Goal: Task Accomplishment & Management: Manage account settings

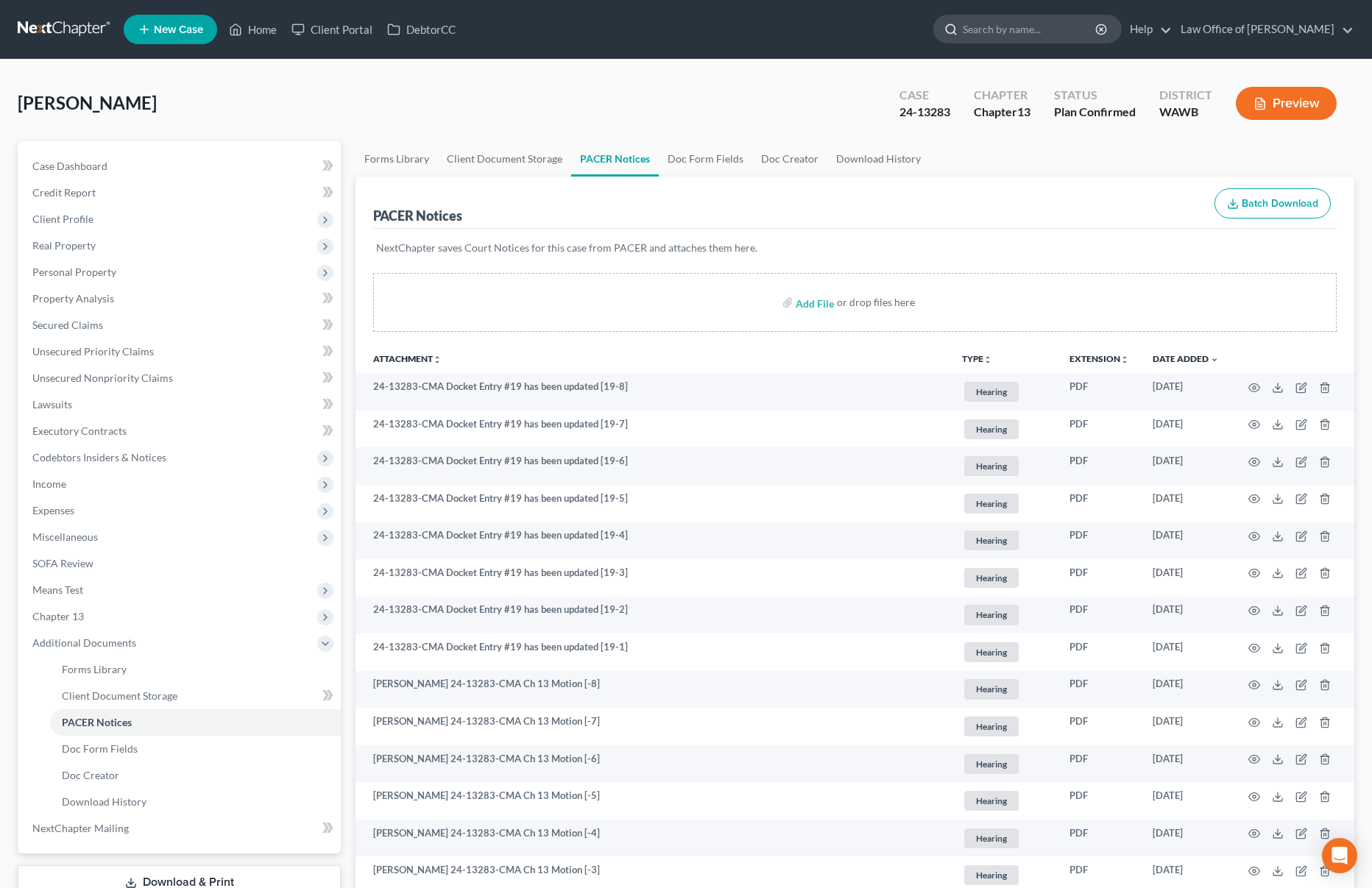
click at [1046, 31] on input "search" at bounding box center [1029, 29] width 134 height 27
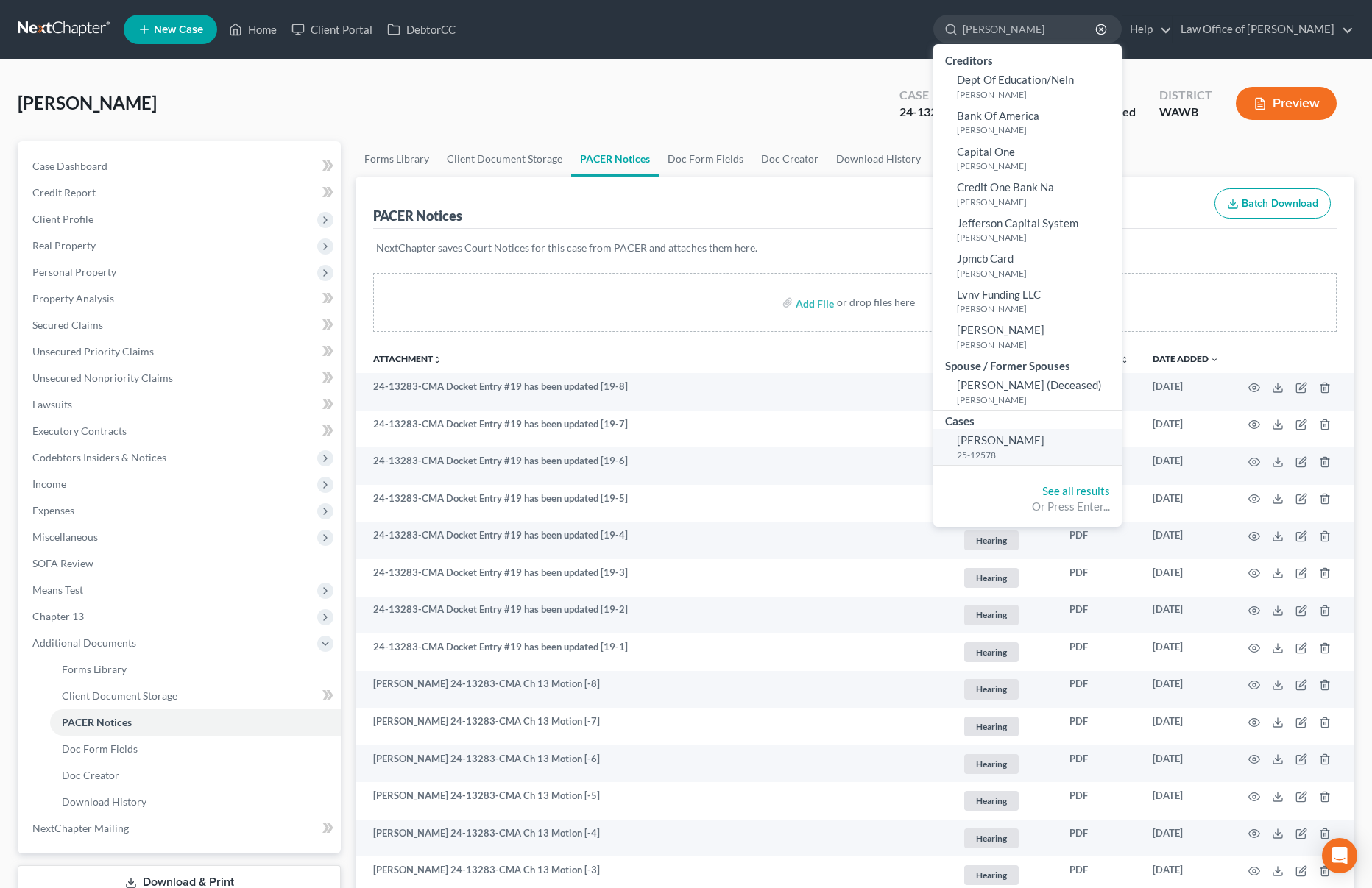
type input "walter"
click at [1021, 446] on span "[PERSON_NAME]" at bounding box center [1001, 439] width 87 height 13
select select "0"
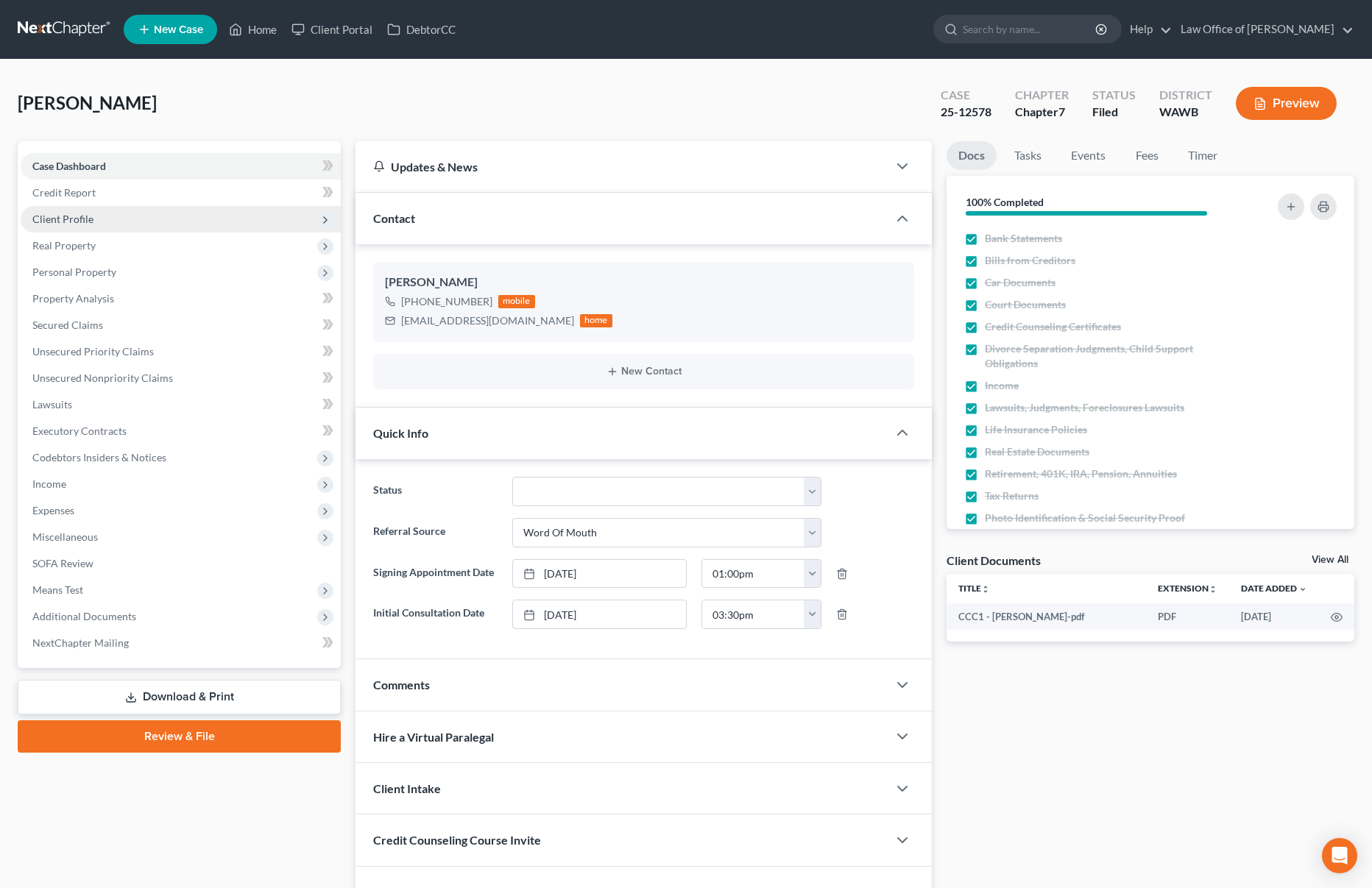
click at [123, 222] on span "Client Profile" at bounding box center [180, 219] width 320 height 26
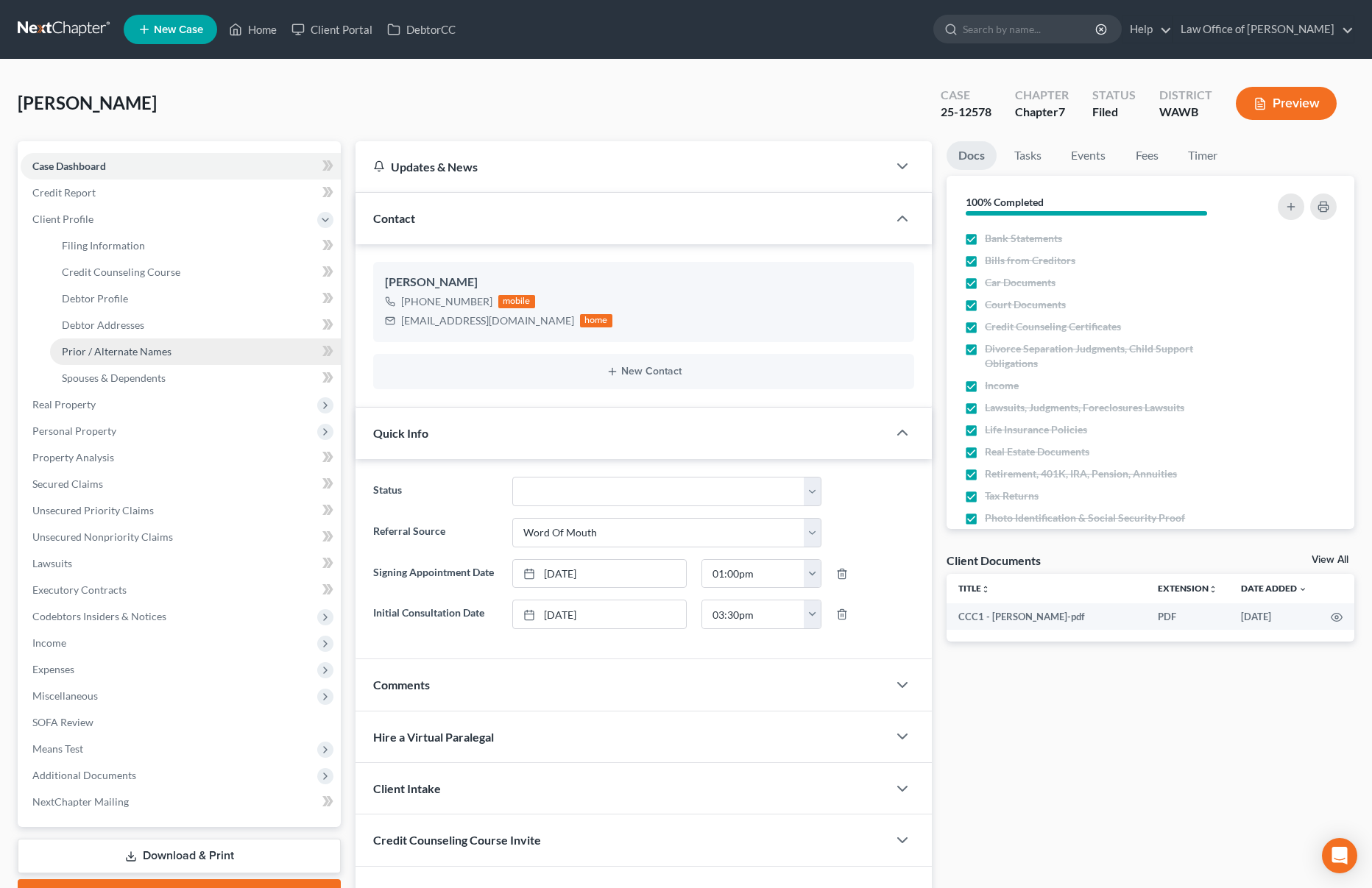
click at [116, 352] on span "Prior / Alternate Names" at bounding box center [117, 351] width 110 height 12
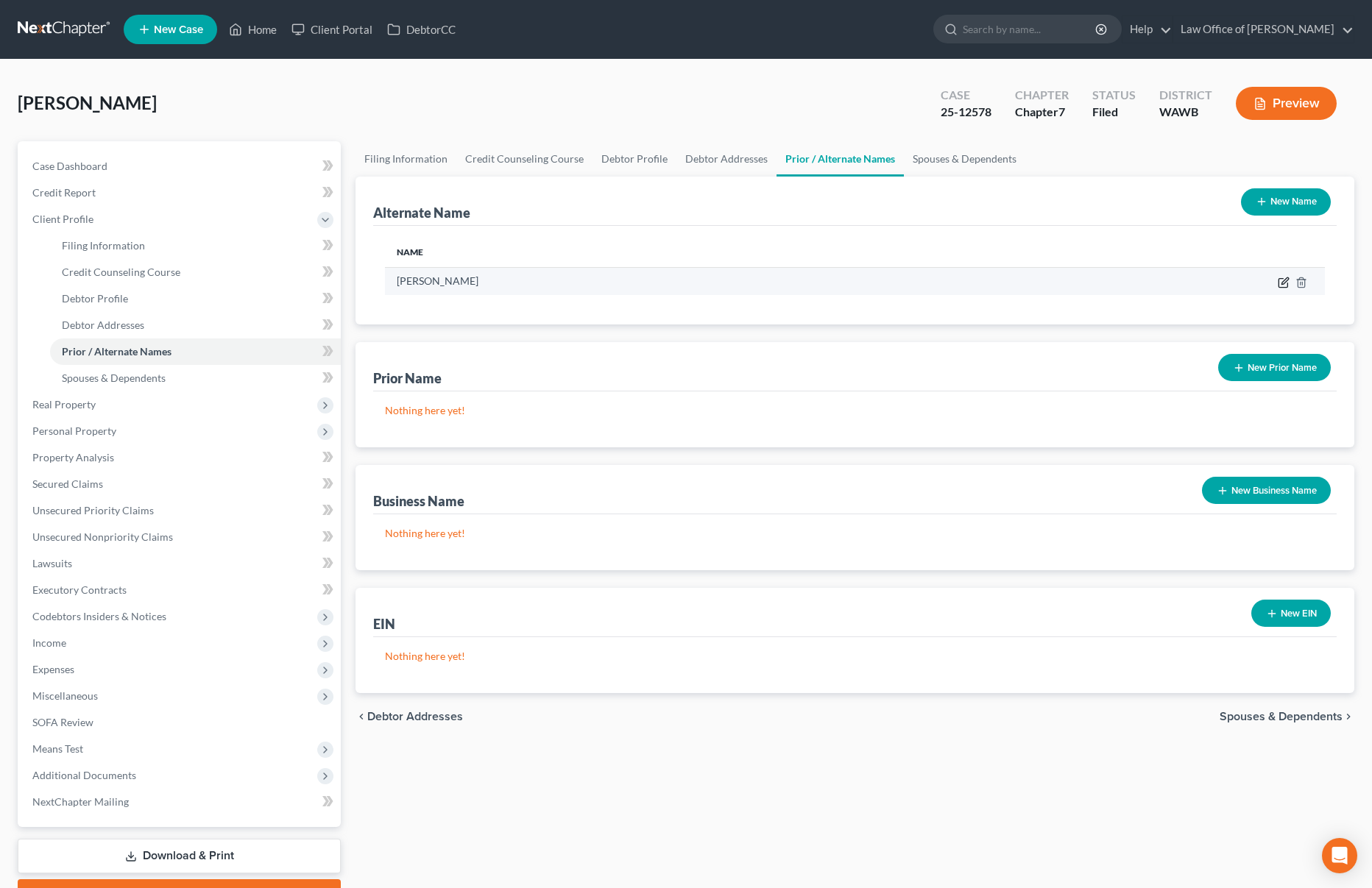
click at [1278, 279] on icon at bounding box center [1282, 283] width 9 height 9
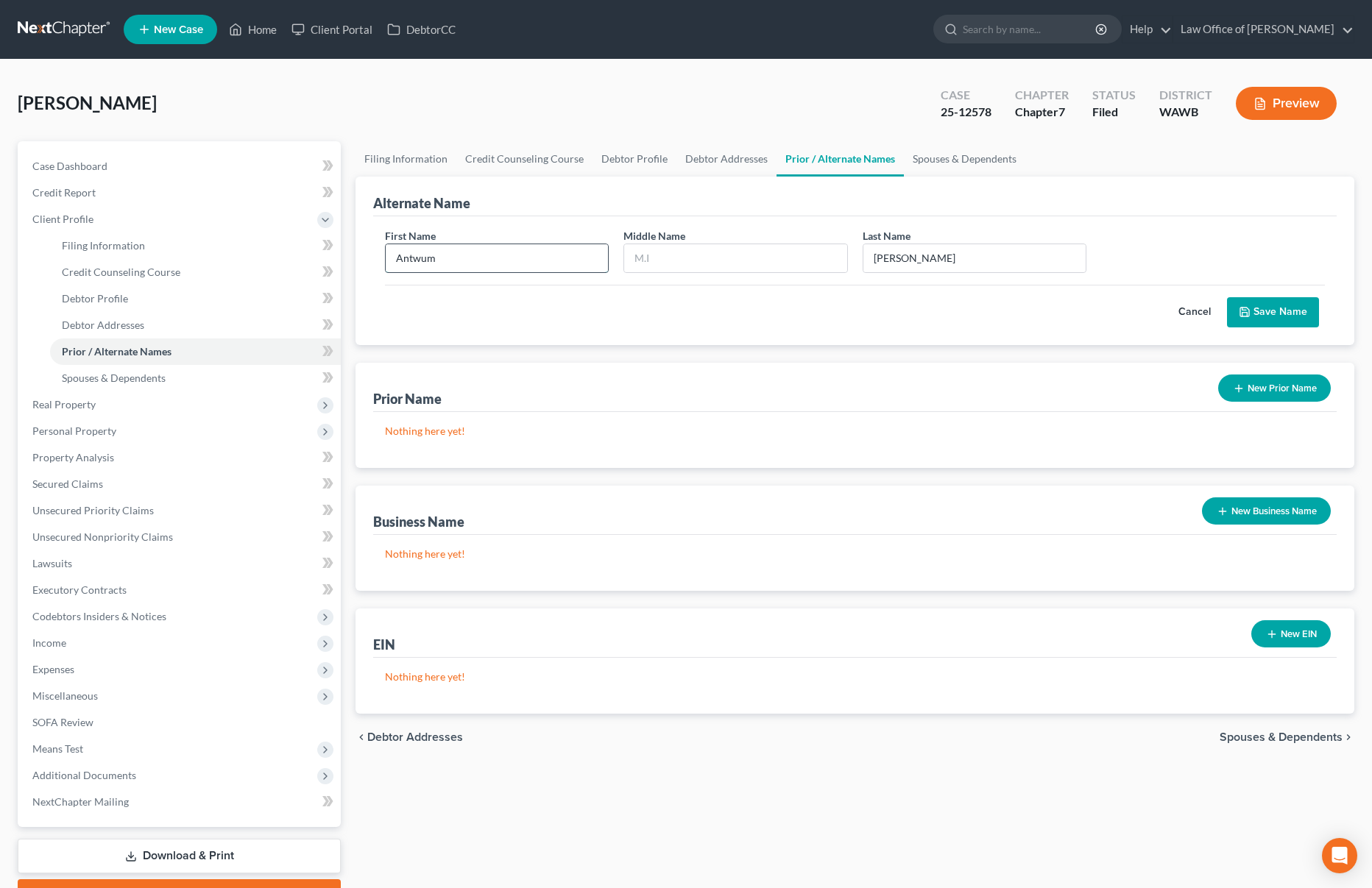
click at [456, 255] on input "Antwum" at bounding box center [496, 258] width 222 height 28
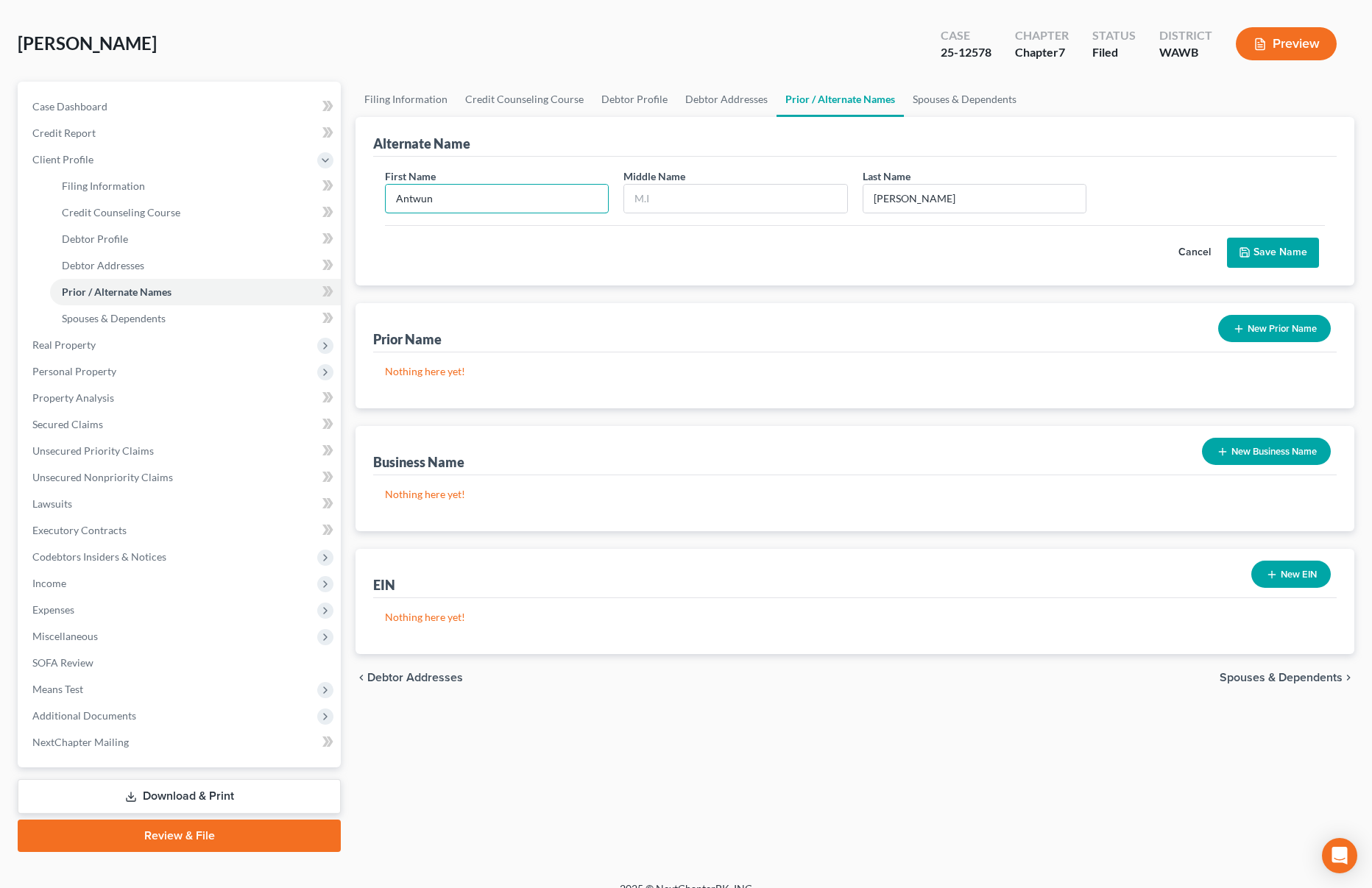
scroll to position [79, 0]
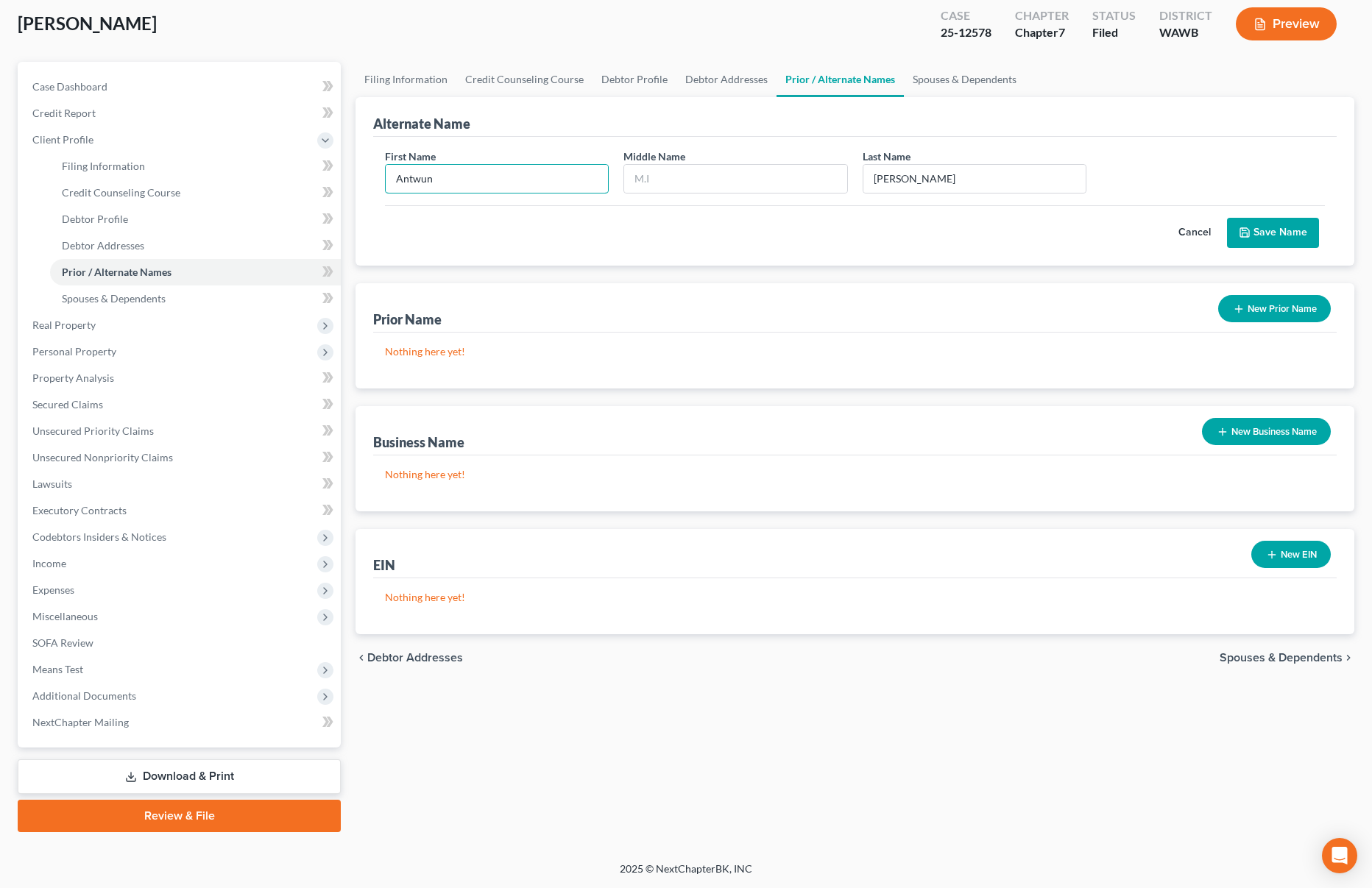
type input "Antwun"
click at [1274, 235] on button "Save Name" at bounding box center [1273, 233] width 92 height 31
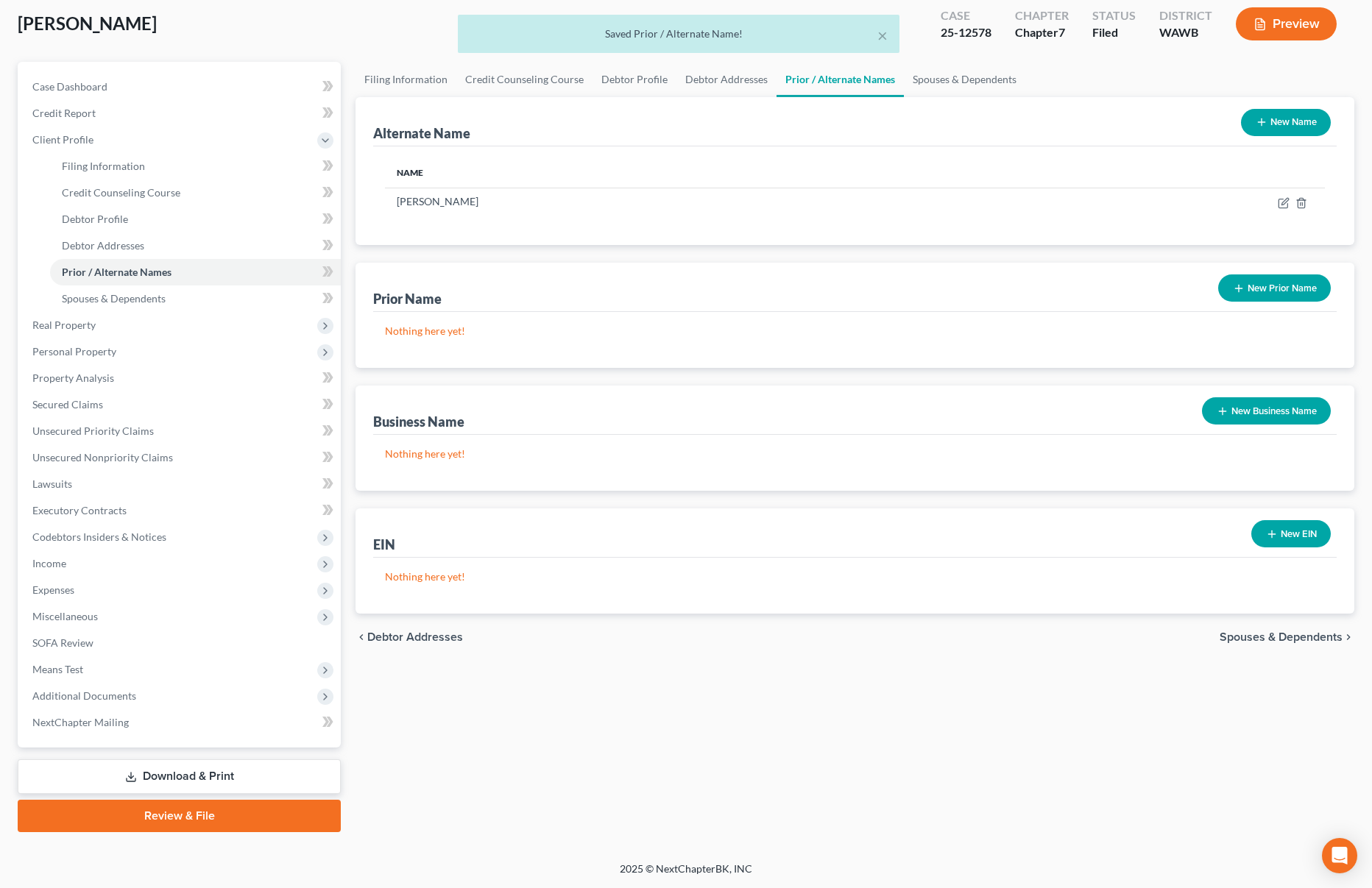
click at [145, 769] on link "Download & Print" at bounding box center [179, 776] width 323 height 35
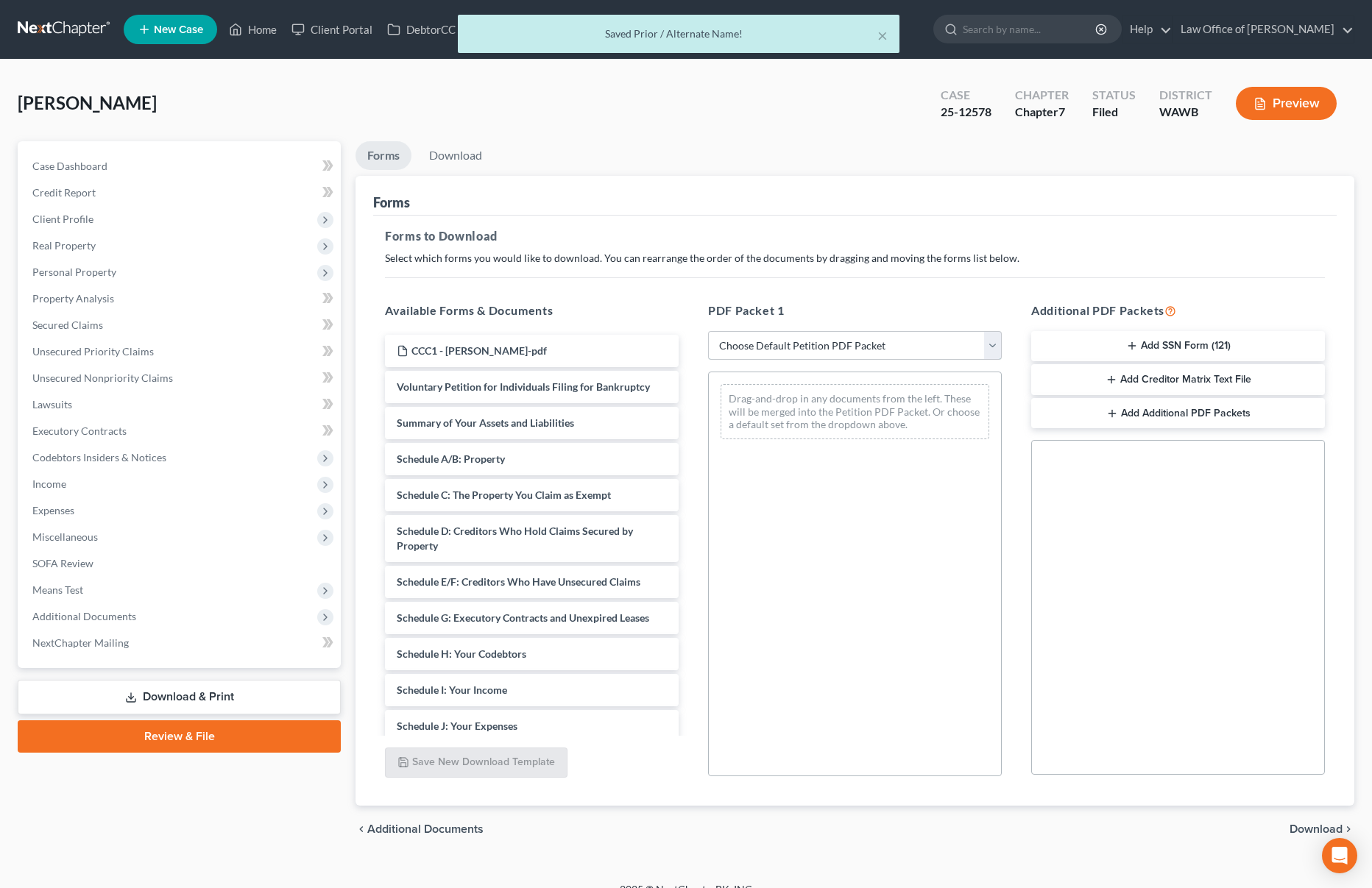
click at [756, 356] on select "Choose Default Petition PDF Packet Complete Bankruptcy Petition (all forms and …" at bounding box center [854, 346] width 294 height 30
select select "2"
click at [708, 331] on select "Choose Default Petition PDF Packet Complete Bankruptcy Petition (all forms and …" at bounding box center [854, 346] width 294 height 30
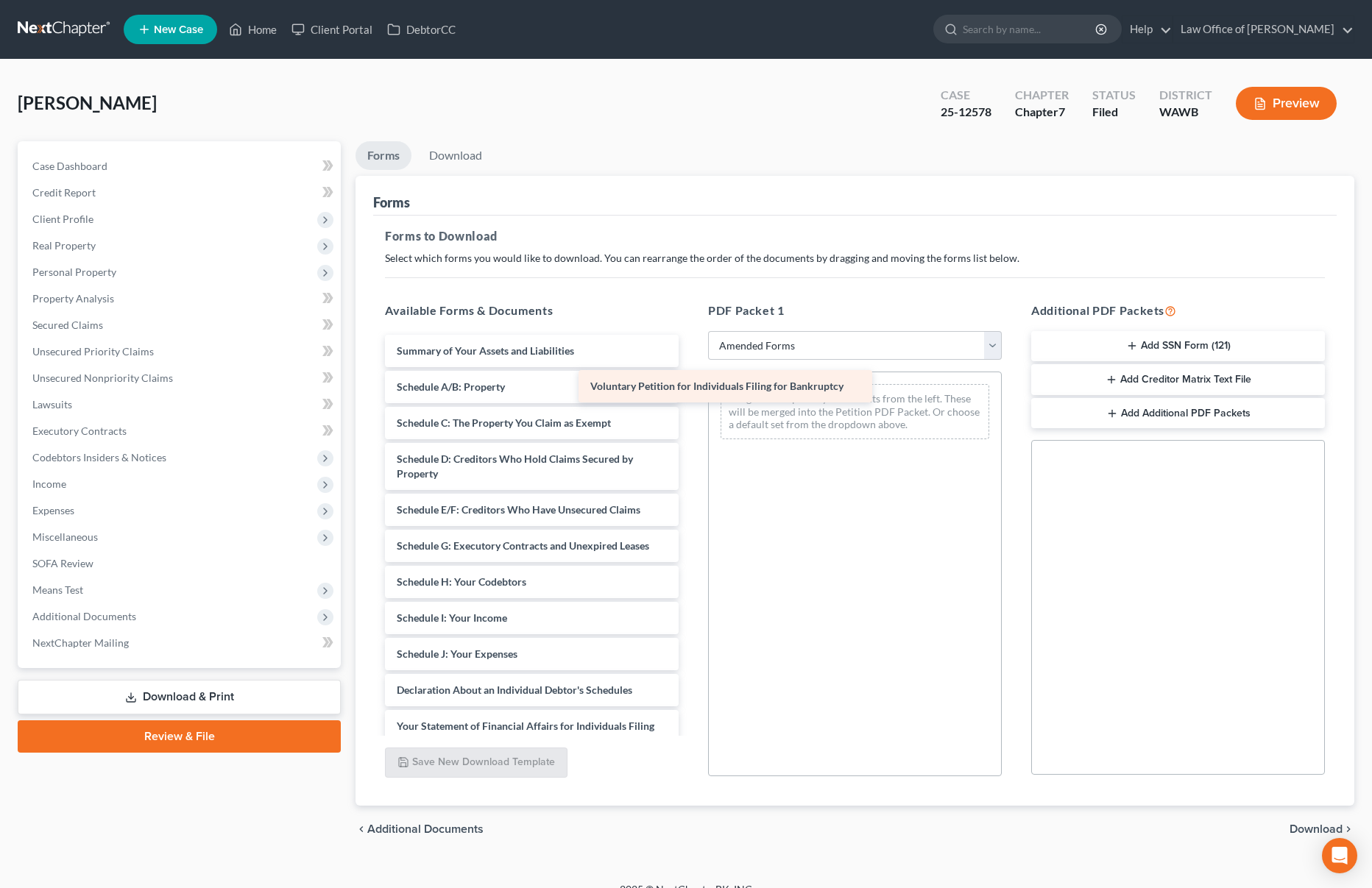
drag, startPoint x: 570, startPoint y: 349, endPoint x: 827, endPoint y: 401, distance: 262.2
click at [690, 401] on div "Voluntary Petition for Individuals Filing for Bankruptcy Voluntary Petition for…" at bounding box center [532, 675] width 317 height 682
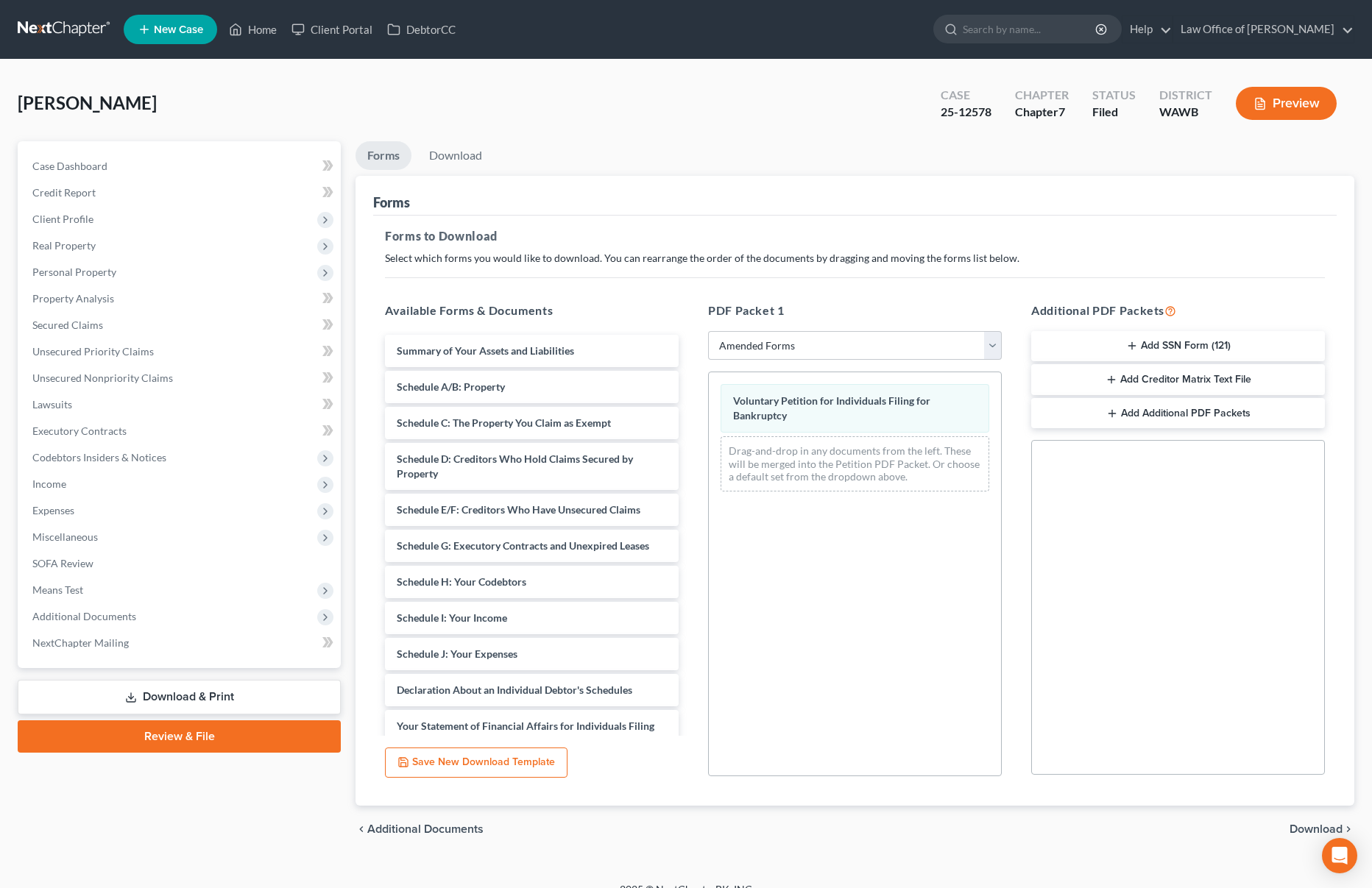
click at [1301, 827] on span "Download" at bounding box center [1315, 830] width 53 height 12
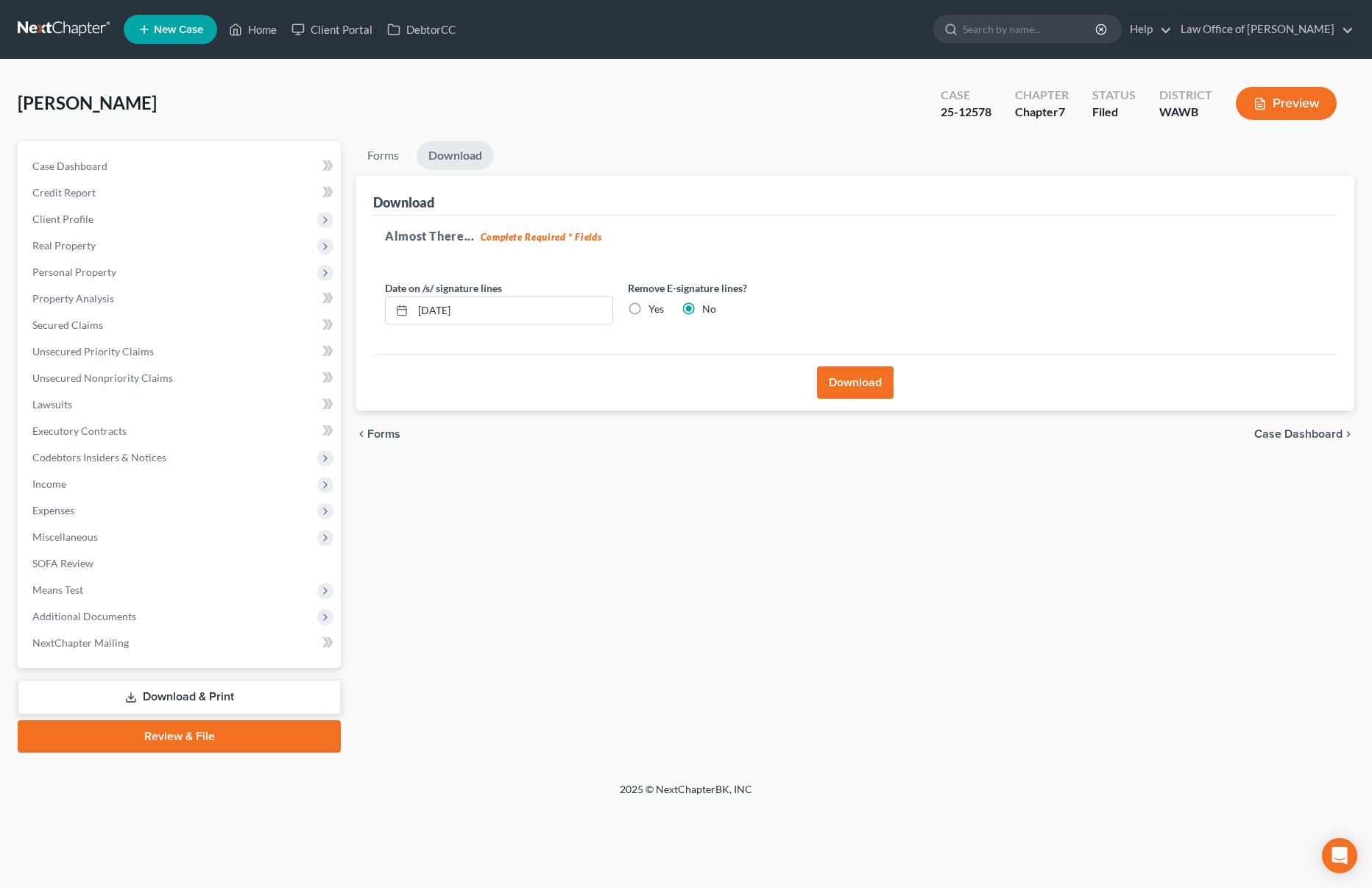
click at [872, 386] on button "Download" at bounding box center [855, 382] width 77 height 32
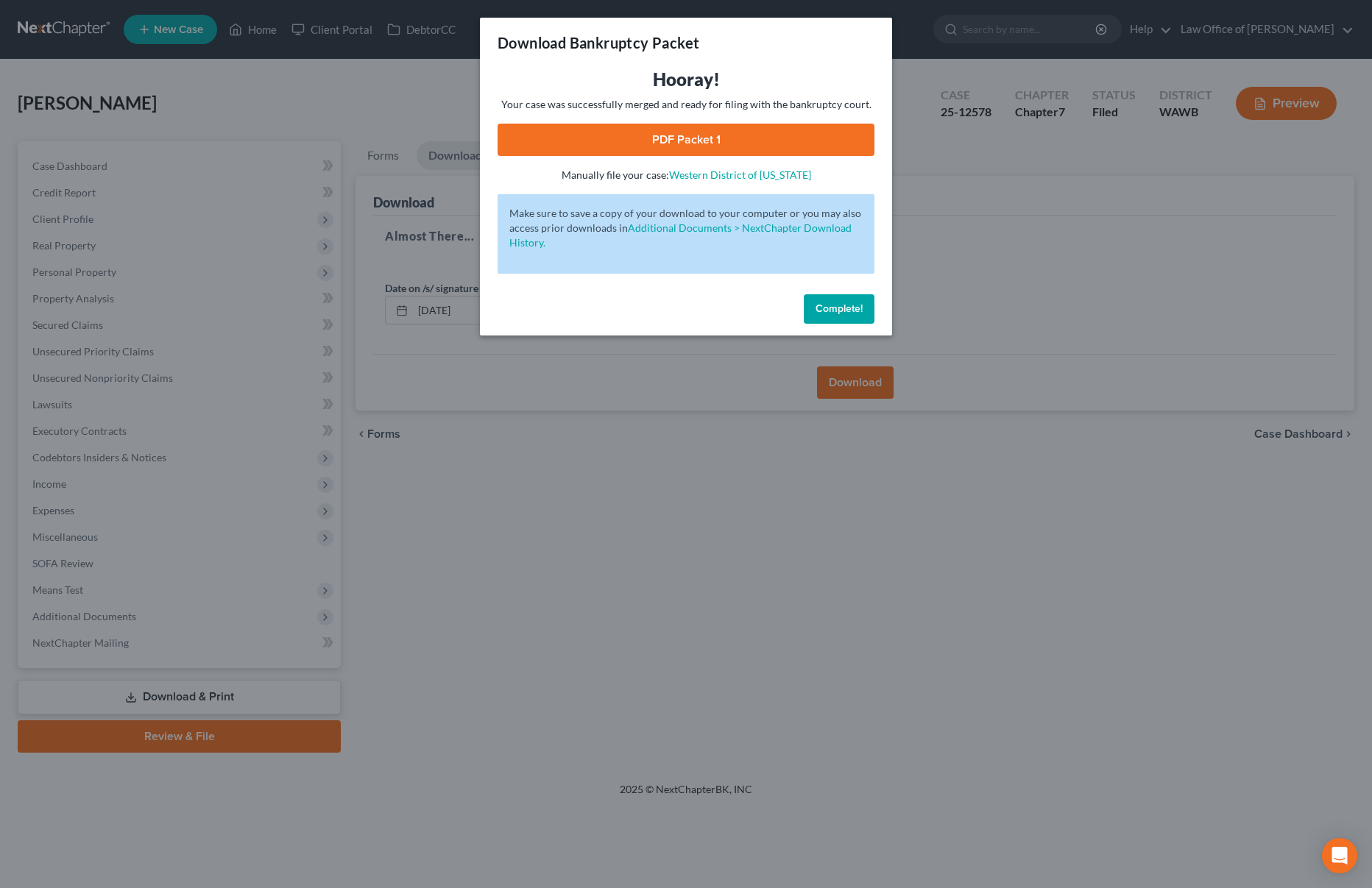
click at [683, 139] on link "PDF Packet 1" at bounding box center [686, 139] width 377 height 32
click at [876, 36] on div "Download Bankruptcy Packet" at bounding box center [685, 42] width 412 height 50
click at [1037, 27] on div "Download Bankruptcy Packet Hooray! Your case was successfully merged and ready …" at bounding box center [686, 444] width 1372 height 888
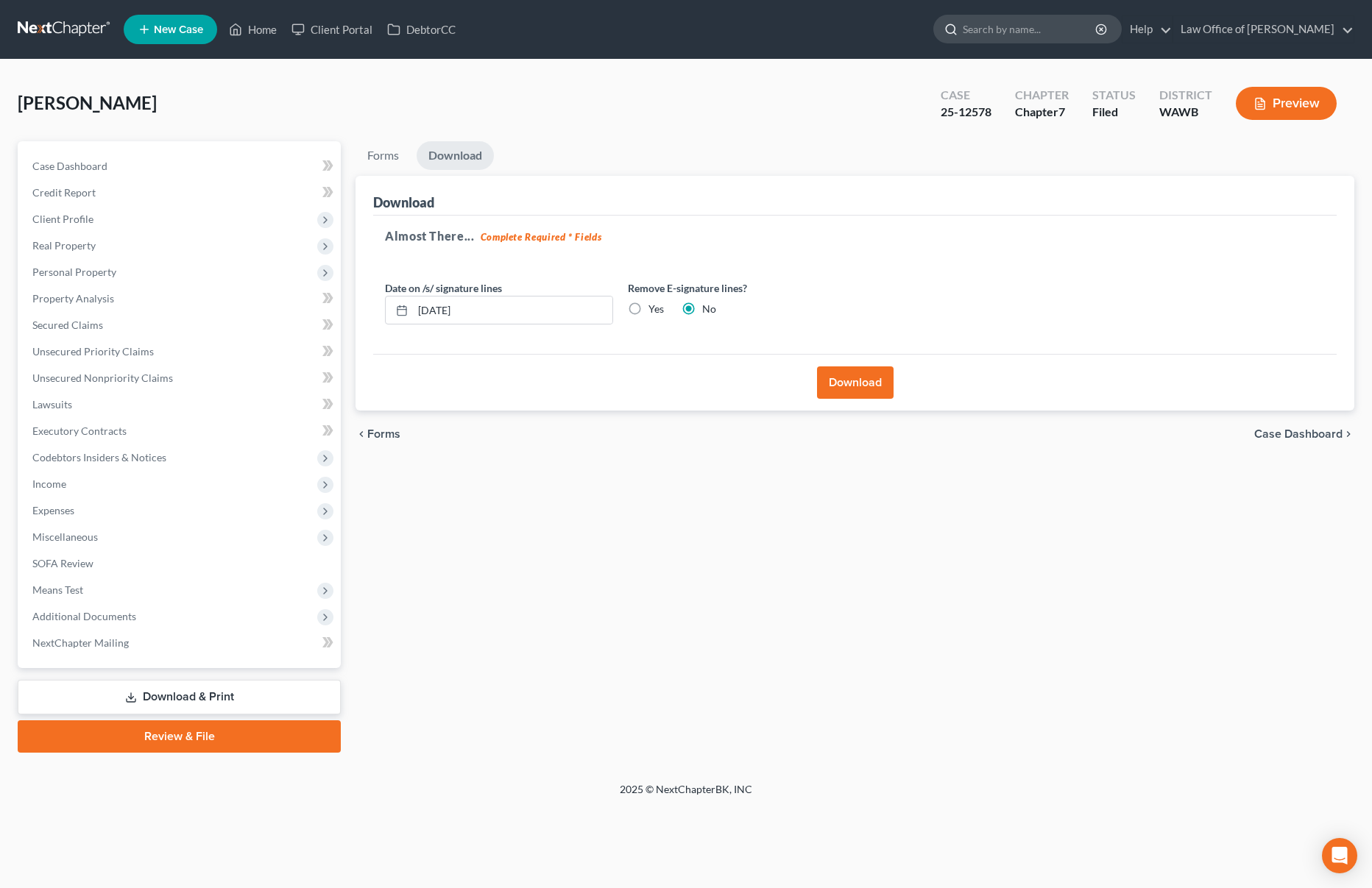
click at [1033, 21] on input "search" at bounding box center [1029, 29] width 134 height 27
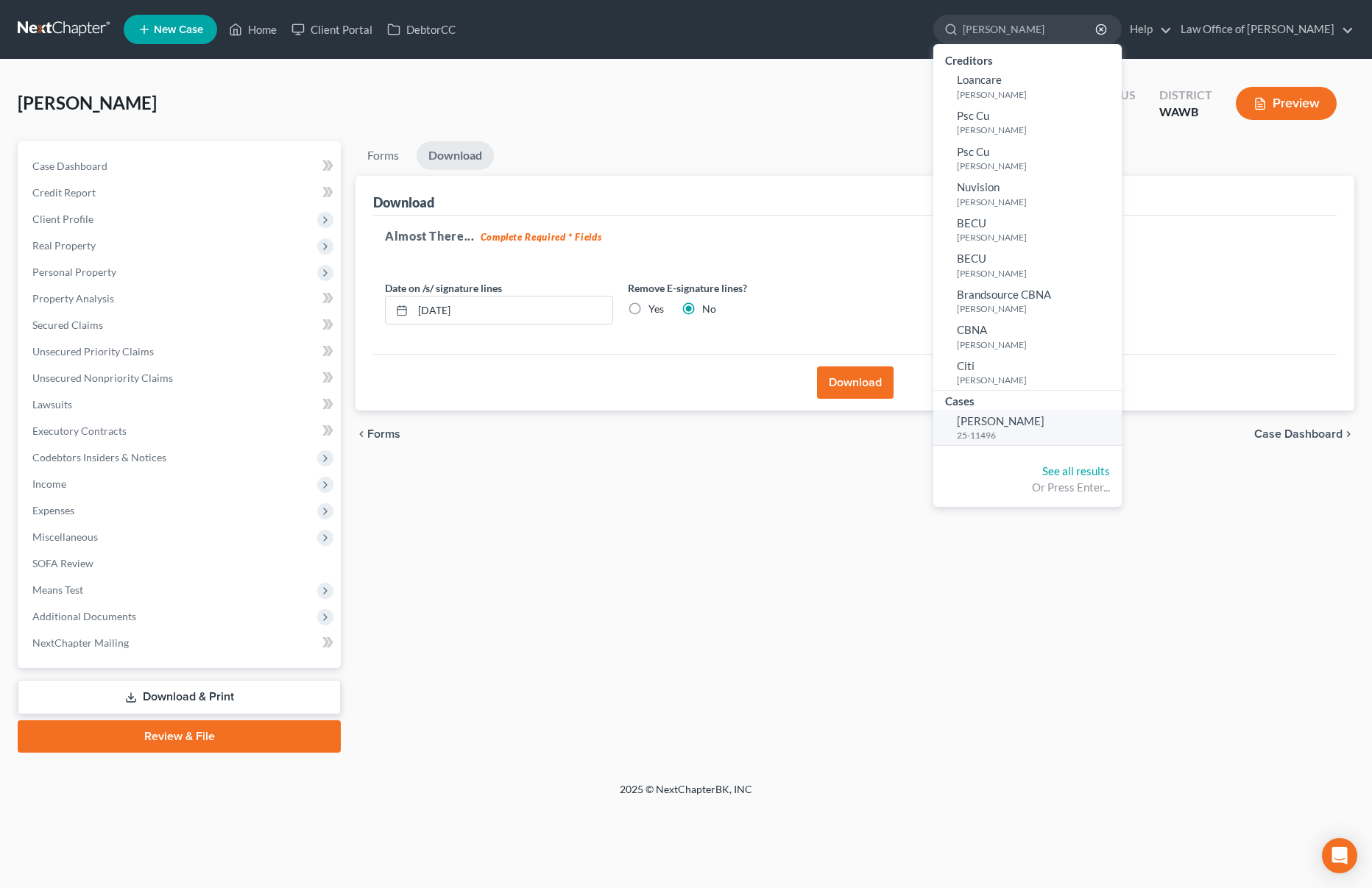
type input "ponce"
click at [1036, 433] on small "25-11496" at bounding box center [1037, 435] width 161 height 12
select select "6"
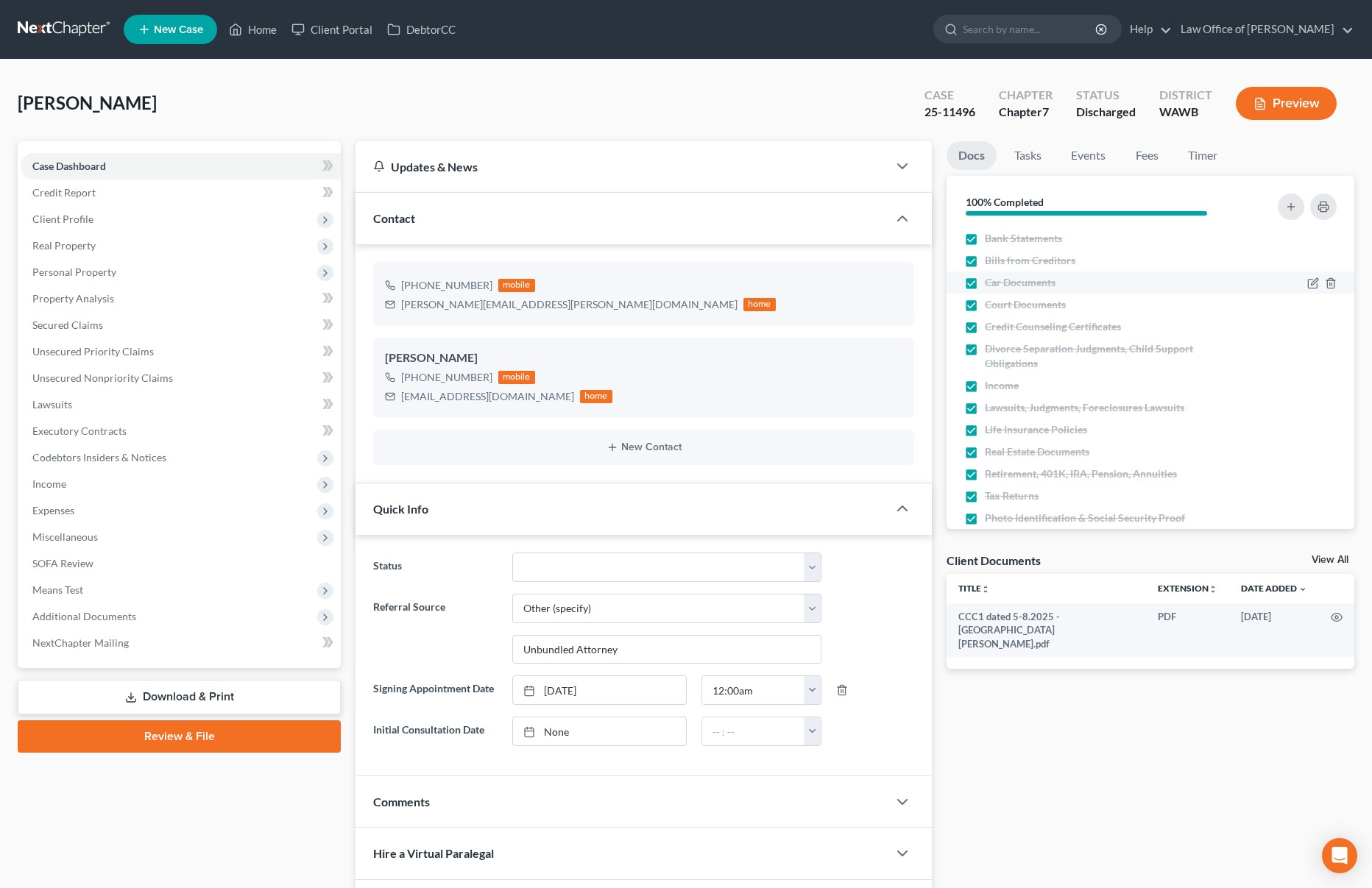
scroll to position [24, 0]
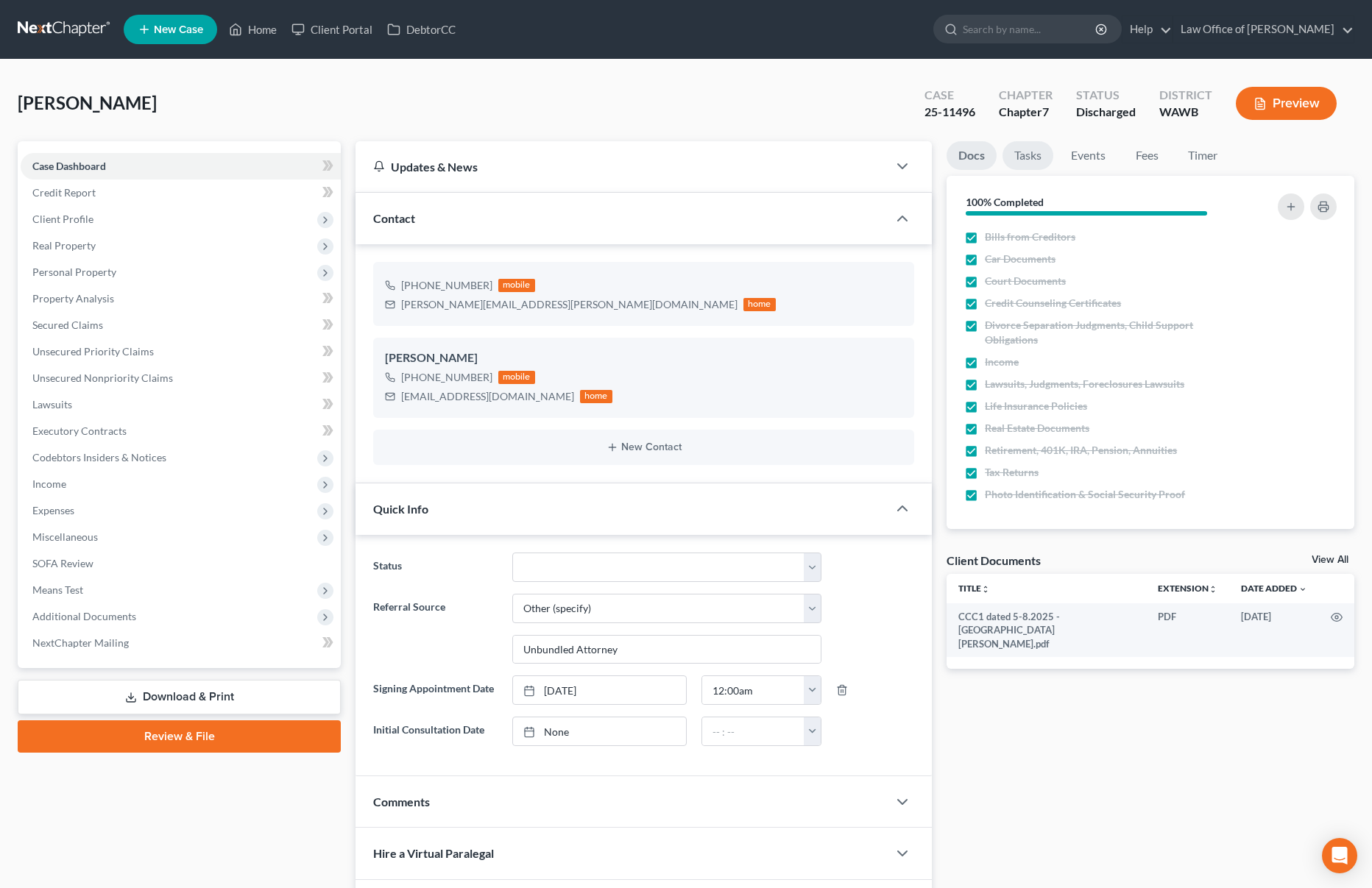
click at [1037, 155] on link "Tasks" at bounding box center [1028, 155] width 51 height 29
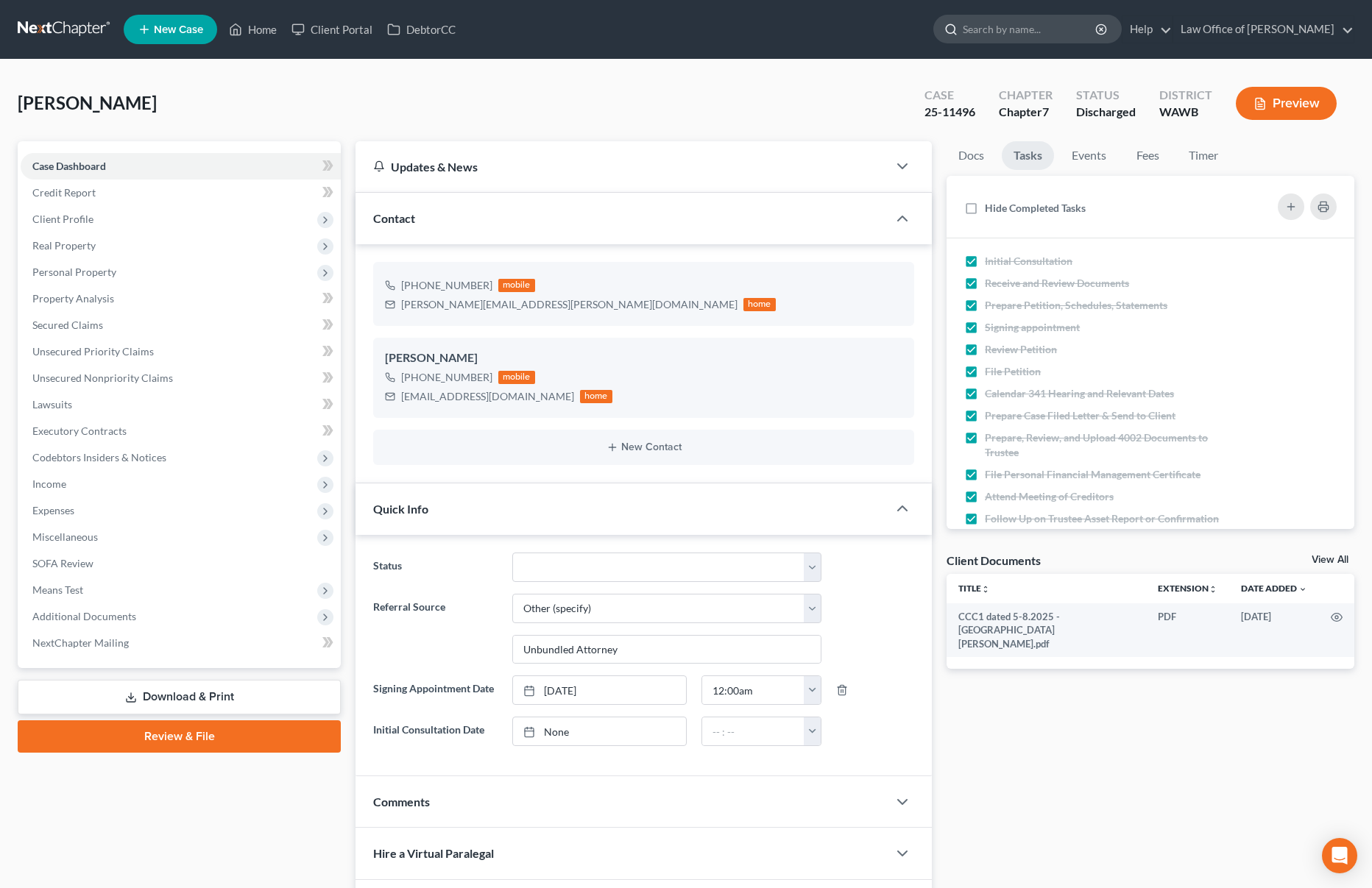
click at [1052, 31] on input "search" at bounding box center [1029, 29] width 134 height 27
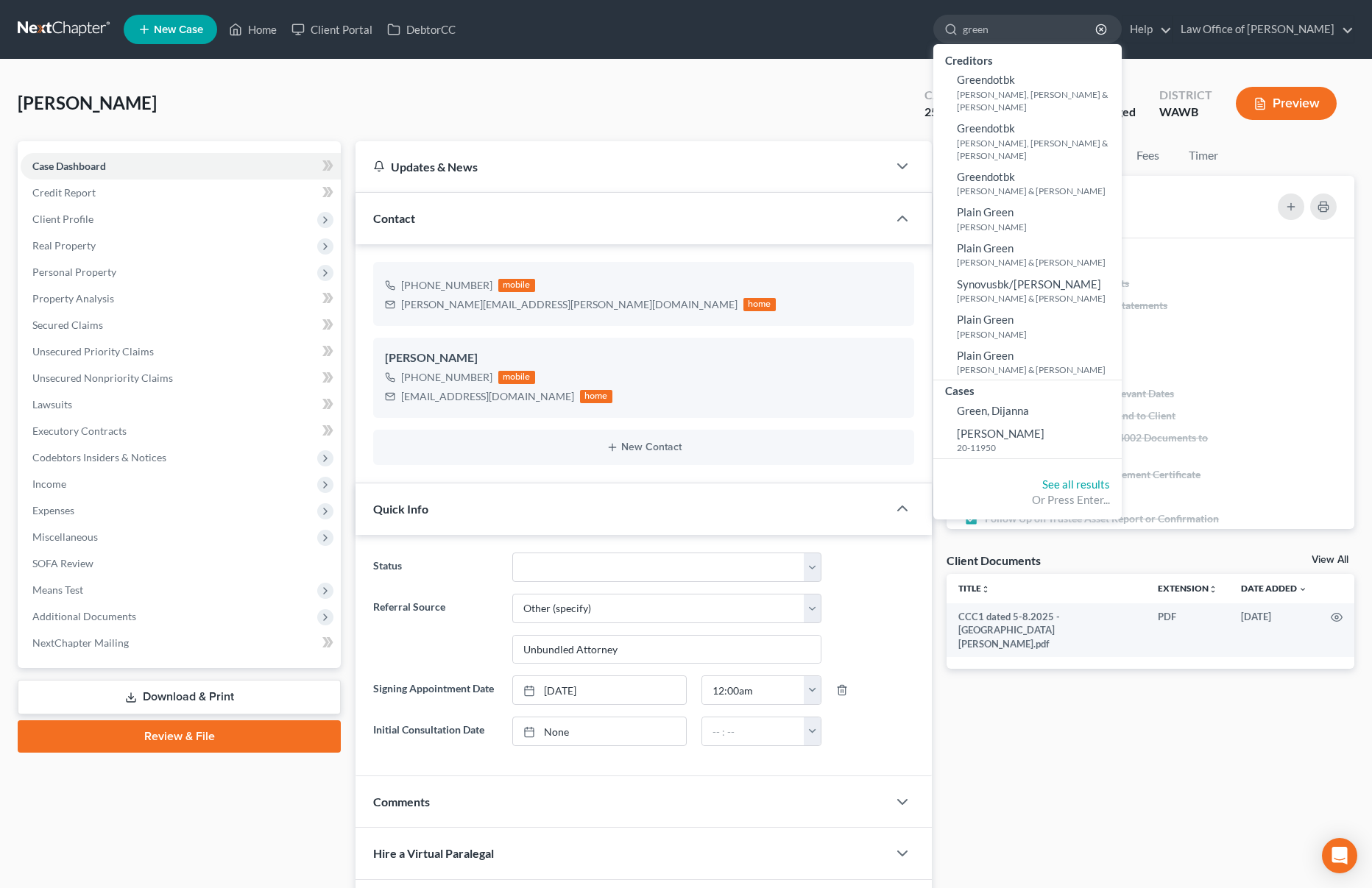
click at [1110, 492] on div "Or Press Enter..." at bounding box center [1027, 500] width 165 height 16
click at [1037, 27] on input "green" at bounding box center [1029, 29] width 134 height 27
drag, startPoint x: 1037, startPoint y: 31, endPoint x: 850, endPoint y: 14, distance: 187.8
click at [850, 14] on ul "New Case Home Client Portal DebtorCC green - No Result - Creditors Greendotbk S…" at bounding box center [739, 30] width 1231 height 38
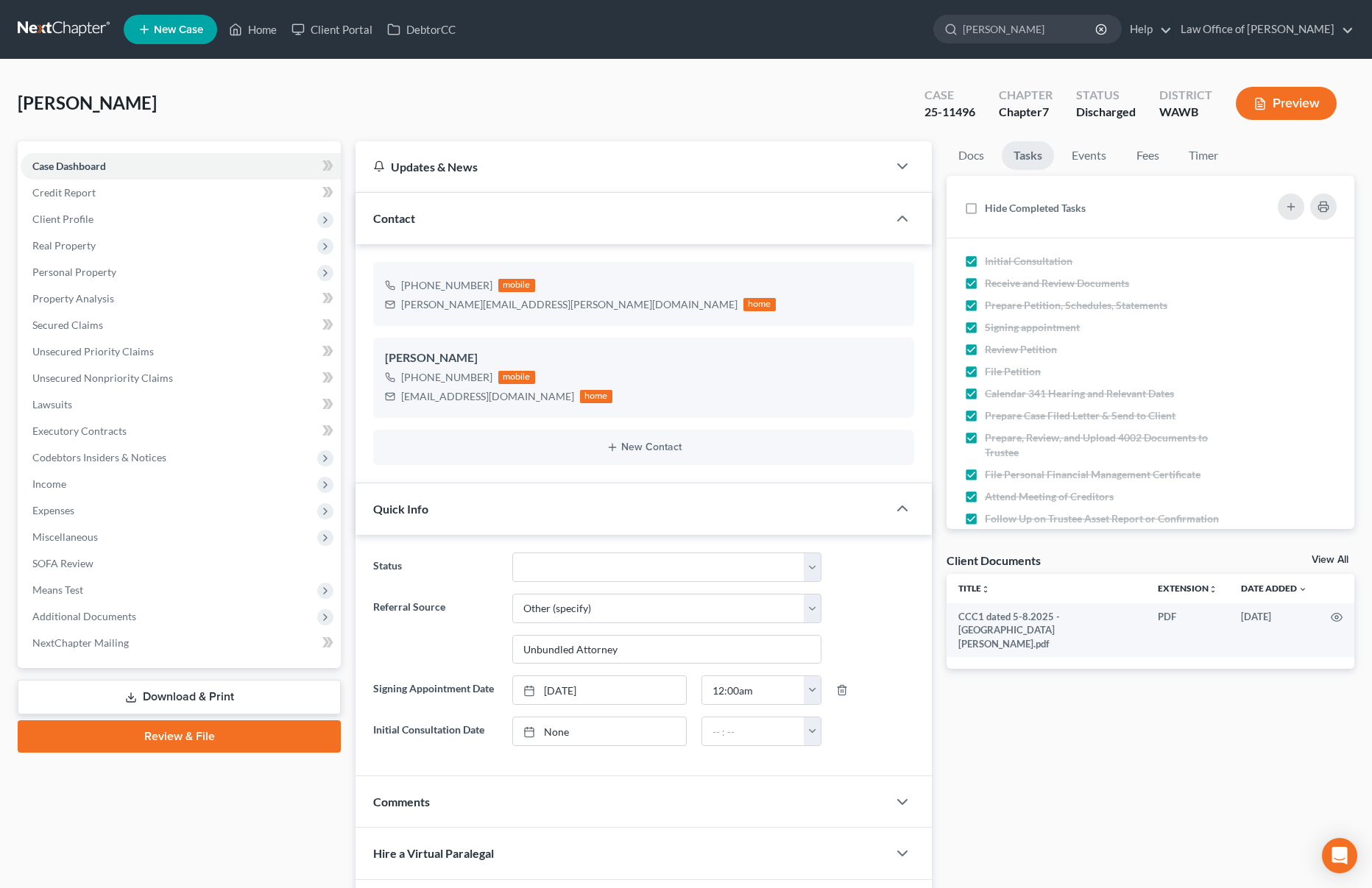
type input "renella"
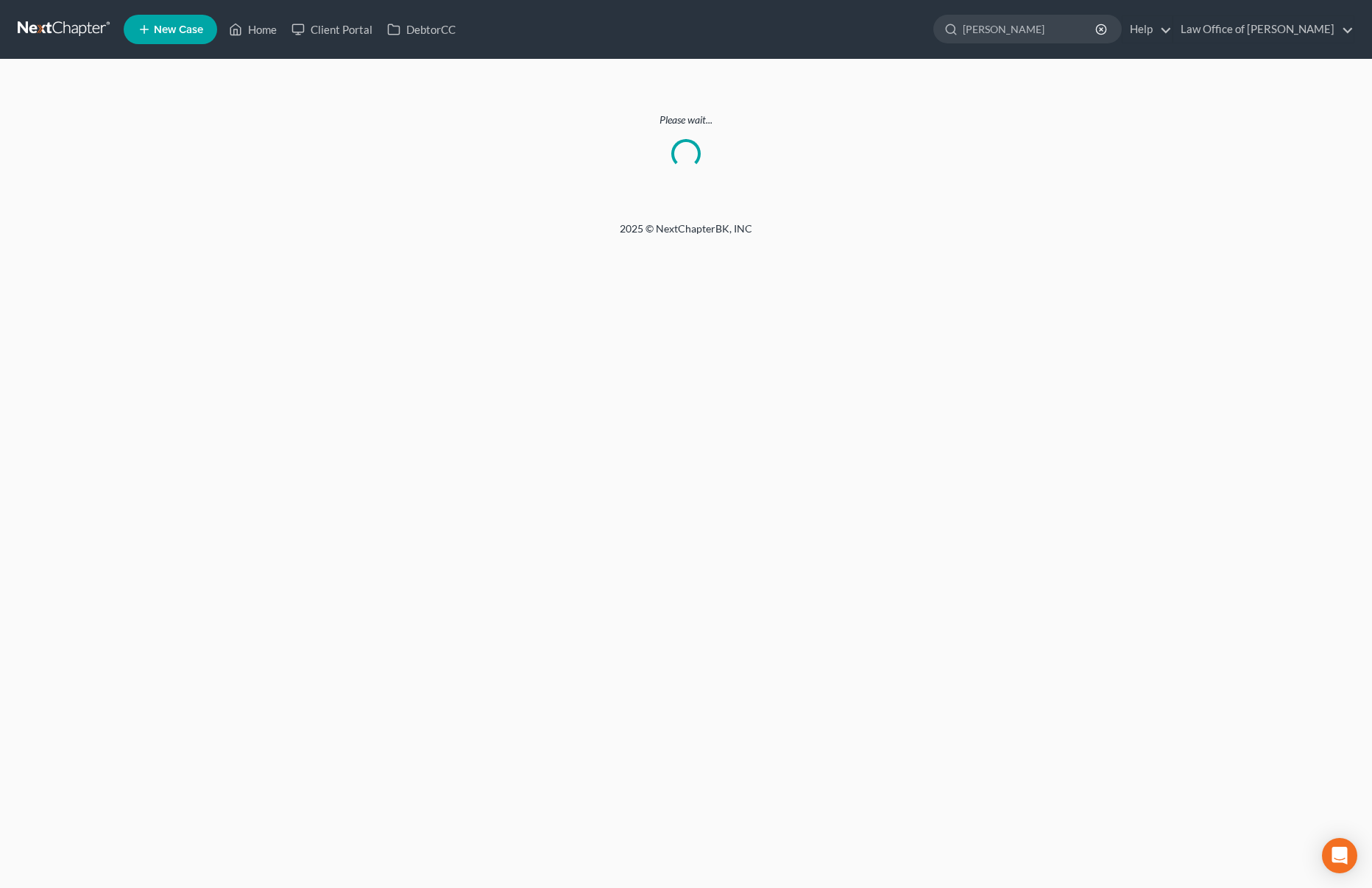
click at [53, 32] on link at bounding box center [65, 30] width 94 height 26
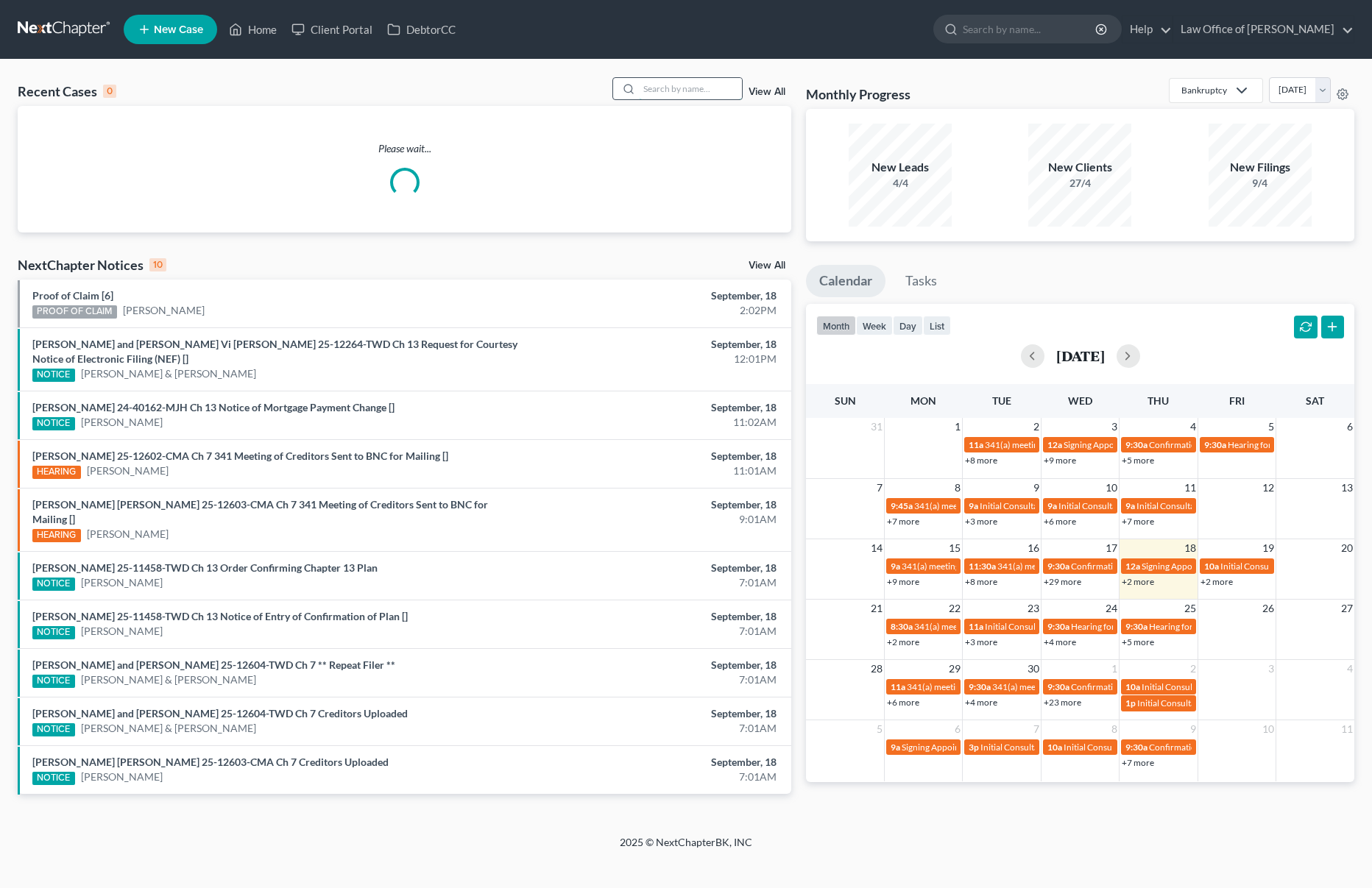
click at [643, 92] on input "search" at bounding box center [690, 88] width 103 height 21
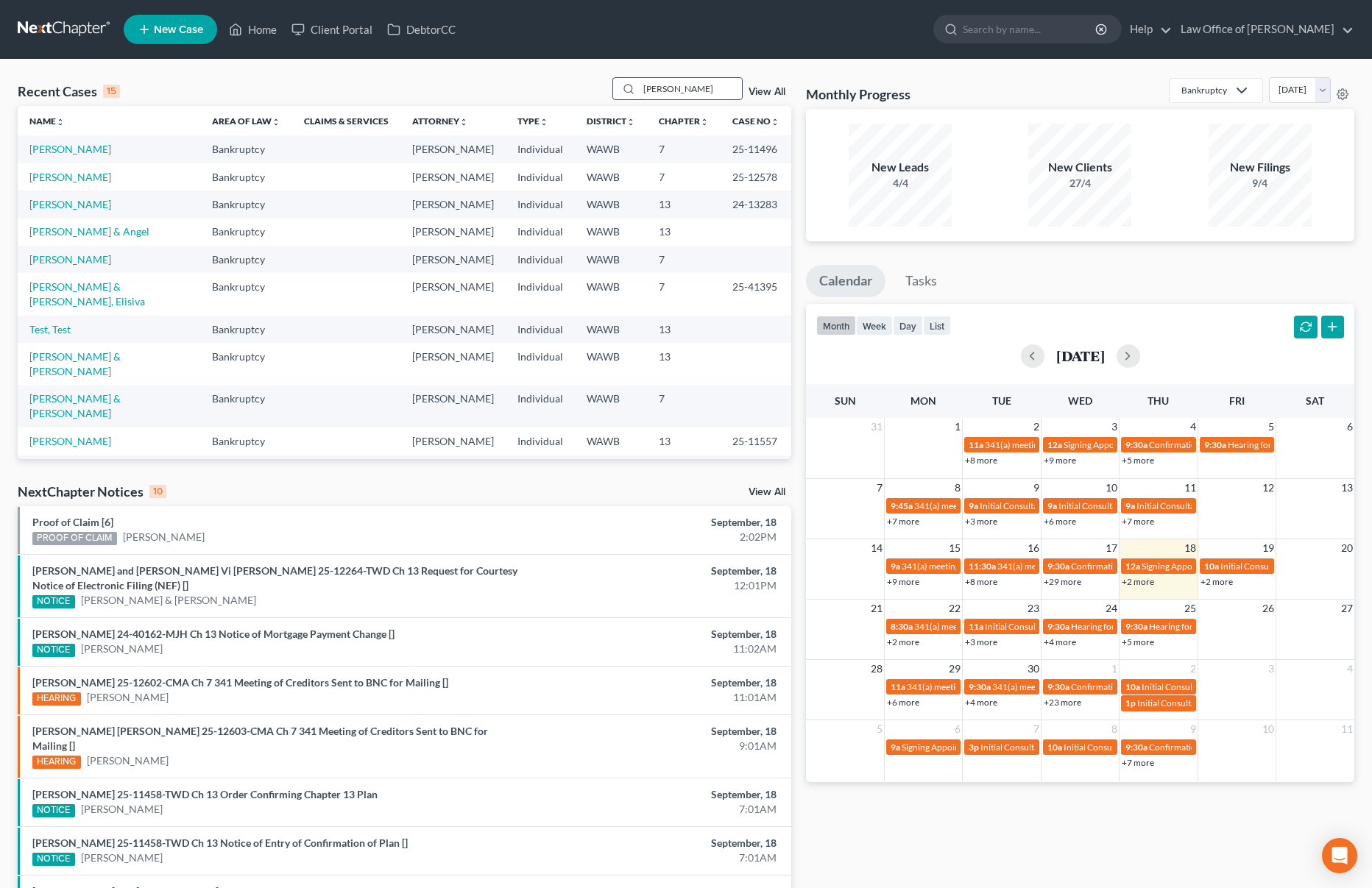
type input "renella"
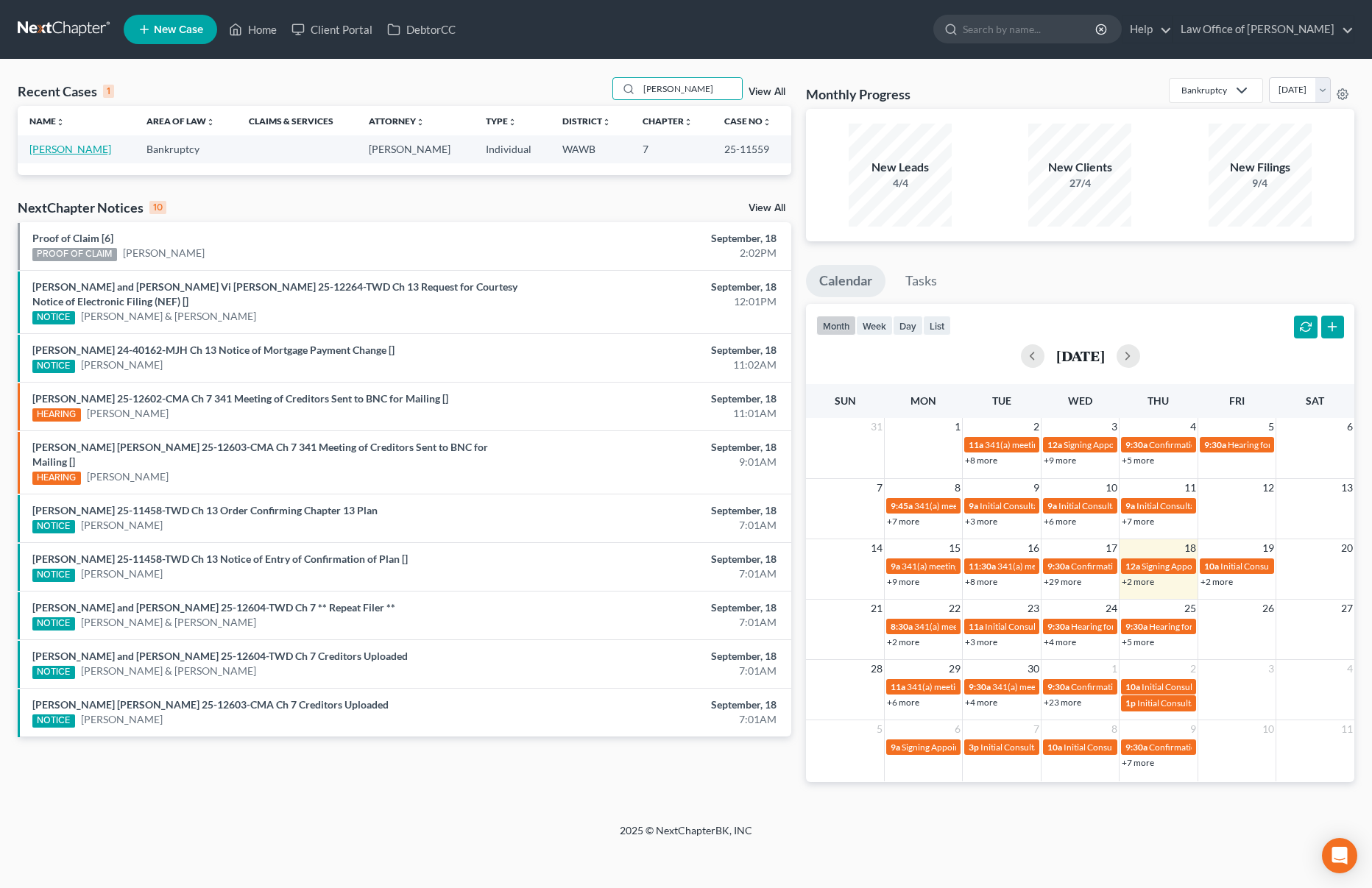
click at [96, 150] on link "[PERSON_NAME]" at bounding box center [71, 149] width 82 height 12
select select "0"
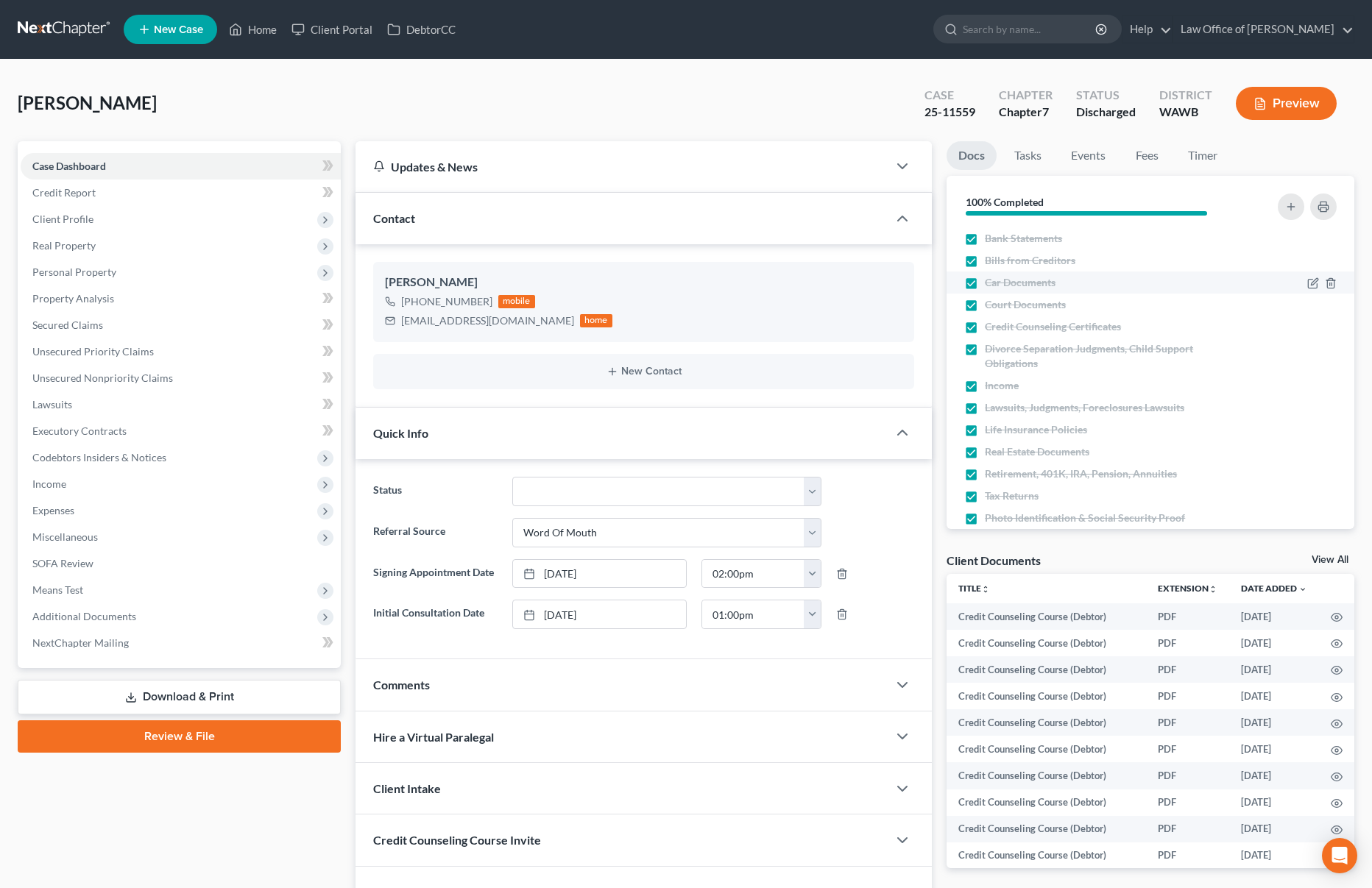
scroll to position [24, 0]
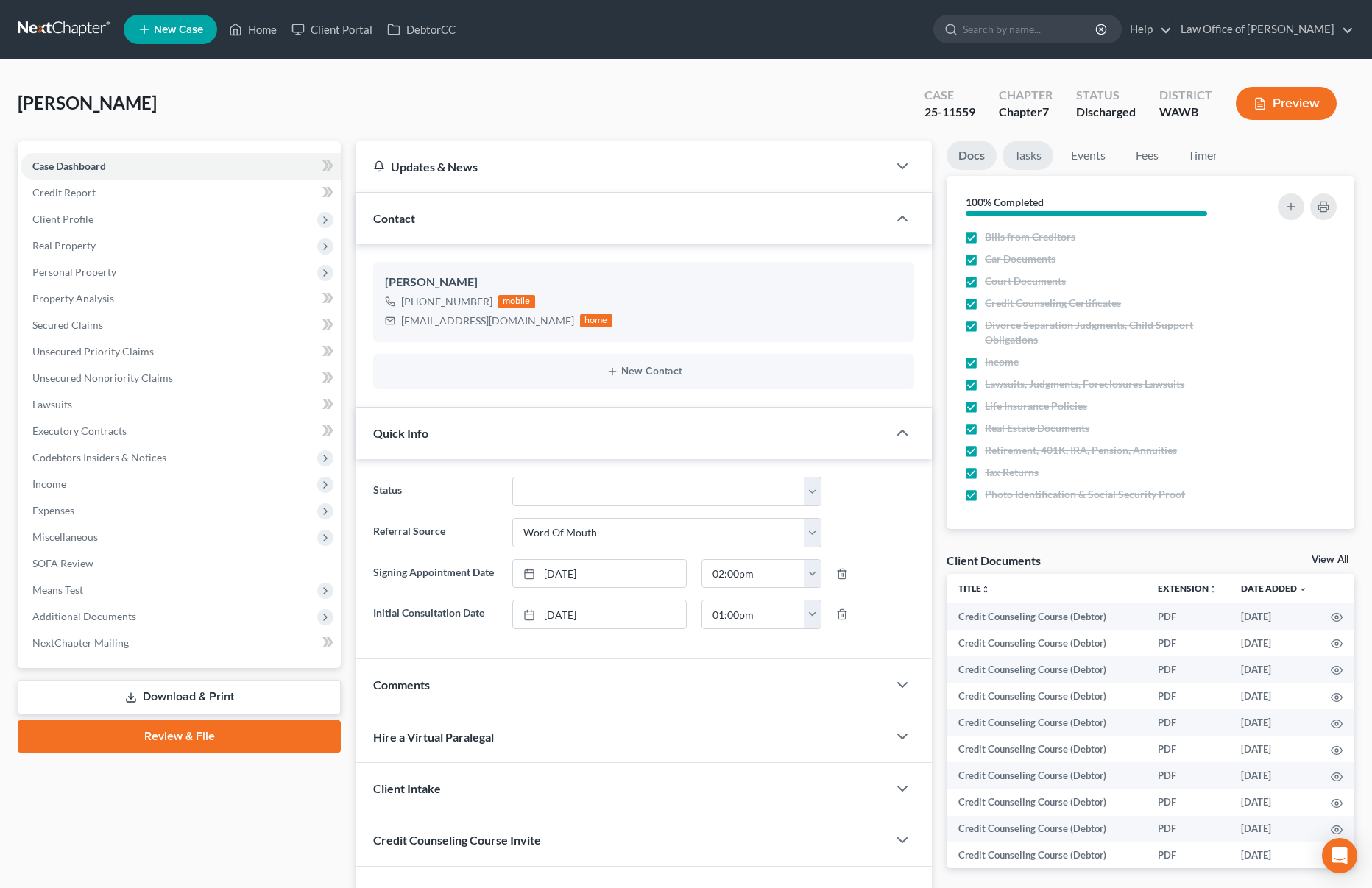
click at [1036, 159] on link "Tasks" at bounding box center [1028, 155] width 51 height 29
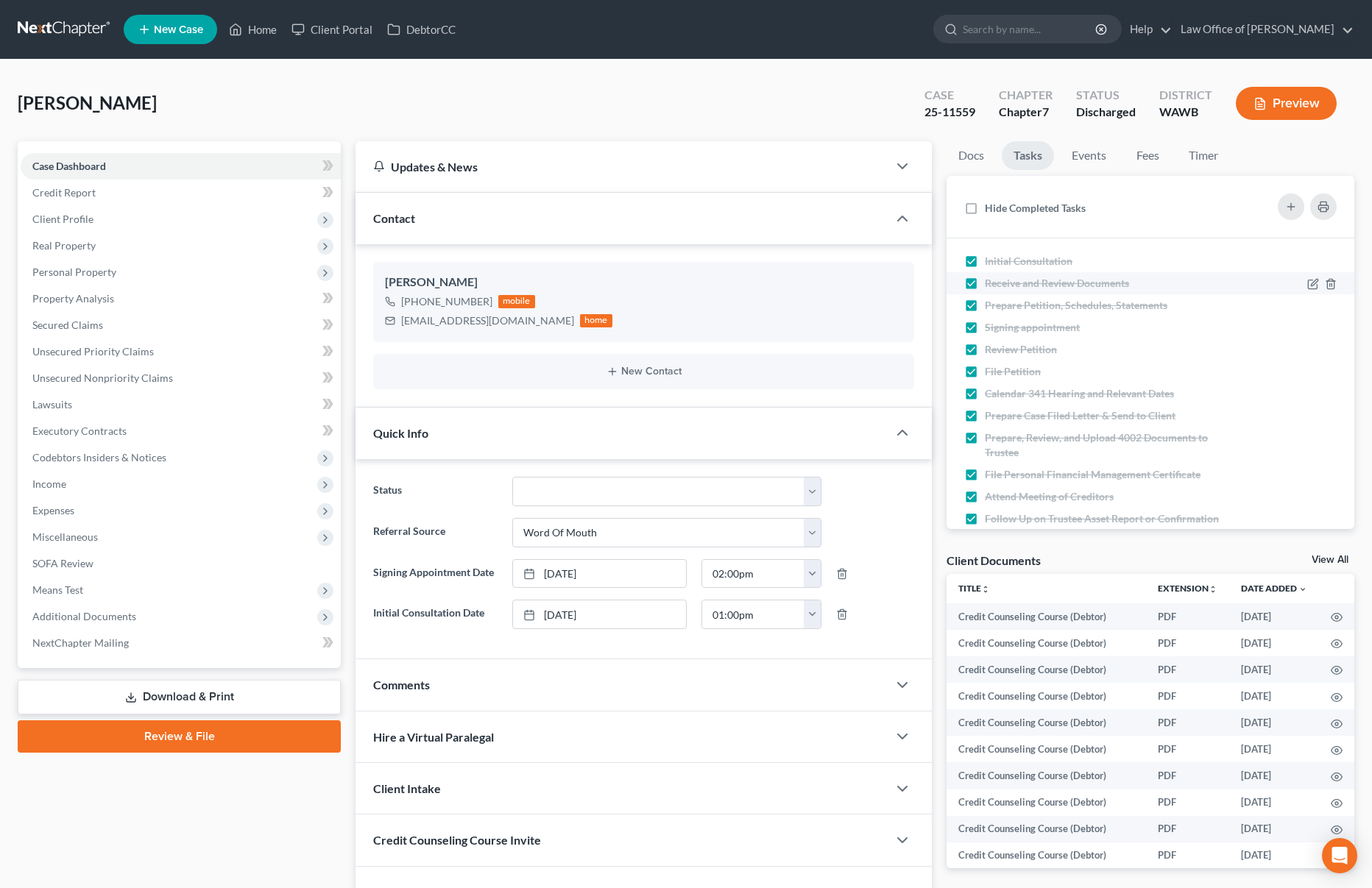
scroll to position [98, 0]
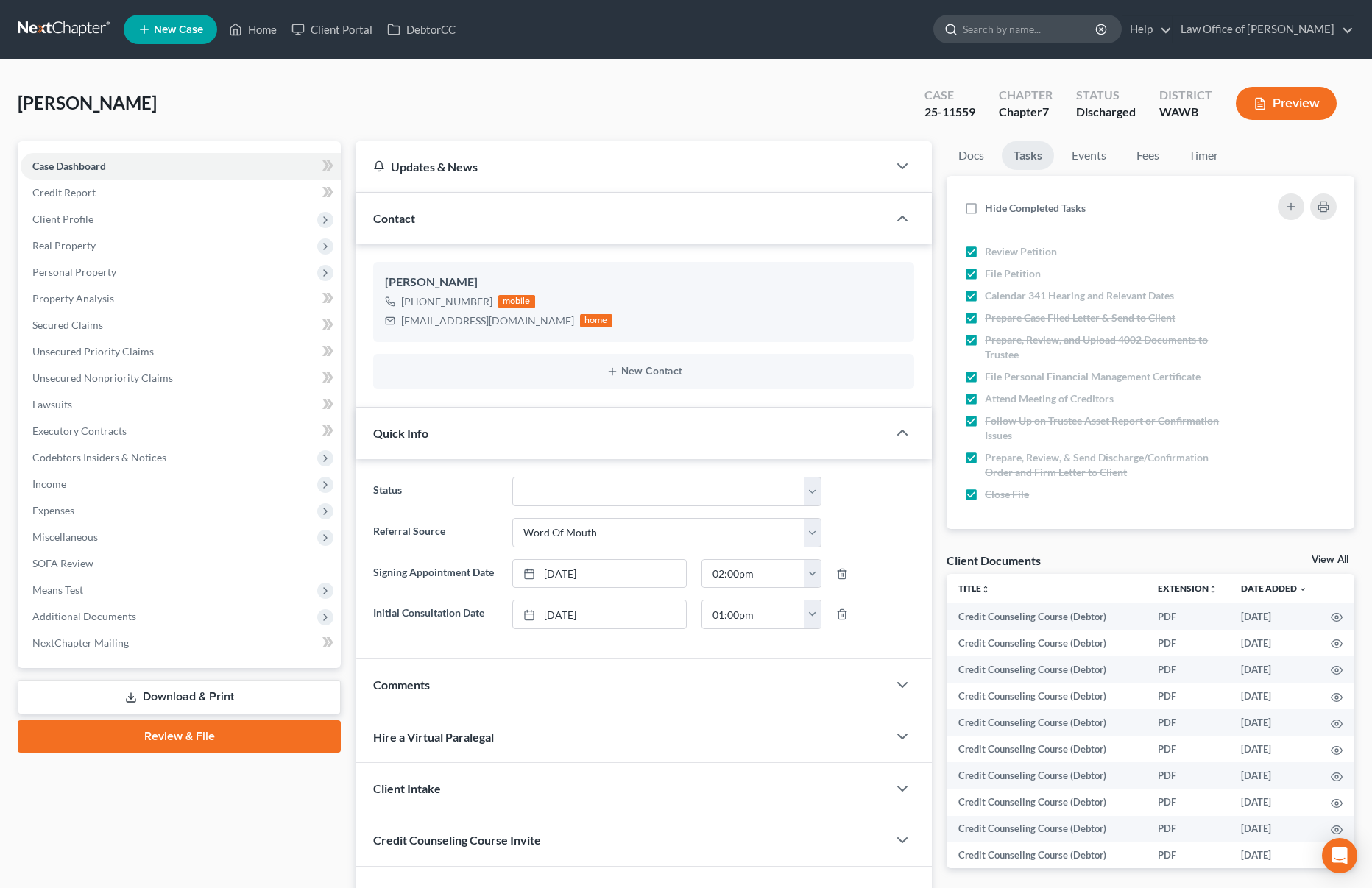
click at [1059, 30] on input "search" at bounding box center [1029, 29] width 134 height 27
type input "c"
type input "james"
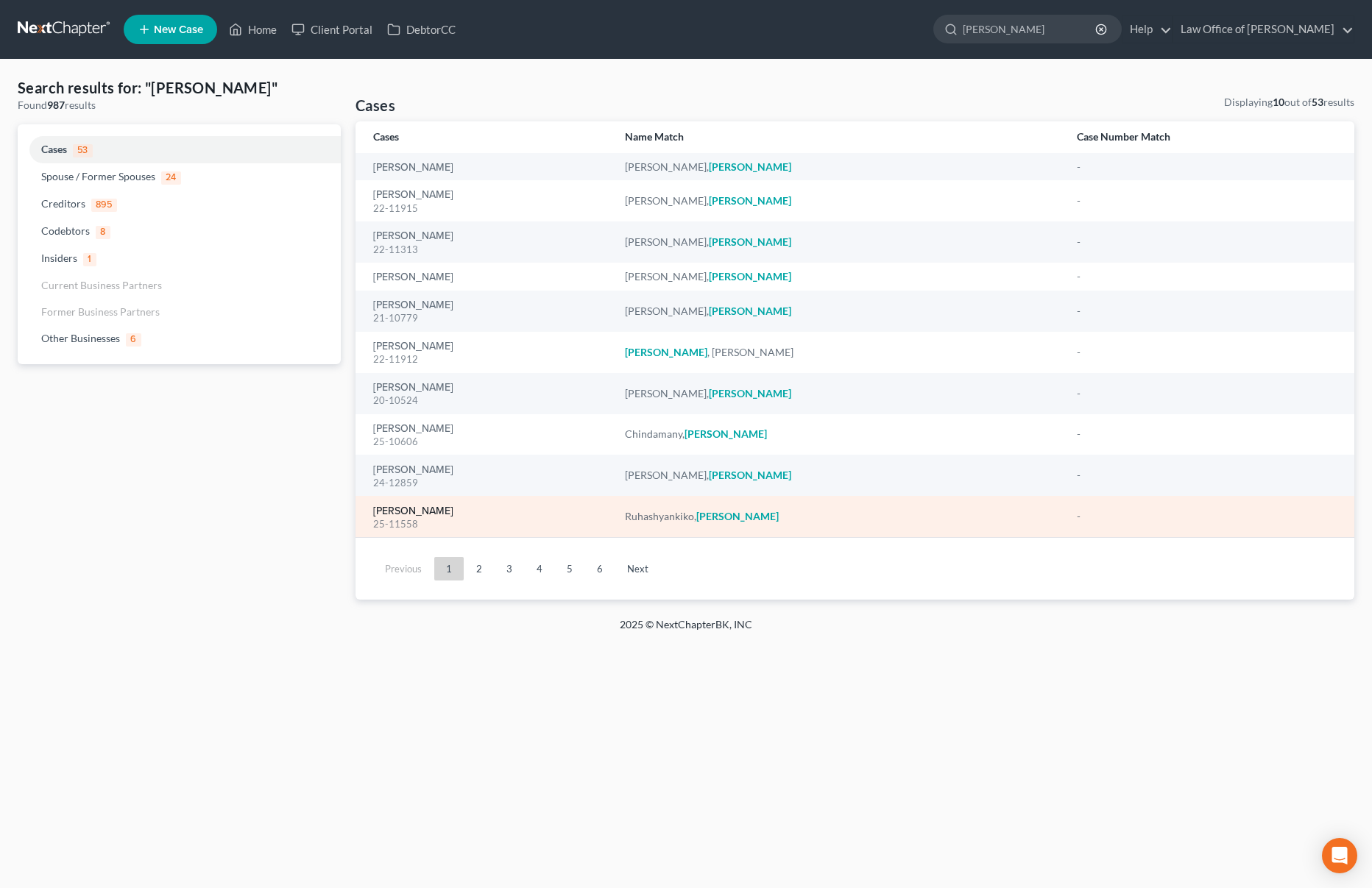
click at [429, 511] on link "[PERSON_NAME]" at bounding box center [413, 512] width 80 height 10
select select "6"
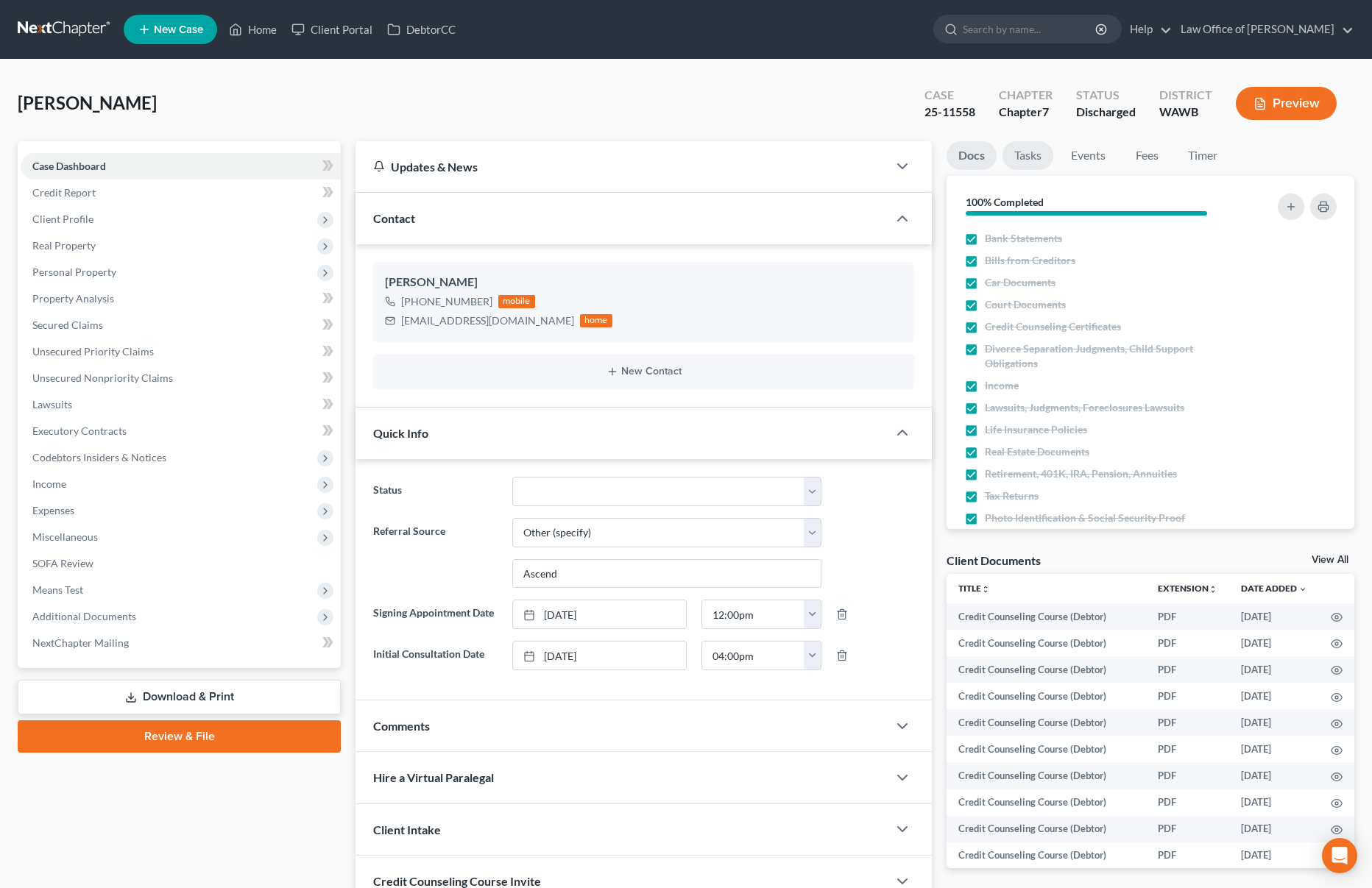
click at [1034, 157] on link "Tasks" at bounding box center [1028, 155] width 51 height 29
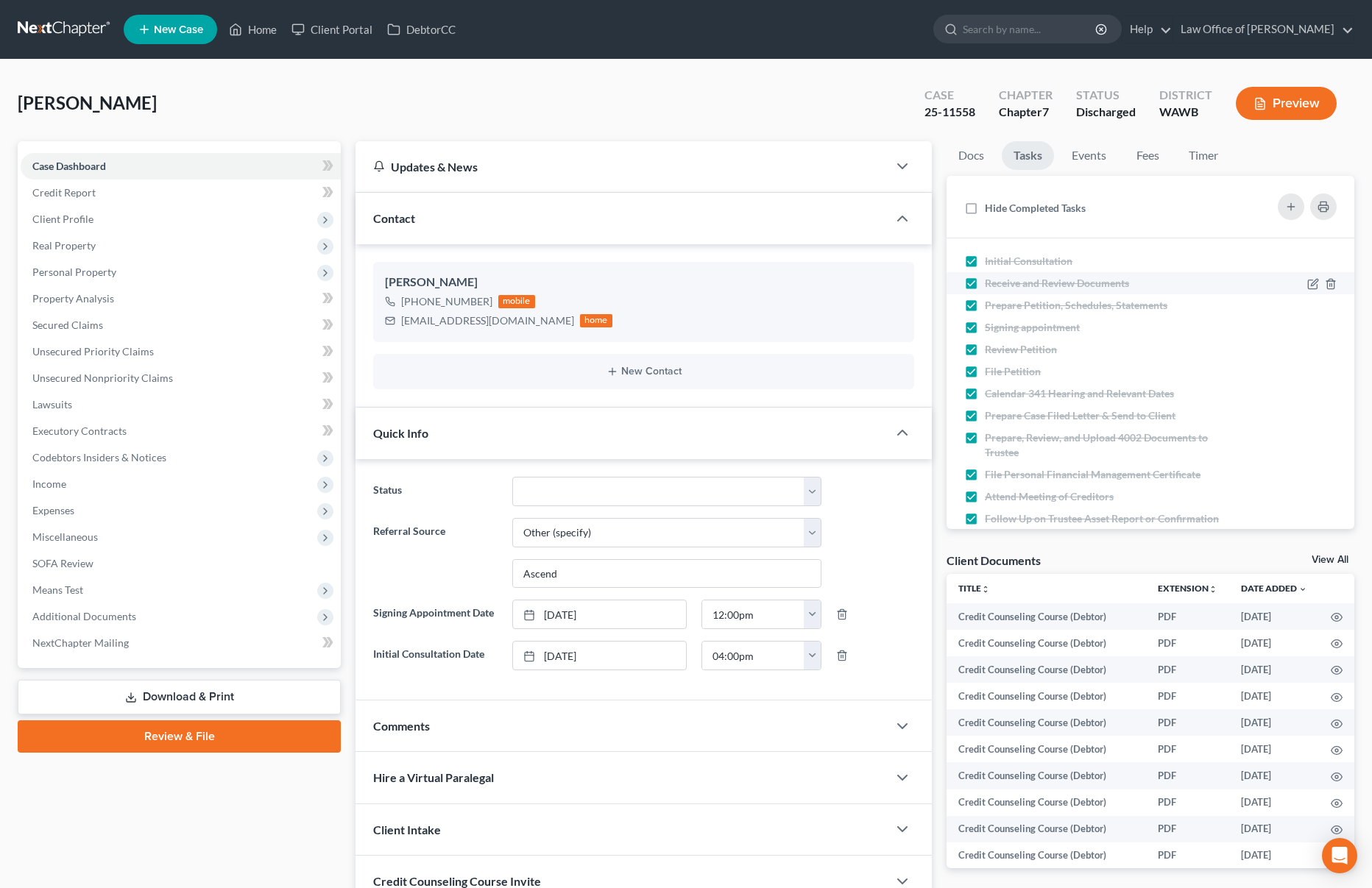
scroll to position [98, 0]
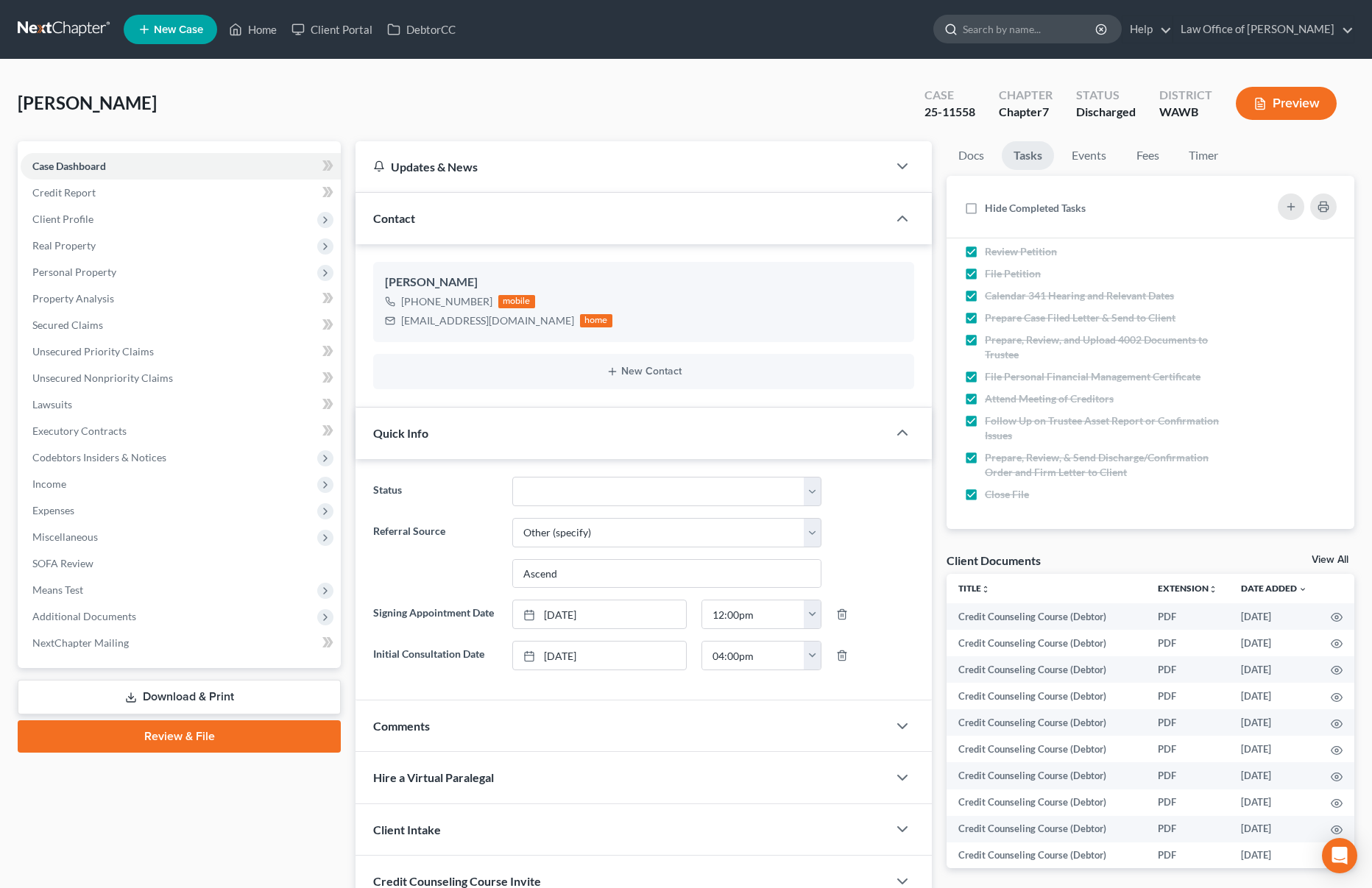
click at [1031, 26] on input "search" at bounding box center [1029, 29] width 134 height 27
type input "kotina"
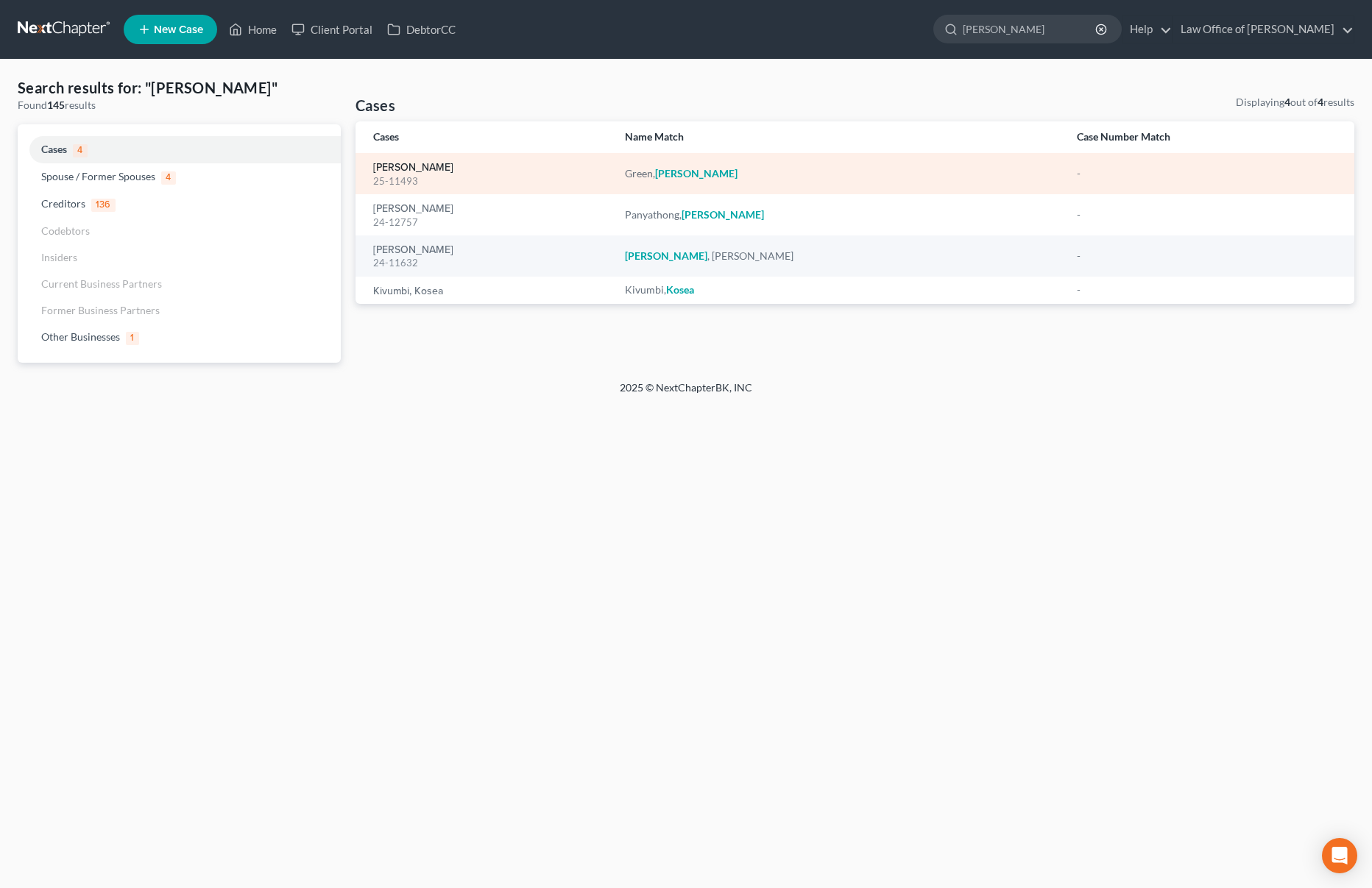
click at [394, 166] on link "[PERSON_NAME]" at bounding box center [413, 168] width 80 height 10
select select "6"
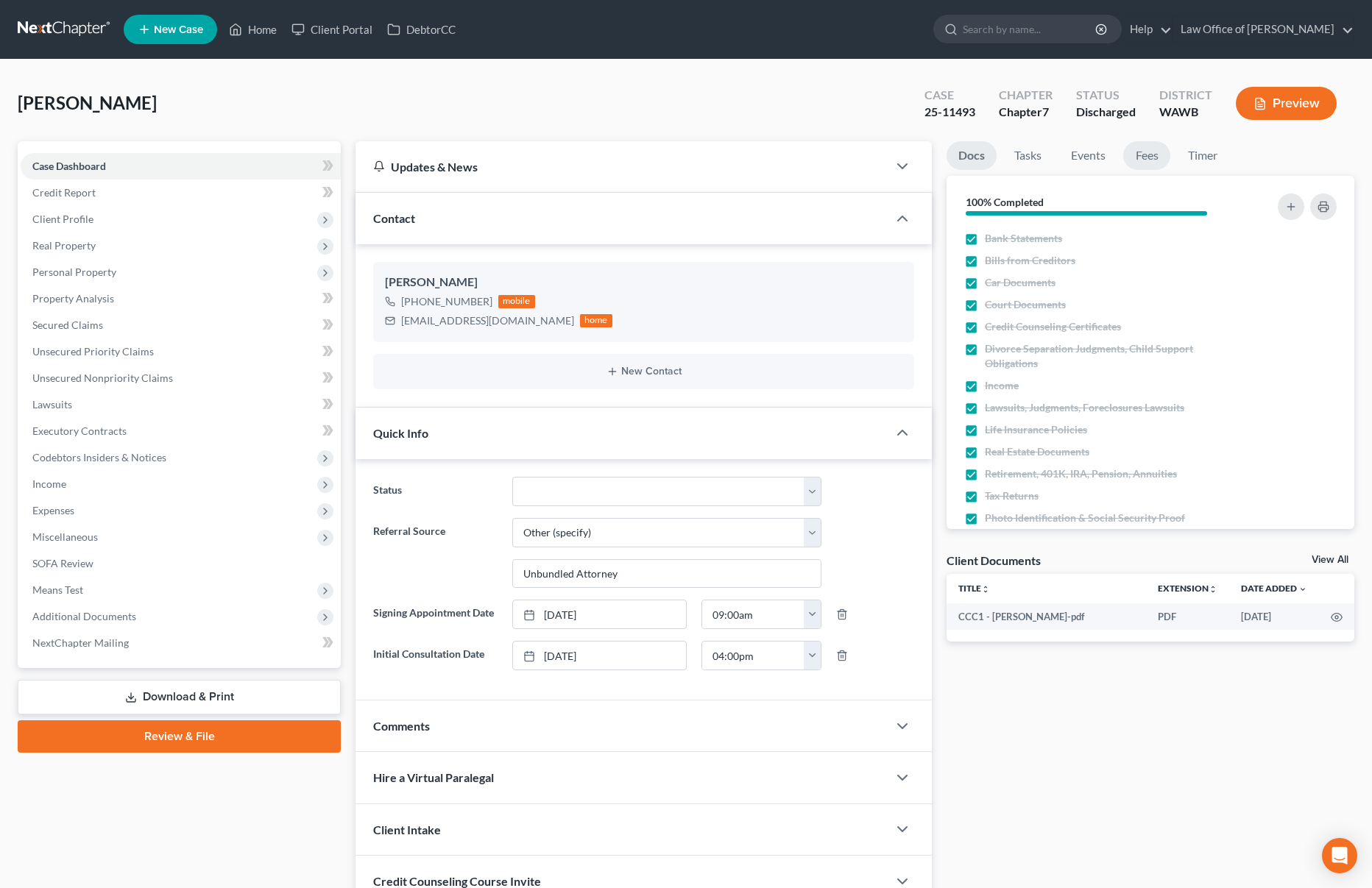
click at [1130, 162] on link "Fees" at bounding box center [1146, 155] width 47 height 29
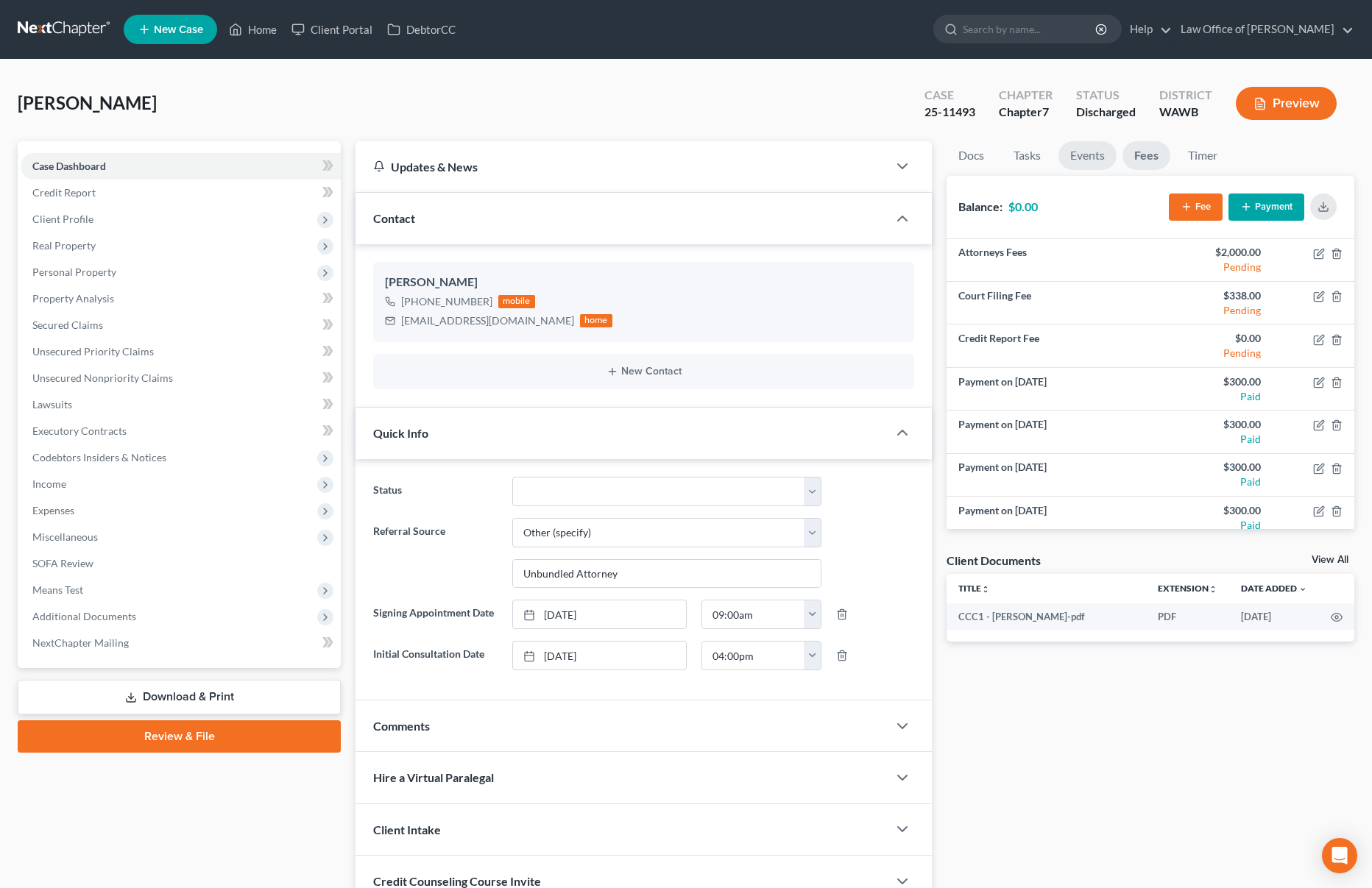
click at [1082, 163] on link "Events" at bounding box center [1087, 155] width 58 height 29
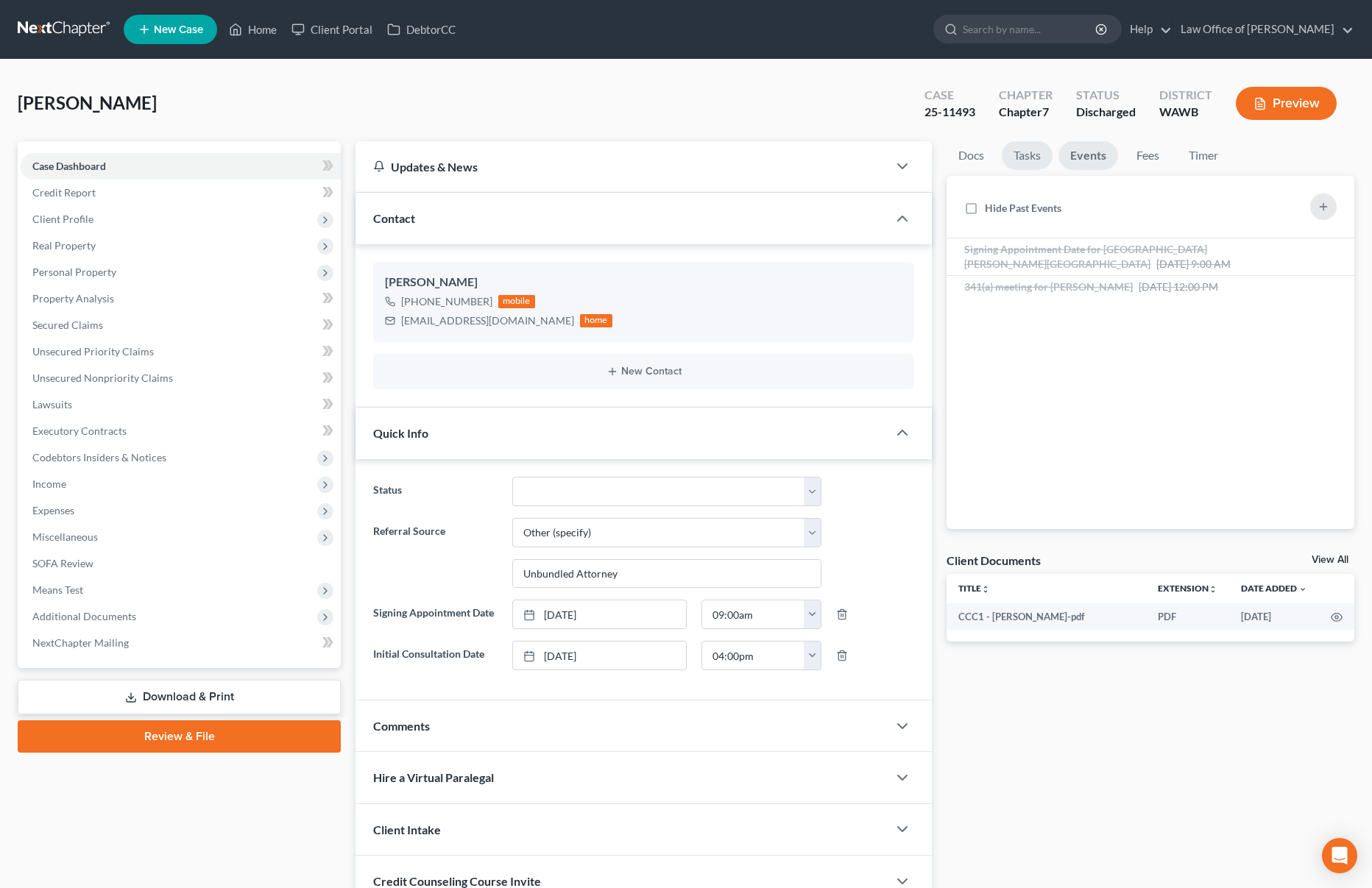
click at [1025, 159] on link "Tasks" at bounding box center [1027, 155] width 51 height 29
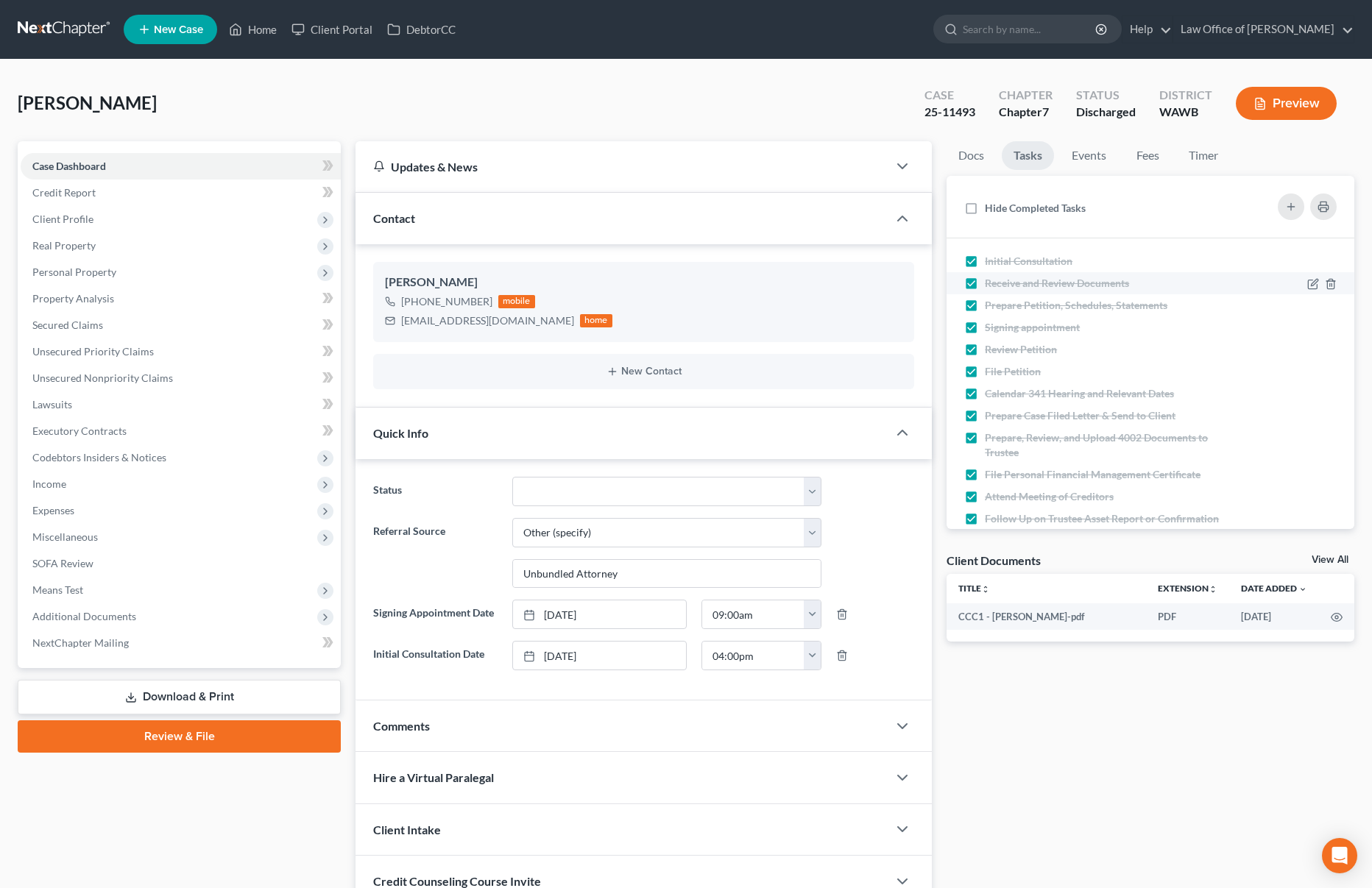
scroll to position [98, 0]
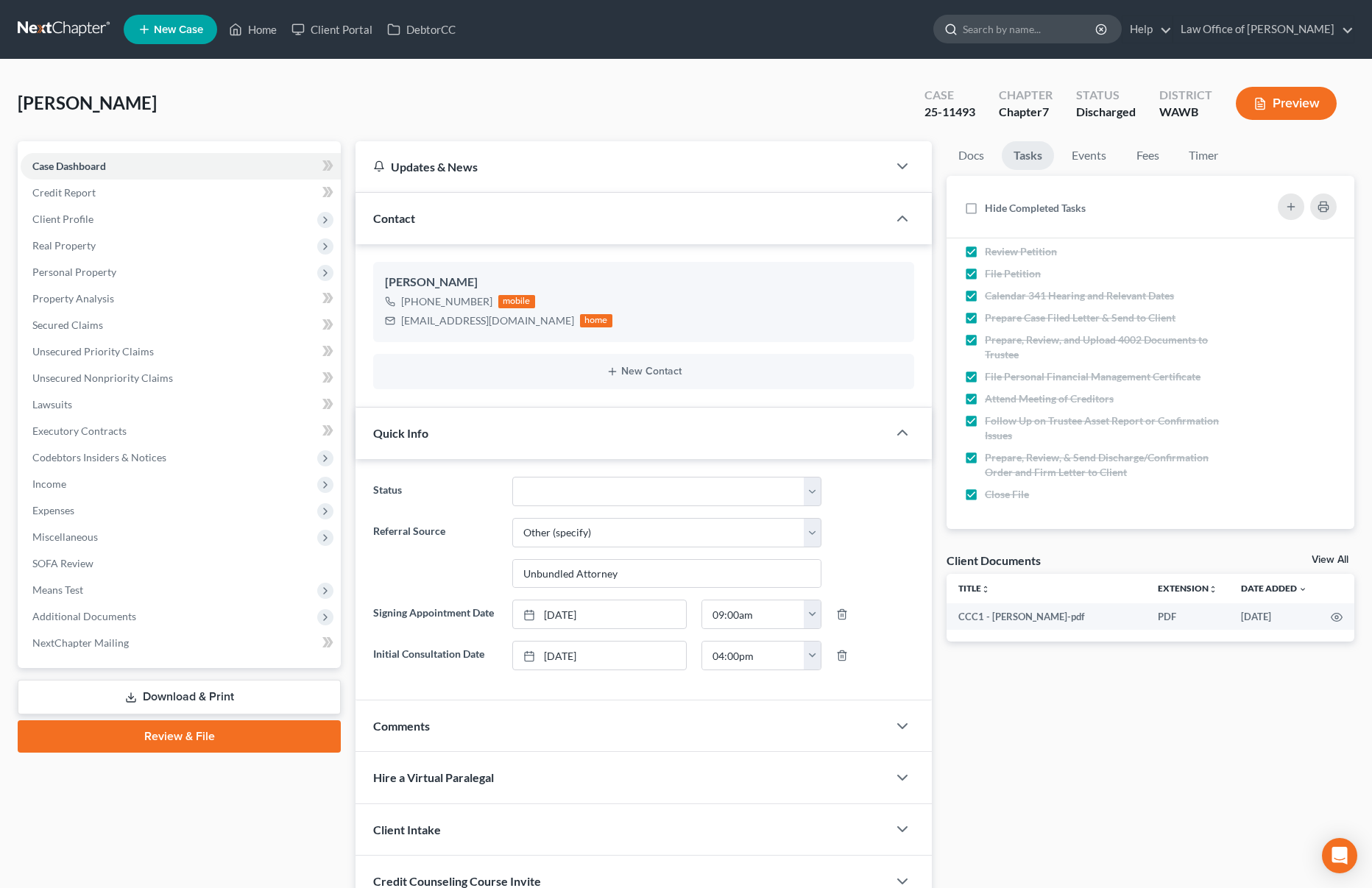
click at [1016, 28] on input "search" at bounding box center [1029, 29] width 134 height 27
type input "avery"
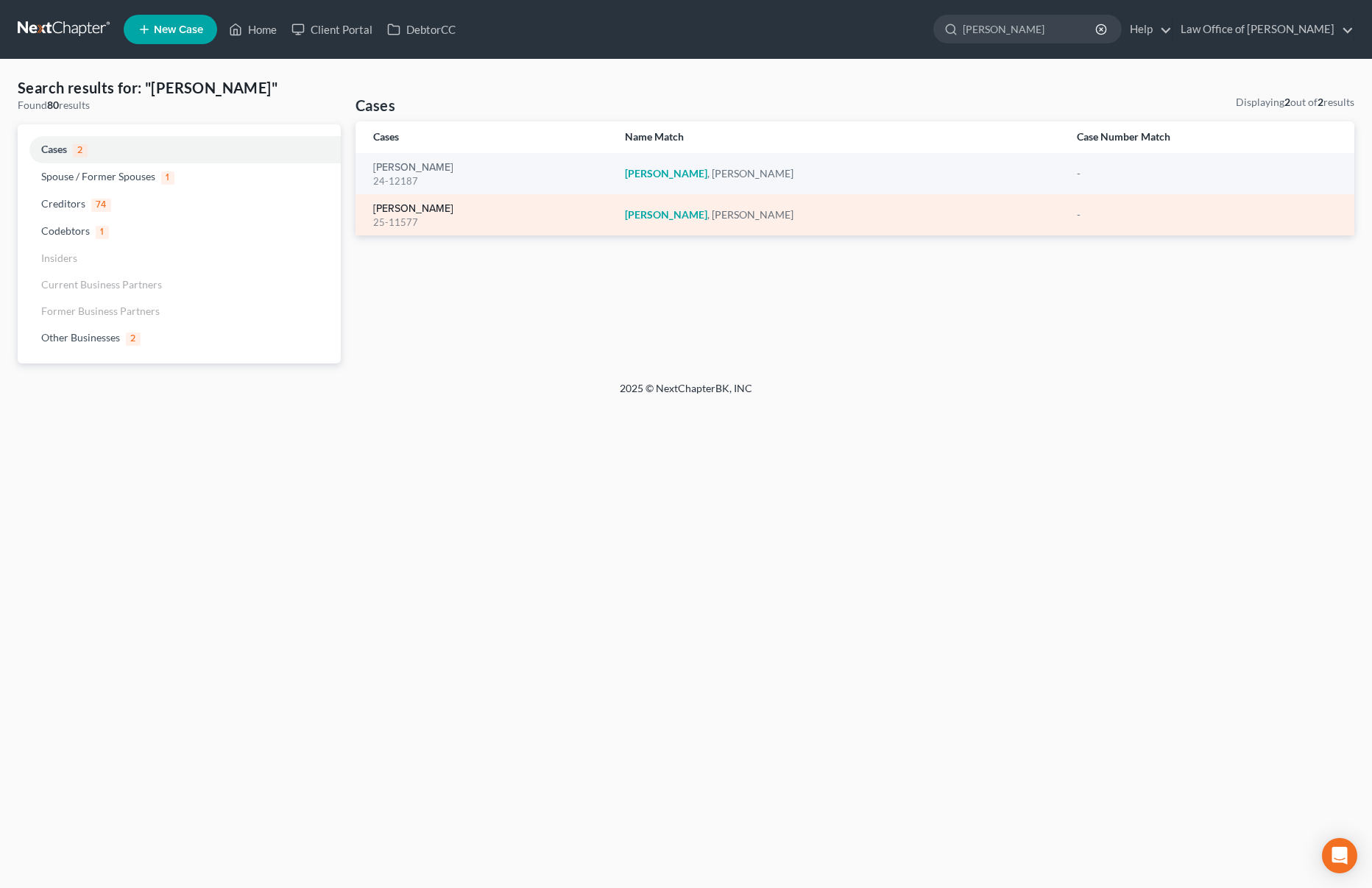
click at [421, 212] on link "[PERSON_NAME]" at bounding box center [413, 209] width 80 height 10
select select "6"
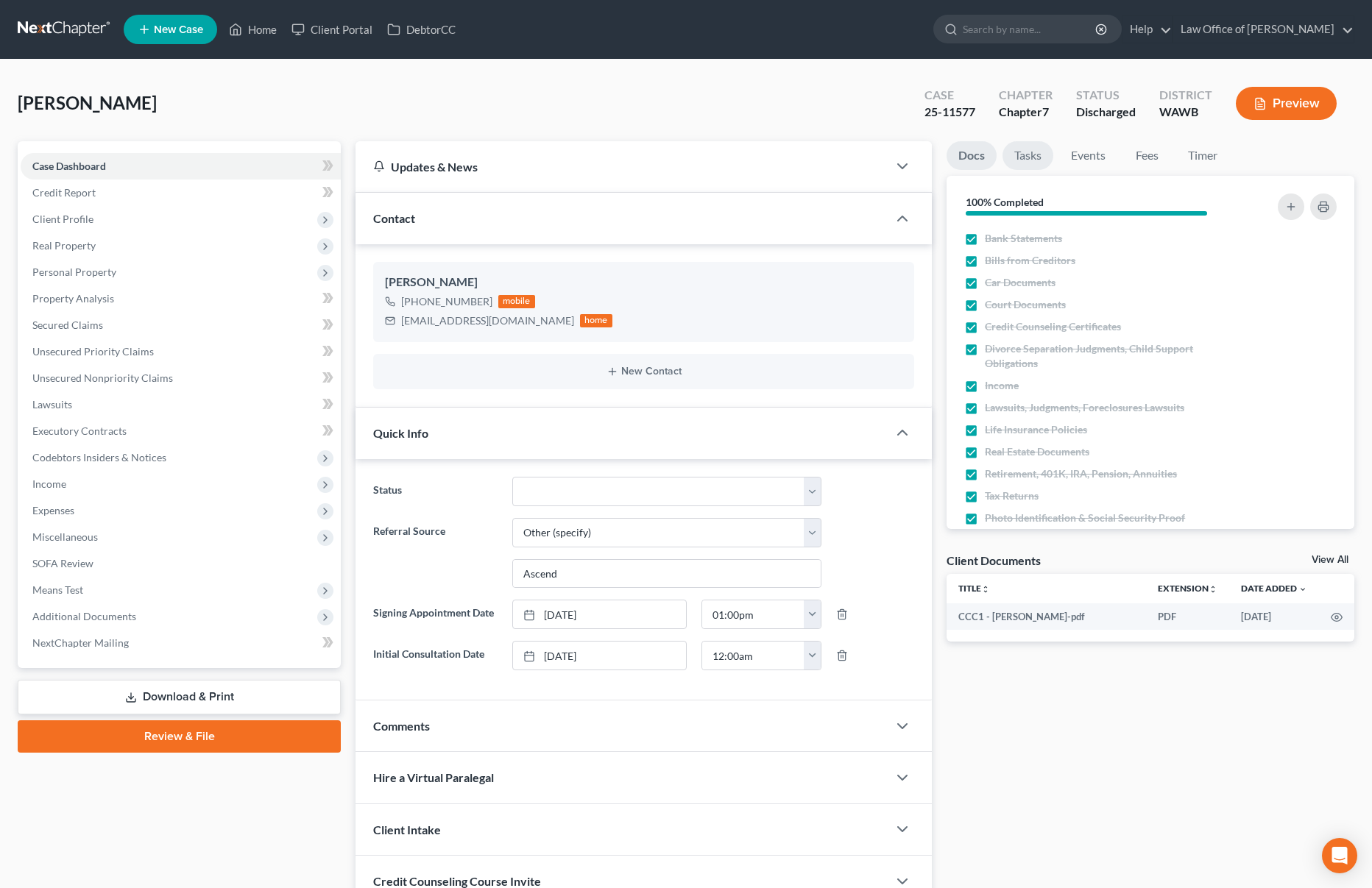
click at [1039, 157] on link "Tasks" at bounding box center [1028, 155] width 51 height 29
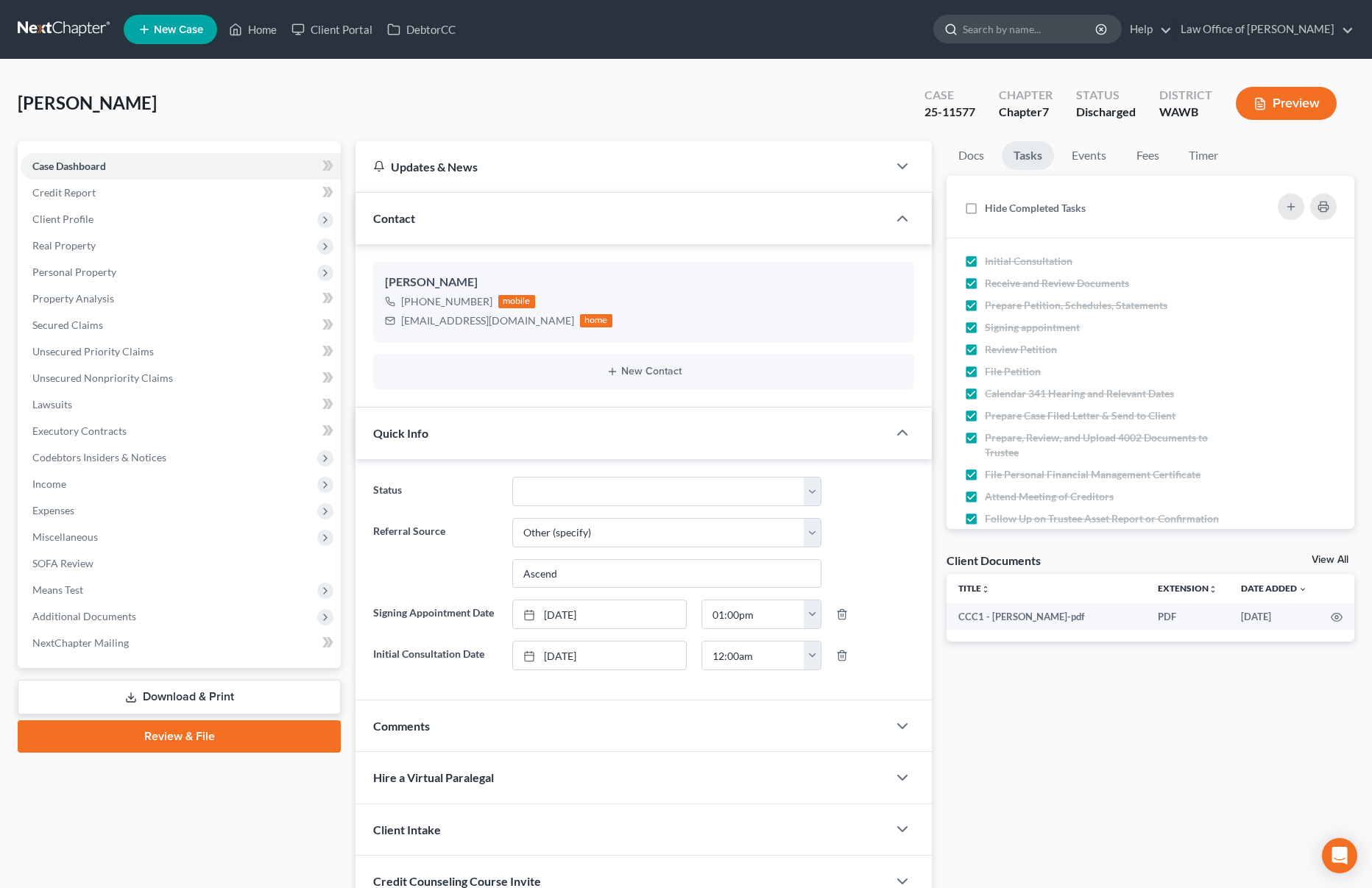
click at [1038, 35] on input "search" at bounding box center [1029, 29] width 134 height 27
type input "green"
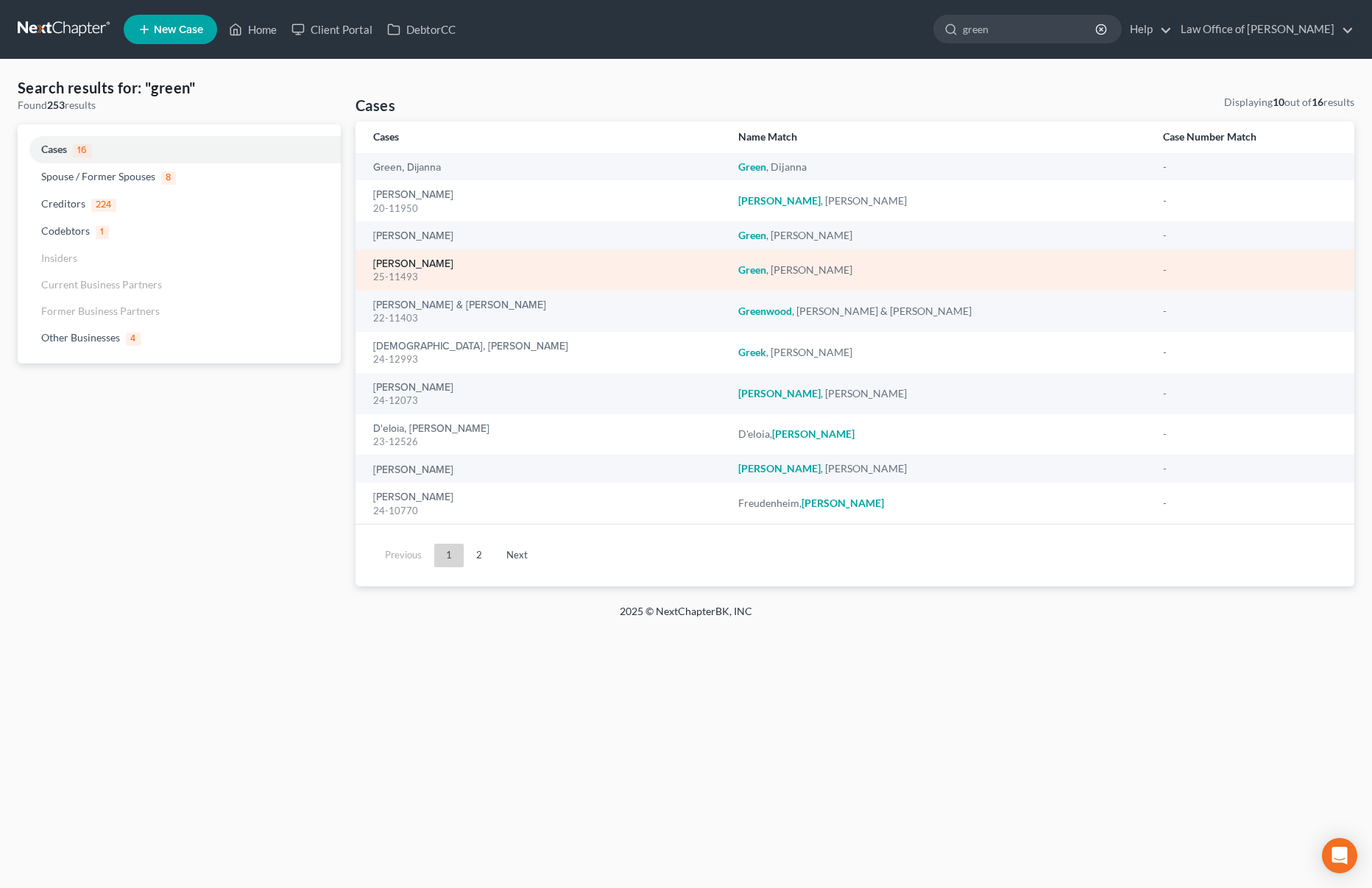
click at [404, 261] on link "[PERSON_NAME]" at bounding box center [413, 264] width 80 height 10
select select "6"
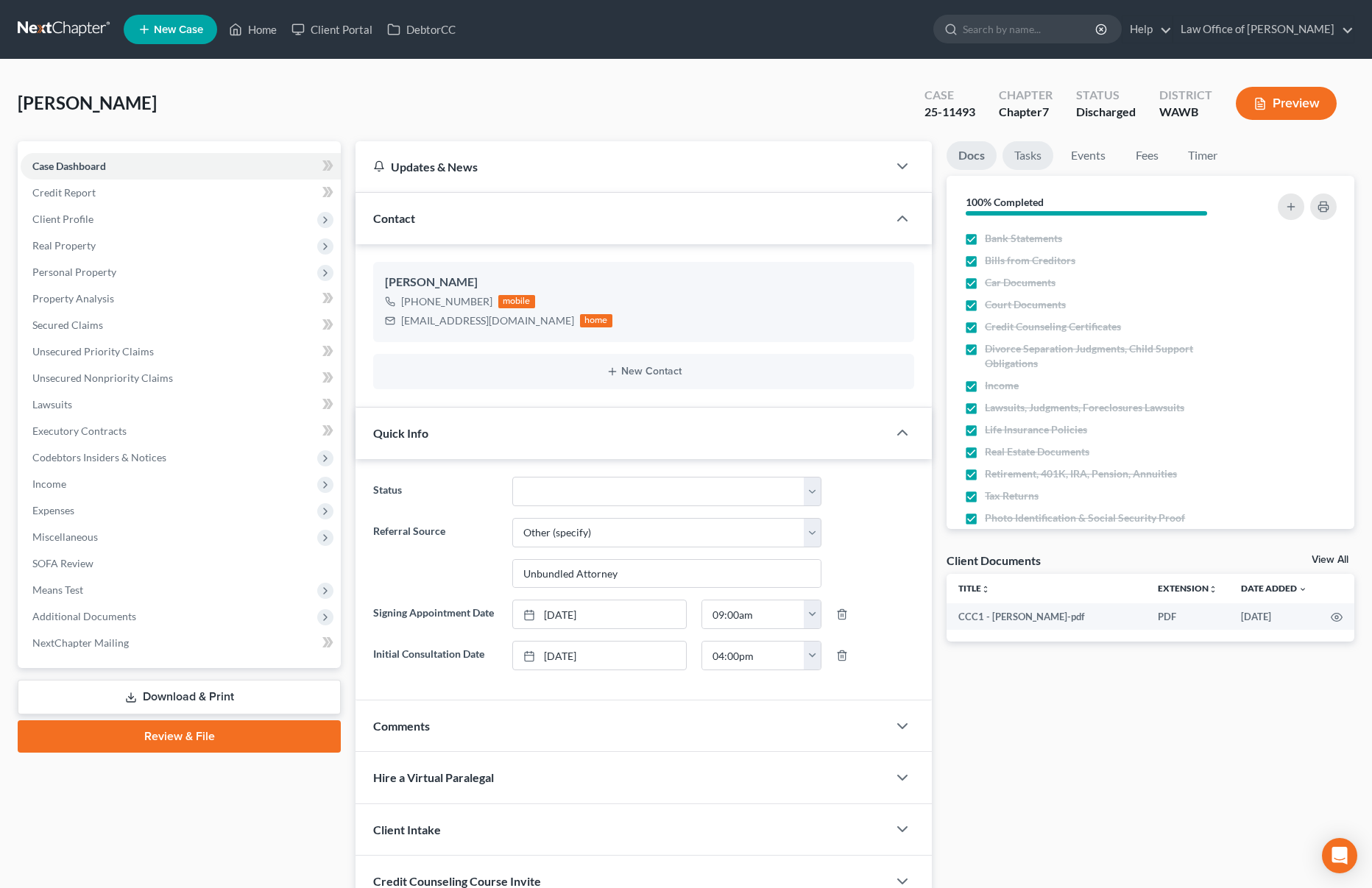
click at [1031, 160] on link "Tasks" at bounding box center [1028, 155] width 51 height 29
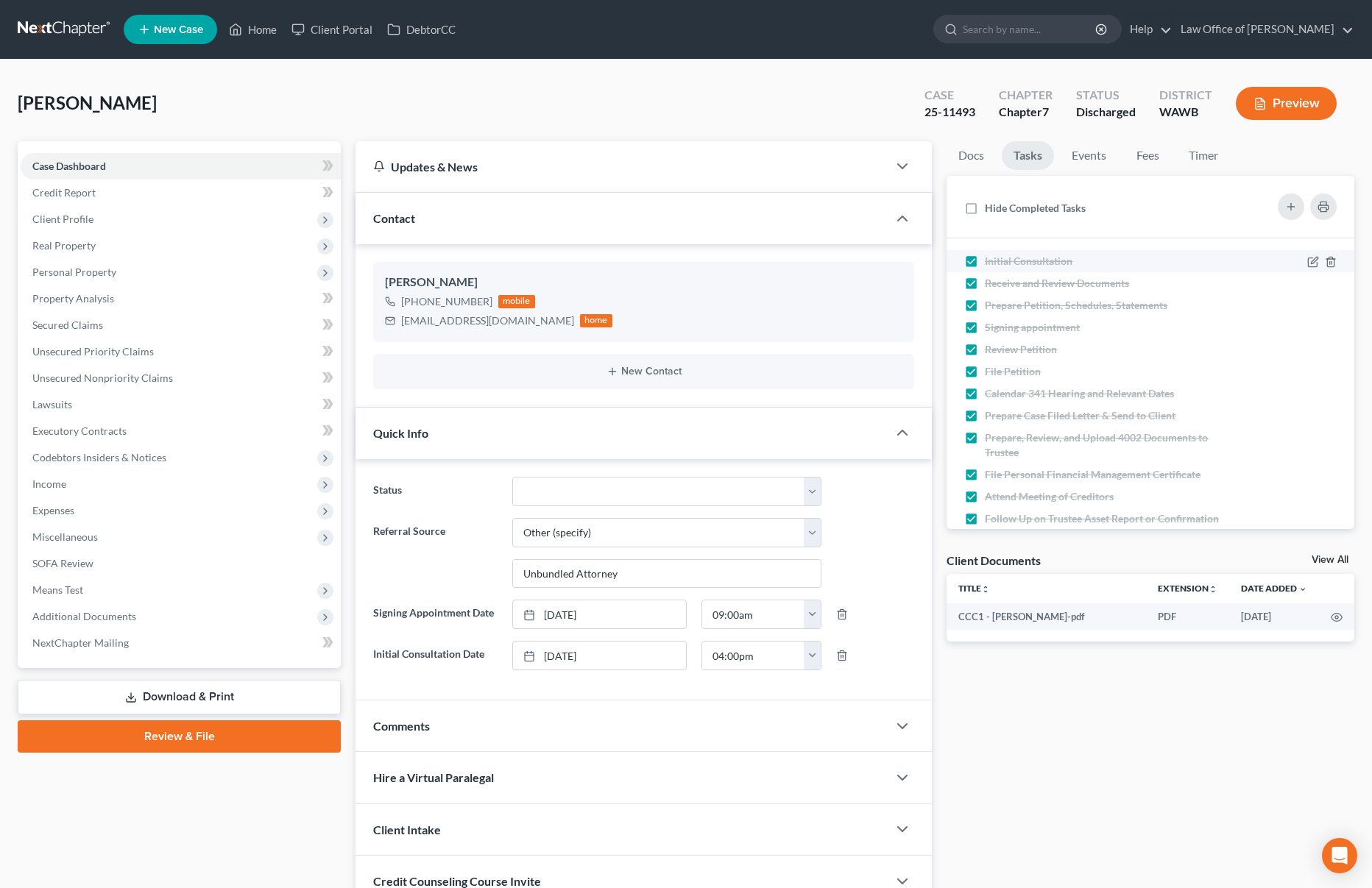
scroll to position [98, 0]
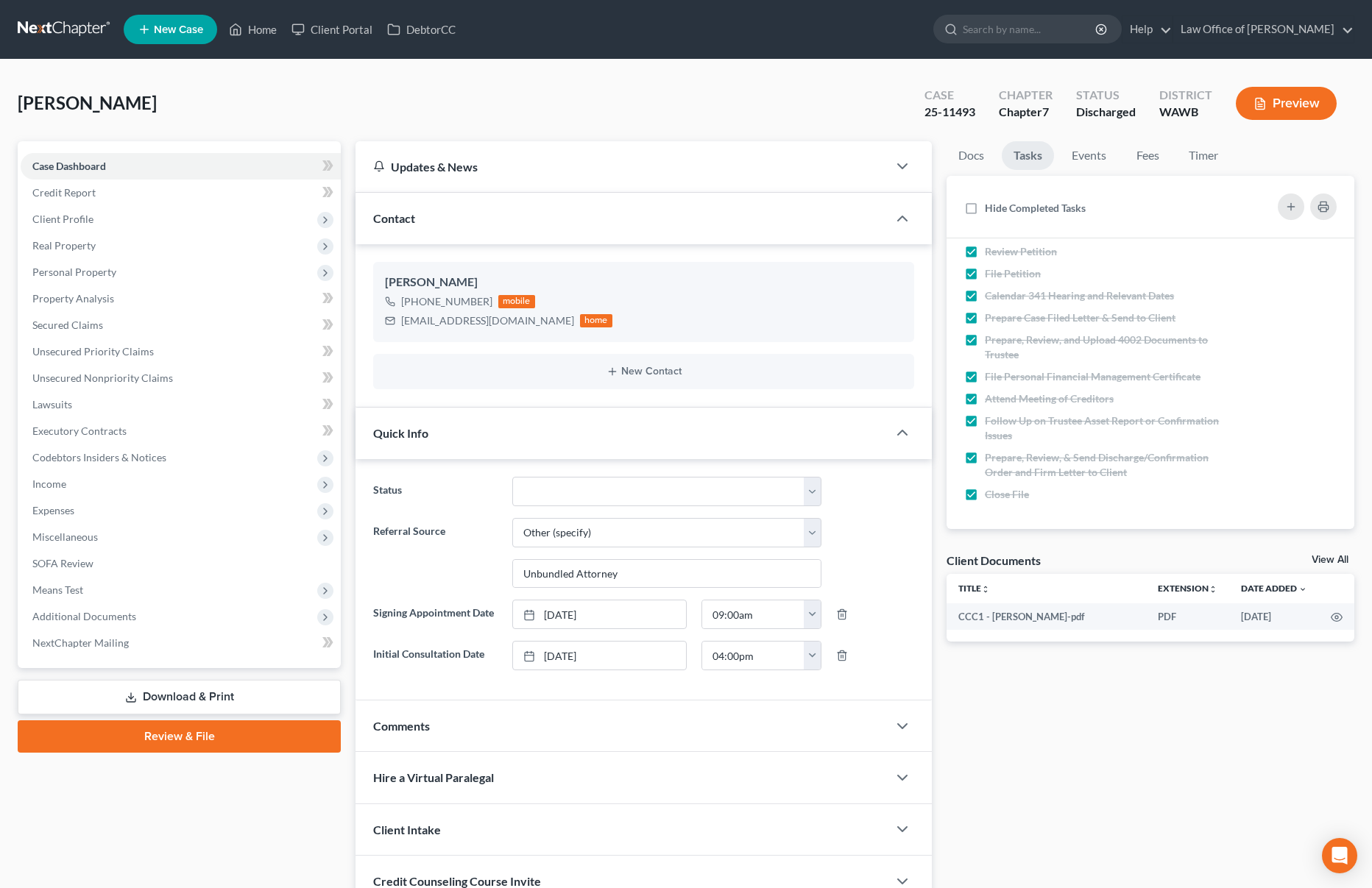
click at [69, 26] on link at bounding box center [65, 30] width 94 height 26
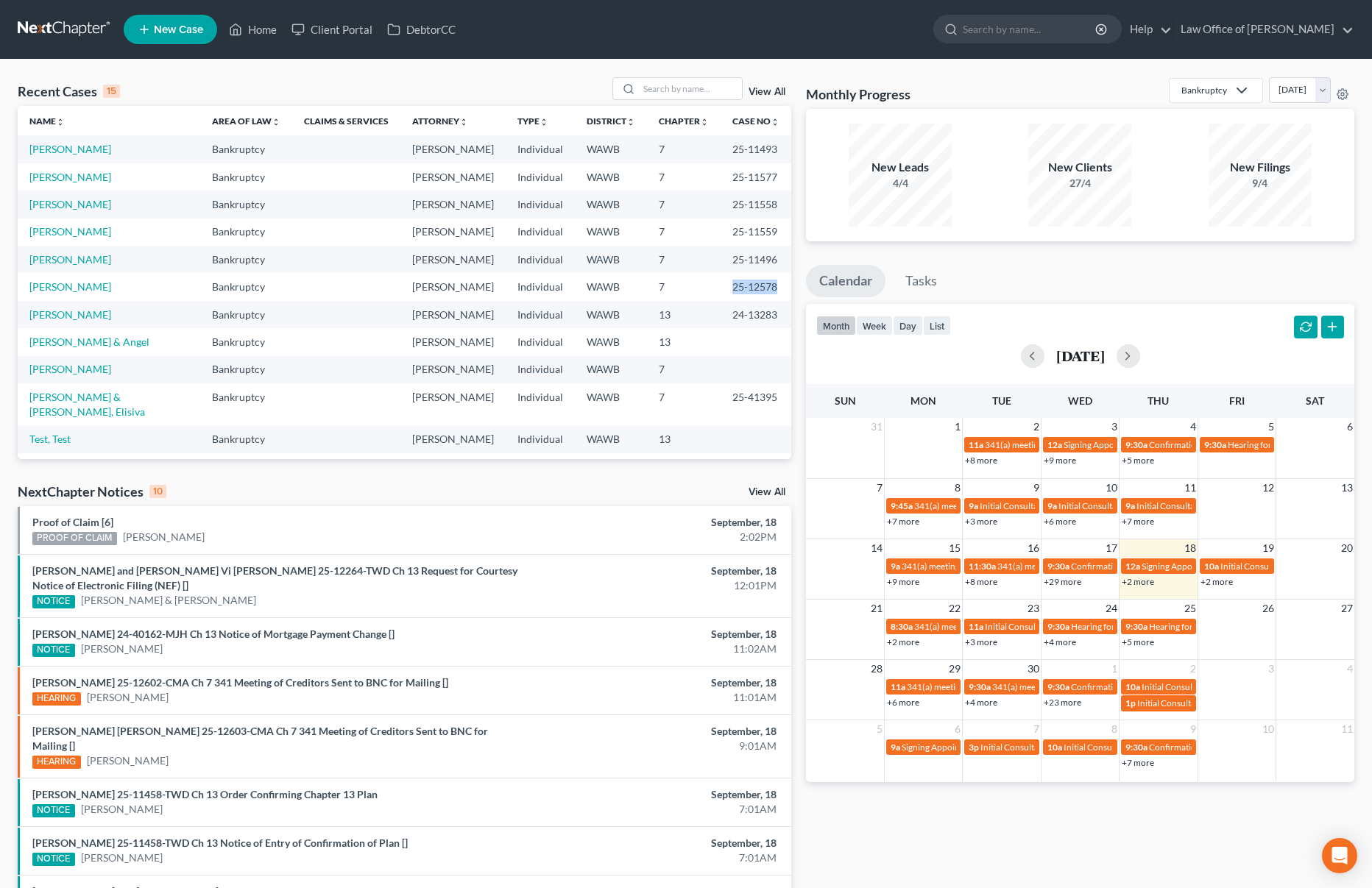
drag, startPoint x: 778, startPoint y: 287, endPoint x: 723, endPoint y: 284, distance: 55.1
click at [723, 284] on td "25-12578" at bounding box center [756, 286] width 71 height 27
copy td "25-12578"
click at [650, 87] on input "search" at bounding box center [690, 88] width 103 height 21
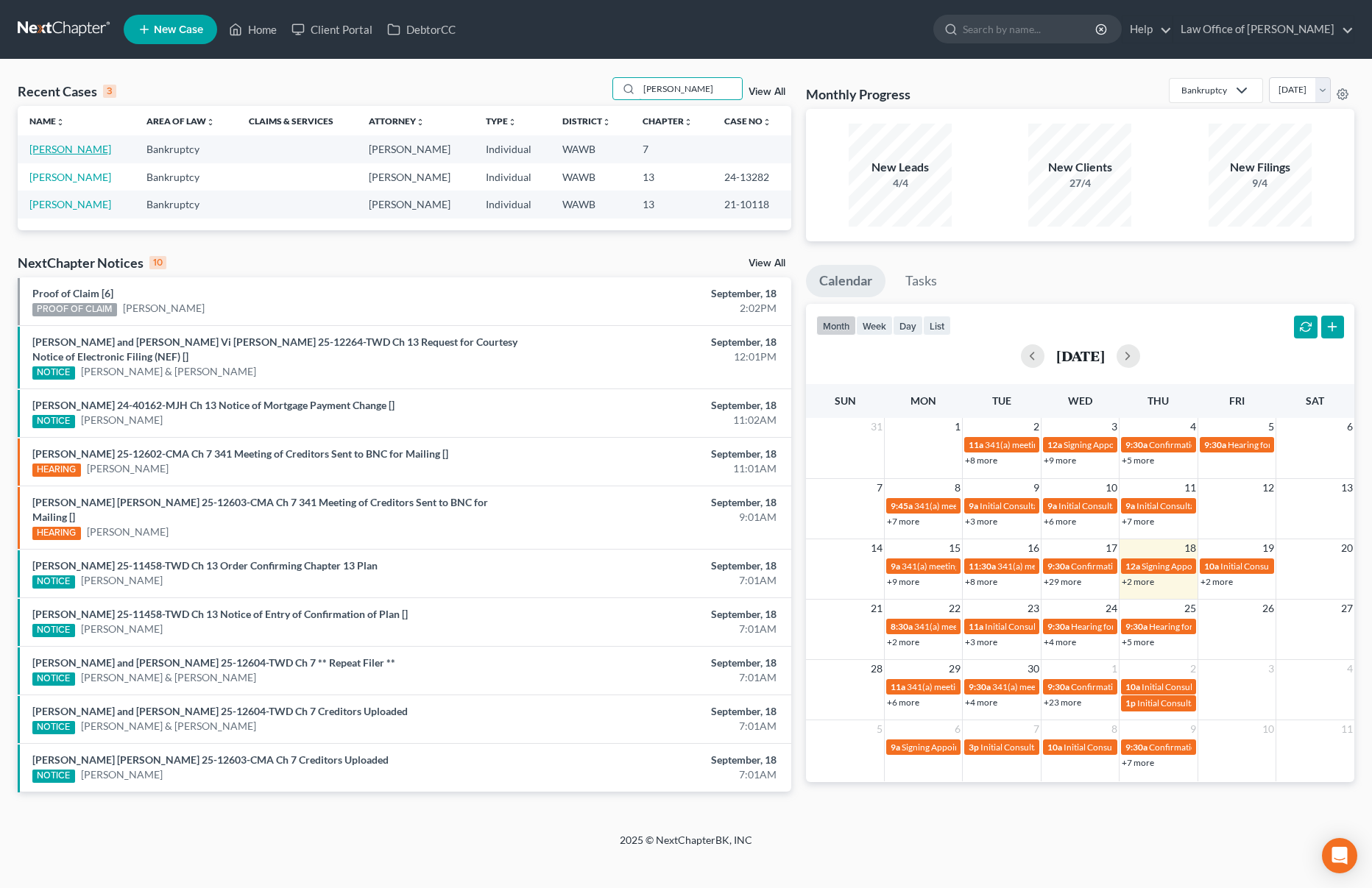
type input "jones"
click at [82, 147] on link "[PERSON_NAME]" at bounding box center [71, 149] width 82 height 12
select select "6"
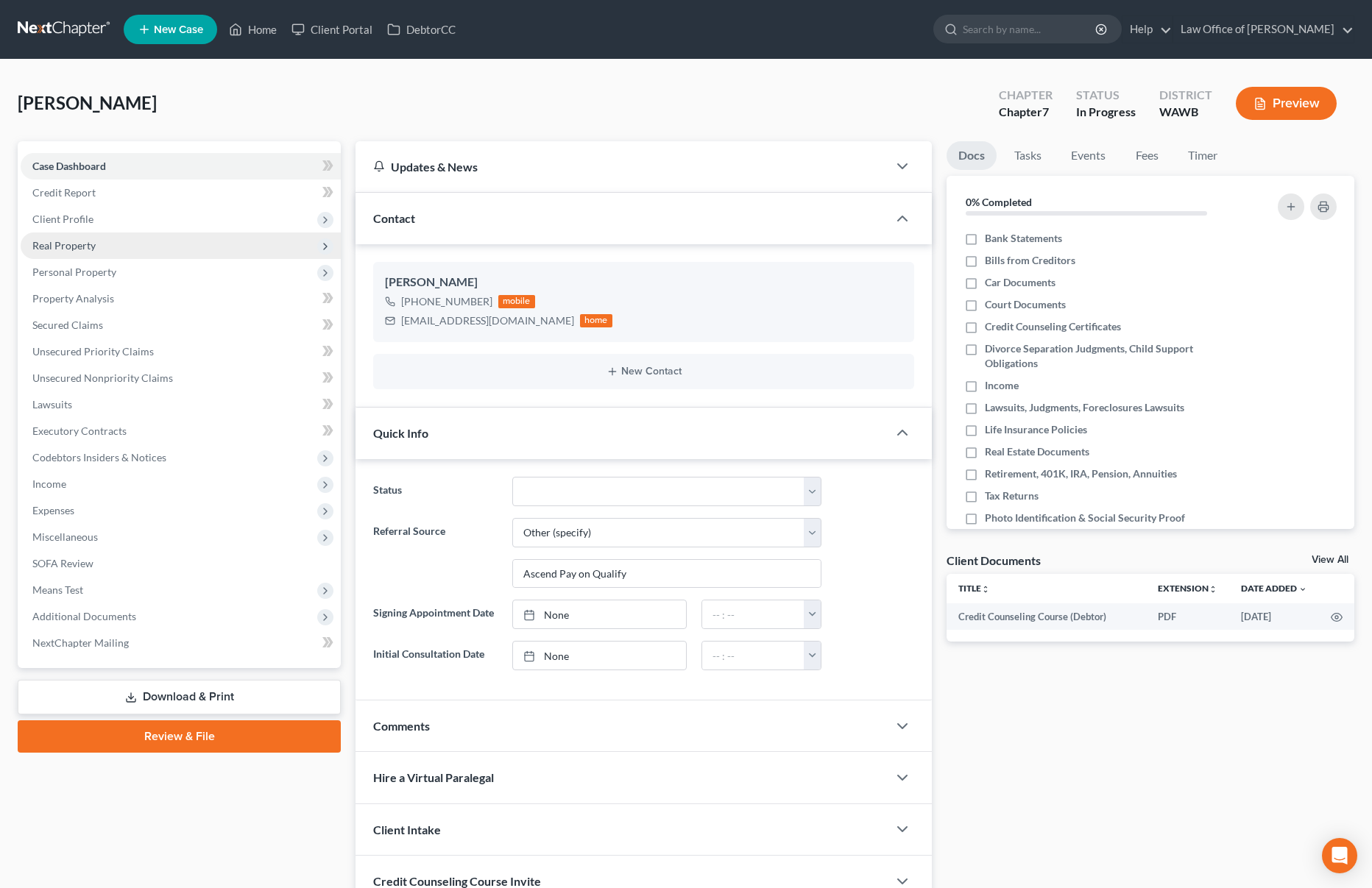
click at [134, 253] on span "Real Property" at bounding box center [180, 246] width 320 height 26
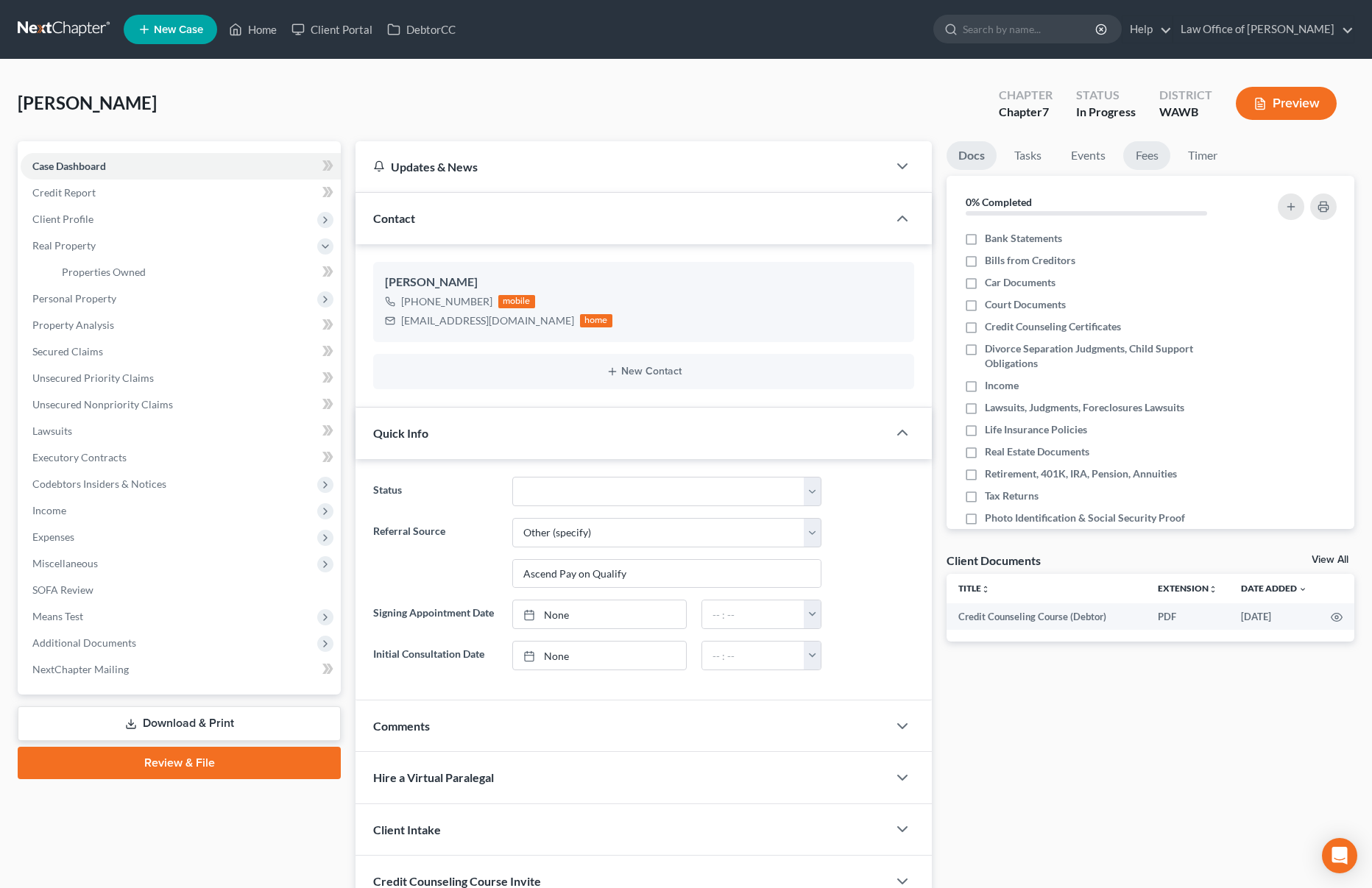
click at [1146, 159] on link "Fees" at bounding box center [1146, 155] width 47 height 29
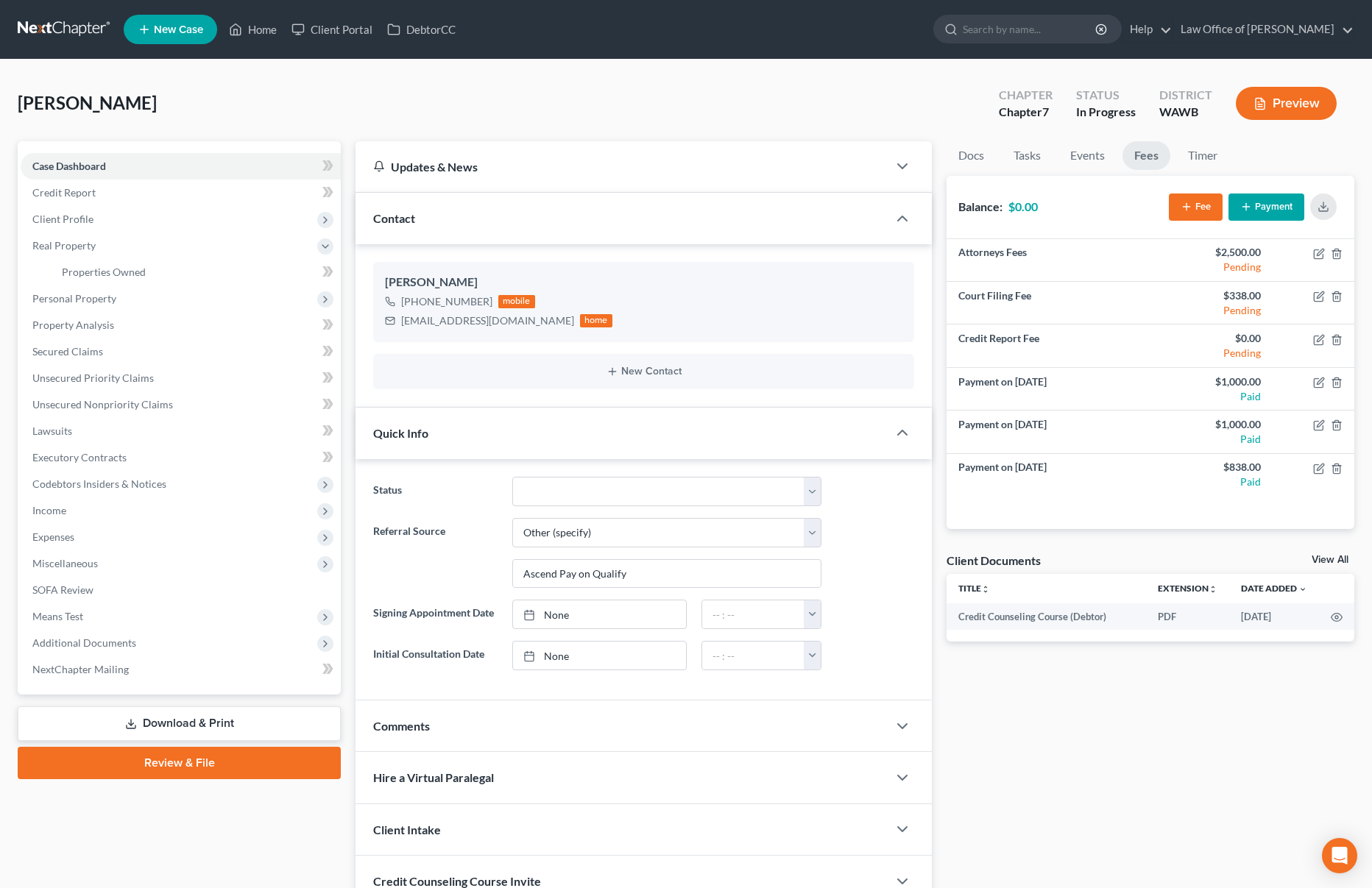
click at [56, 39] on link at bounding box center [65, 30] width 94 height 26
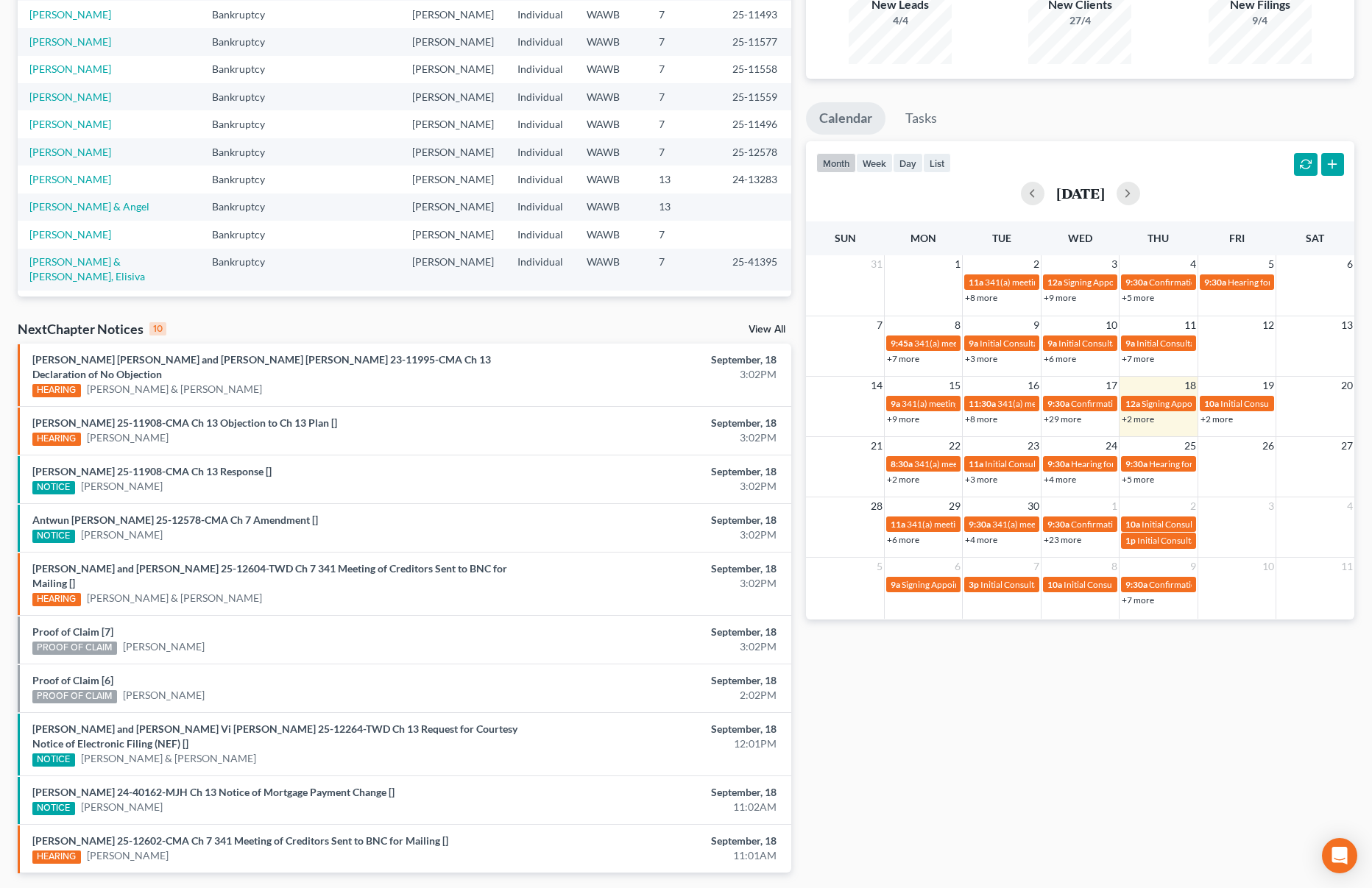
scroll to position [200, 0]
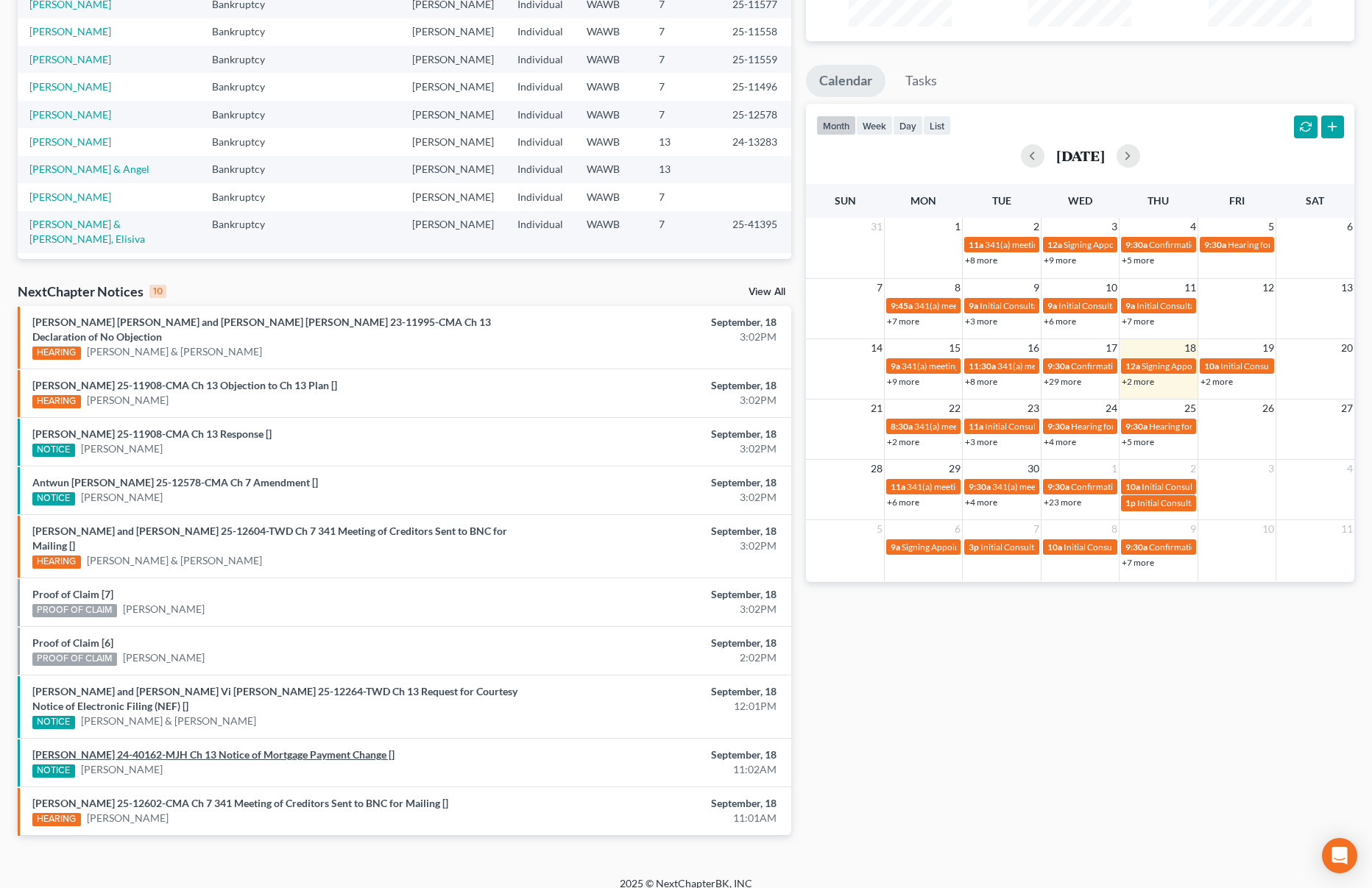
click at [203, 749] on link "[PERSON_NAME] 24-40162-MJH Ch 13 Notice of Mortgage Payment Change []" at bounding box center [213, 755] width 362 height 12
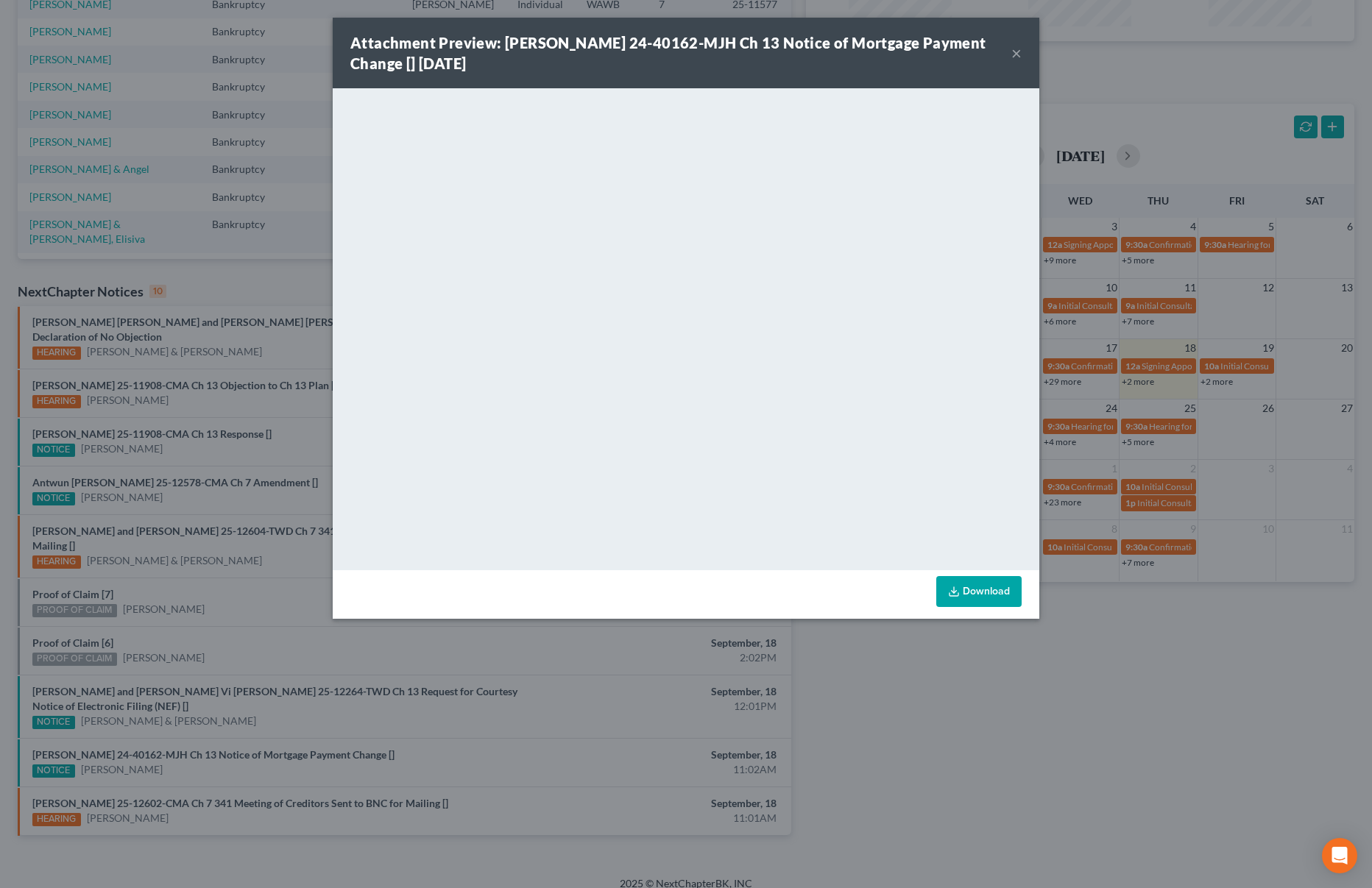
click at [1015, 52] on button "×" at bounding box center [1016, 53] width 10 height 17
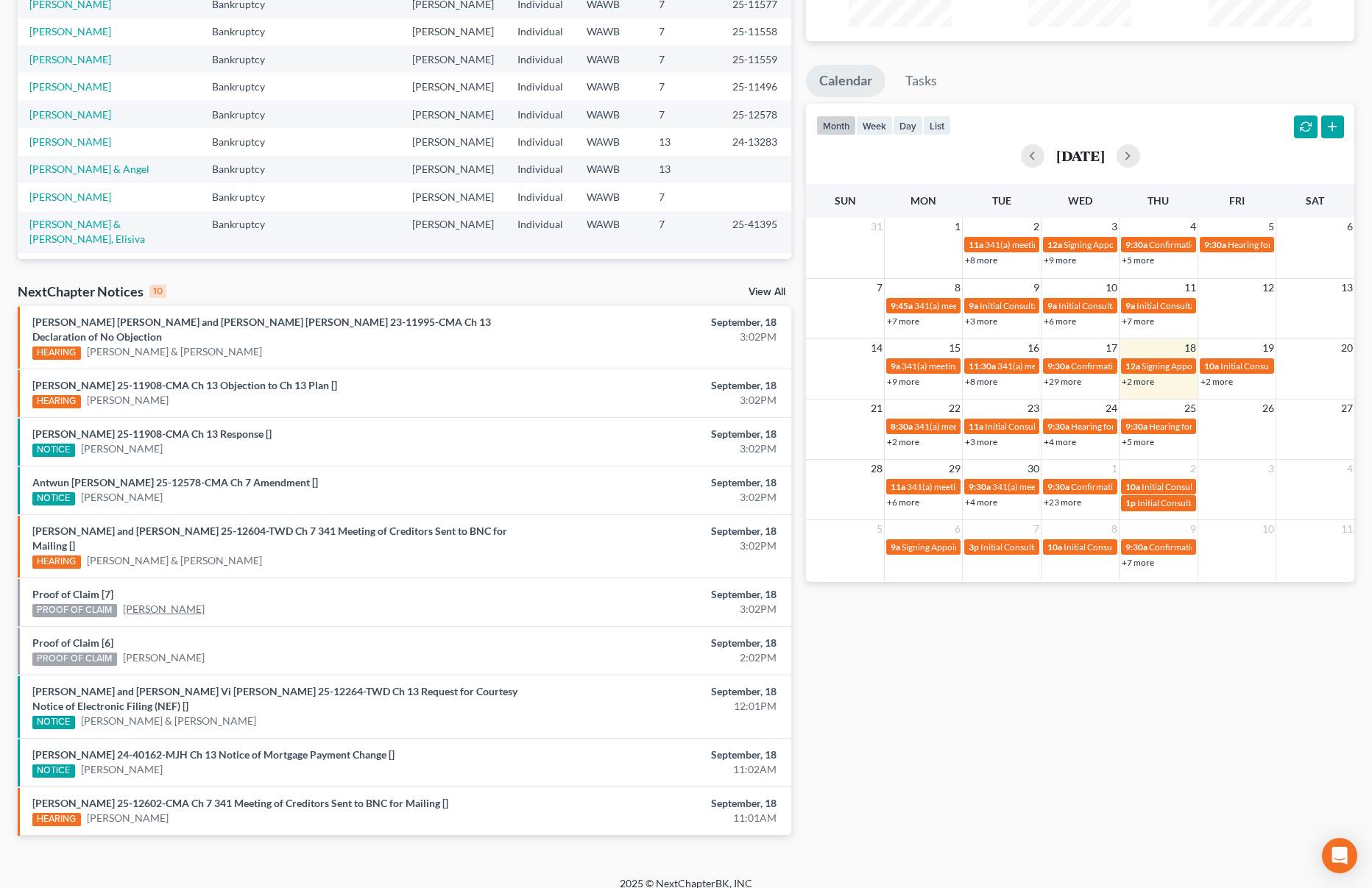
click at [151, 602] on link "[PERSON_NAME]" at bounding box center [164, 609] width 82 height 15
select select "0"
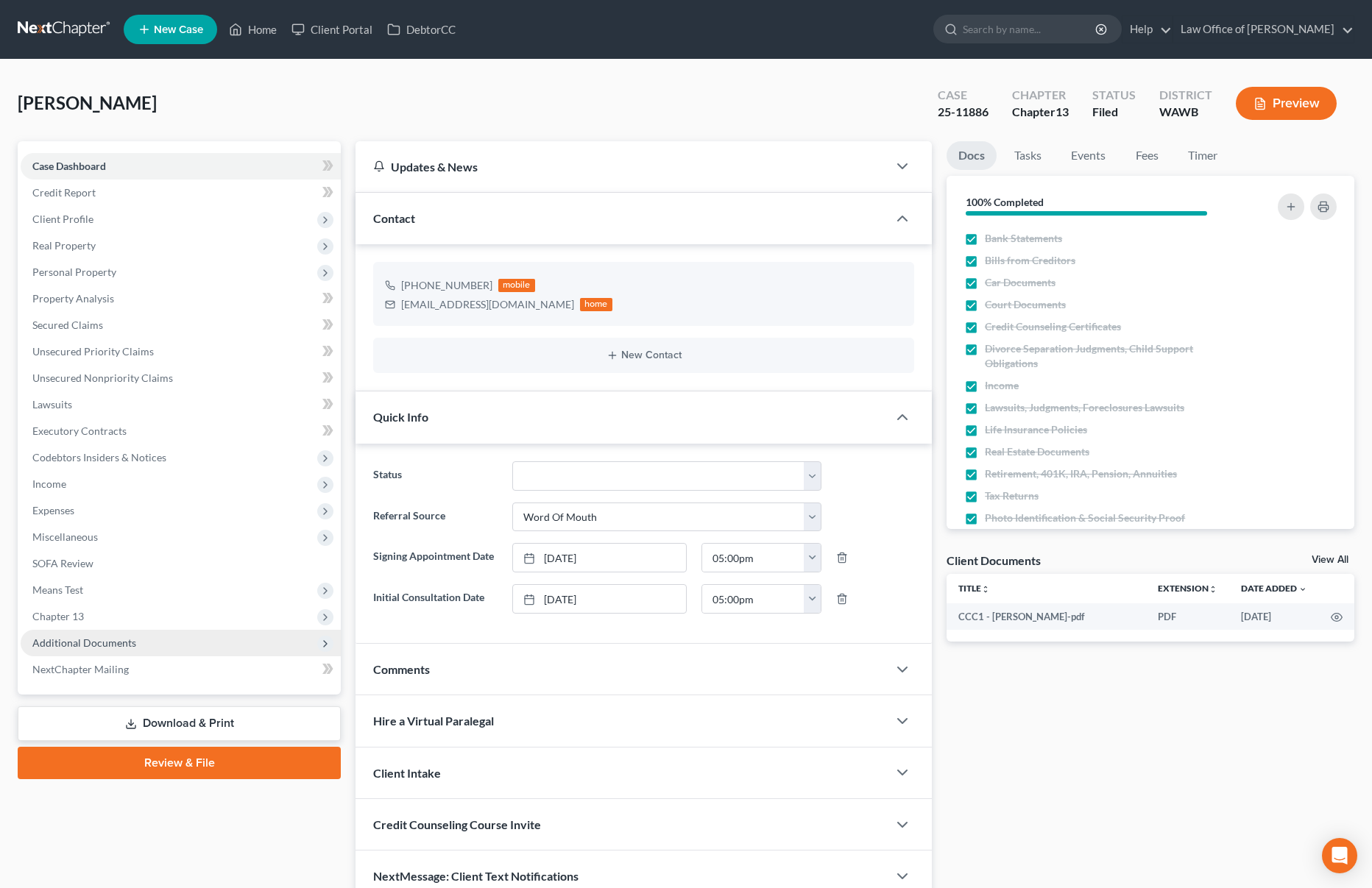
click at [234, 640] on span "Additional Documents" at bounding box center [180, 643] width 320 height 26
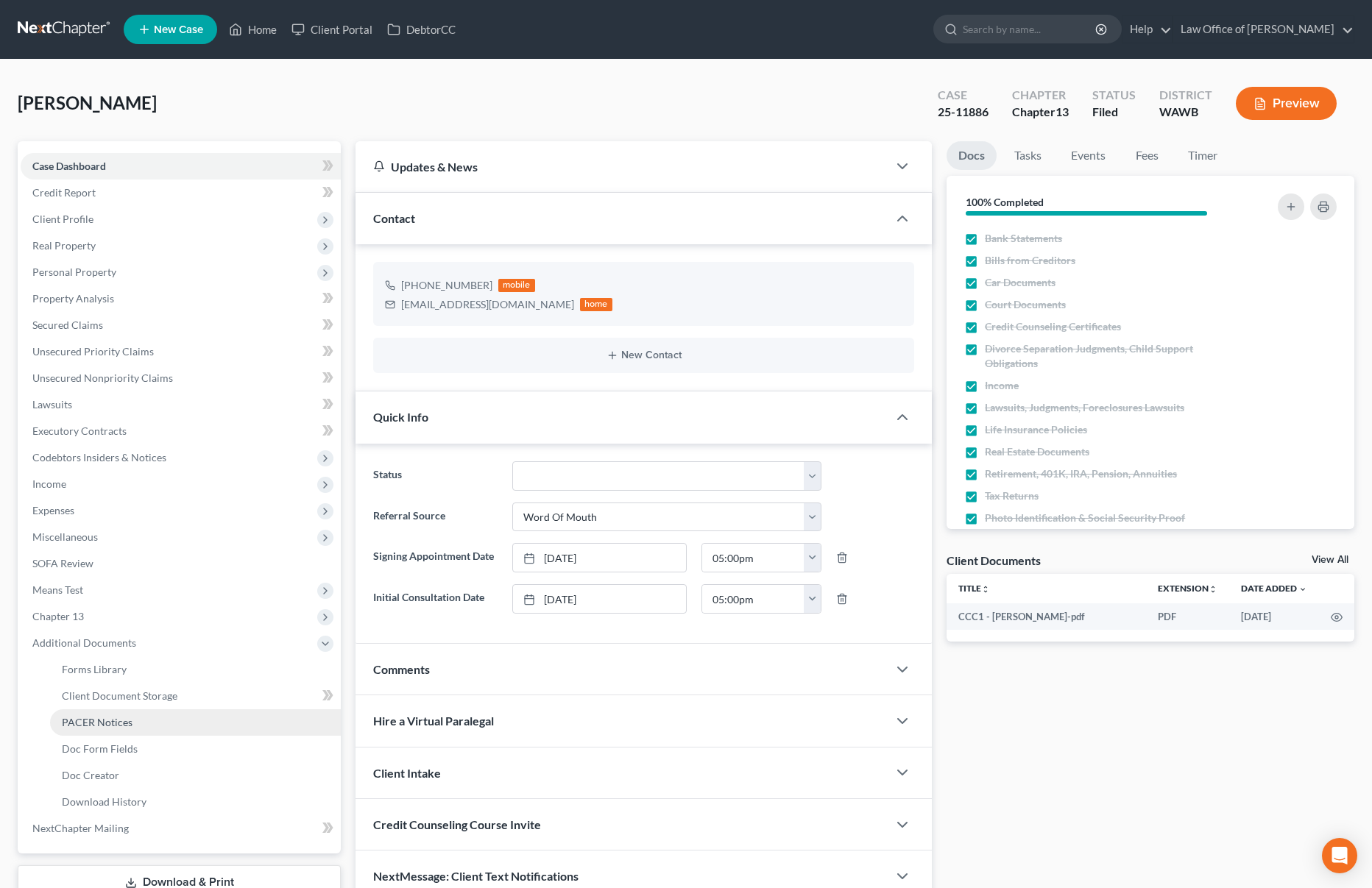
click at [195, 715] on link "PACER Notices" at bounding box center [194, 722] width 290 height 26
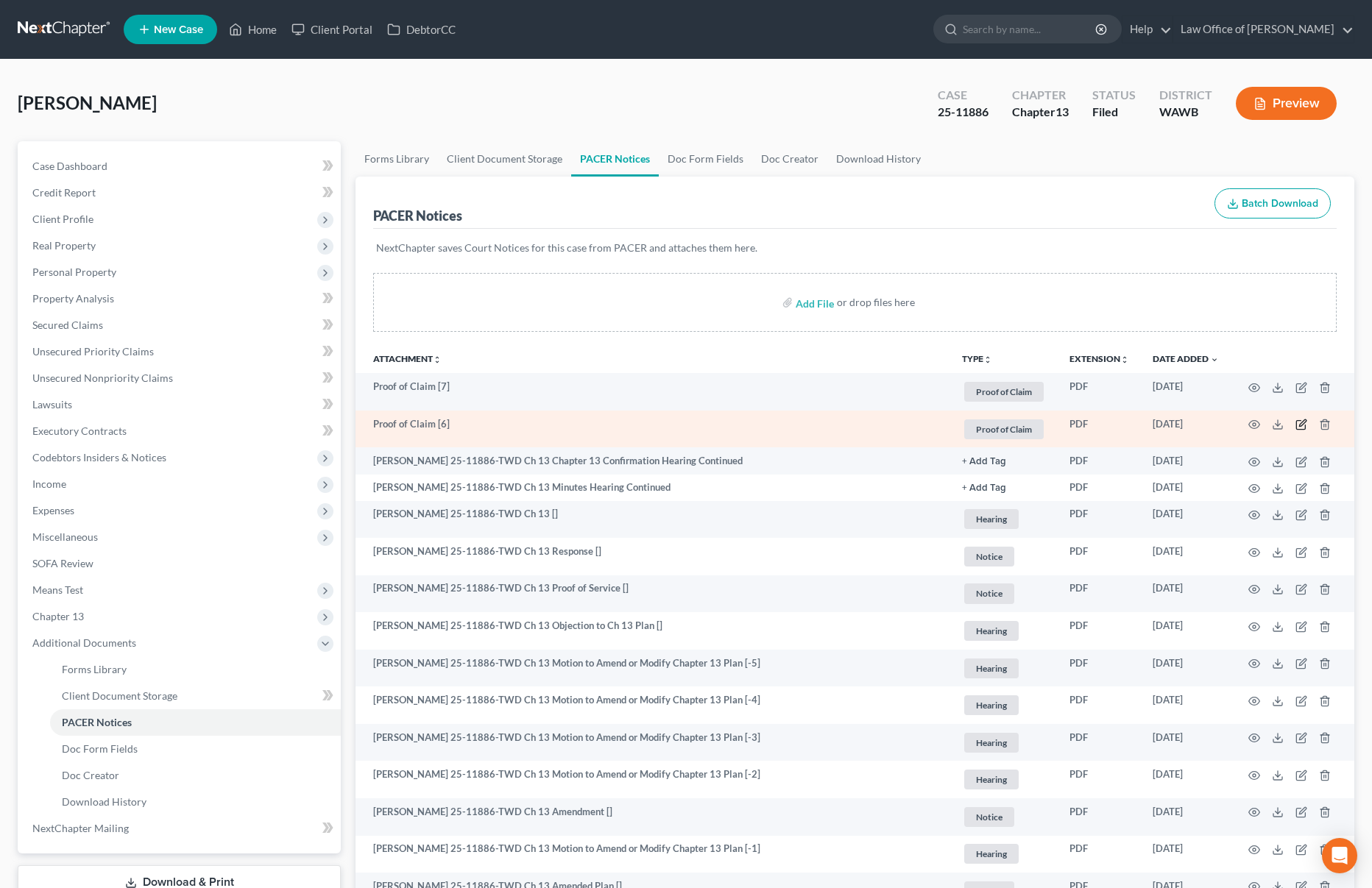
click at [1297, 425] on icon "button" at bounding box center [1301, 424] width 12 height 12
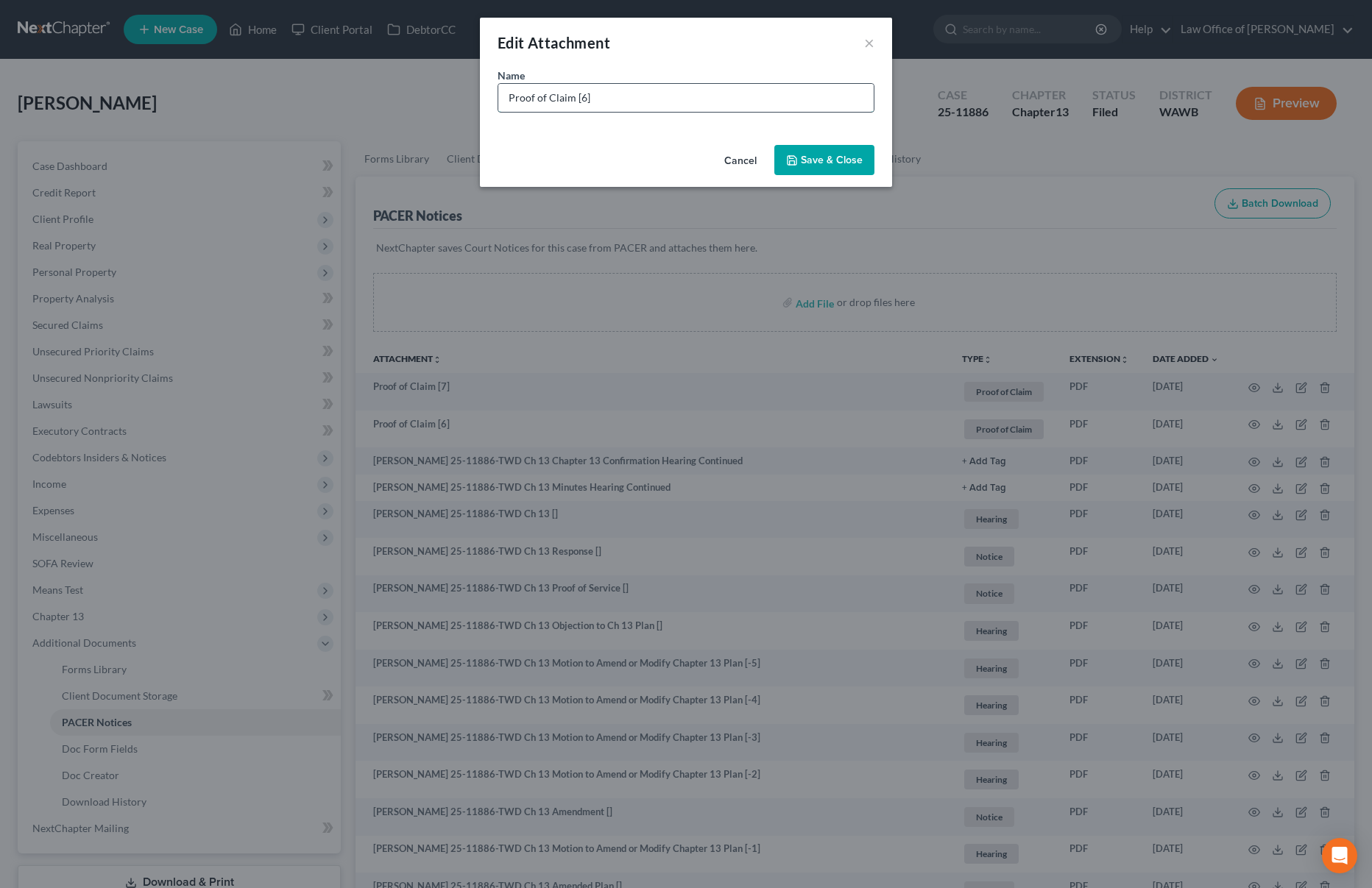
click at [689, 100] on input "Proof of Claim [6]" at bounding box center [686, 98] width 376 height 28
type input "Proof of Claim [6] - 2nd mortgage"
click at [818, 171] on button "Save & Close" at bounding box center [824, 159] width 100 height 31
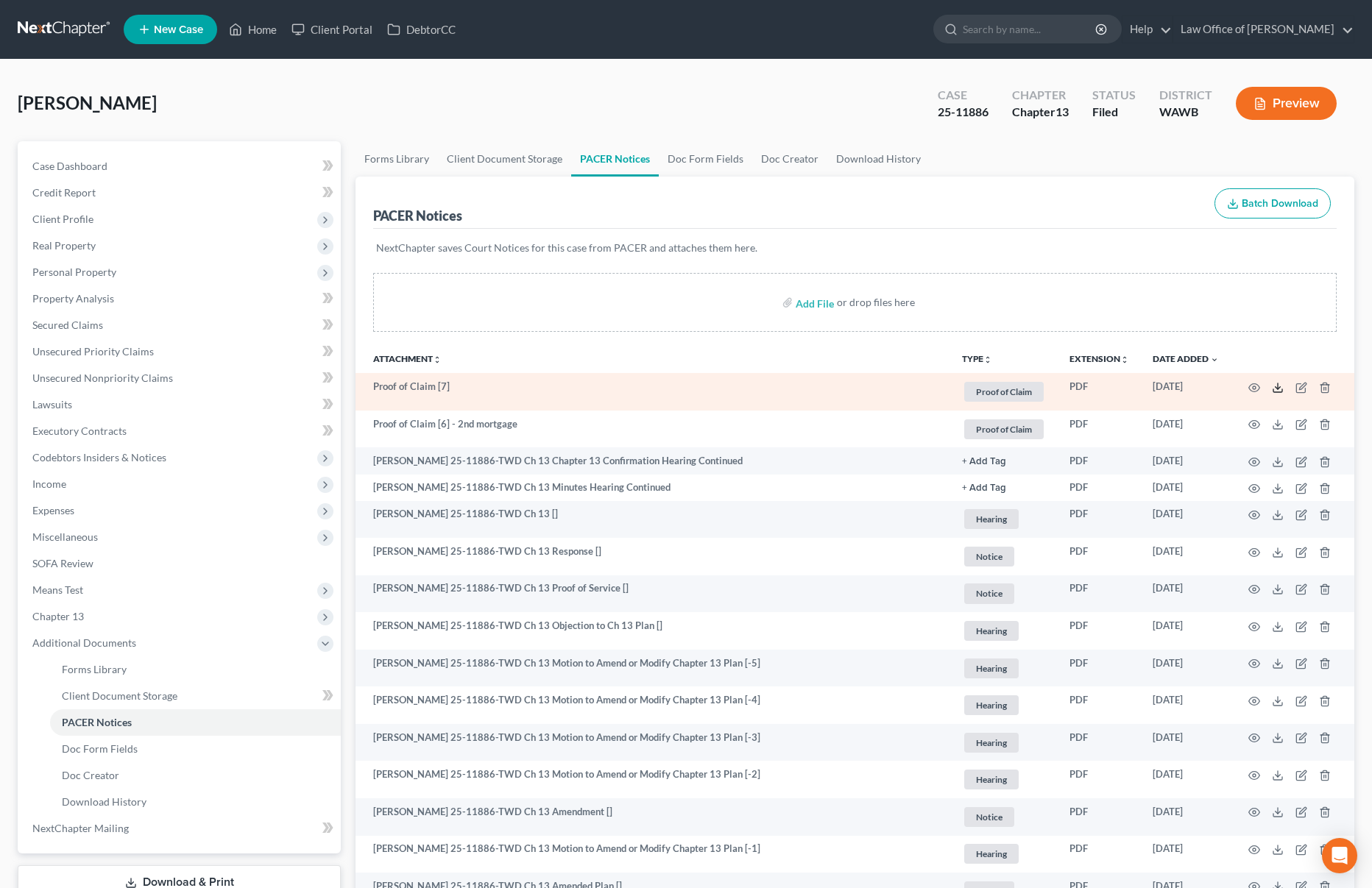
click at [1278, 390] on line at bounding box center [1278, 386] width 0 height 6
click at [1304, 385] on icon "button" at bounding box center [1301, 388] width 12 height 12
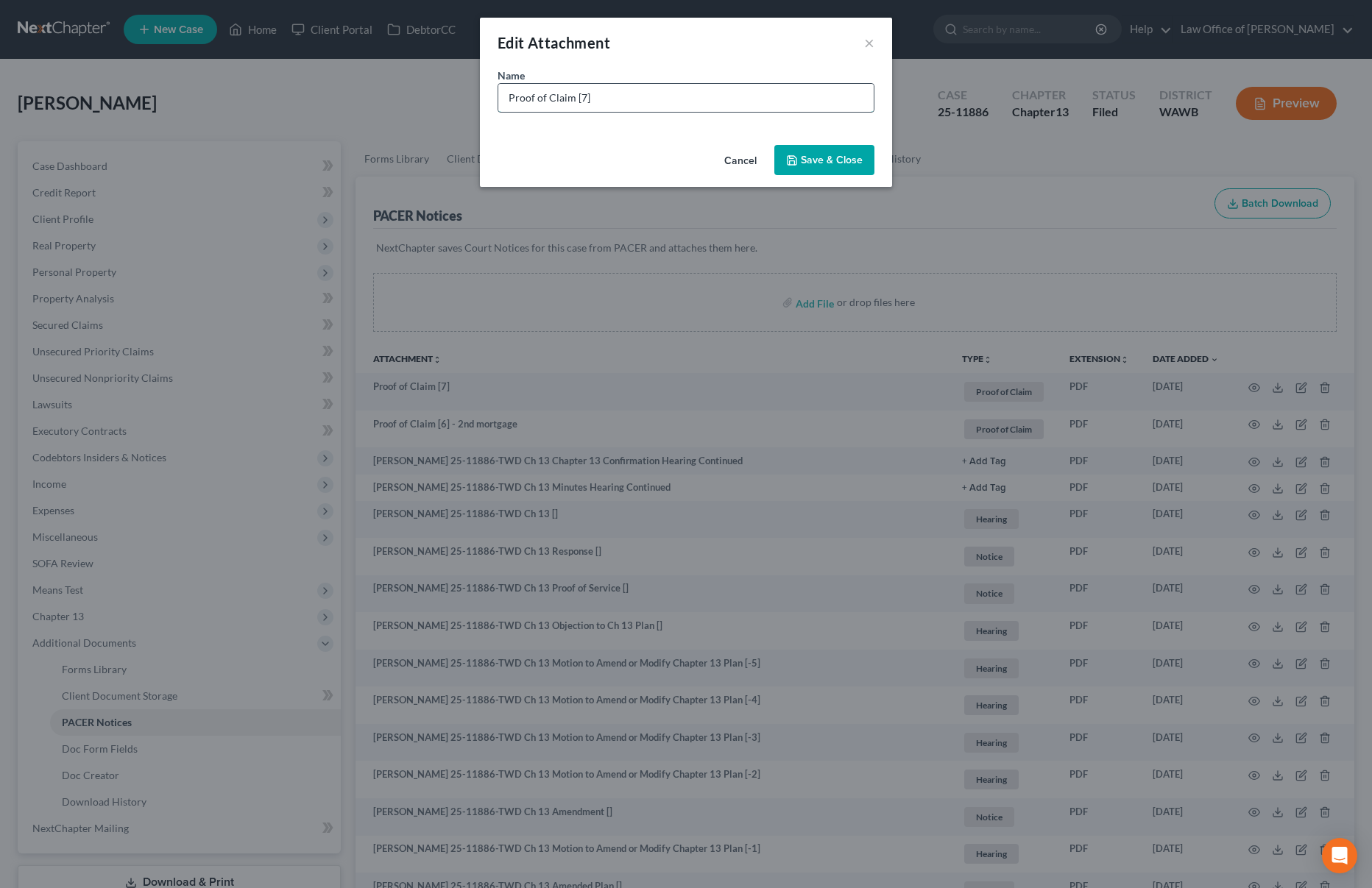
click at [648, 98] on input "Proof of Claim [7]" at bounding box center [686, 98] width 376 height 28
type input "Proof of Claim [7] - first mortgage"
click at [845, 159] on span "Save & Close" at bounding box center [832, 159] width 62 height 12
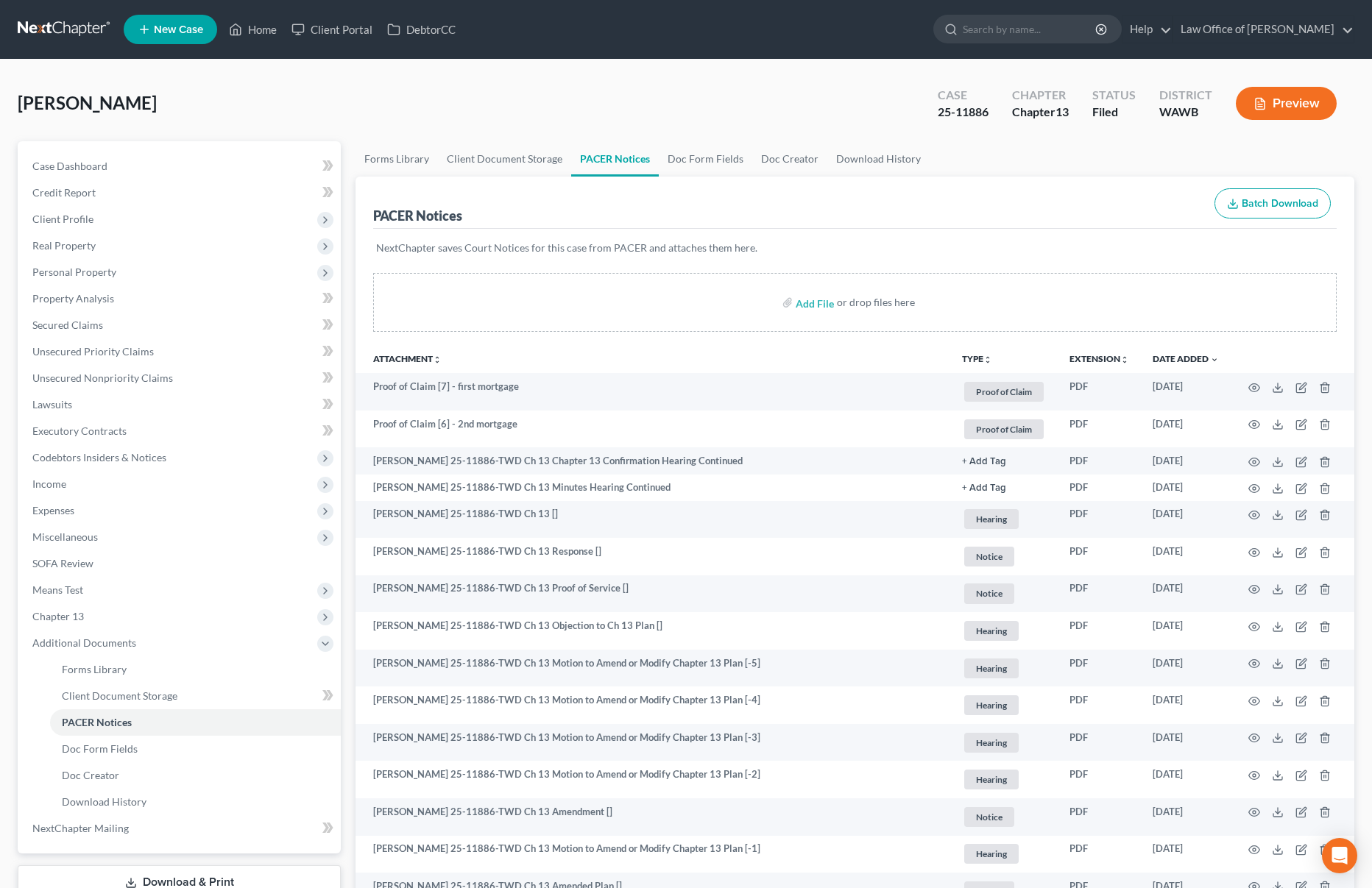
click at [37, 30] on link at bounding box center [65, 30] width 94 height 26
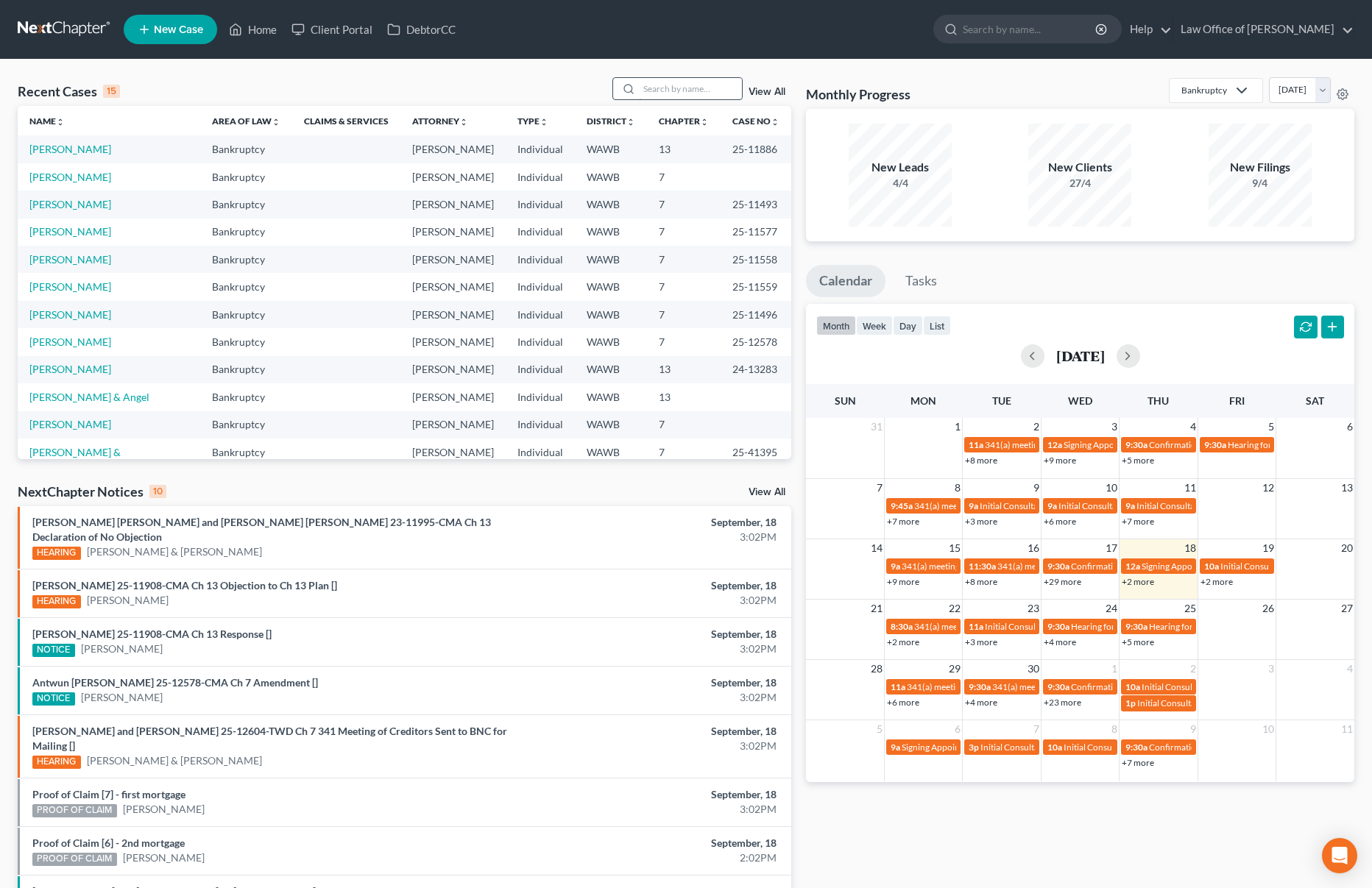
click at [709, 93] on input "search" at bounding box center [690, 88] width 103 height 21
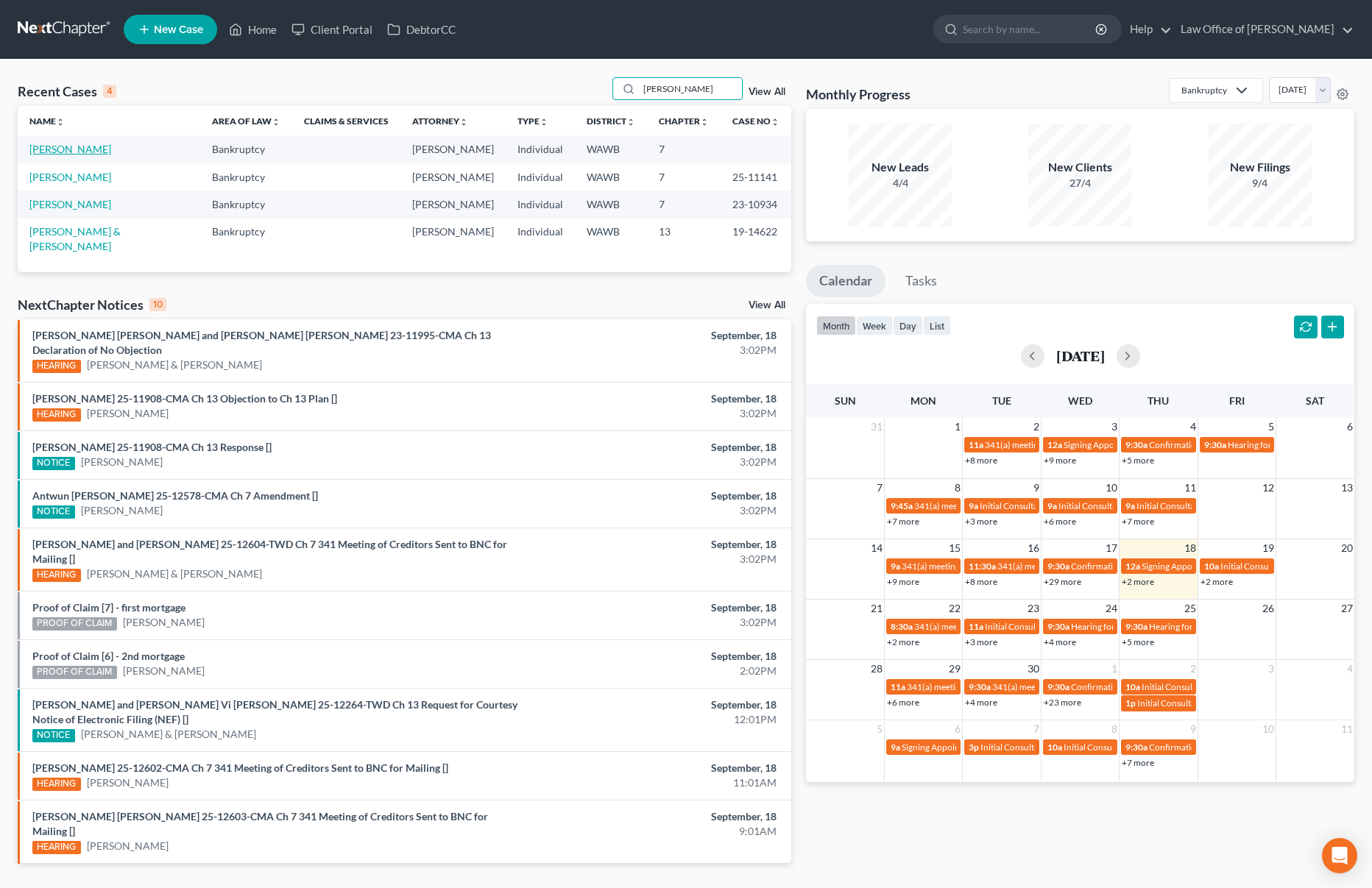
type input "[PERSON_NAME]"
click at [88, 144] on link "[PERSON_NAME]" at bounding box center [71, 149] width 82 height 12
select select "6"
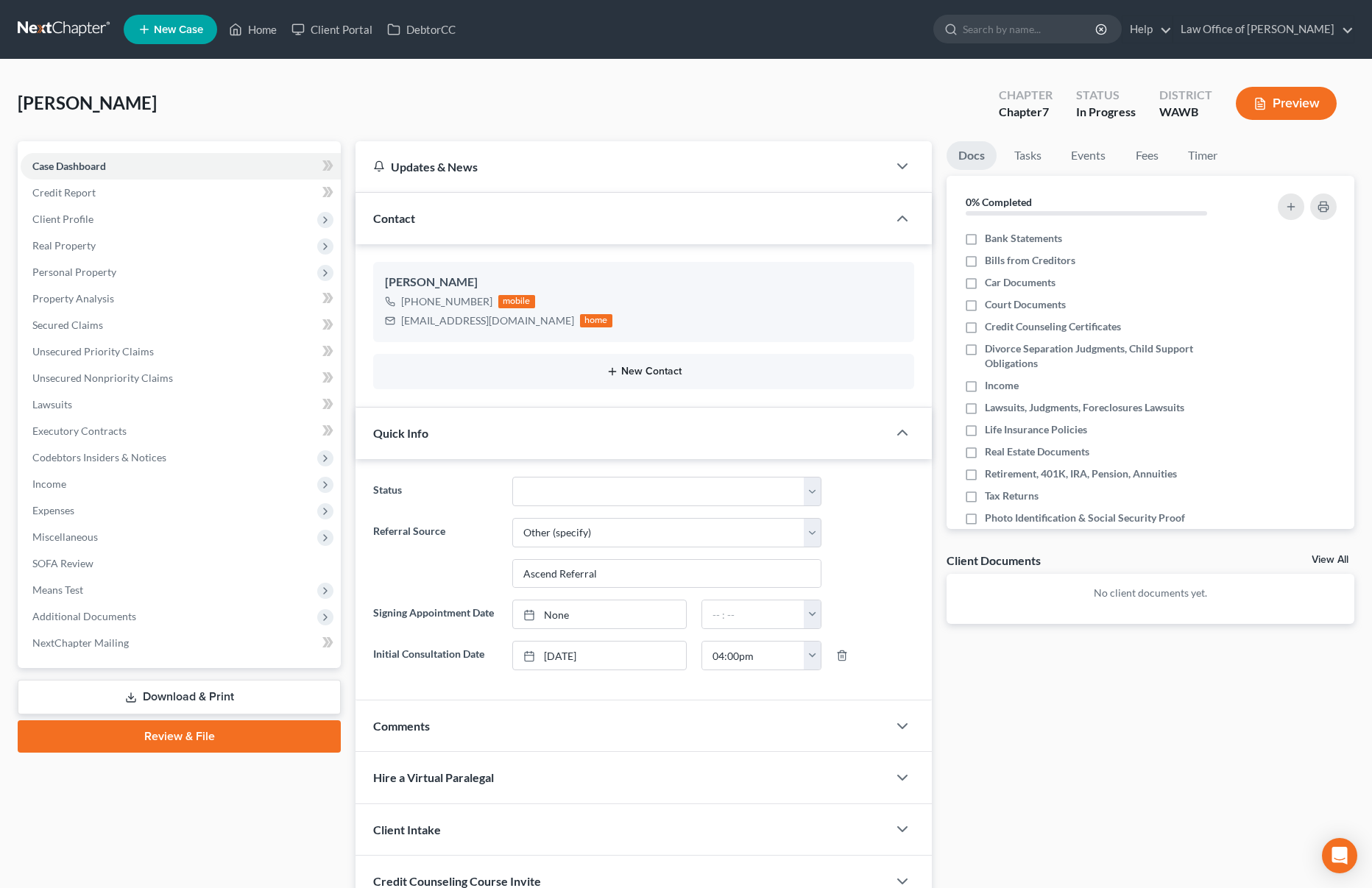
click at [636, 371] on button "New Contact" at bounding box center [643, 372] width 517 height 12
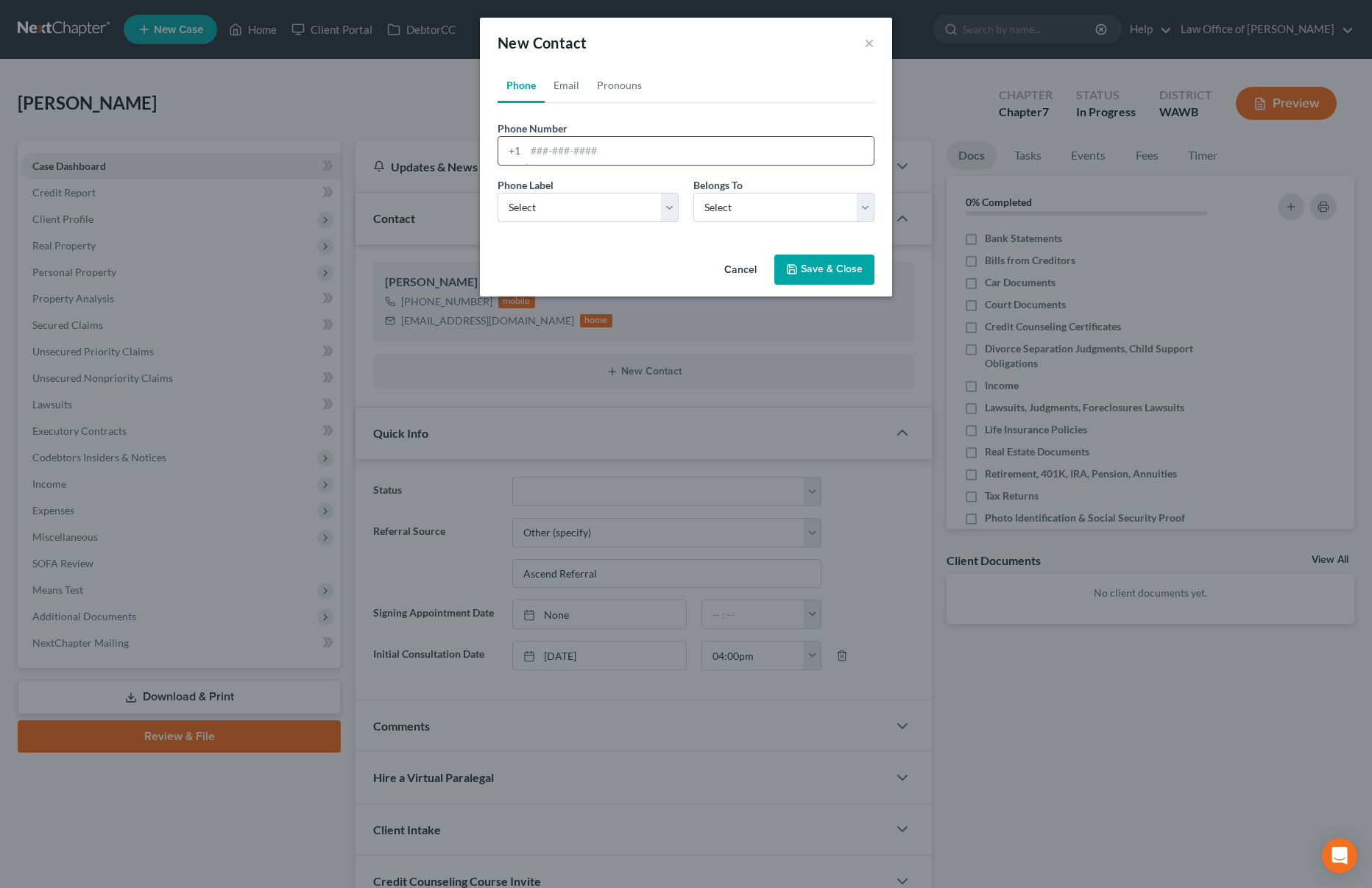
click at [538, 163] on input "tel" at bounding box center [699, 151] width 348 height 28
paste input "253 -245 -4184"
type input "253 -245 -4184"
click at [545, 215] on select "Select Mobile Home Work Other" at bounding box center [588, 207] width 181 height 30
select select "0"
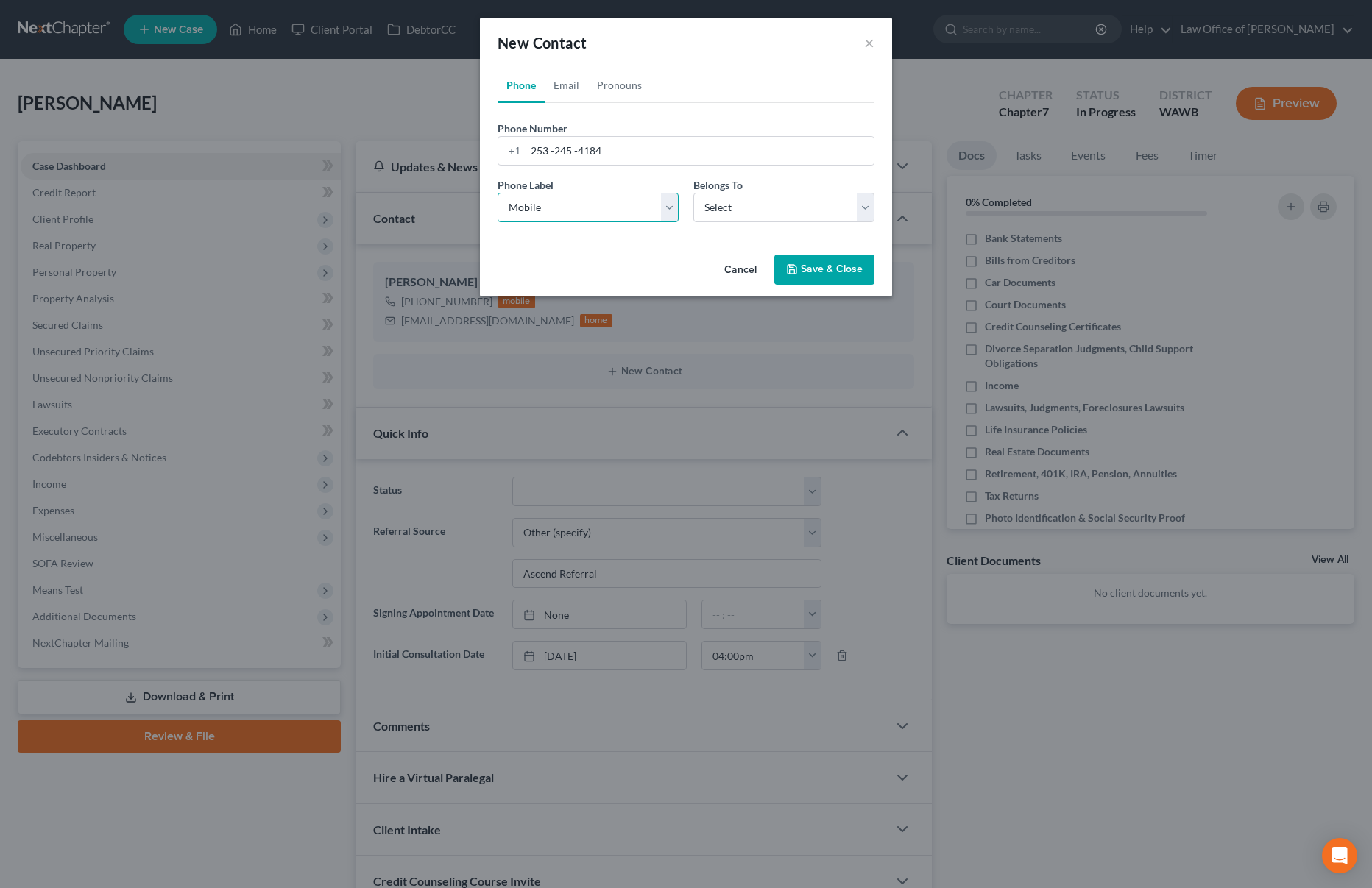
click at [498, 193] on select "Select Mobile Home Work Other" at bounding box center [588, 207] width 181 height 30
click at [739, 214] on select "Select Client Other" at bounding box center [784, 207] width 181 height 30
select select "0"
click at [693, 193] on select "Select Client Other" at bounding box center [784, 207] width 181 height 30
click at [857, 275] on button "Save & Close" at bounding box center [824, 269] width 100 height 31
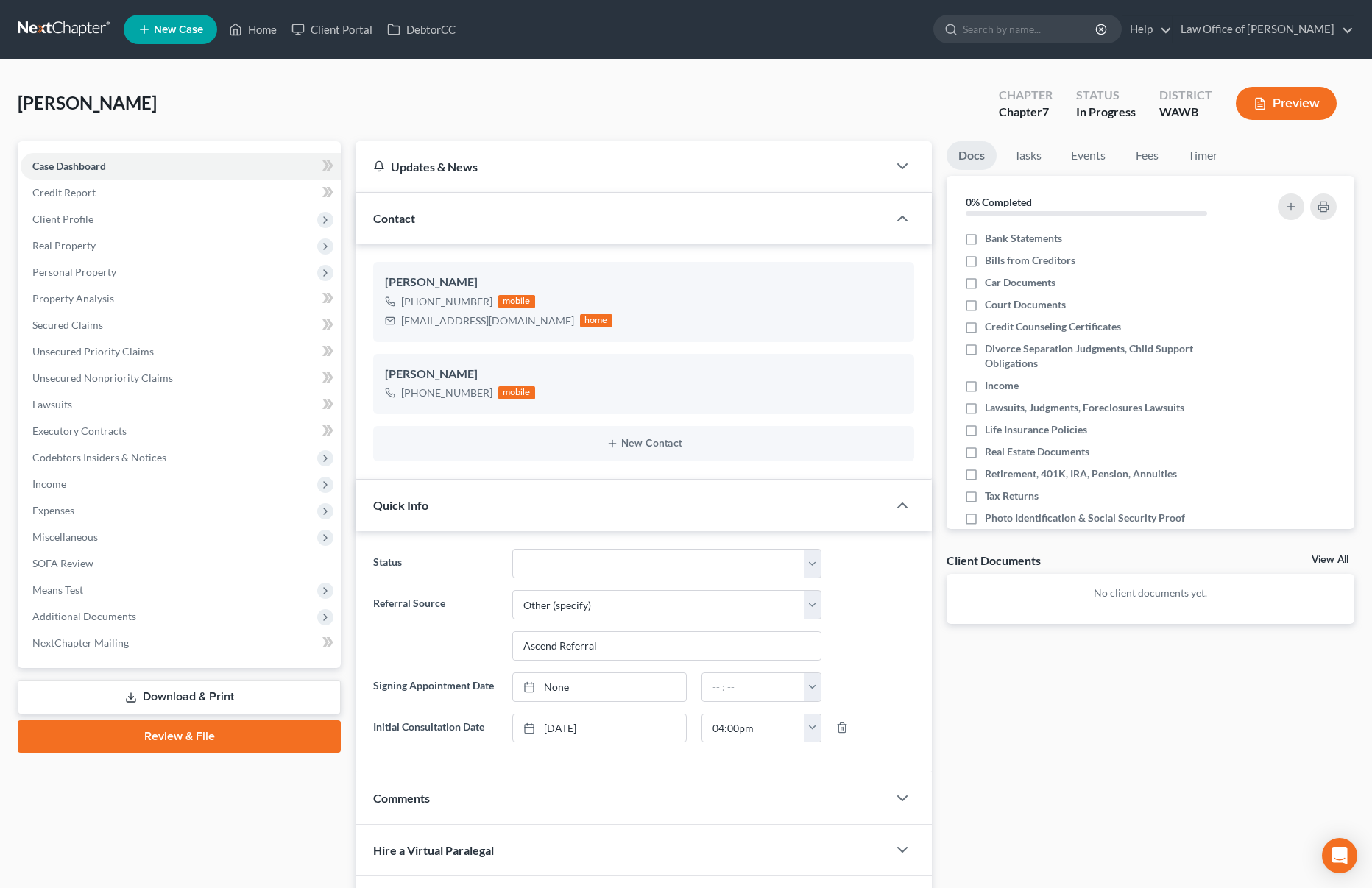
click at [93, 38] on link at bounding box center [65, 30] width 94 height 26
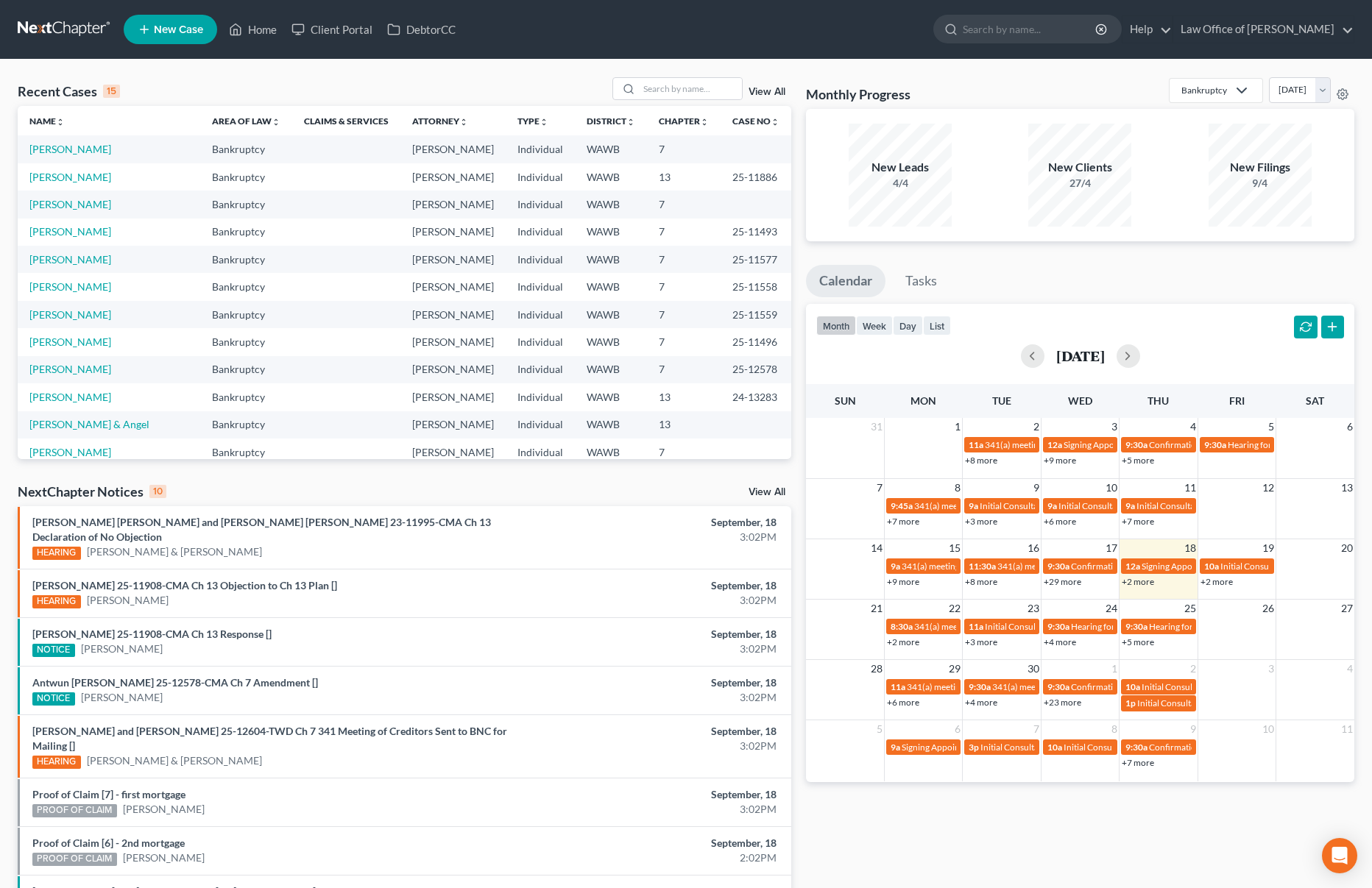
click at [769, 490] on link "View All" at bounding box center [767, 492] width 37 height 10
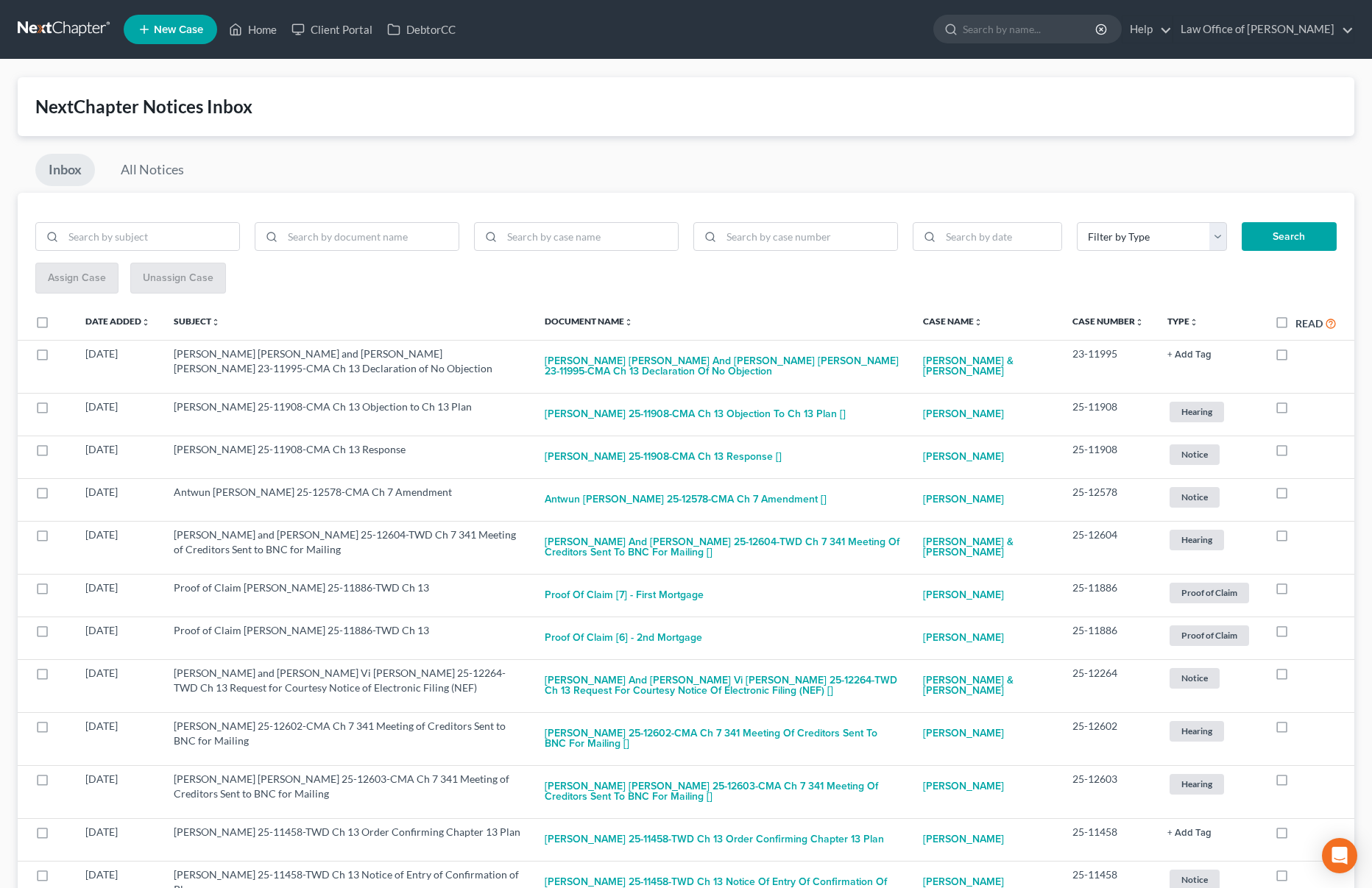
click at [1295, 321] on label "Read" at bounding box center [1315, 322] width 41 height 17
click at [1301, 321] on input "Read" at bounding box center [1306, 319] width 10 height 10
checkbox input "true"
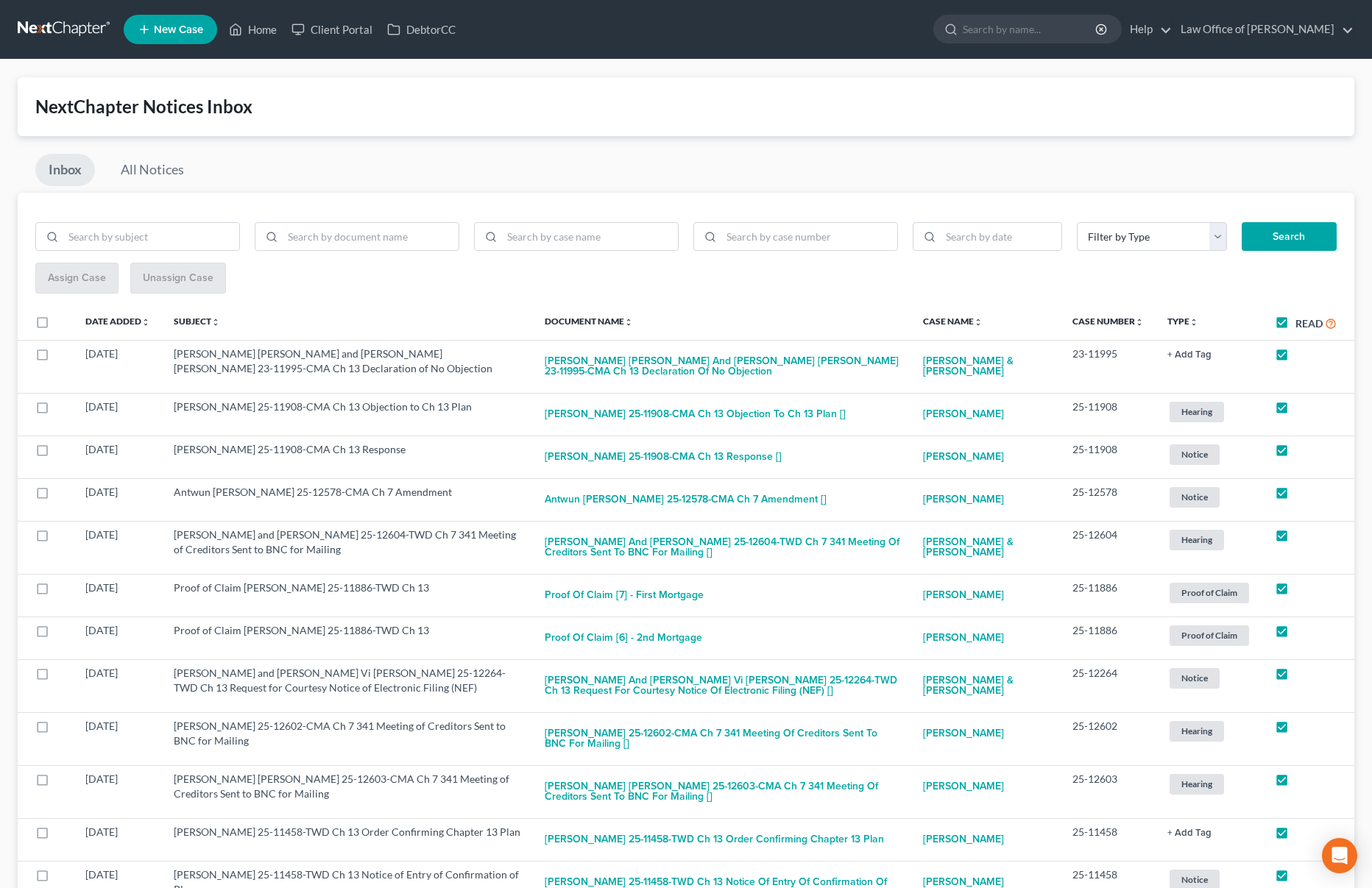
checkbox input "true"
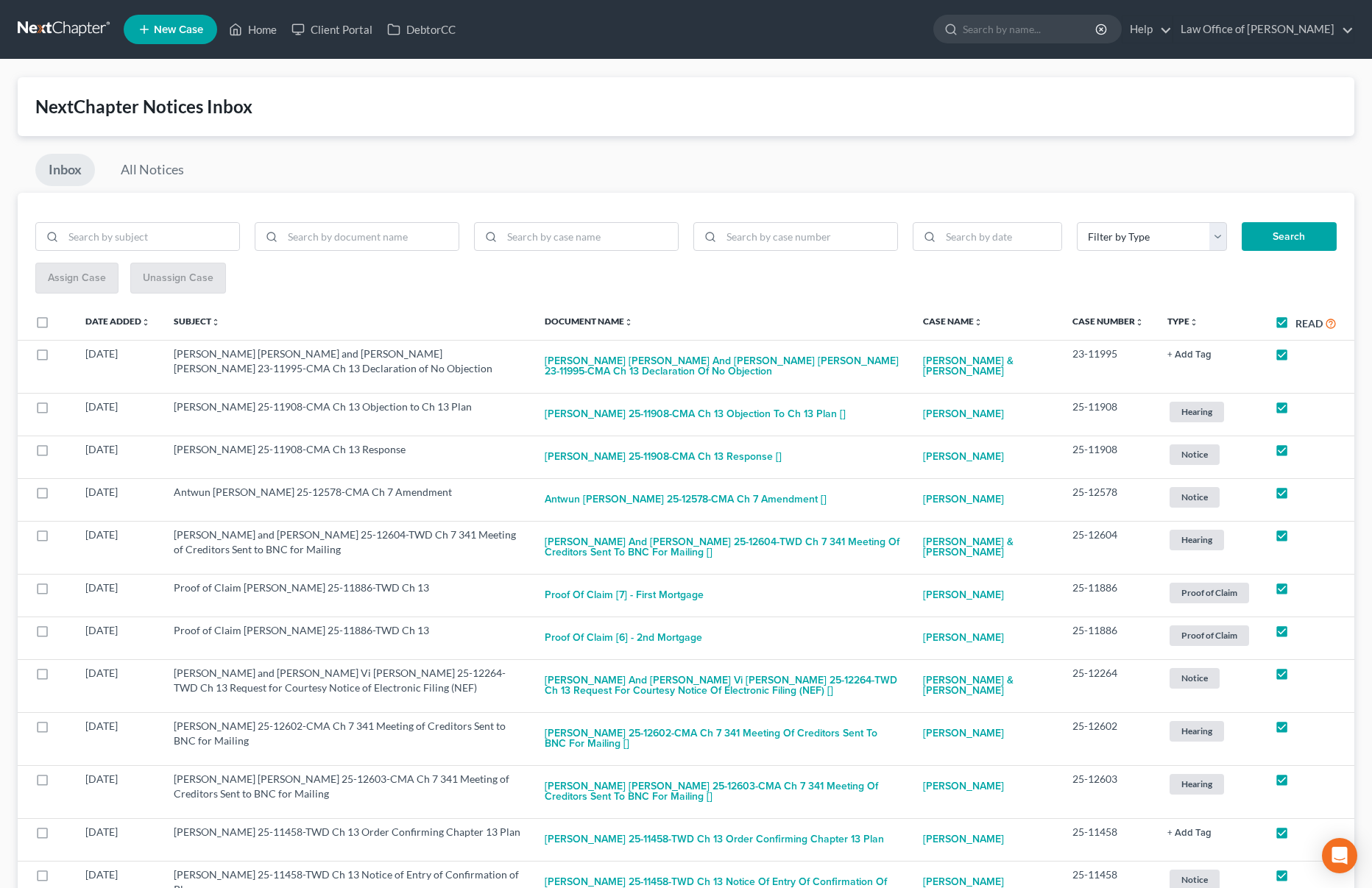
checkbox input "true"
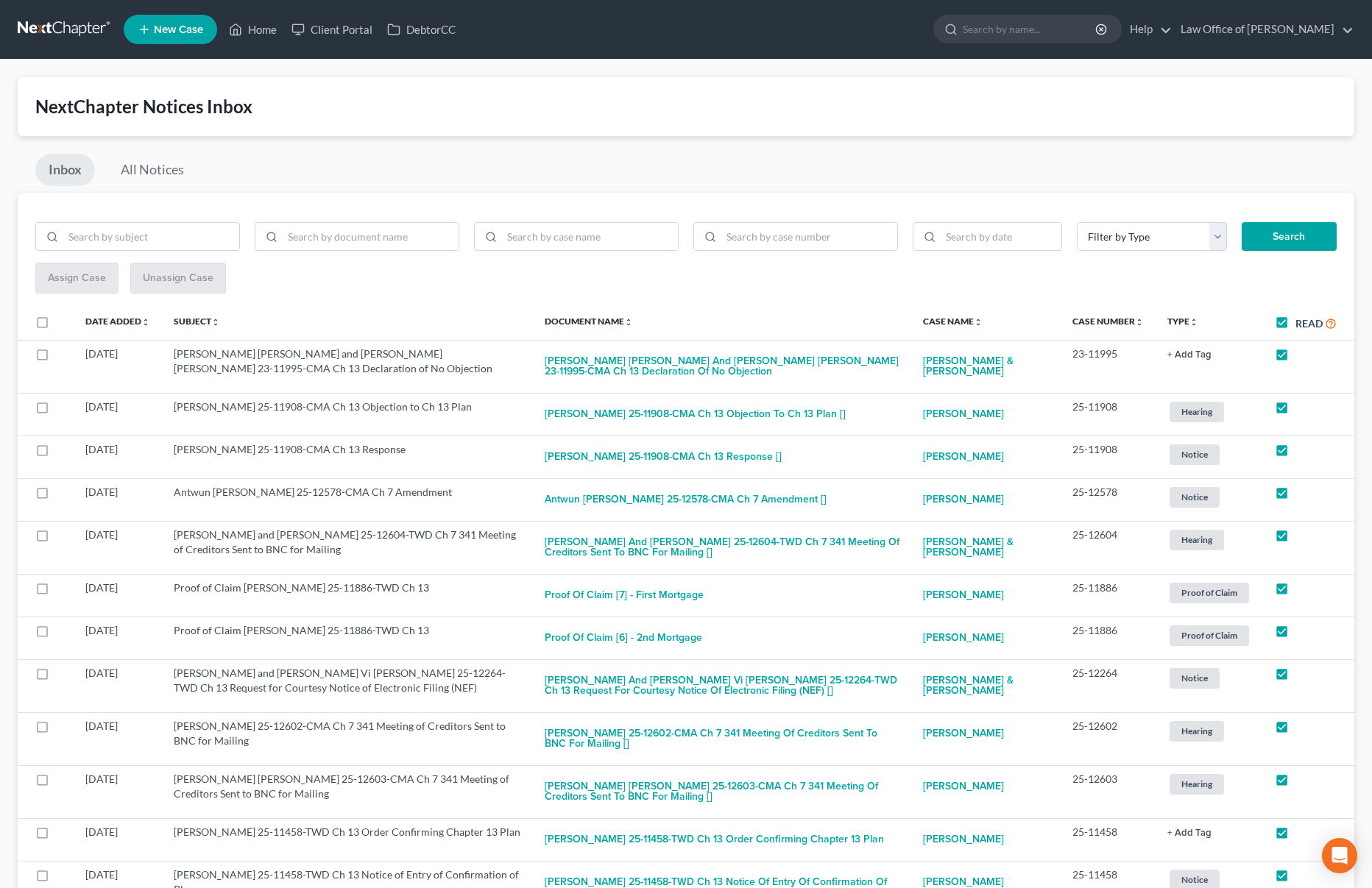
checkbox input "true"
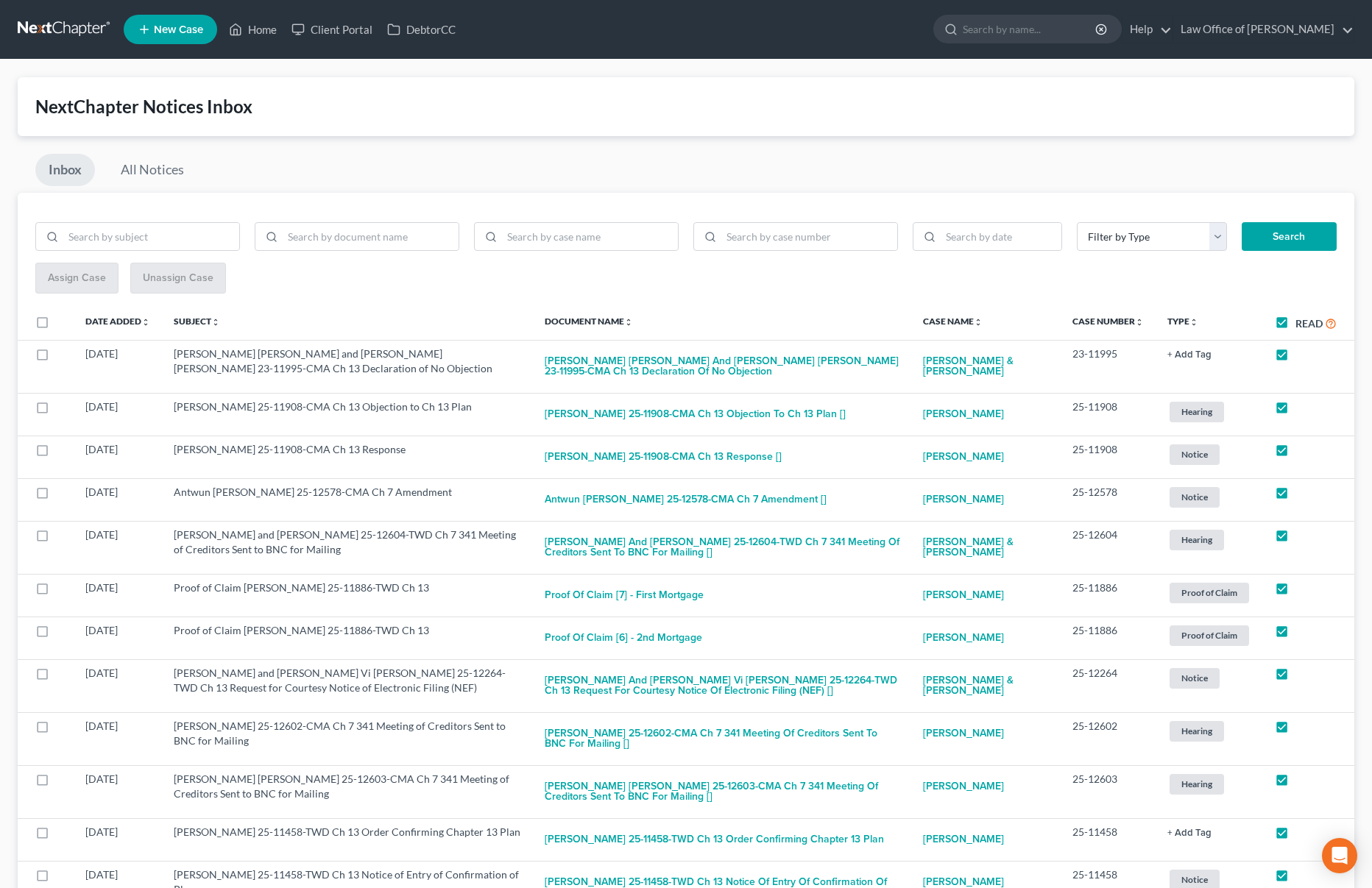
checkbox input "true"
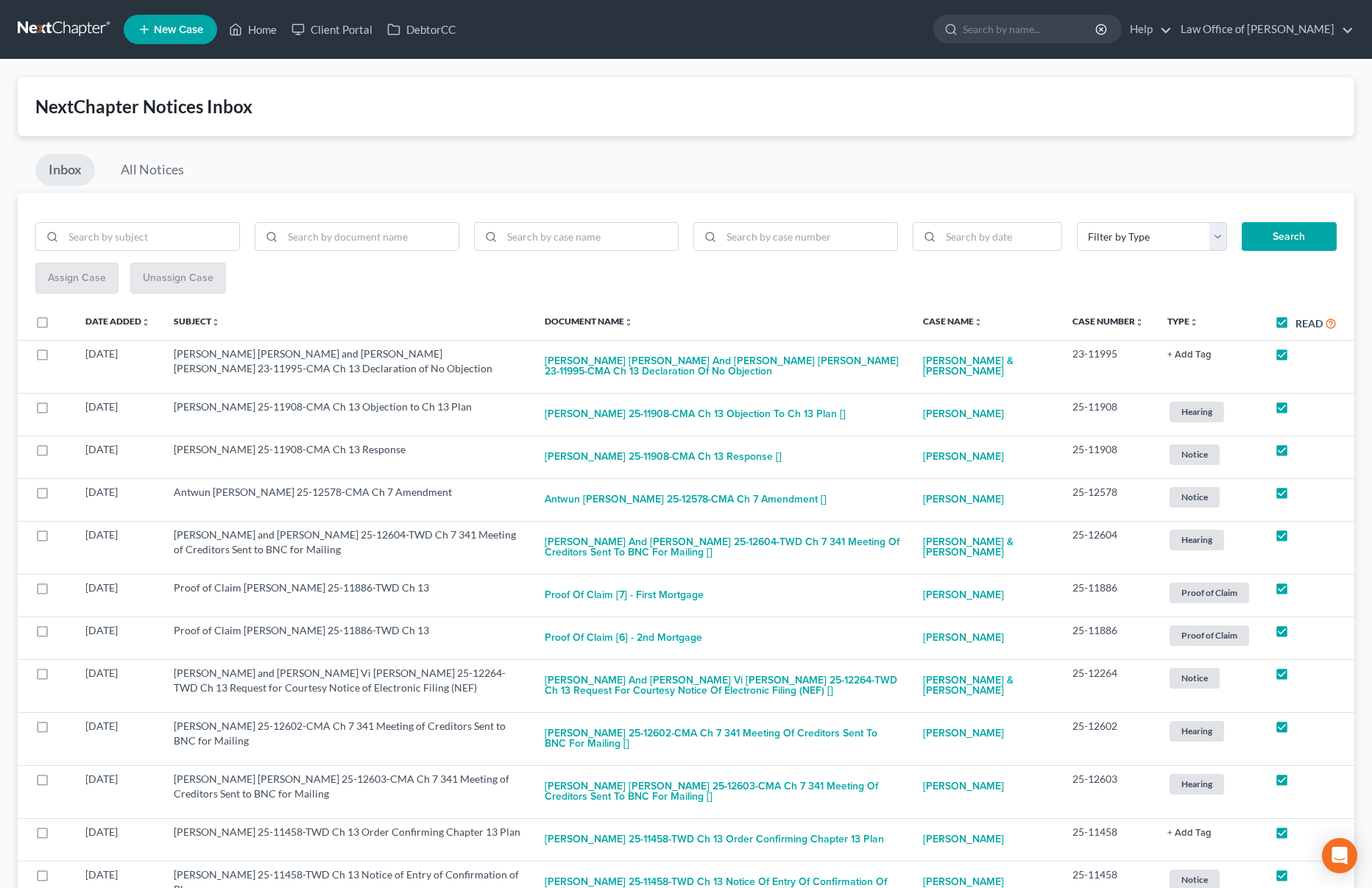
checkbox input "true"
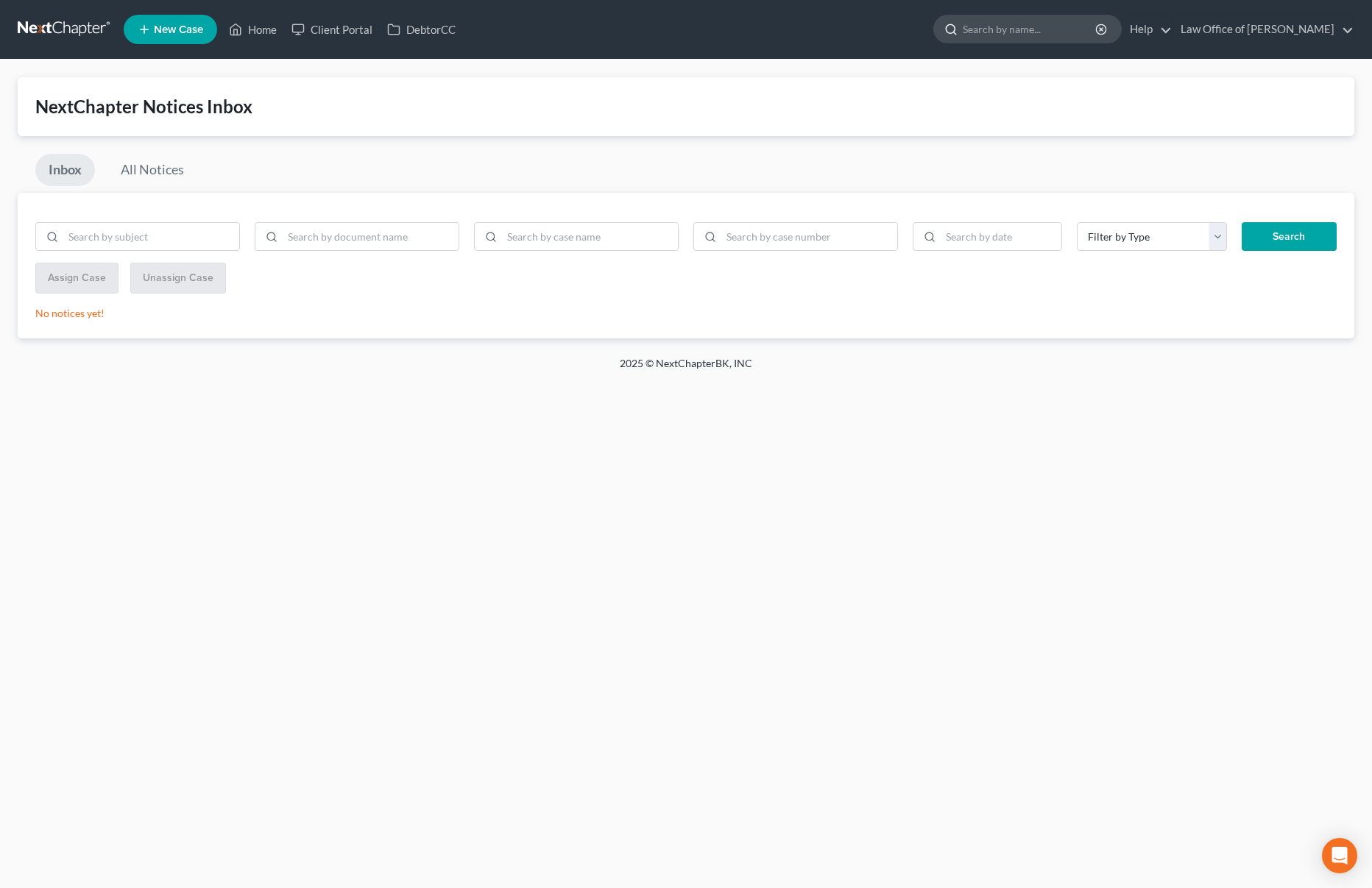
click at [1026, 21] on input "search" at bounding box center [1029, 29] width 134 height 27
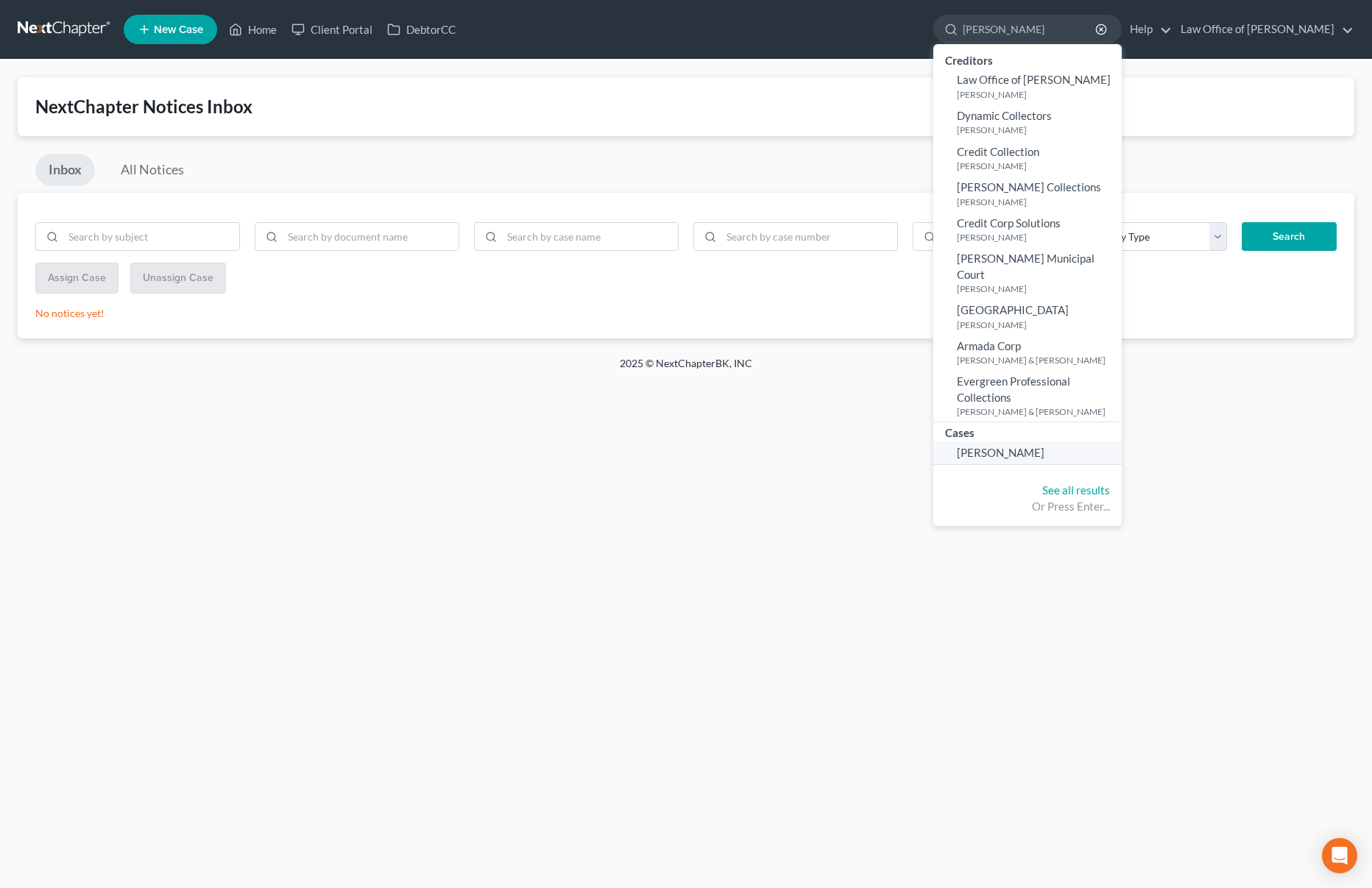
type input "cozza"
click at [1042, 446] on span "[PERSON_NAME]" at bounding box center [1001, 452] width 87 height 13
select select "6"
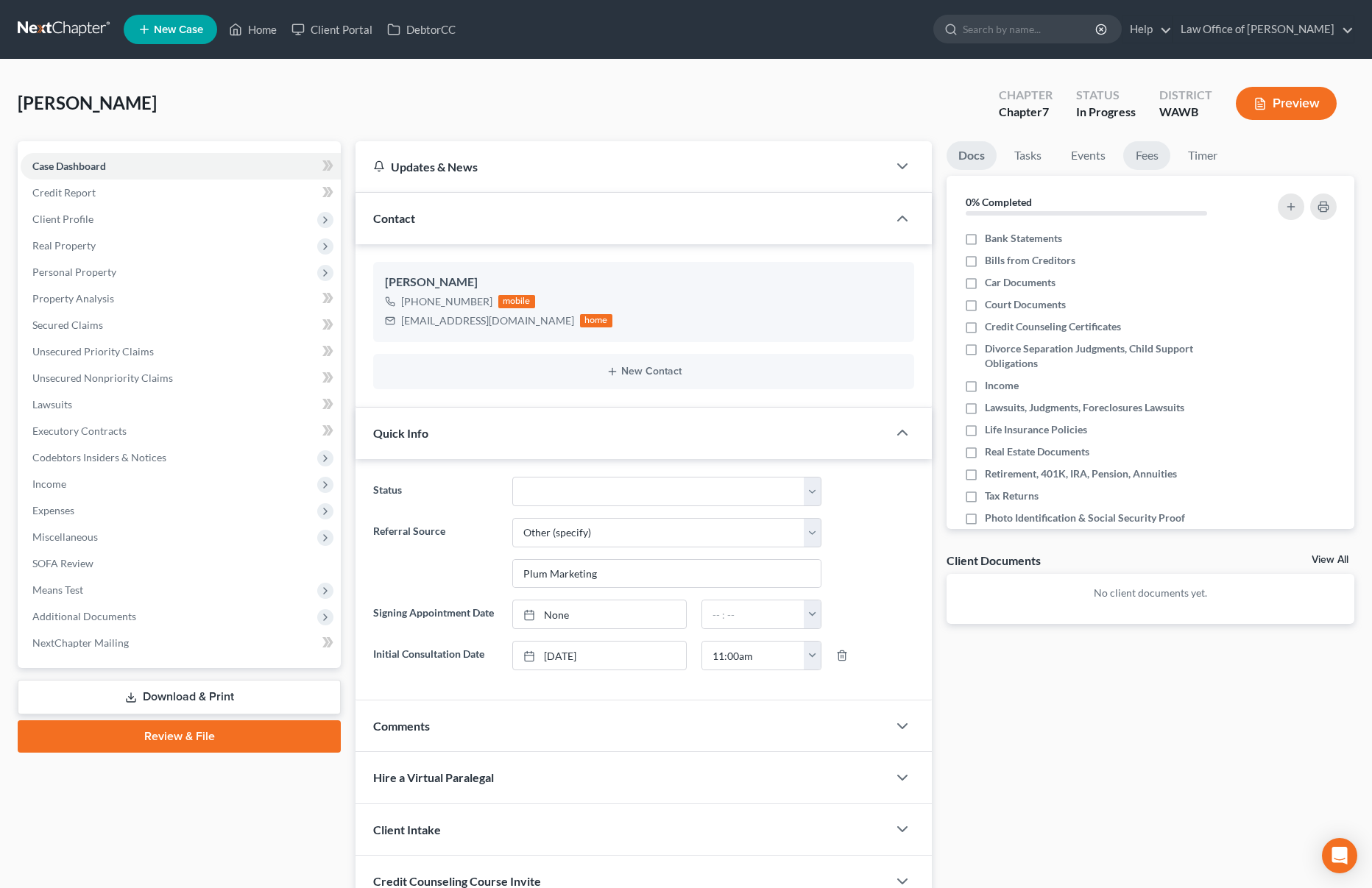
click at [1134, 158] on link "Fees" at bounding box center [1146, 155] width 47 height 29
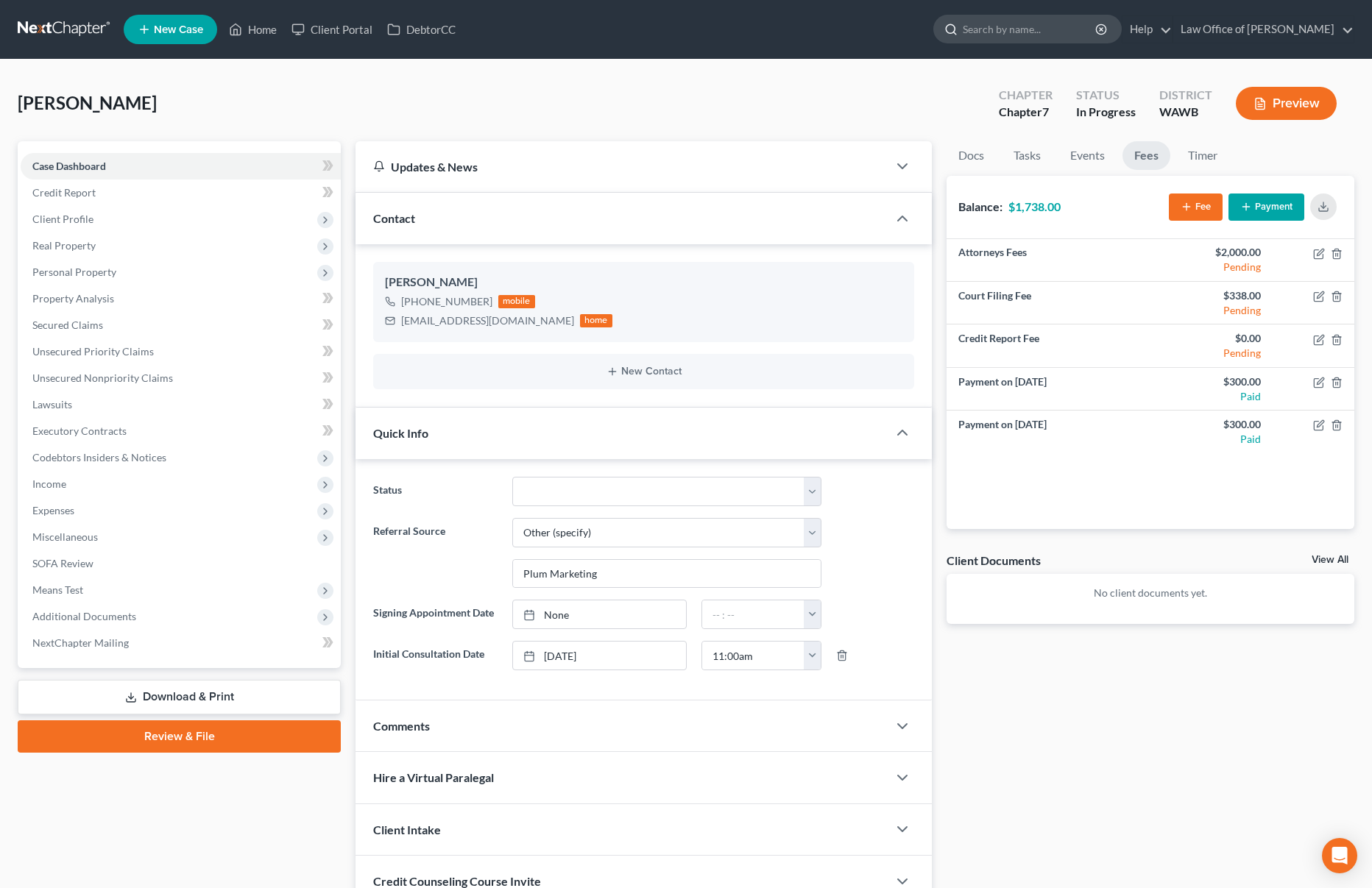
click at [1032, 31] on input "search" at bounding box center [1029, 29] width 134 height 27
type input "megan"
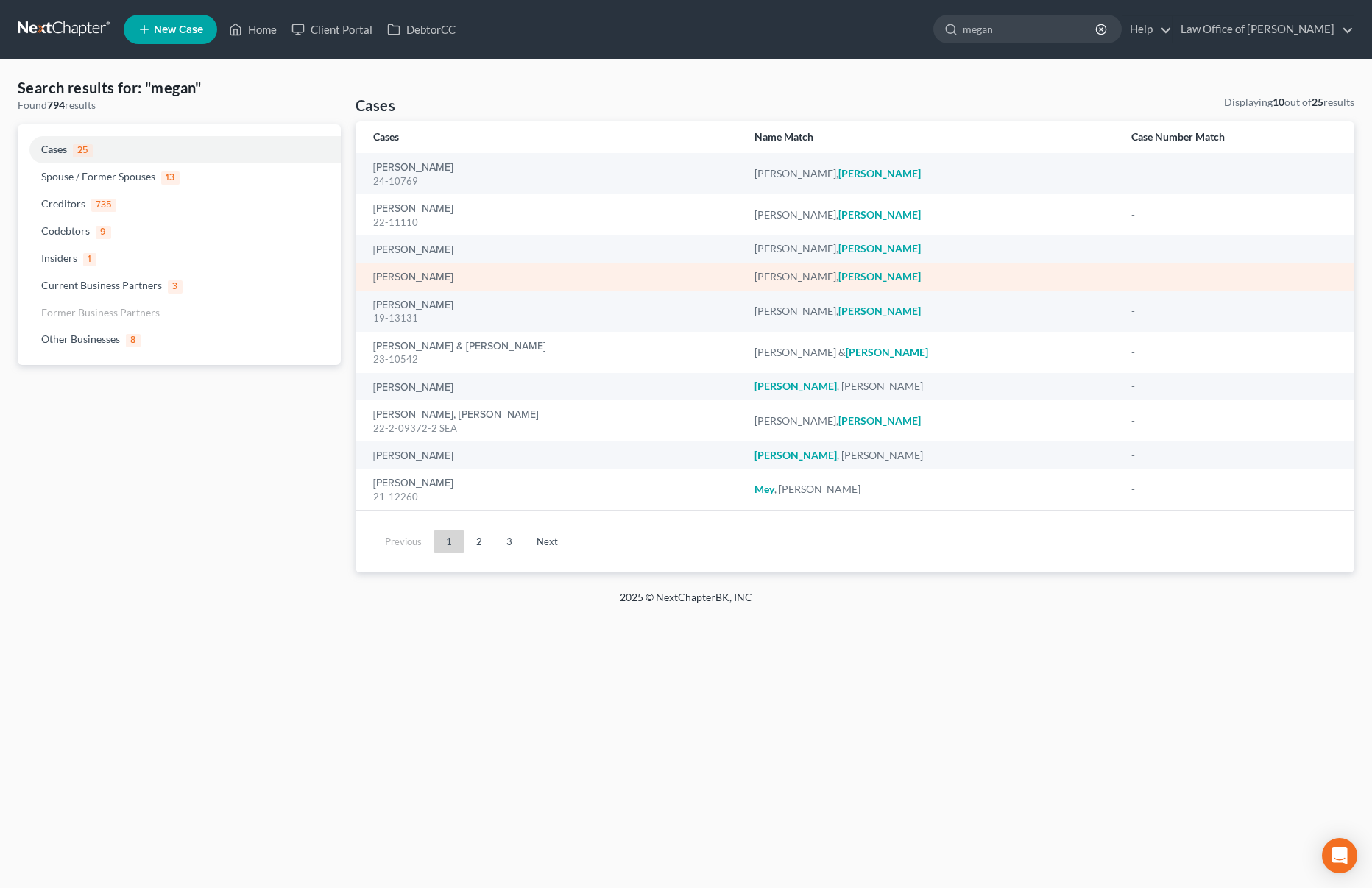
click at [408, 283] on div "[PERSON_NAME]" at bounding box center [552, 276] width 357 height 15
click at [409, 281] on link "[PERSON_NAME]" at bounding box center [413, 277] width 80 height 10
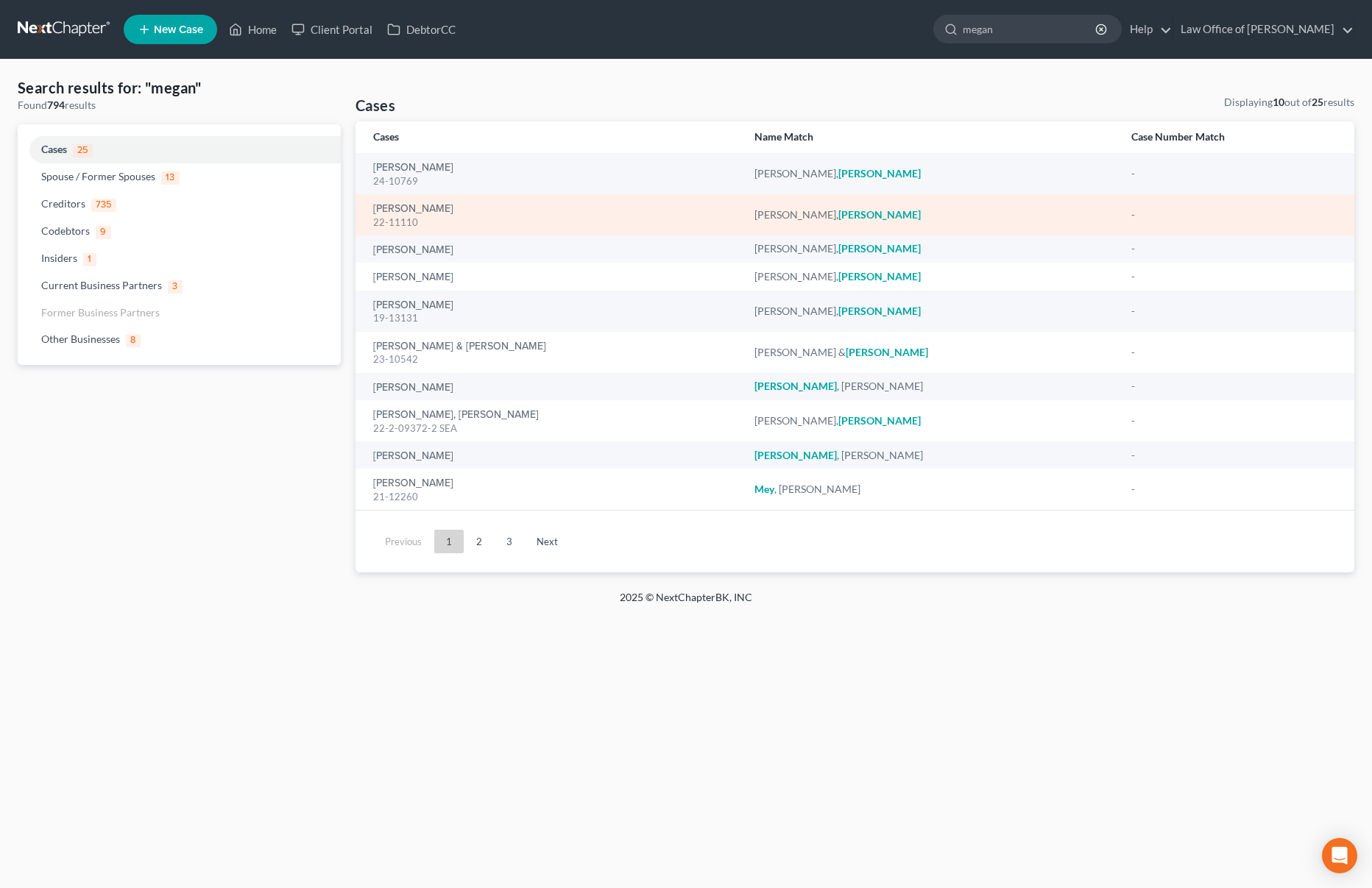
select select "6"
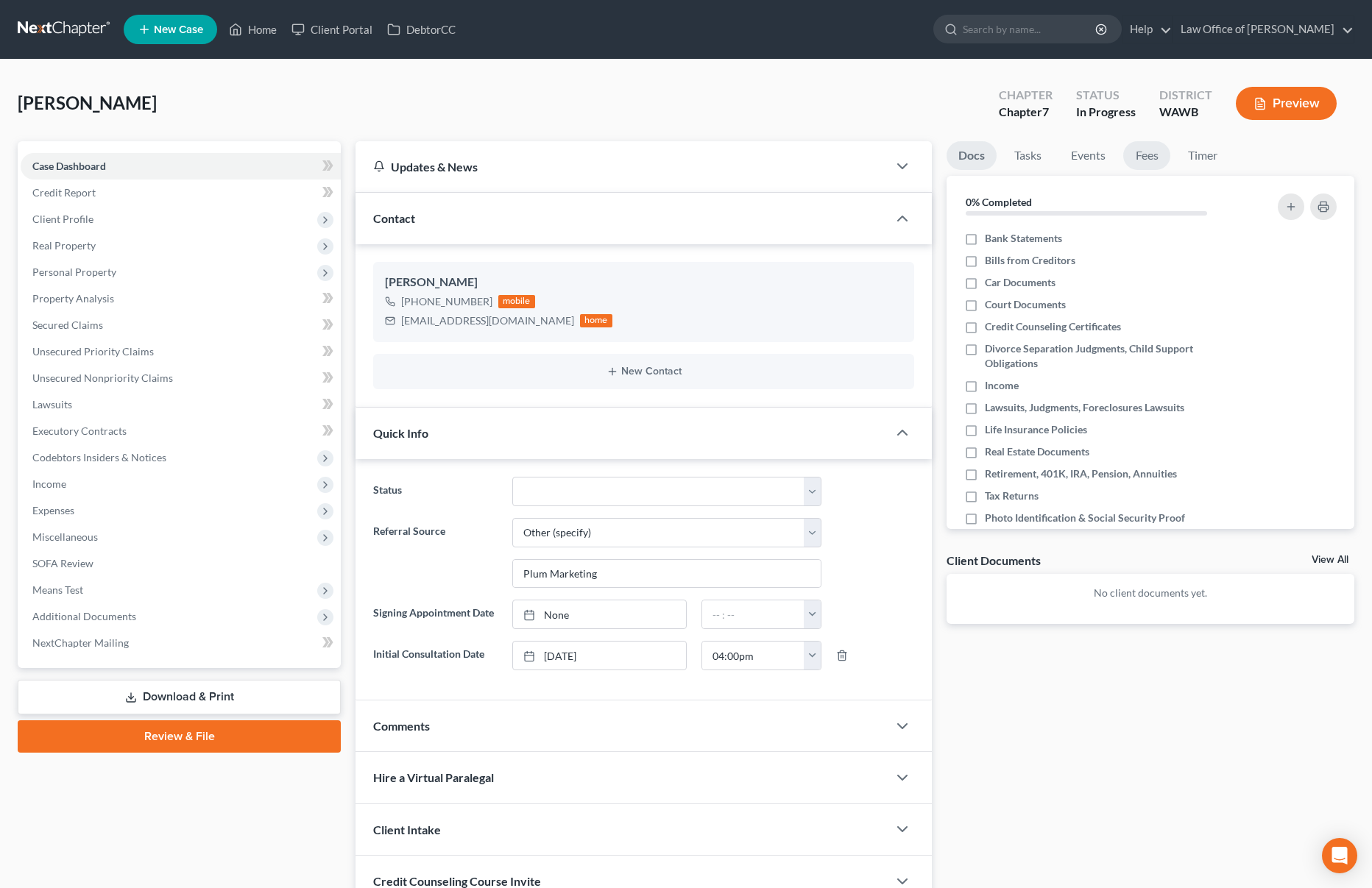
click at [1136, 154] on link "Fees" at bounding box center [1146, 155] width 47 height 29
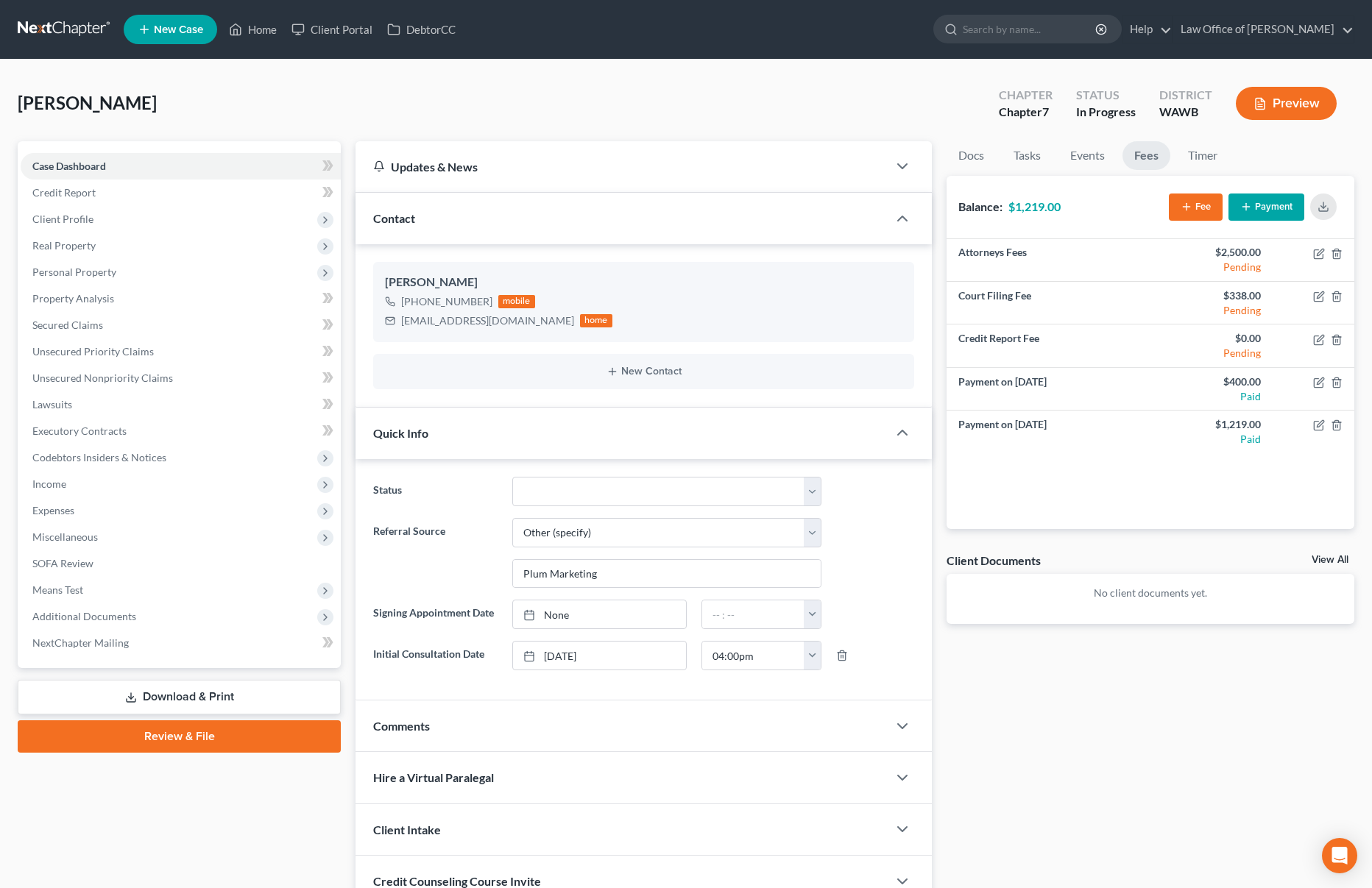
click at [1259, 207] on button "Payment" at bounding box center [1266, 207] width 76 height 27
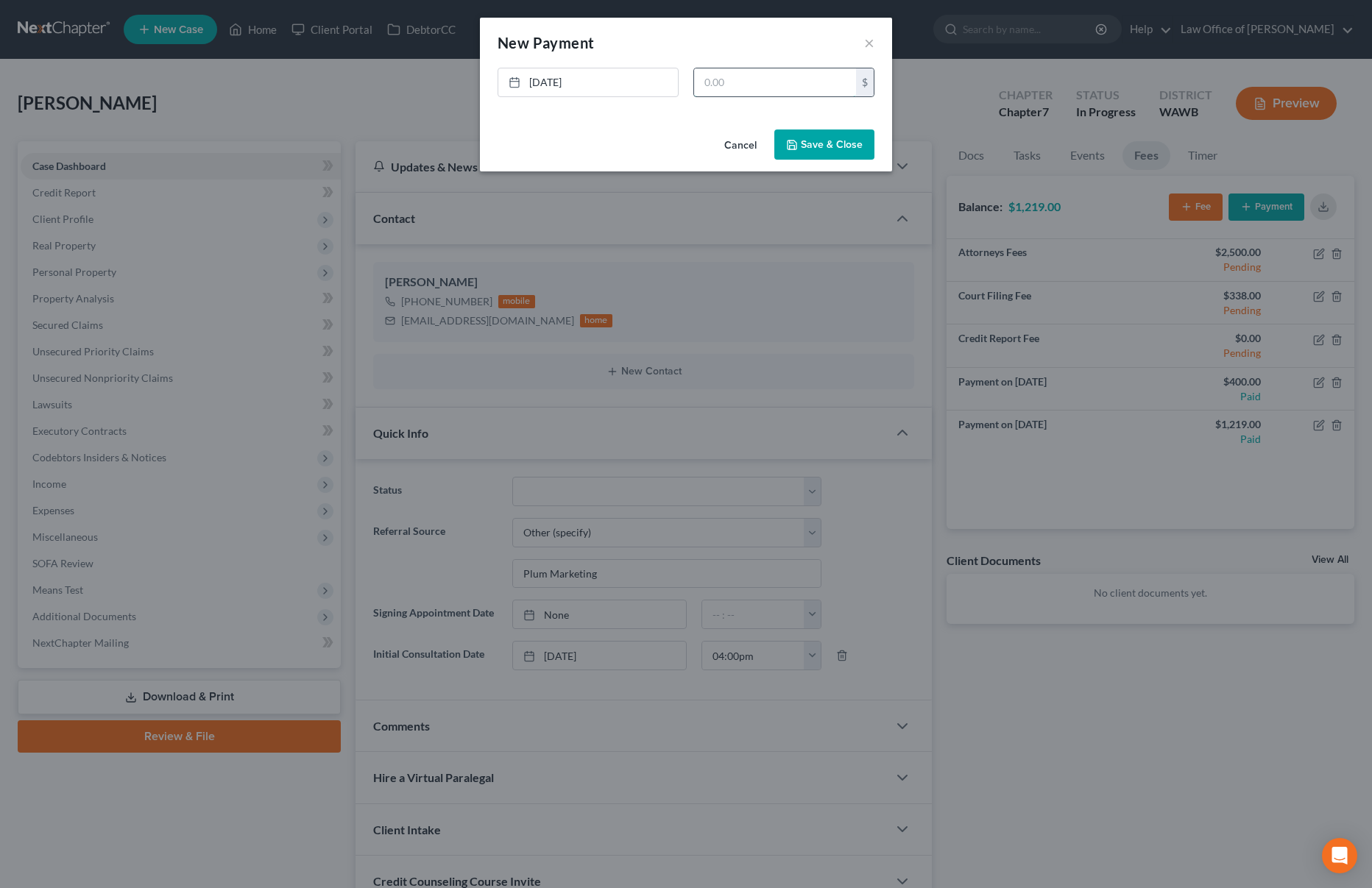
click at [738, 83] on input "text" at bounding box center [775, 83] width 162 height 28
type input "1,219"
click at [836, 143] on button "Save & Close" at bounding box center [824, 145] width 100 height 31
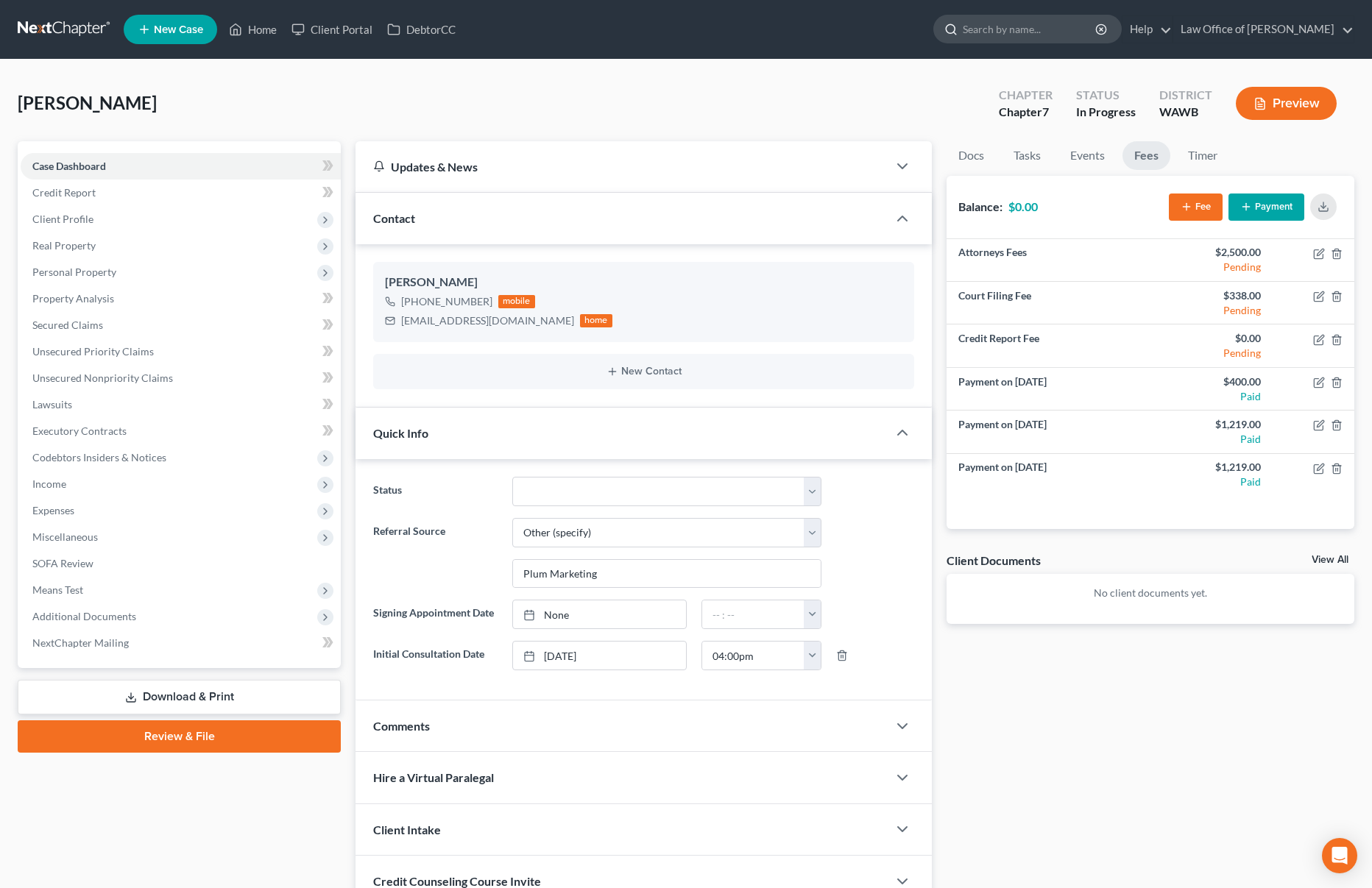
click at [1051, 23] on input "search" at bounding box center [1029, 29] width 134 height 27
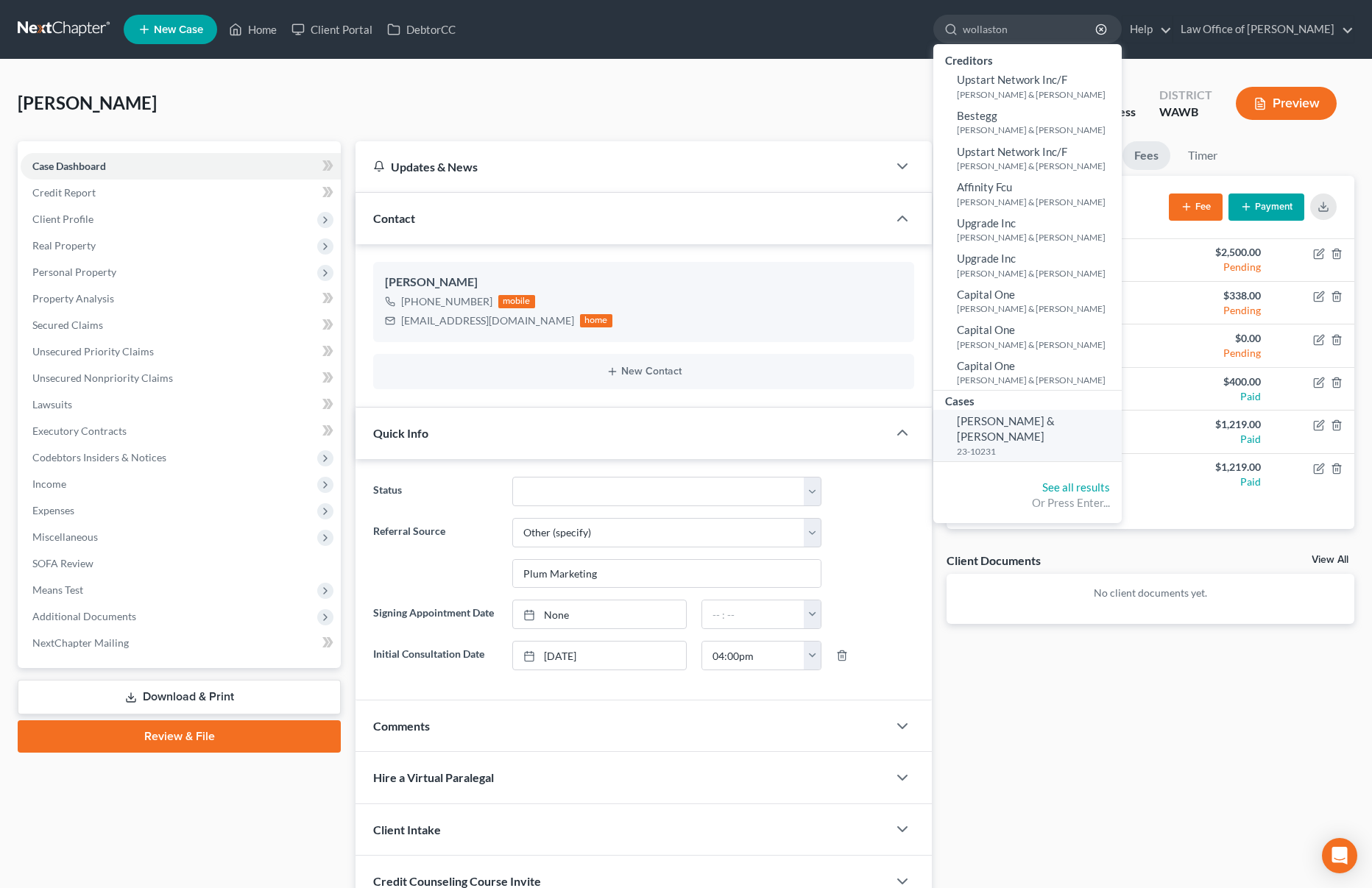
type input "wollaston"
click at [1053, 443] on span "[PERSON_NAME] & [PERSON_NAME]" at bounding box center [1006, 428] width 98 height 29
select select "6"
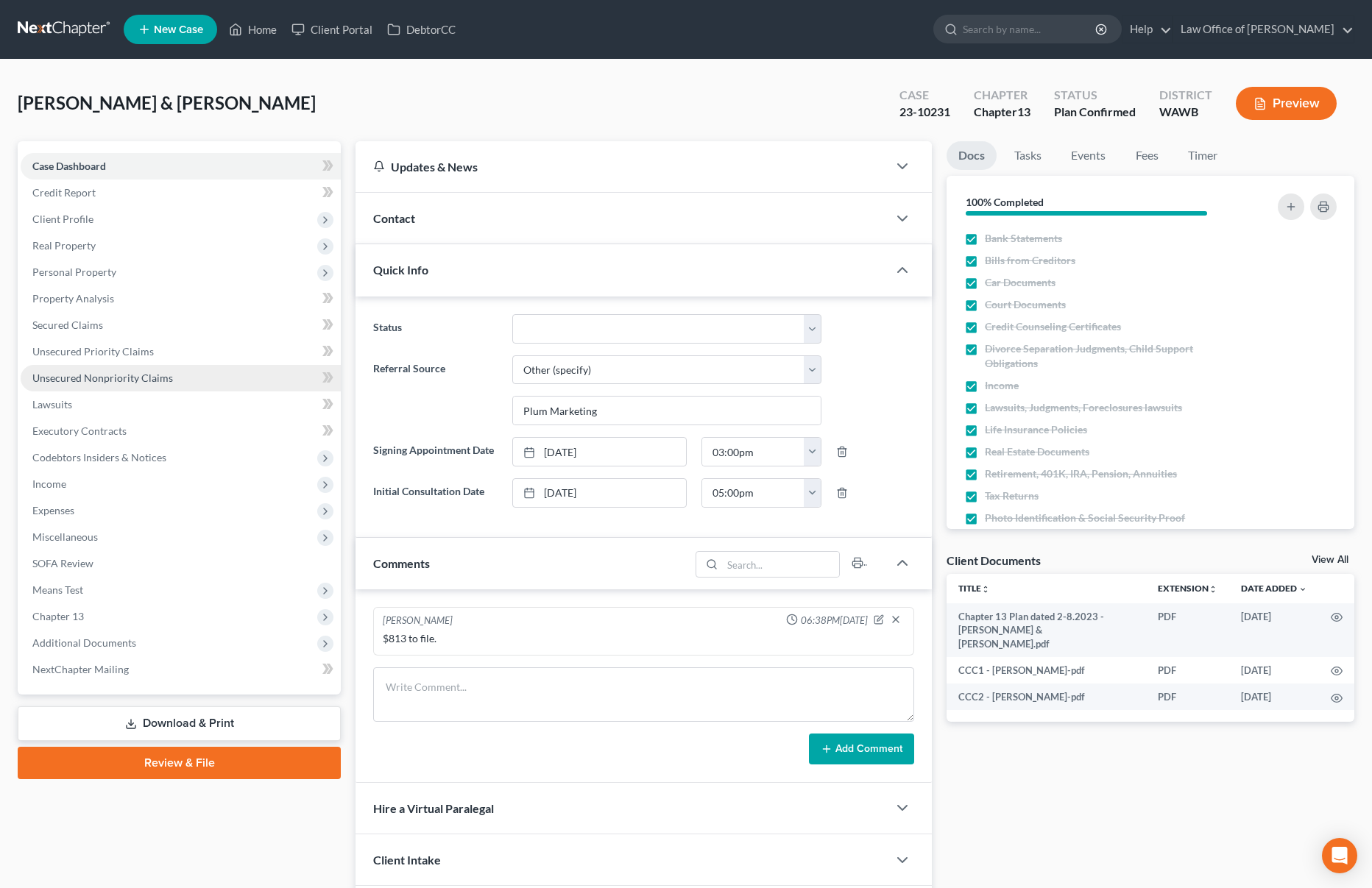
click at [177, 373] on link "Unsecured Nonpriority Claims" at bounding box center [180, 378] width 320 height 26
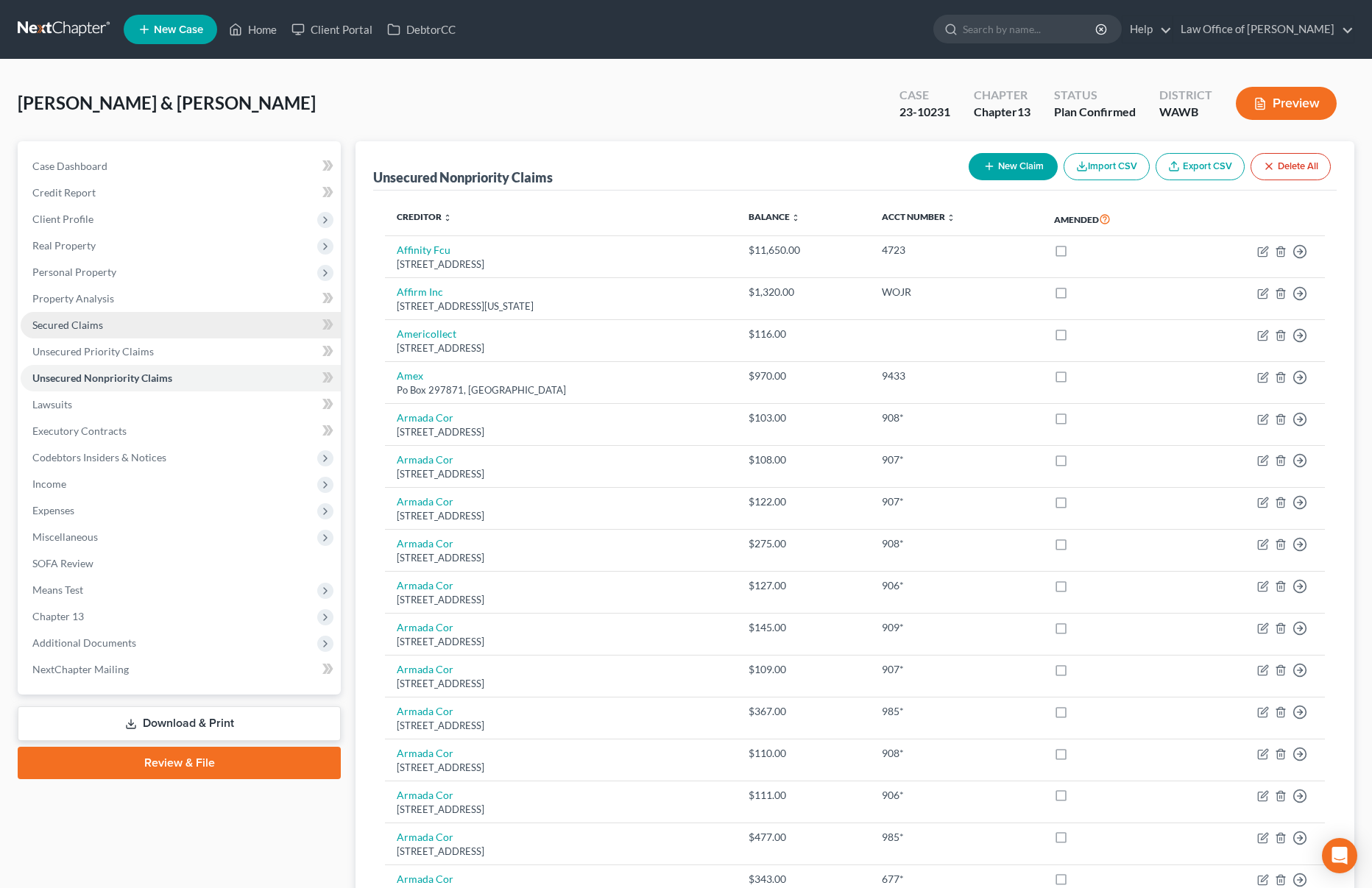
click at [166, 323] on link "Secured Claims" at bounding box center [180, 325] width 320 height 26
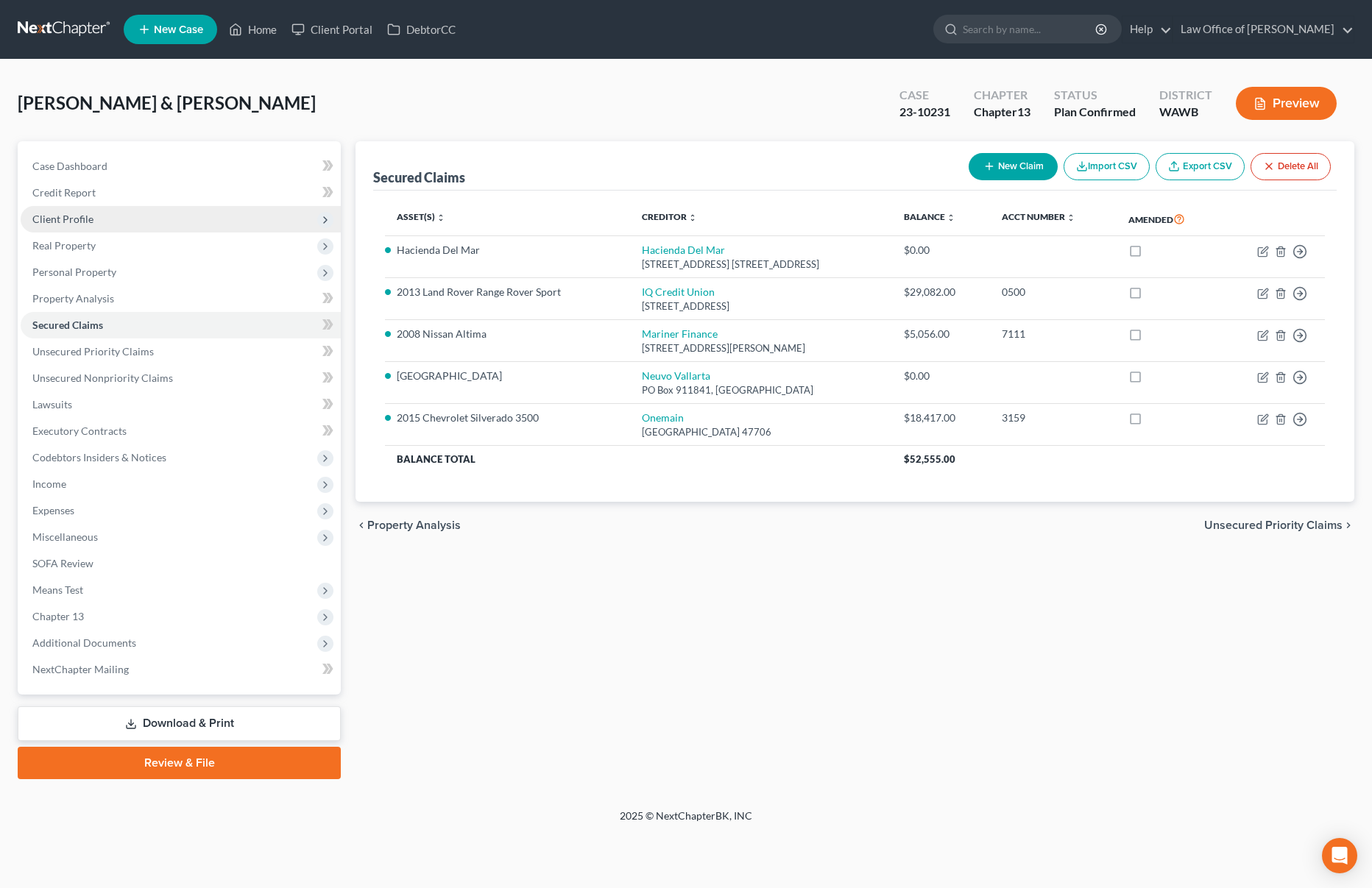
click at [176, 224] on span "Client Profile" at bounding box center [180, 219] width 320 height 26
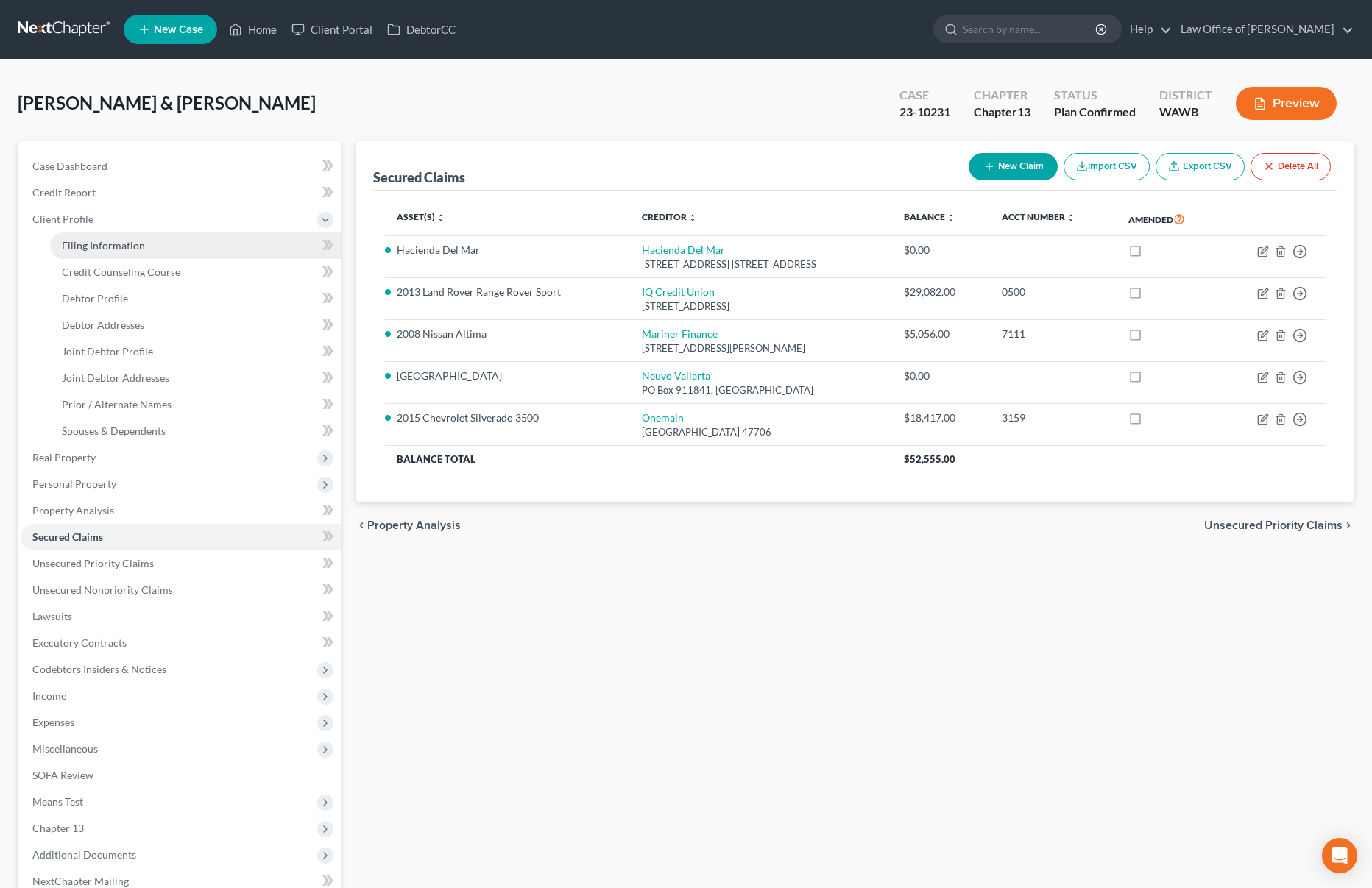
click at [166, 248] on link "Filing Information" at bounding box center [194, 246] width 290 height 26
select select "1"
select select "3"
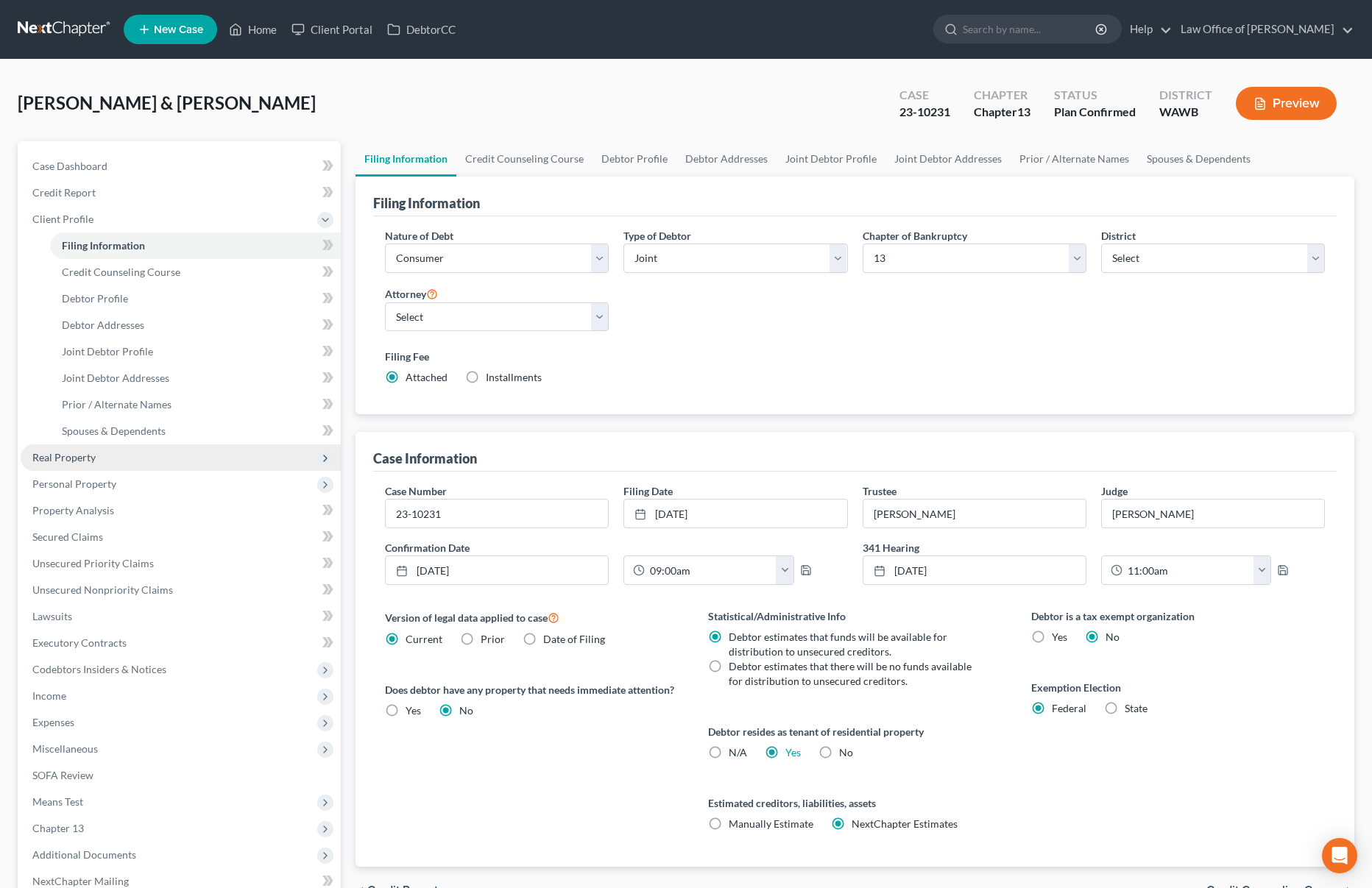
click at [133, 464] on span "Real Property" at bounding box center [180, 458] width 320 height 26
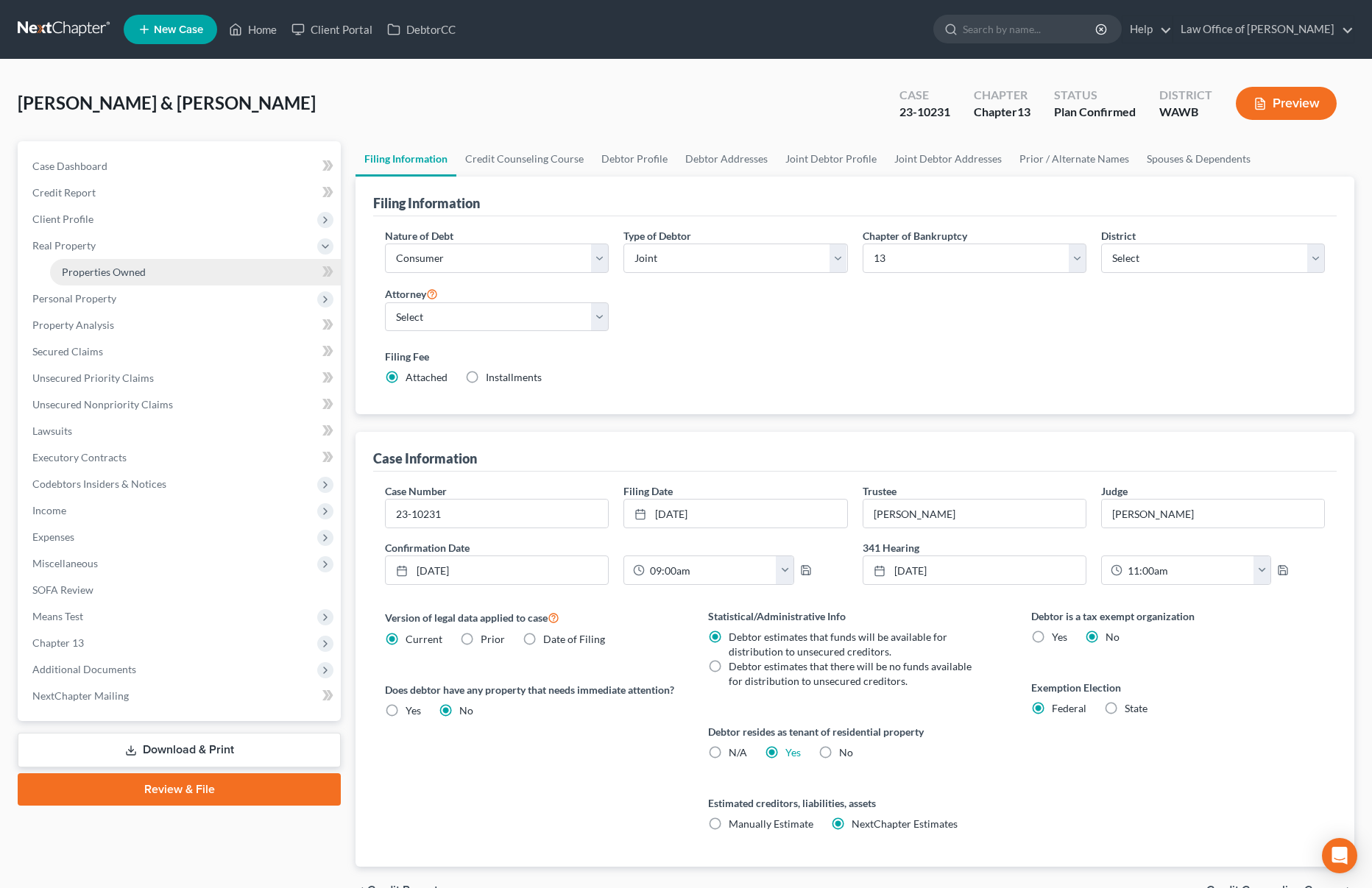
click at [171, 276] on link "Properties Owned" at bounding box center [194, 272] width 290 height 26
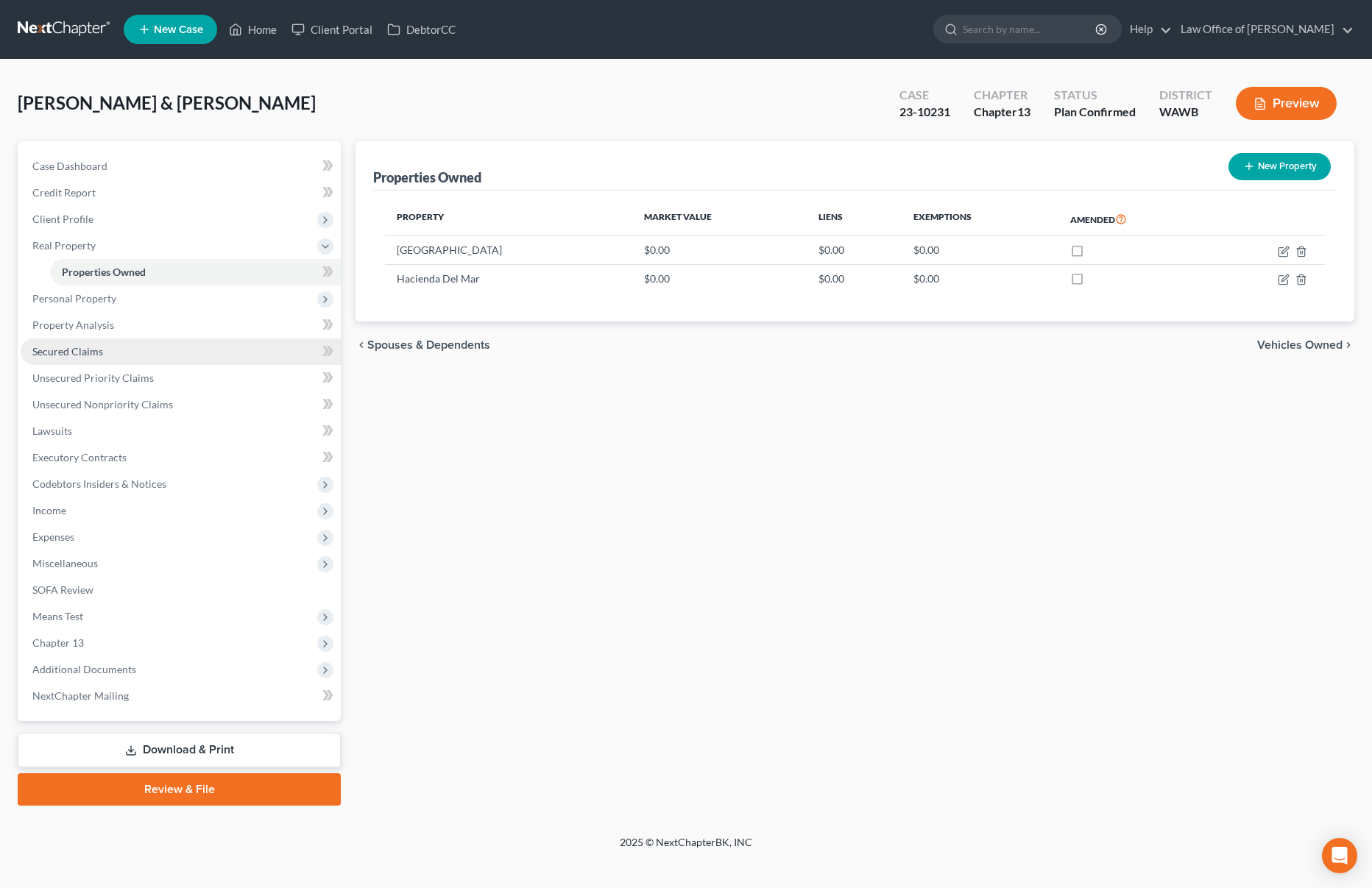
click at [122, 347] on link "Secured Claims" at bounding box center [180, 351] width 320 height 26
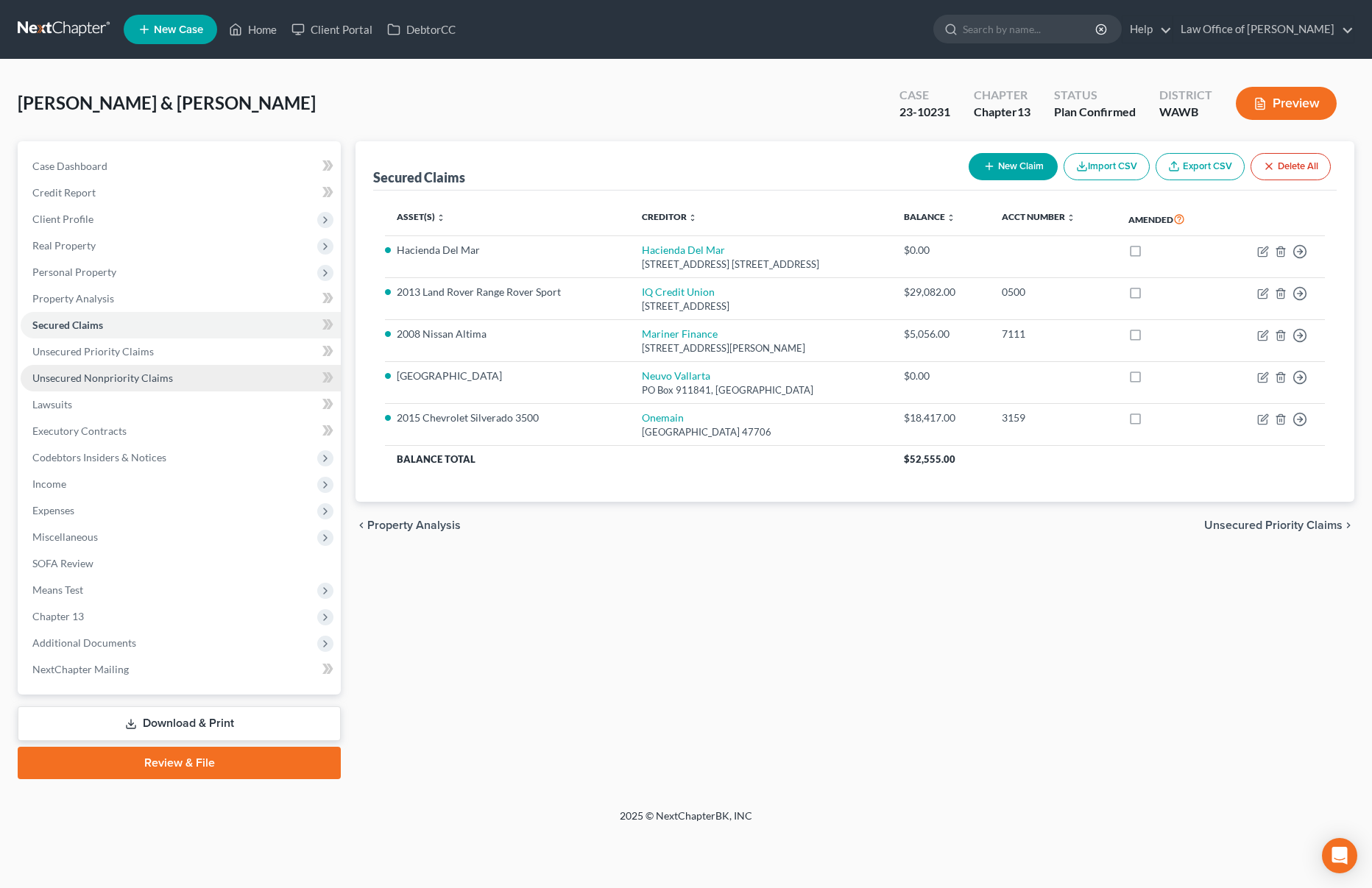
click at [116, 373] on span "Unsecured Nonpriority Claims" at bounding box center [102, 377] width 140 height 12
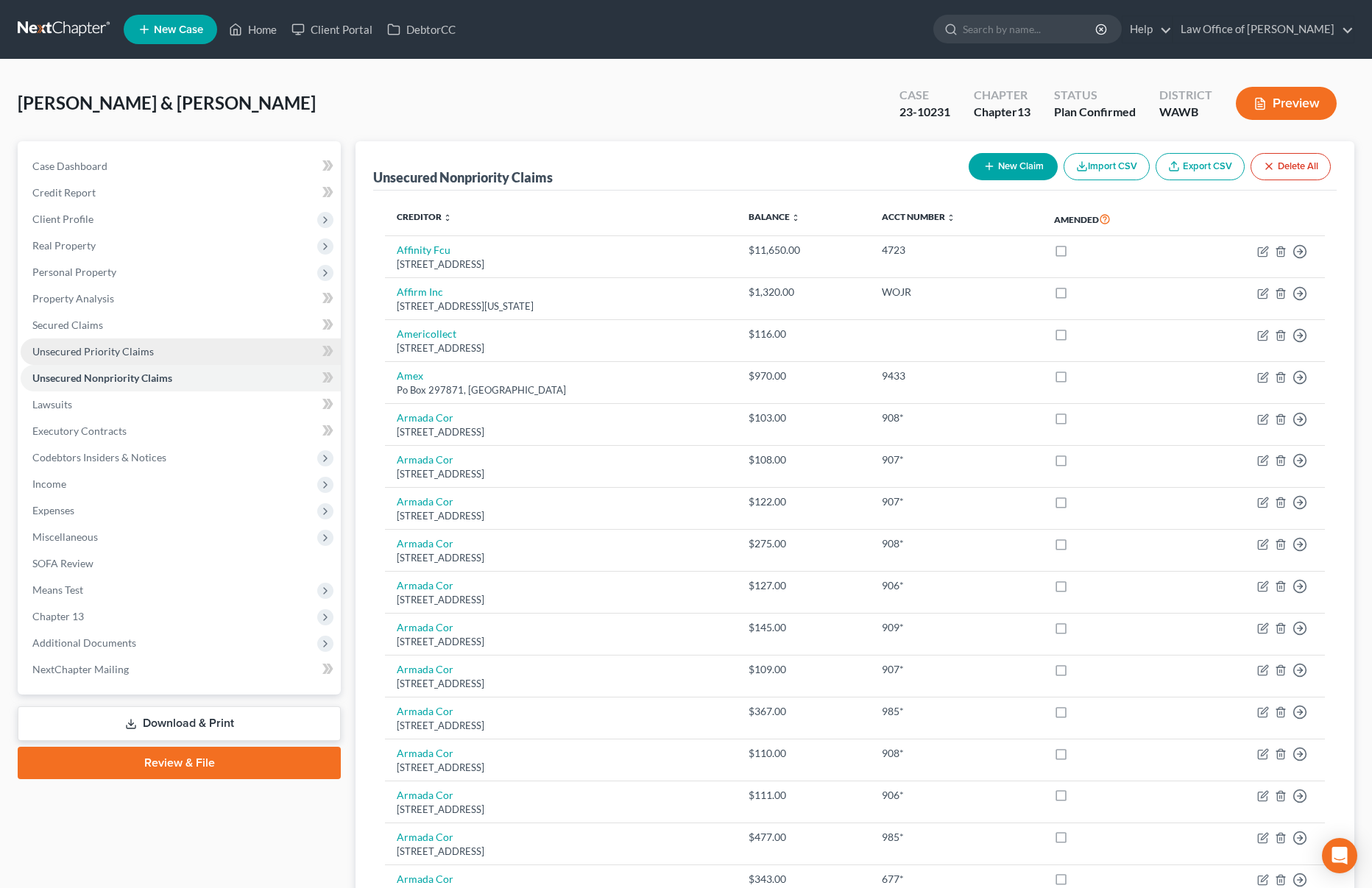
click at [118, 349] on span "Unsecured Priority Claims" at bounding box center [92, 351] width 121 height 12
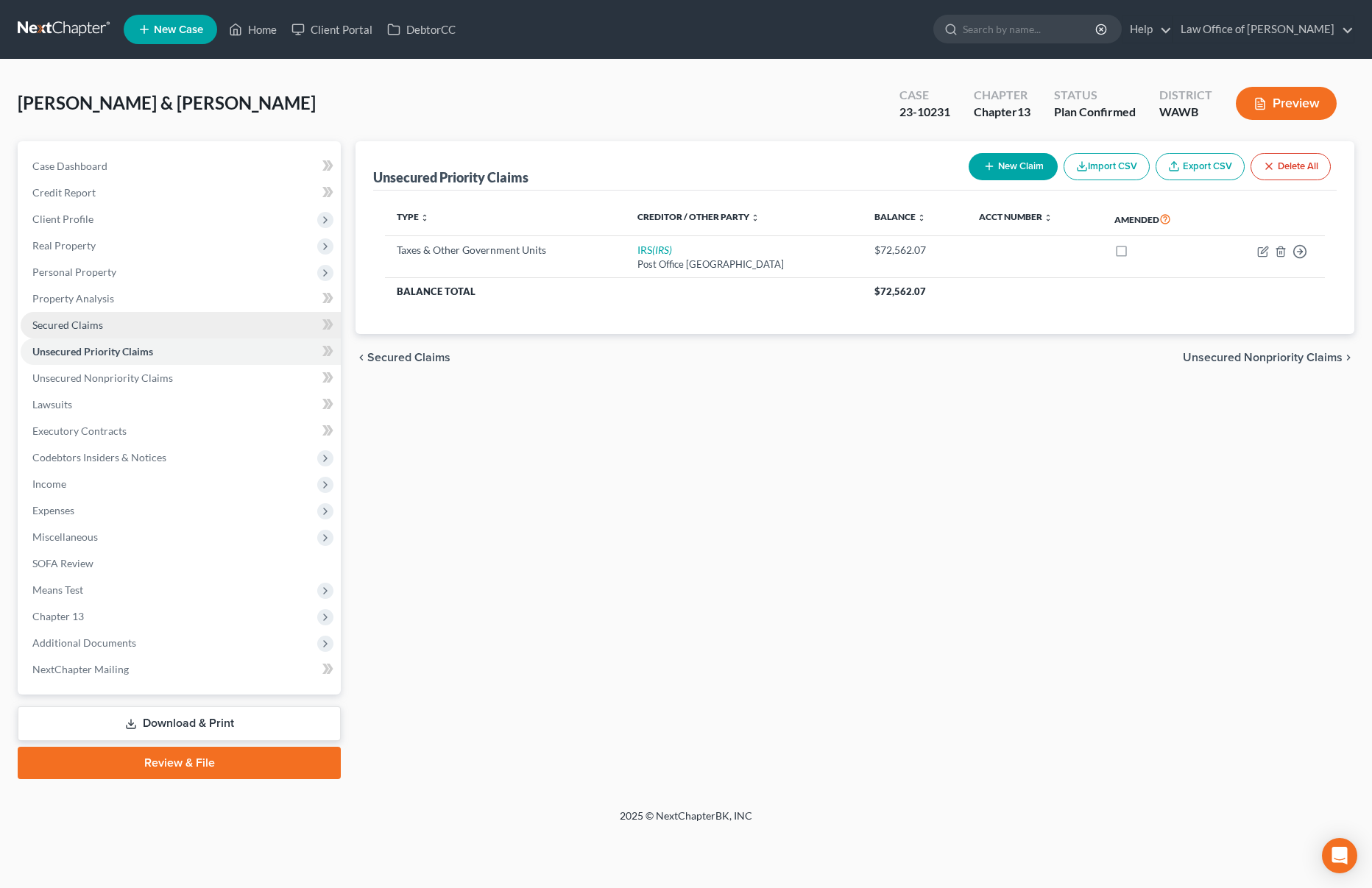
click at [117, 329] on link "Secured Claims" at bounding box center [180, 325] width 320 height 26
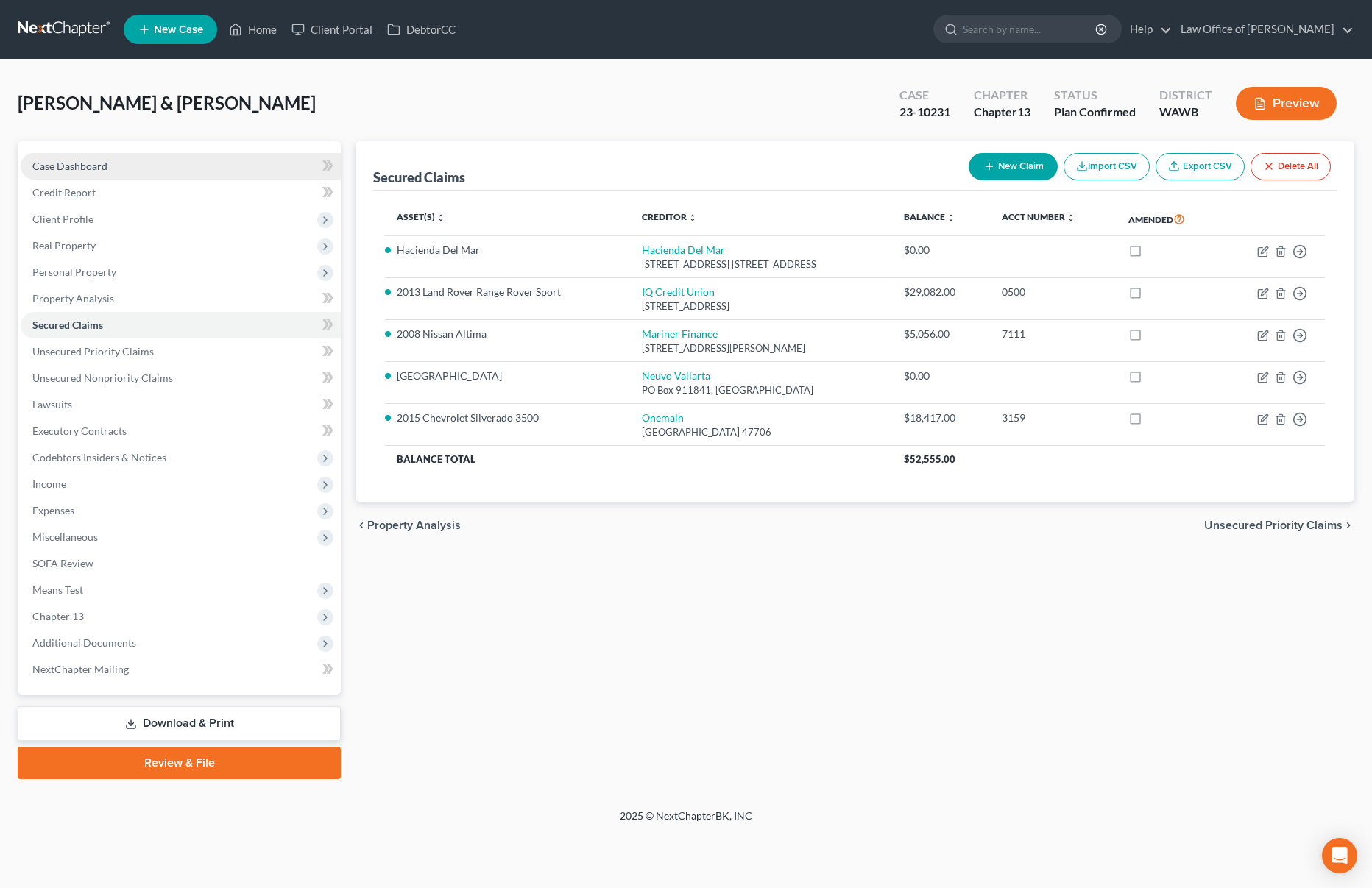
click at [227, 171] on link "Case Dashboard" at bounding box center [180, 166] width 320 height 26
select select "6"
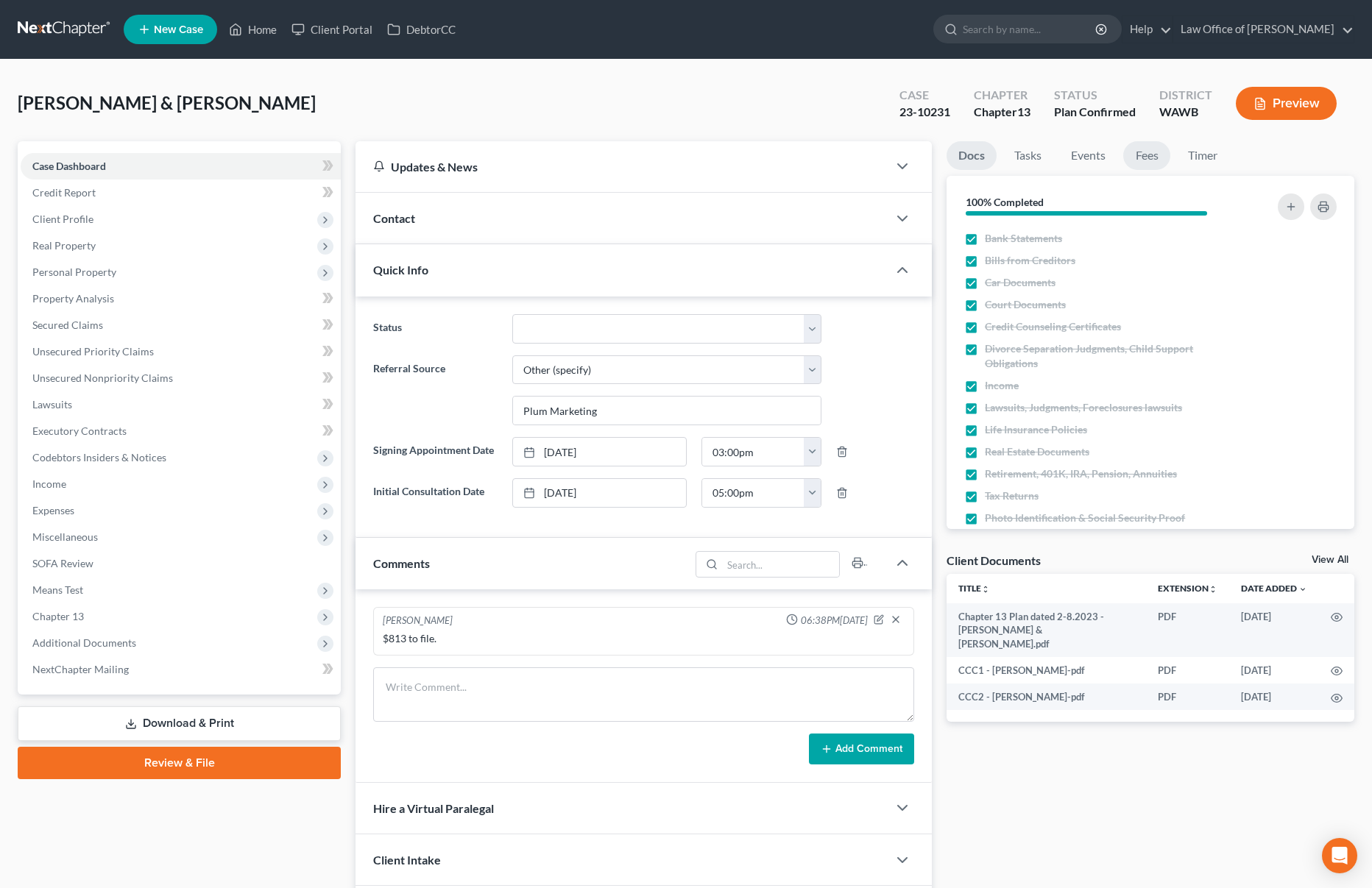
click at [1142, 159] on link "Fees" at bounding box center [1146, 155] width 47 height 29
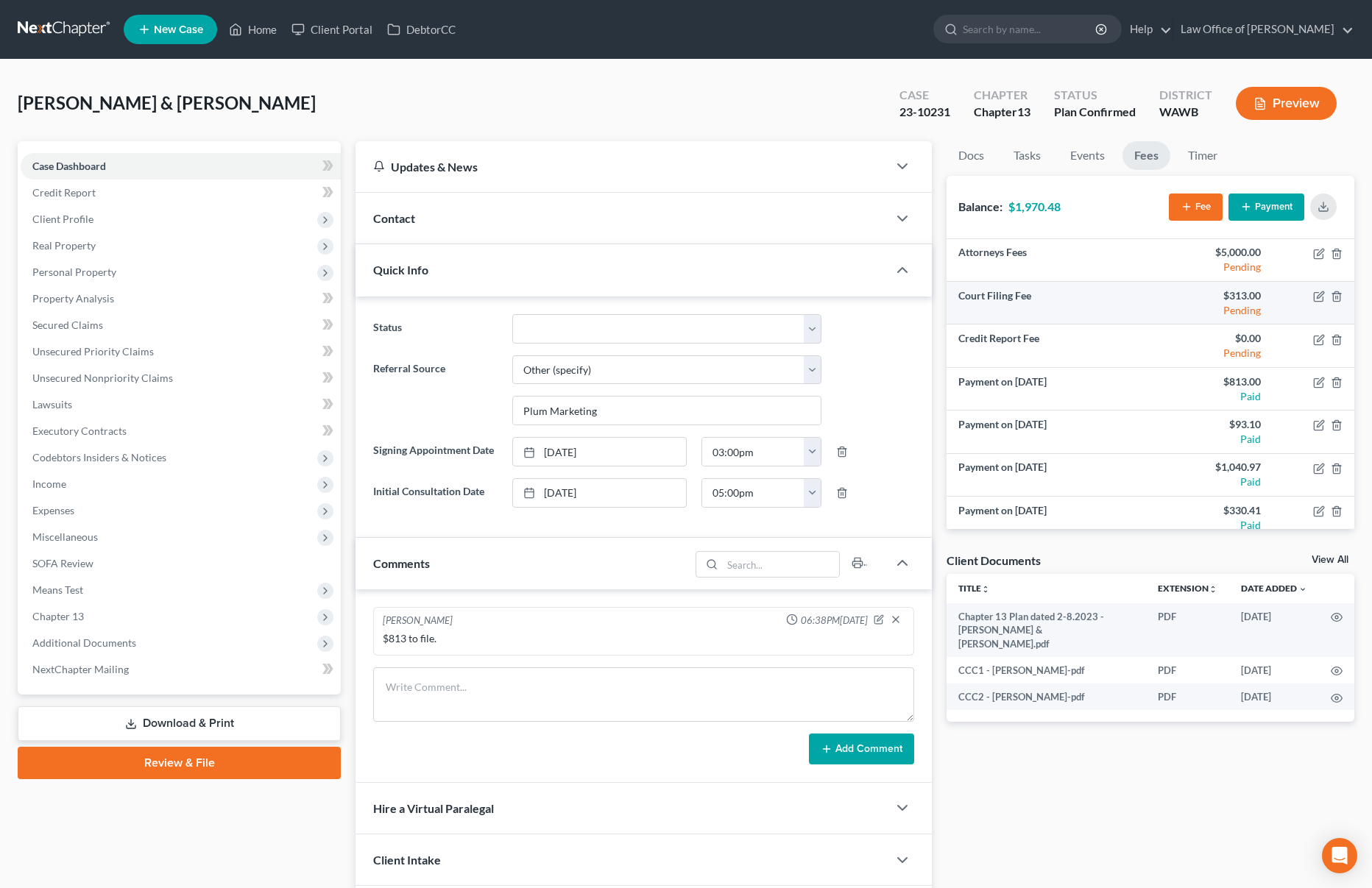
scroll to position [96, 0]
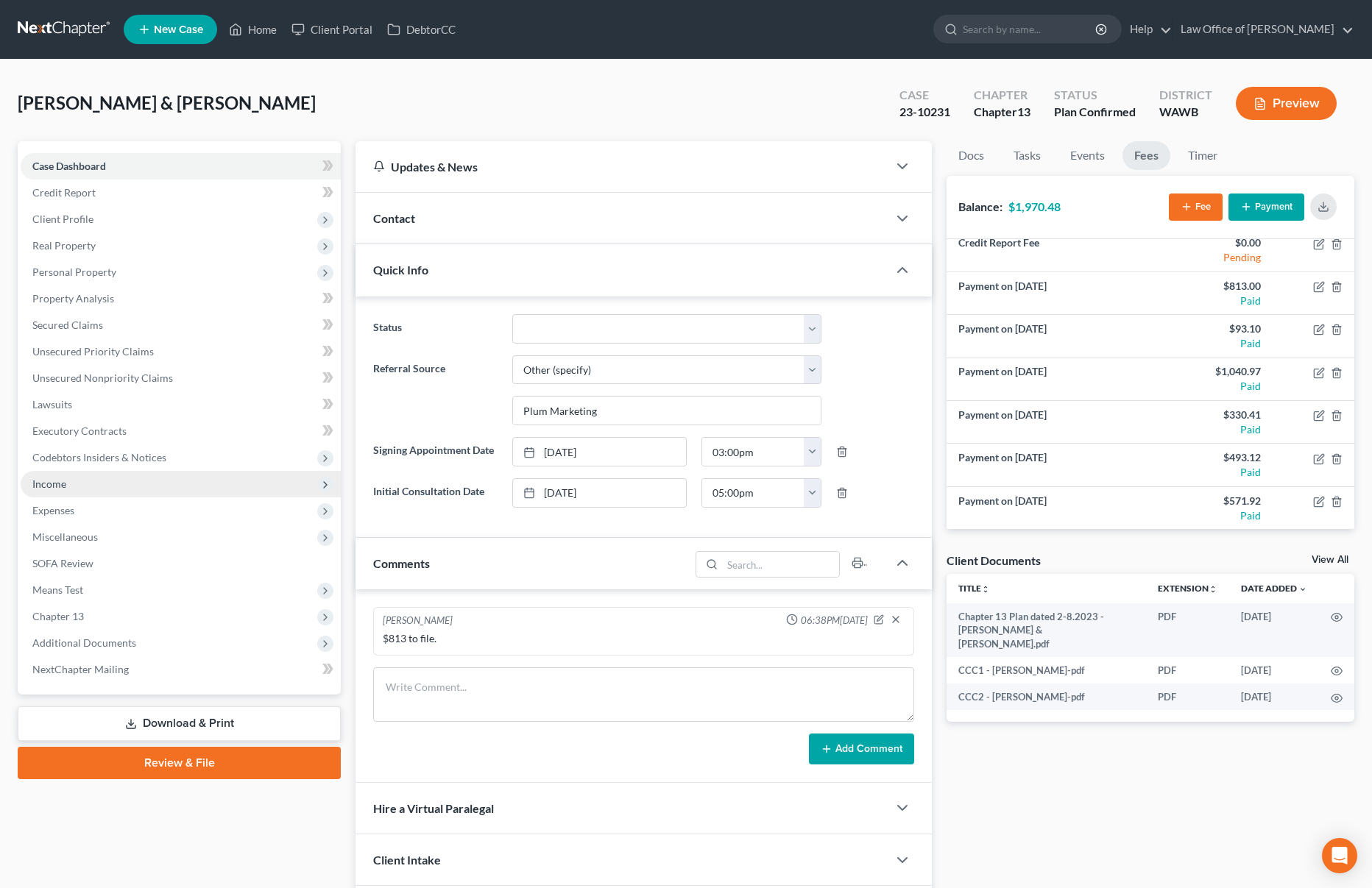
click at [210, 482] on span "Income" at bounding box center [180, 484] width 320 height 26
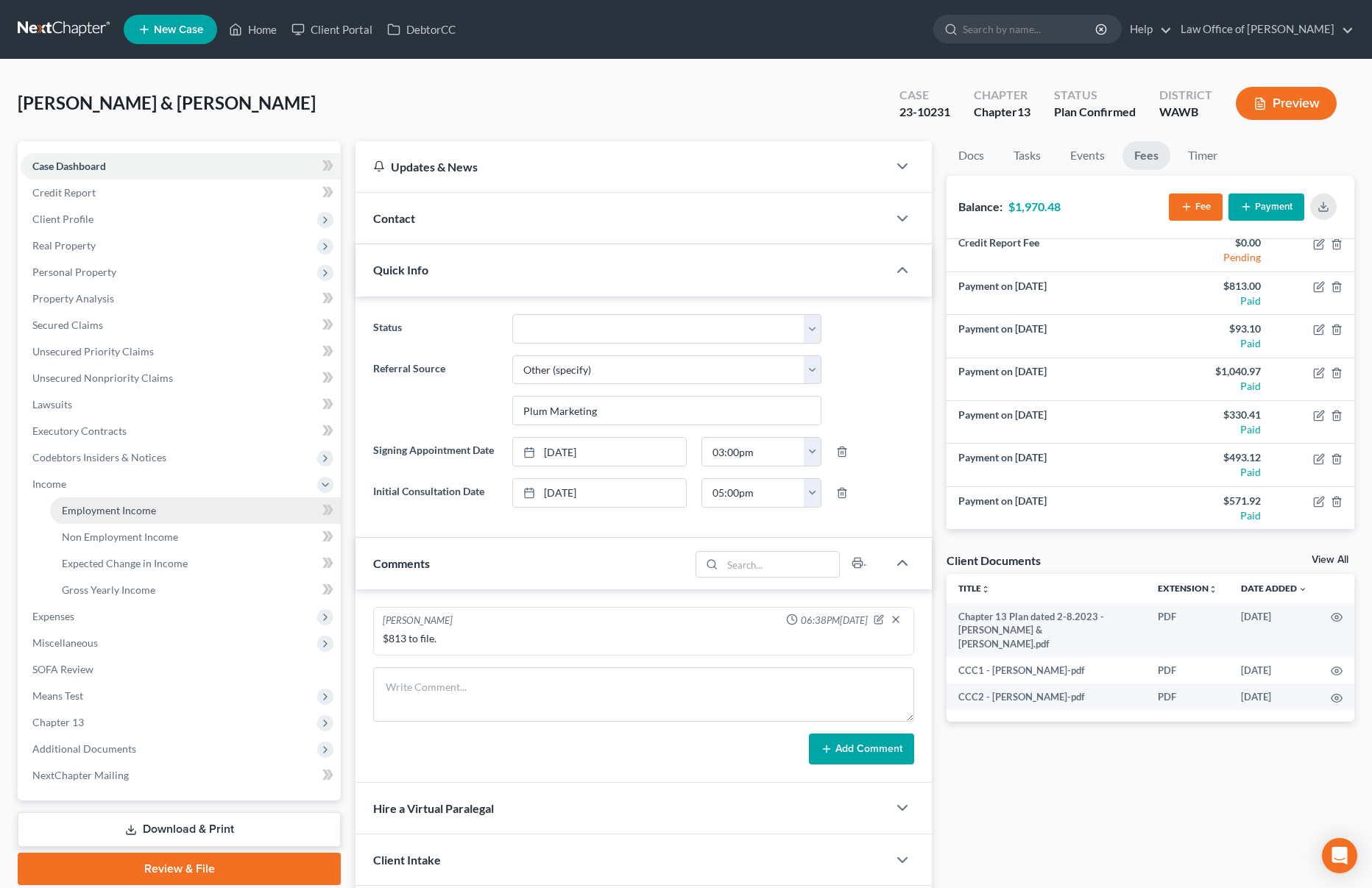
click at [201, 505] on link "Employment Income" at bounding box center [194, 511] width 290 height 26
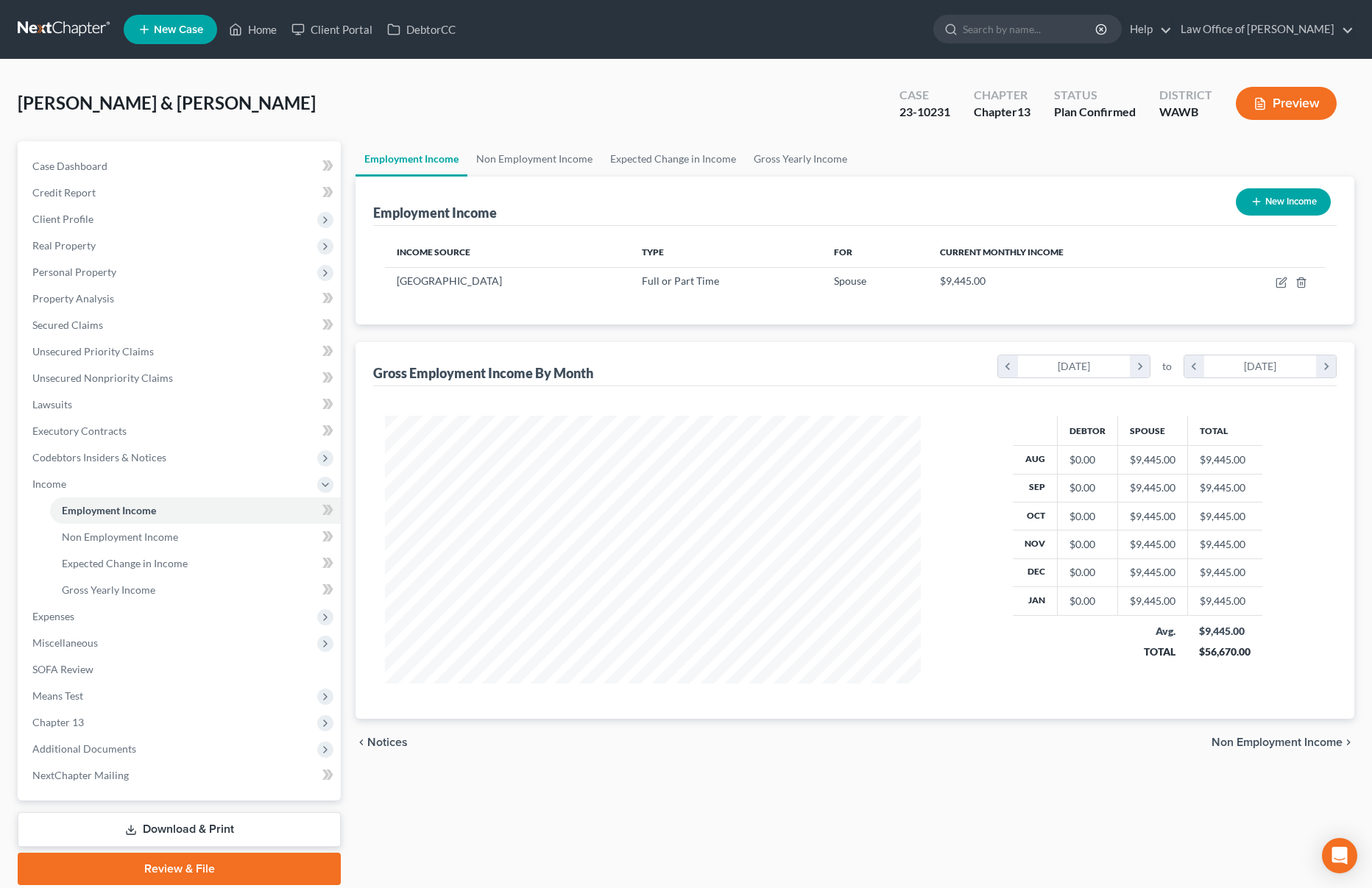
scroll to position [268, 566]
click at [1276, 284] on icon "button" at bounding box center [1280, 283] width 9 height 9
select select "0"
select select "50"
select select "0"
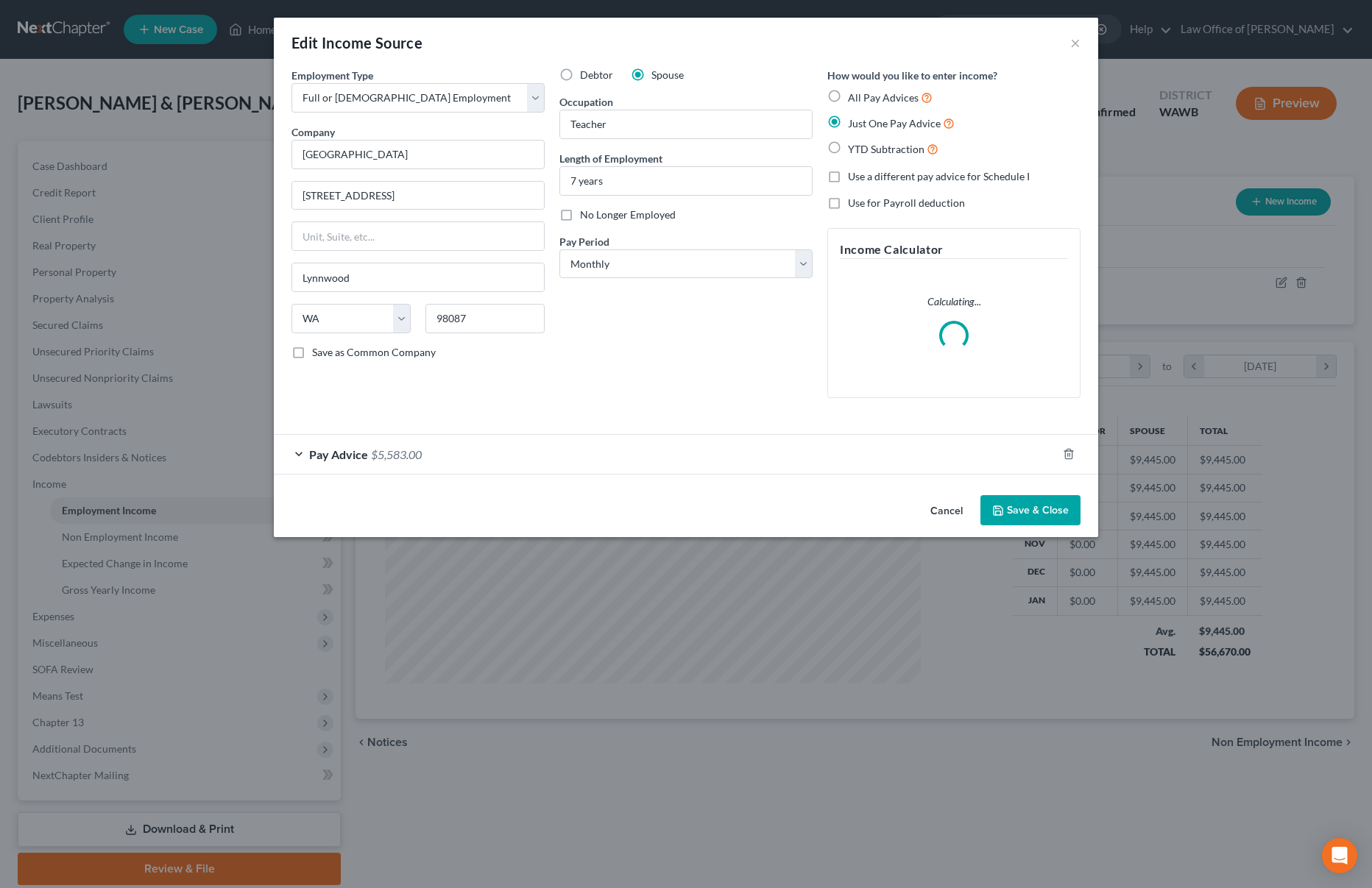
click at [1042, 511] on div "Cancel Save & Close" at bounding box center [686, 513] width 825 height 49
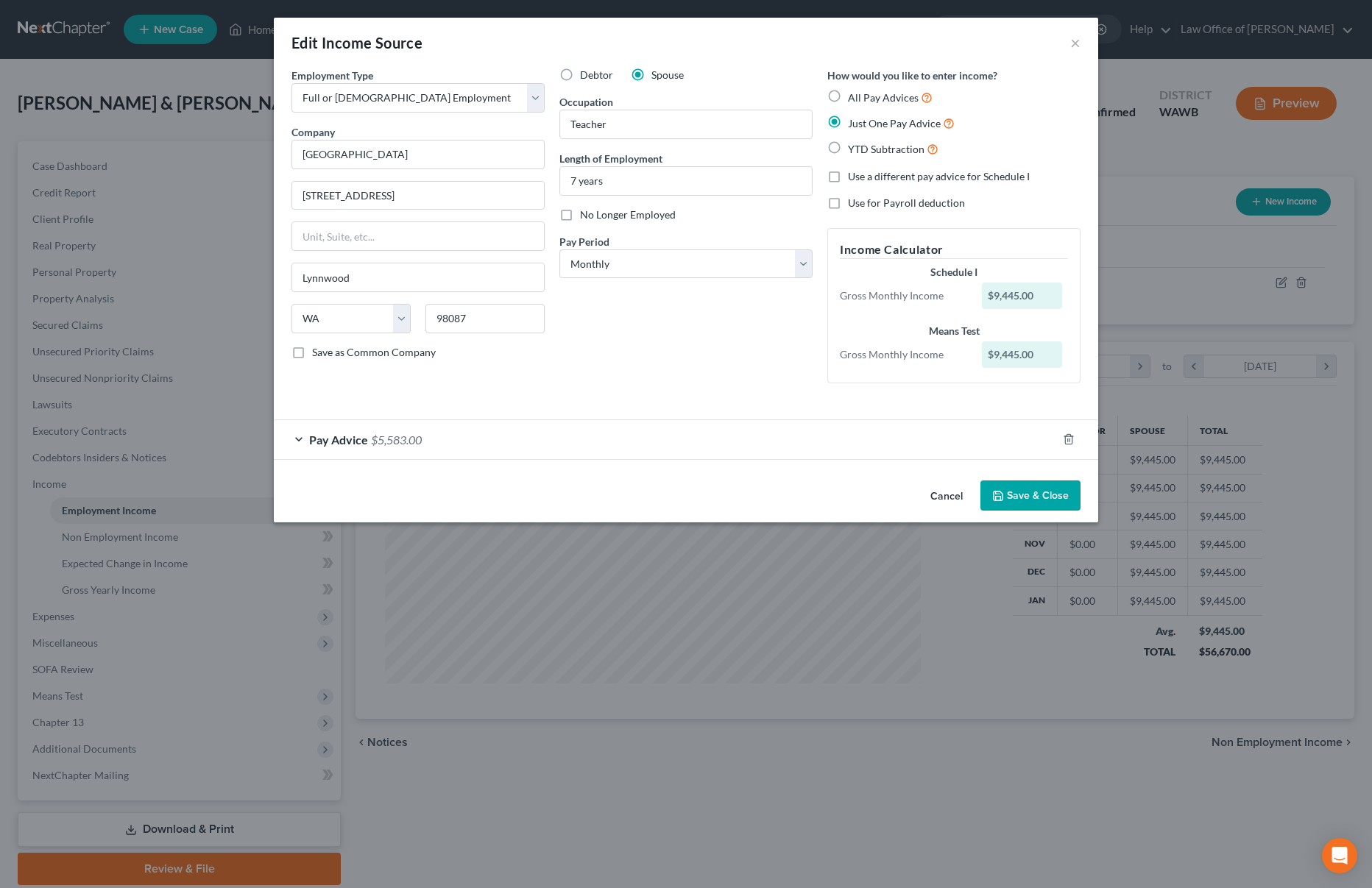
click at [1042, 510] on button "Save & Close" at bounding box center [1030, 495] width 100 height 31
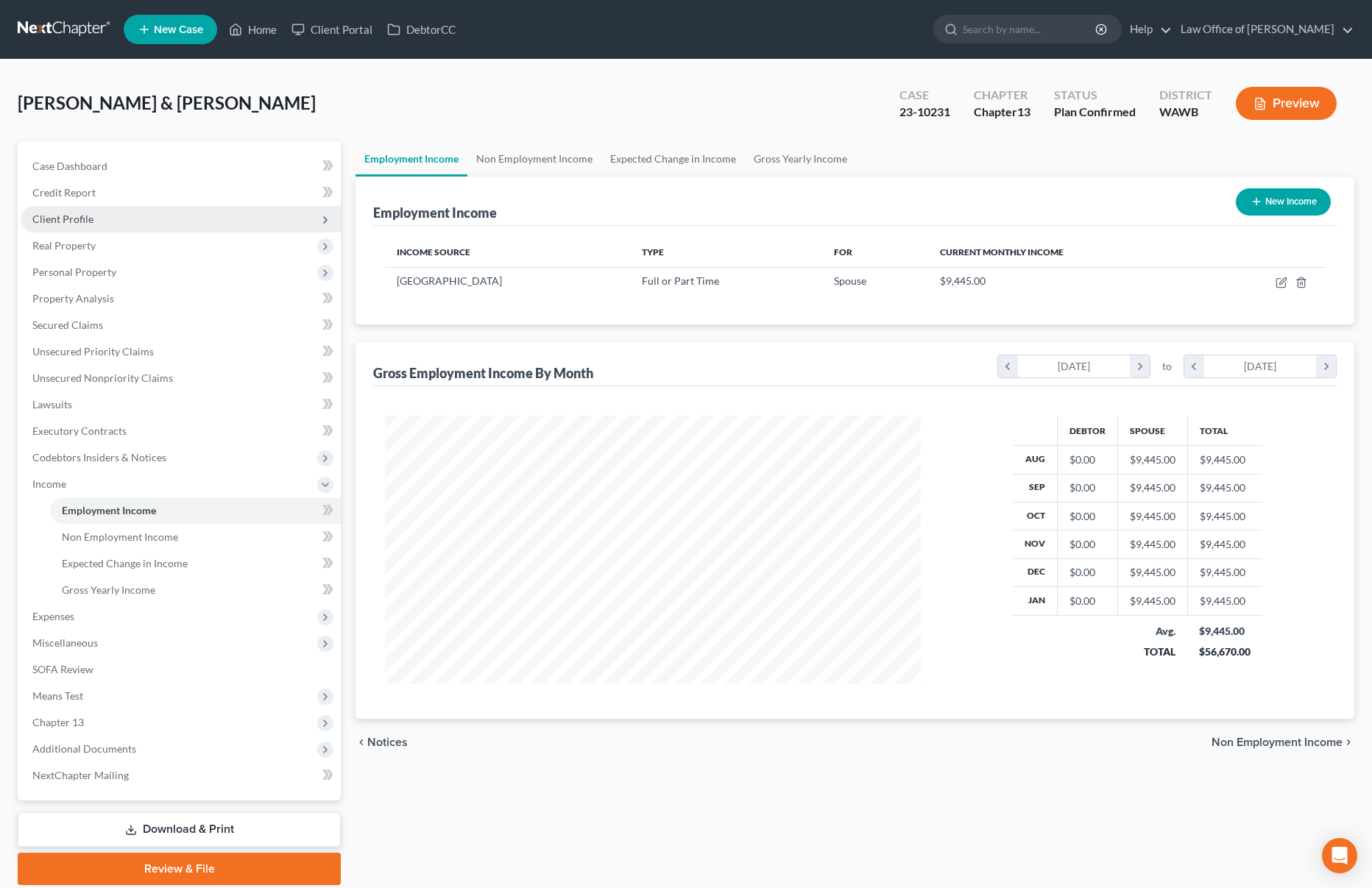
click at [134, 231] on span "Client Profile" at bounding box center [180, 219] width 320 height 26
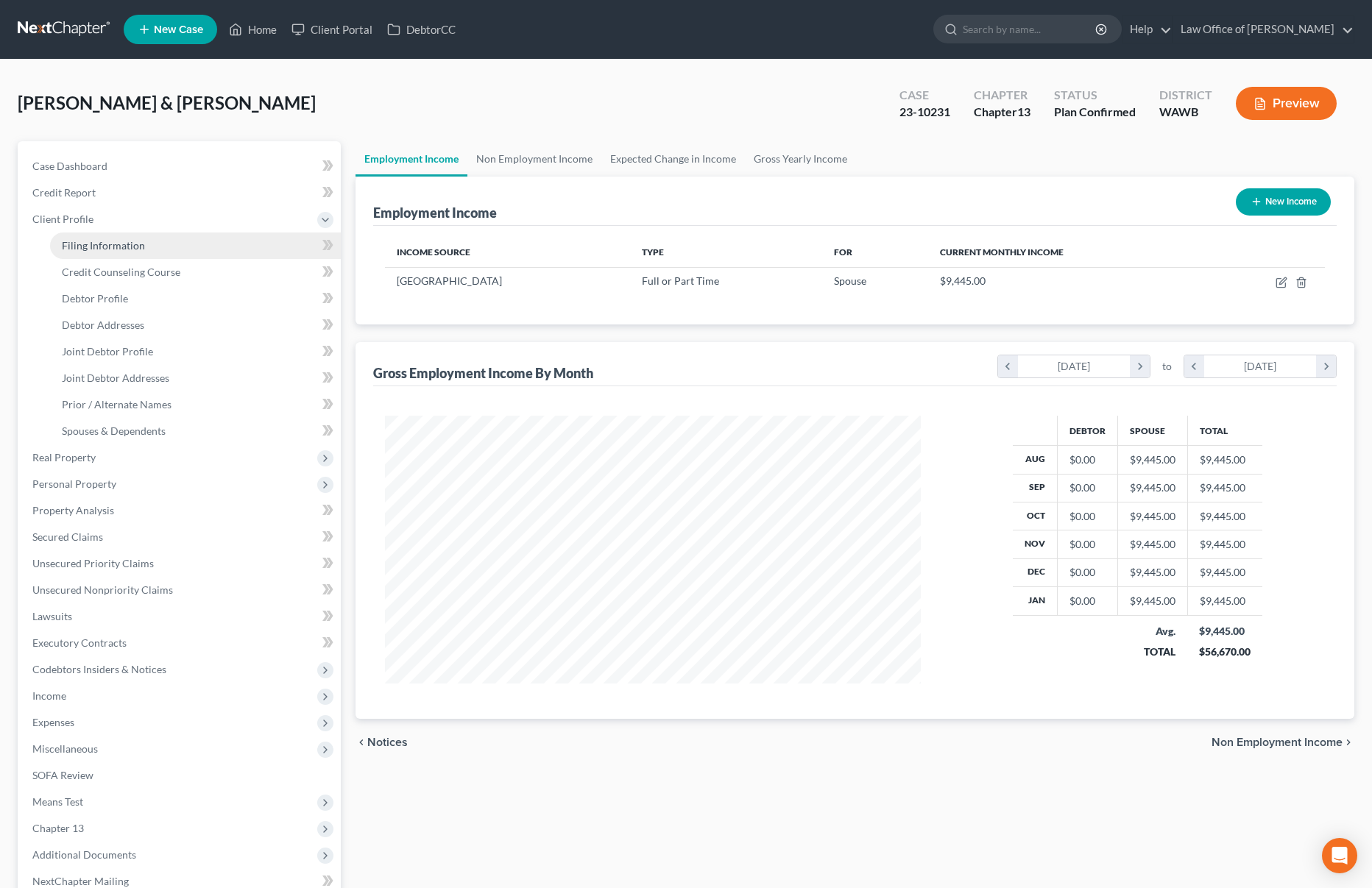
click at [157, 249] on link "Filing Information" at bounding box center [194, 246] width 290 height 26
select select "1"
select select "3"
select select "87"
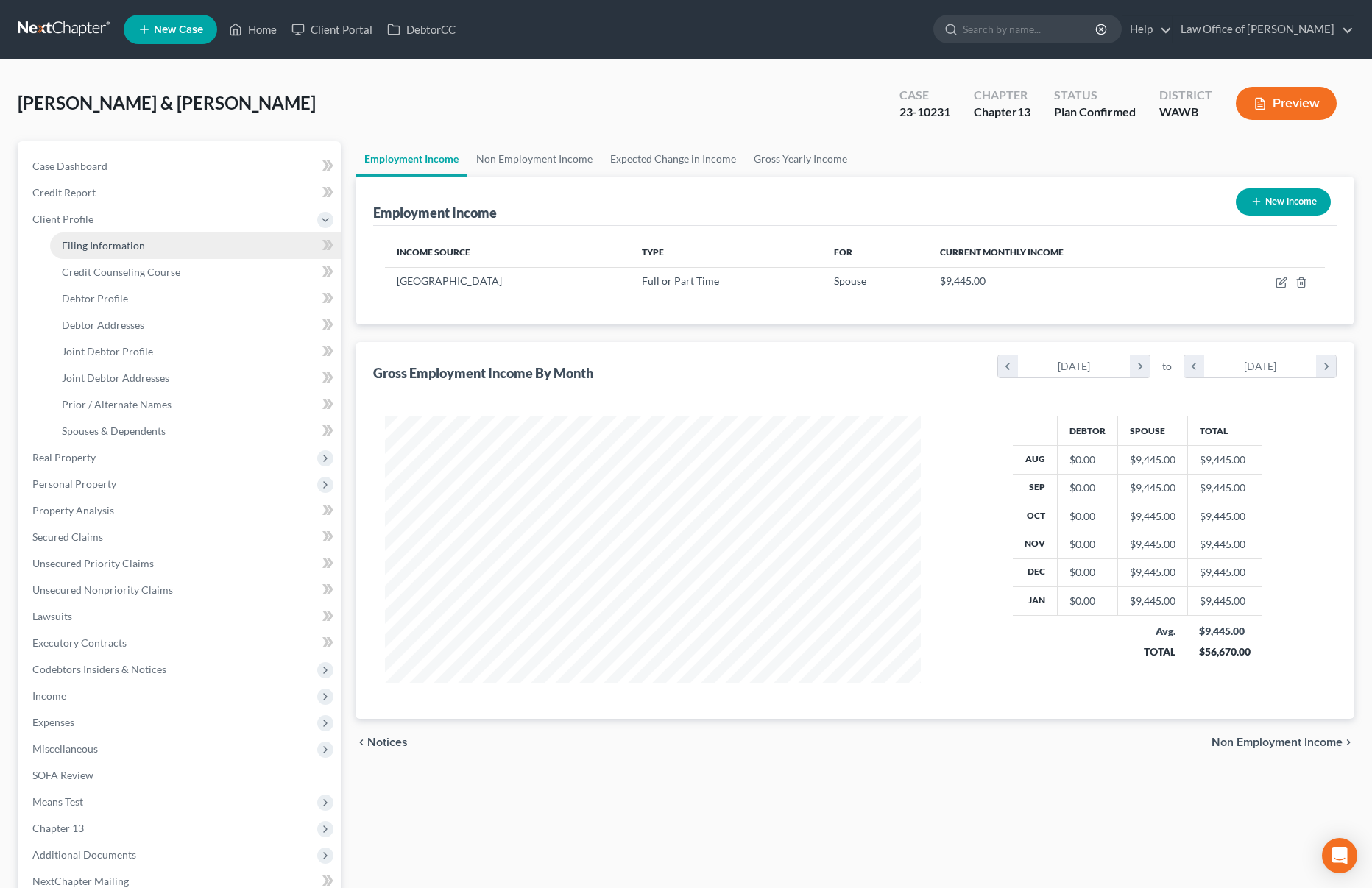
select select "0"
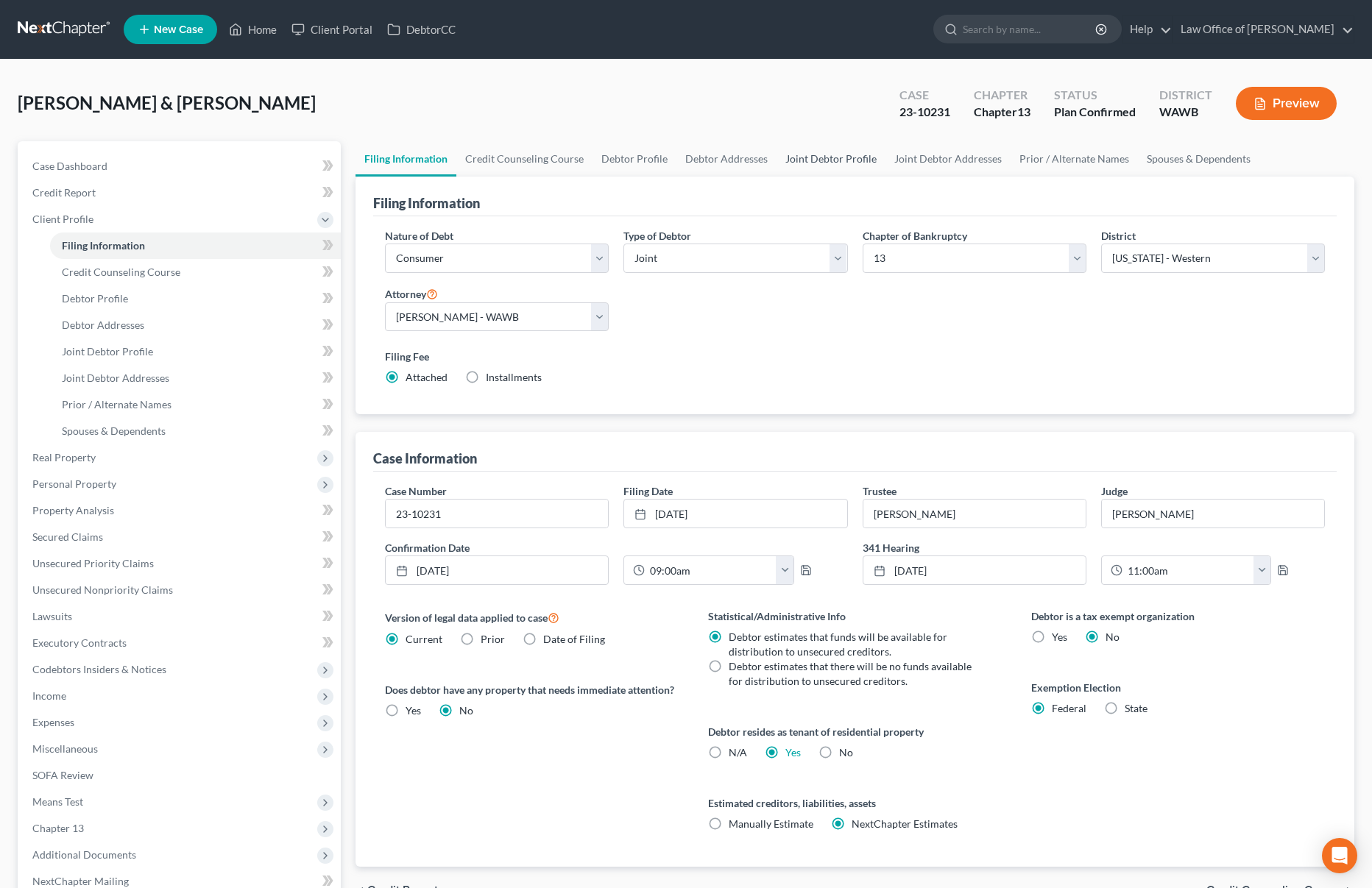
click at [864, 155] on link "Joint Debtor Profile" at bounding box center [831, 159] width 109 height 36
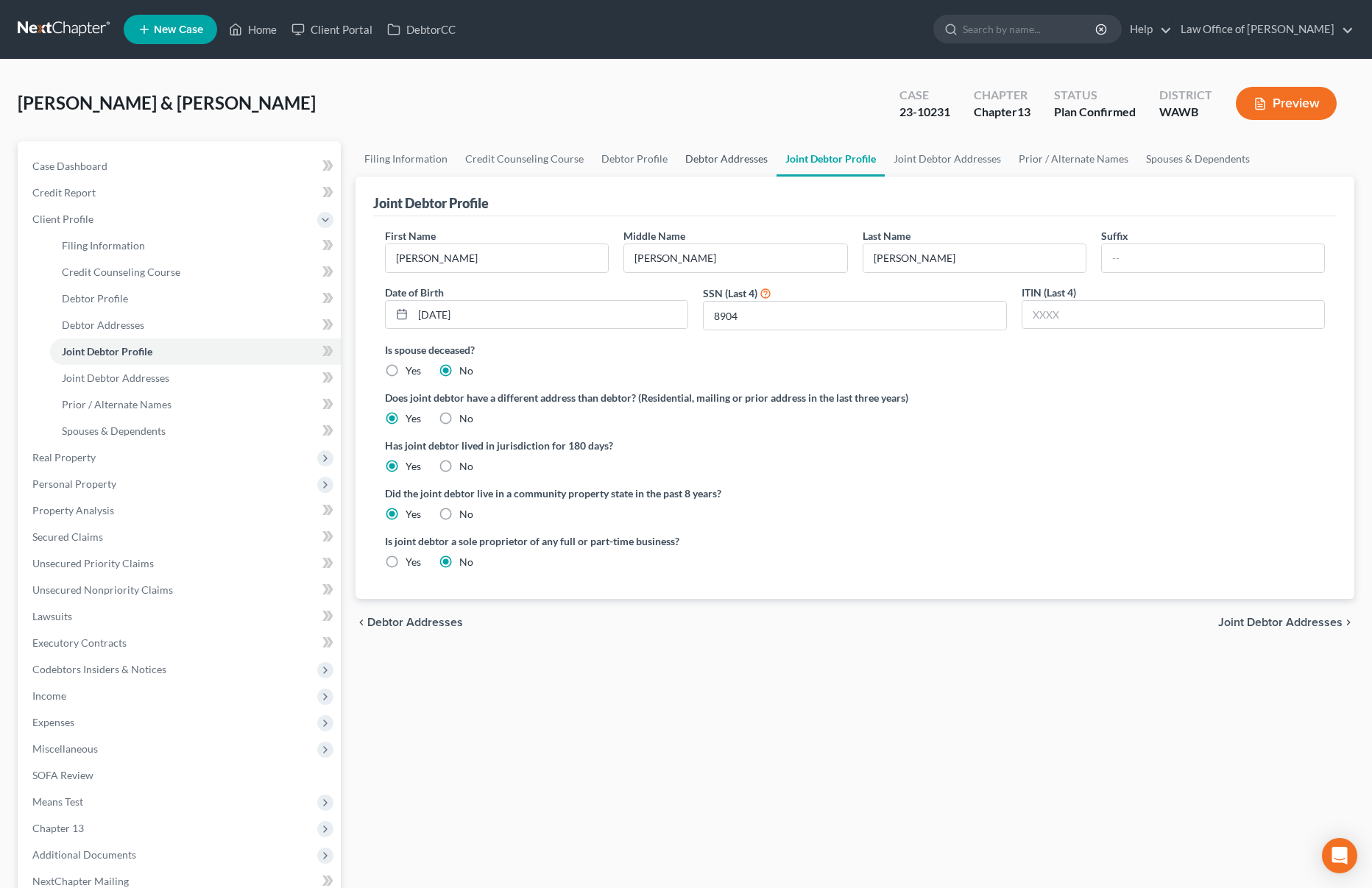
click at [716, 162] on link "Debtor Addresses" at bounding box center [726, 159] width 100 height 36
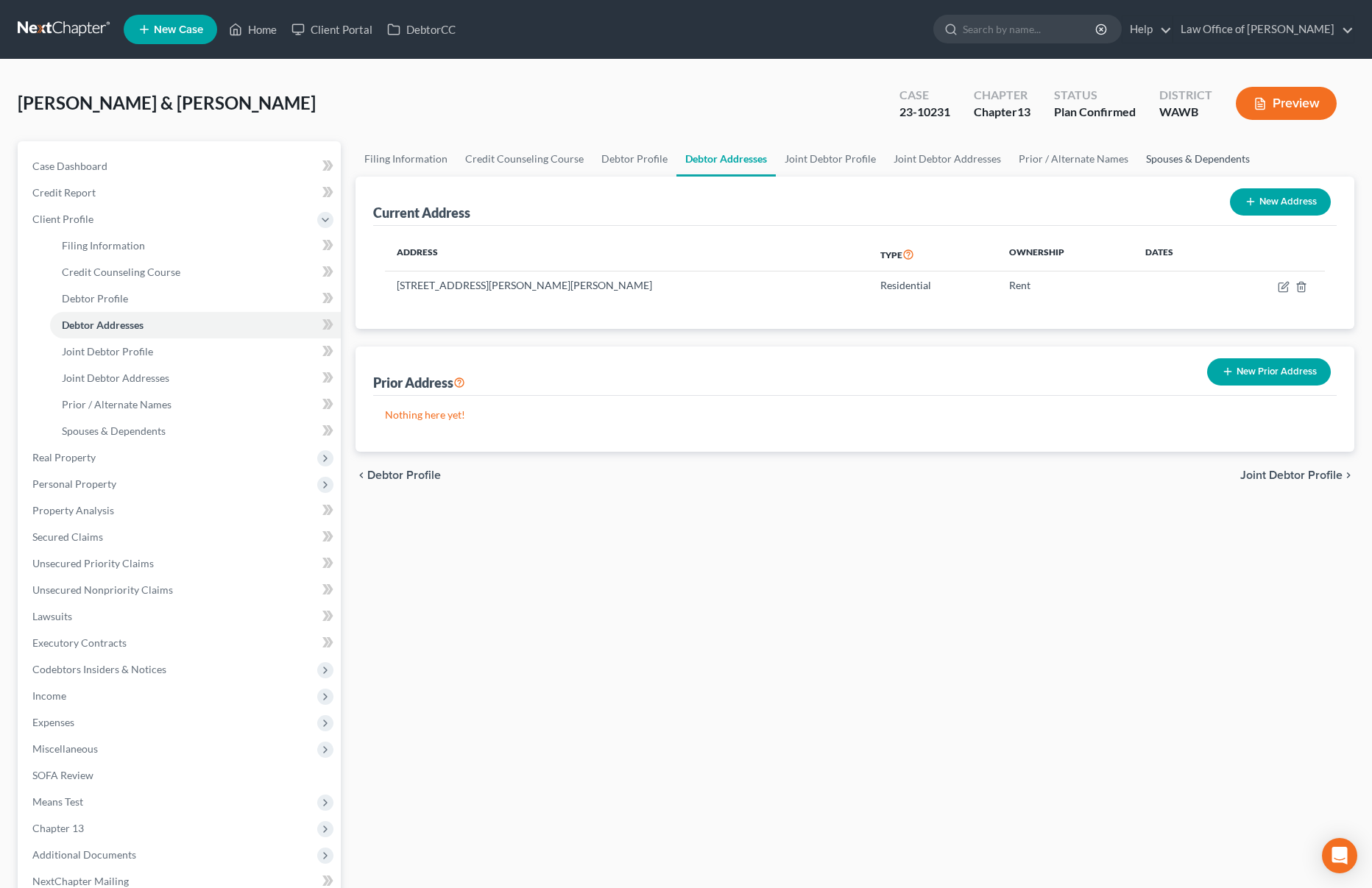
click at [1137, 157] on link "Spouses & Dependents" at bounding box center [1197, 159] width 121 height 36
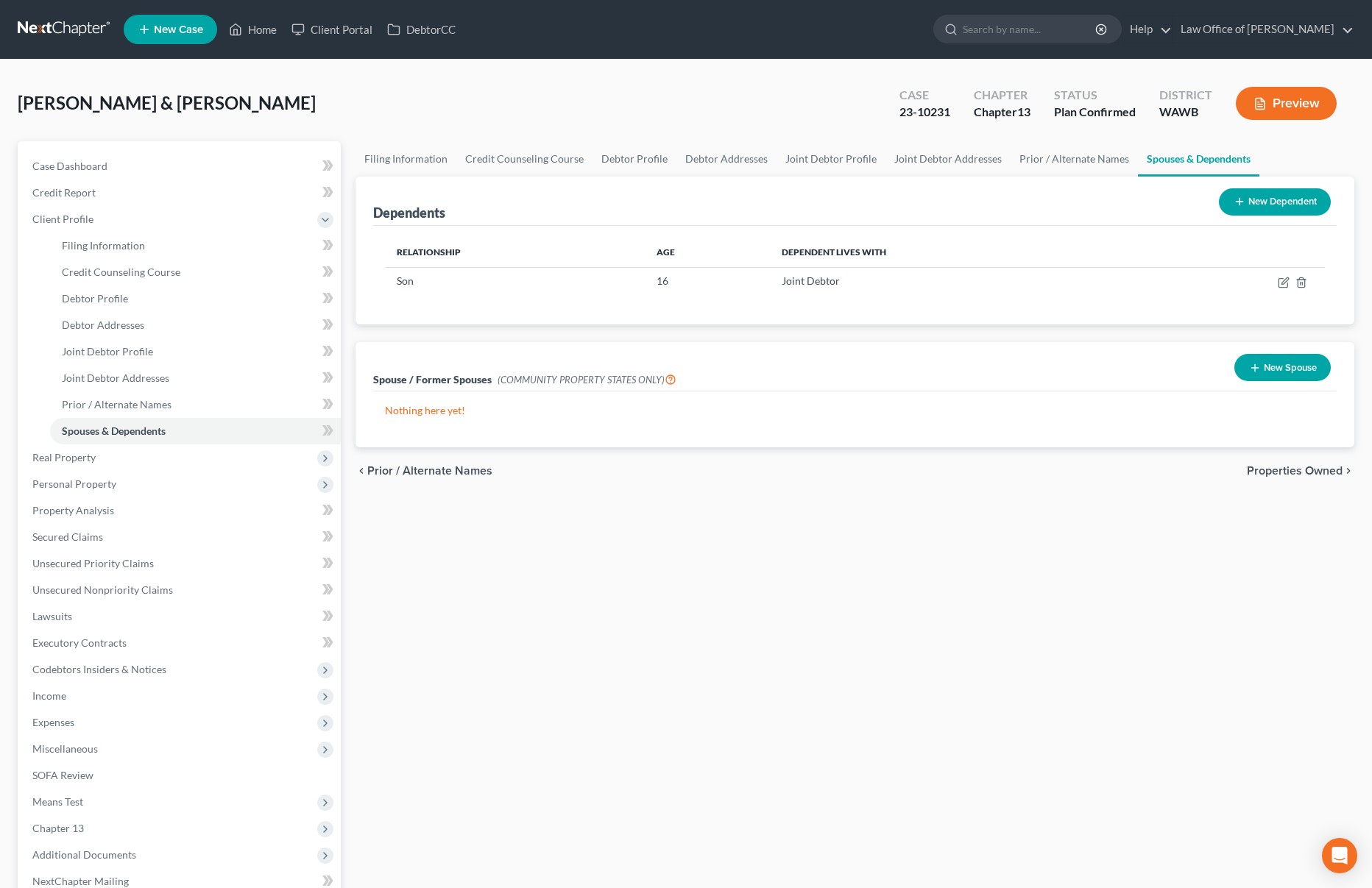
click at [1138, 157] on link "Spouses & Dependents" at bounding box center [1198, 159] width 121 height 36
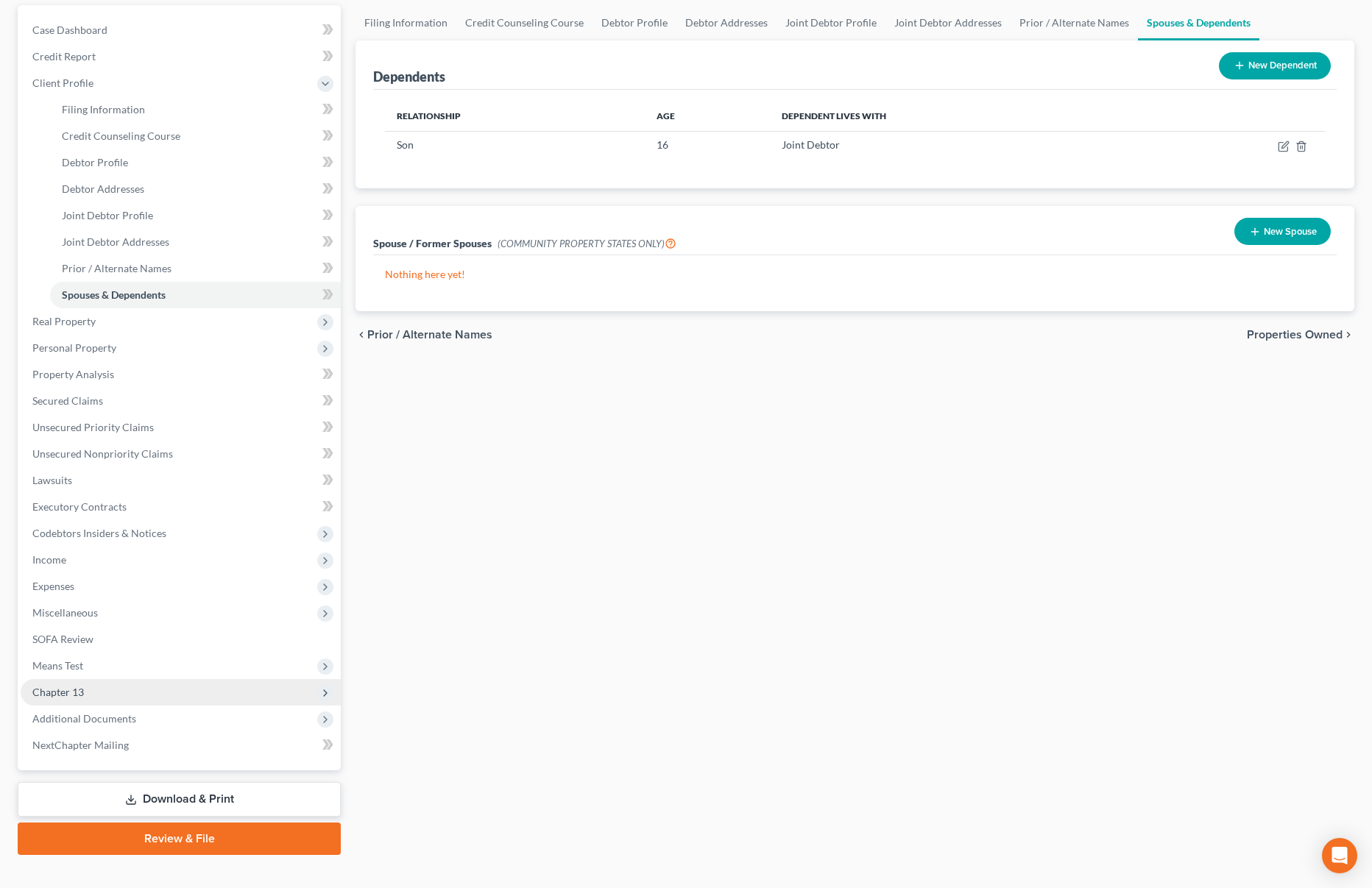
scroll to position [159, 0]
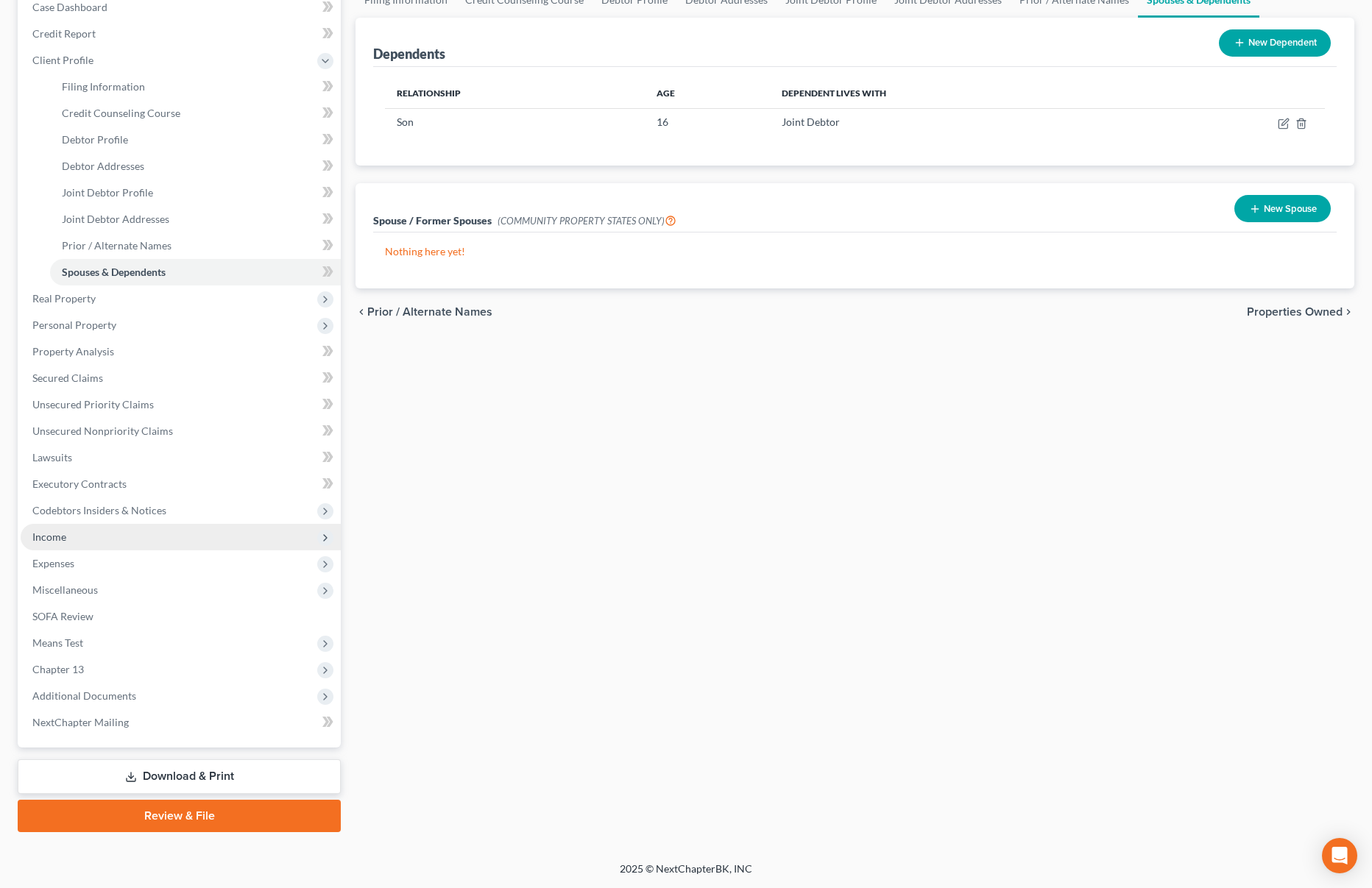
click at [130, 539] on span "Income" at bounding box center [180, 537] width 320 height 26
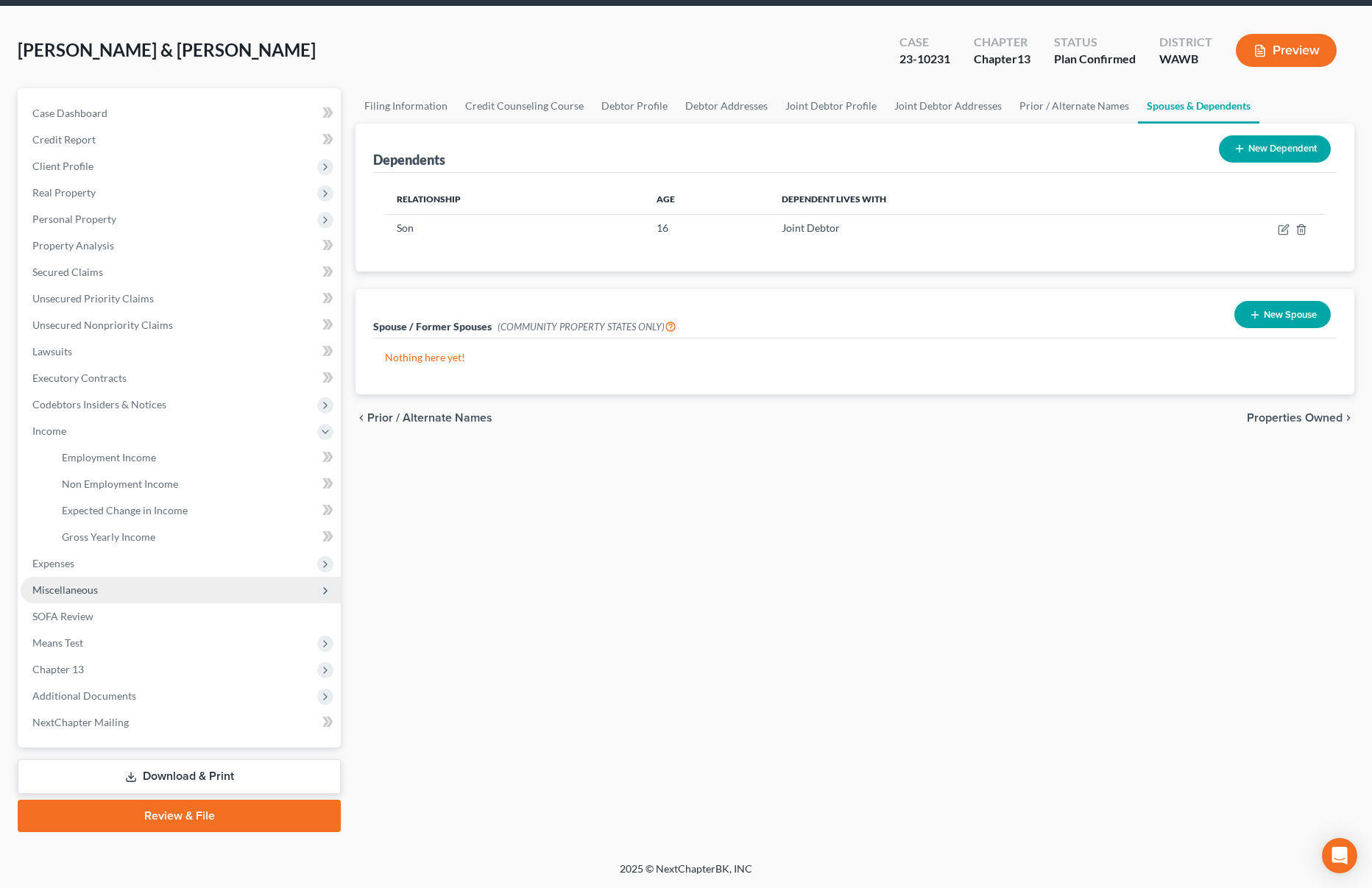
click at [110, 581] on span "Miscellaneous" at bounding box center [180, 590] width 320 height 26
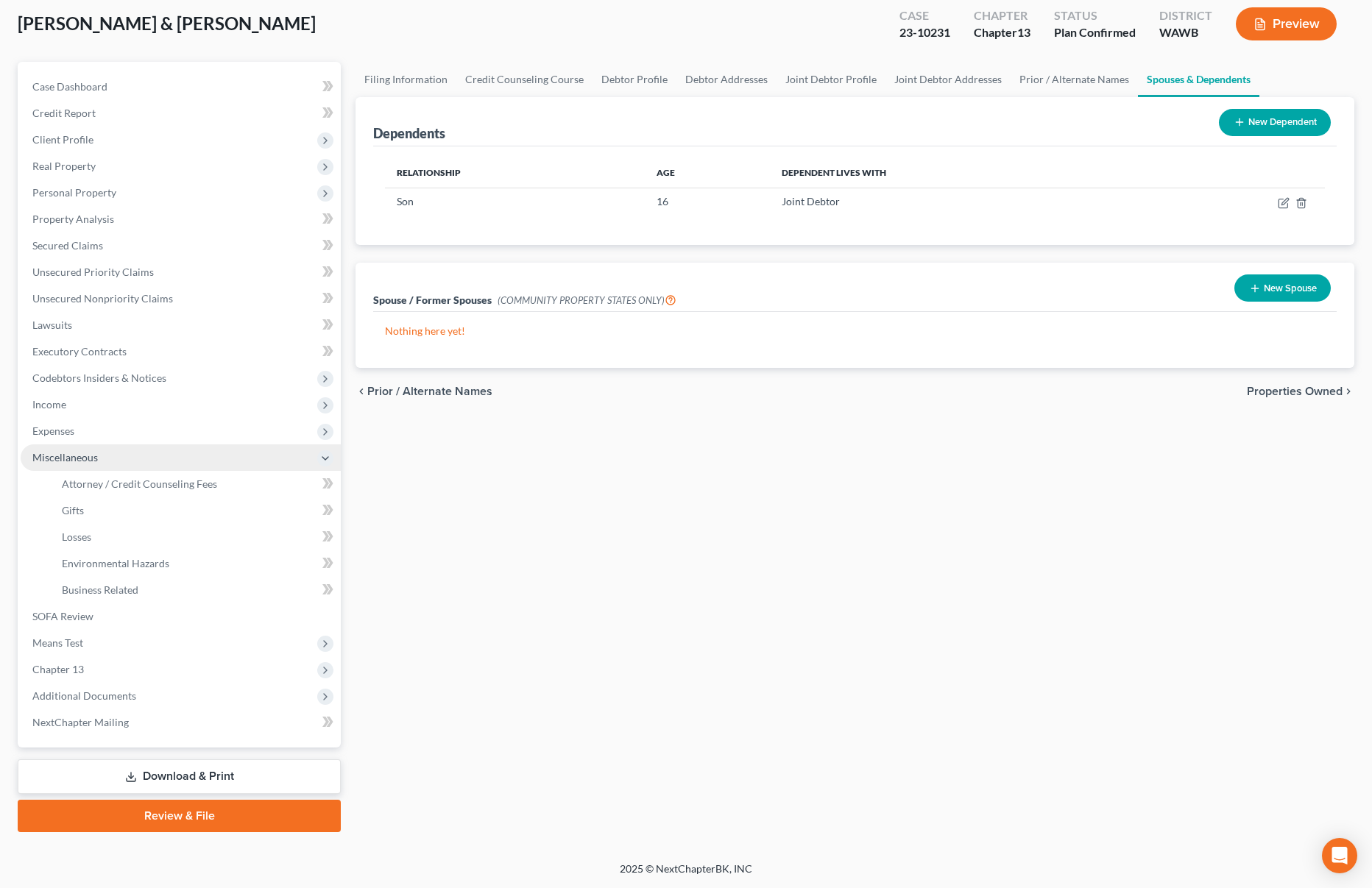
scroll to position [79, 0]
click at [116, 431] on span "Expenses" at bounding box center [180, 431] width 320 height 26
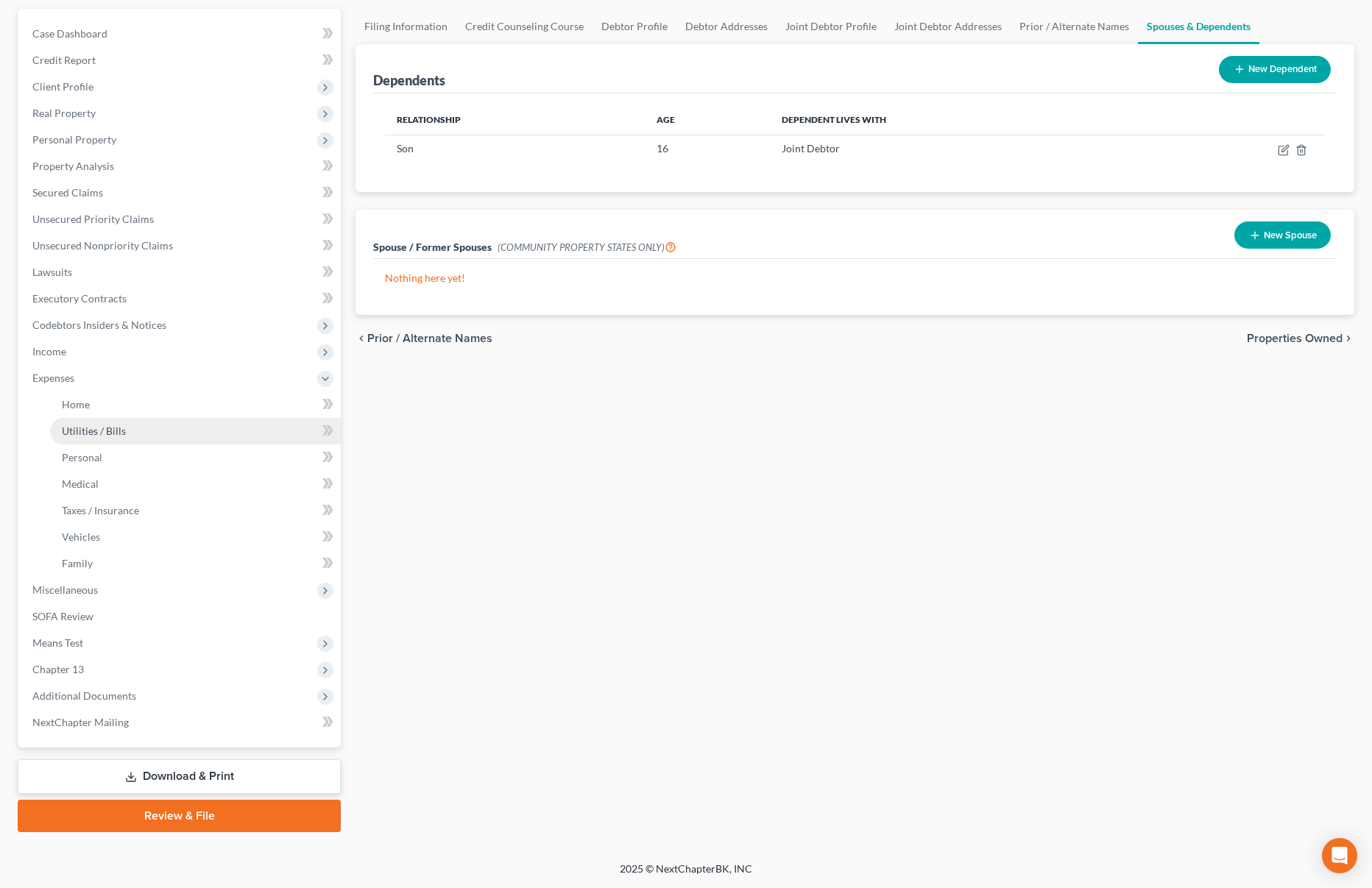
scroll to position [132, 0]
click at [134, 420] on link "Utilities / Bills" at bounding box center [194, 431] width 290 height 26
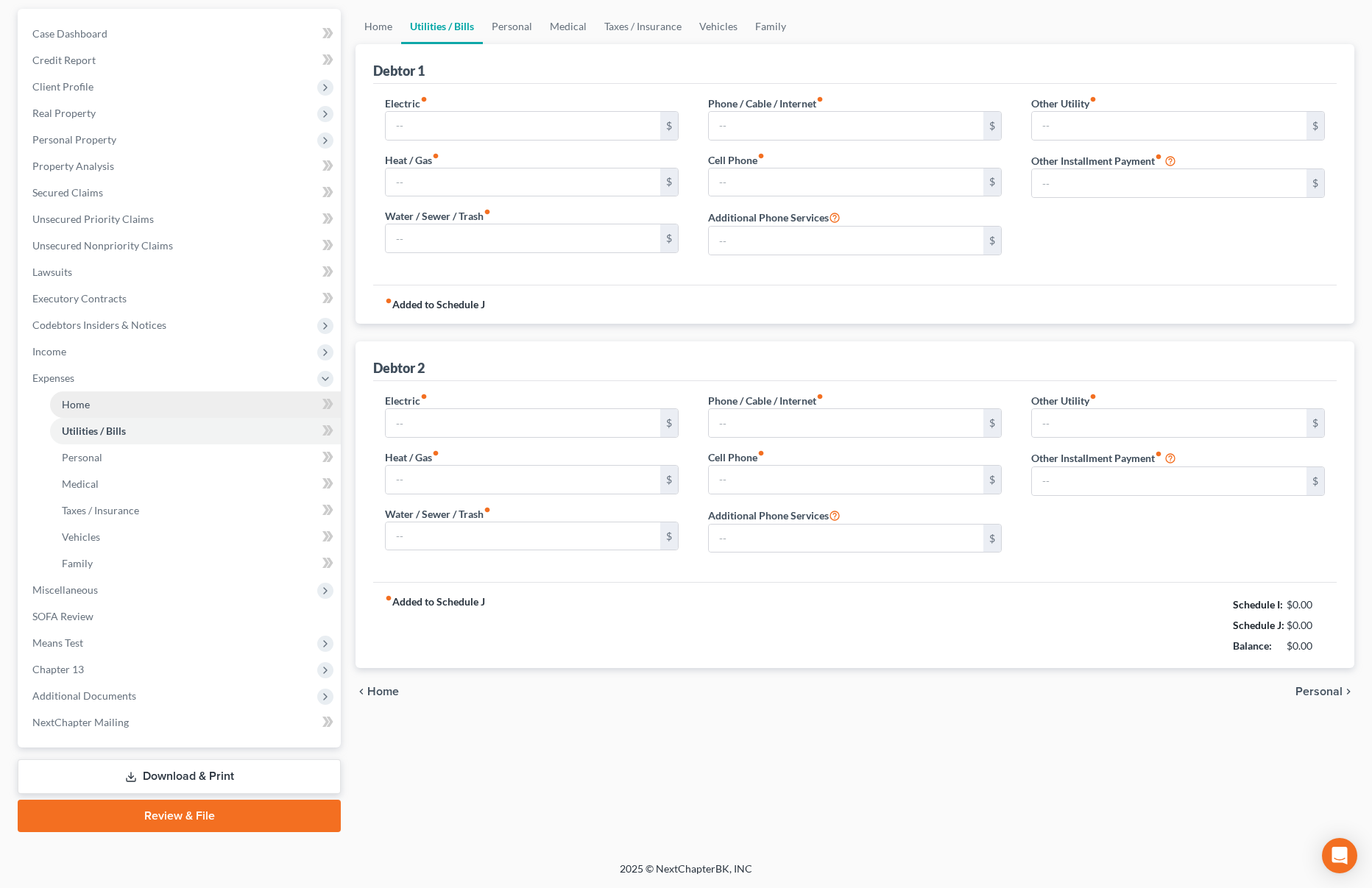
scroll to position [4, 0]
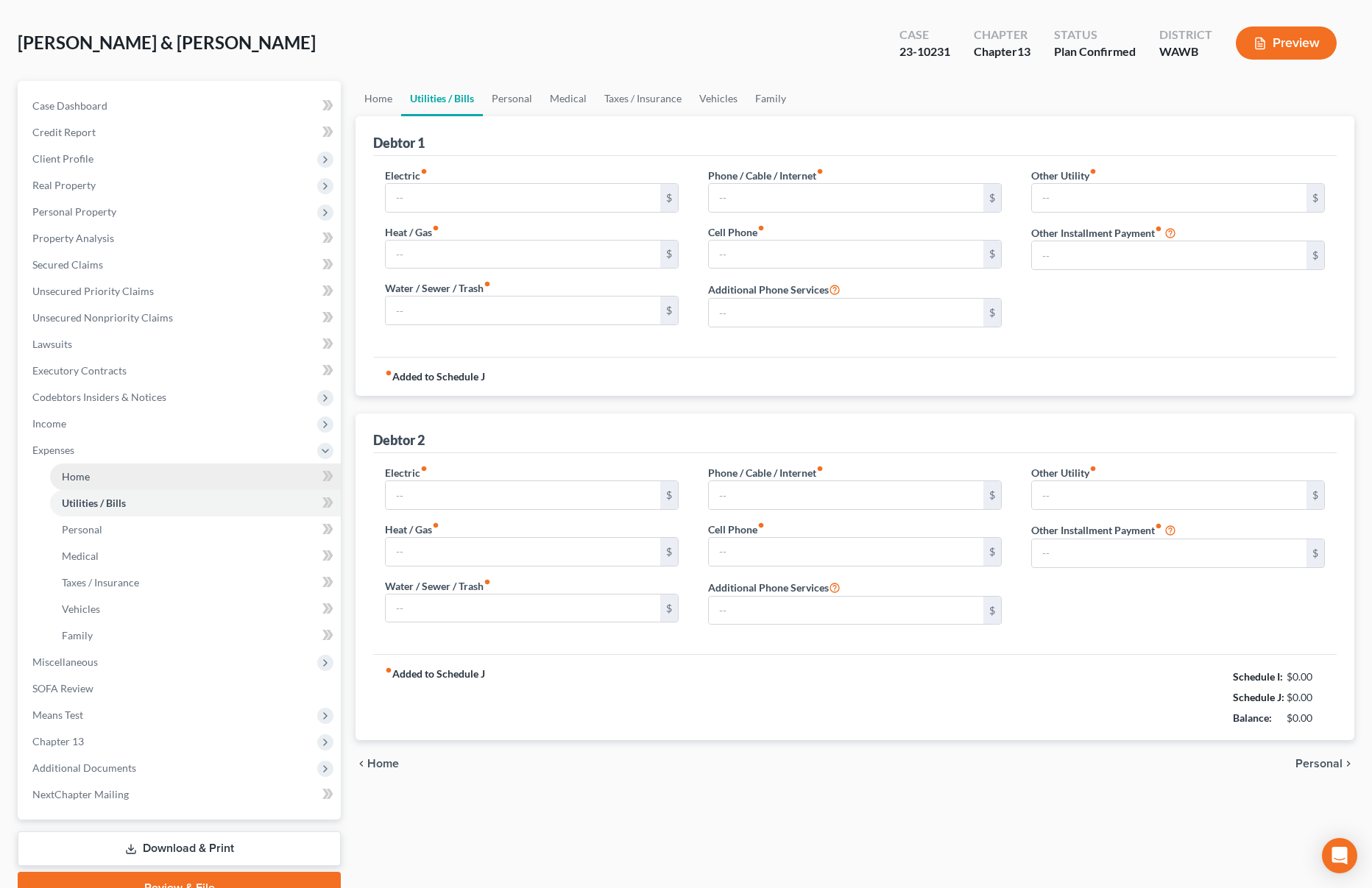
type input "245.00"
type input "0.00"
type input "200.00"
type input "280.00"
type input "0.00"
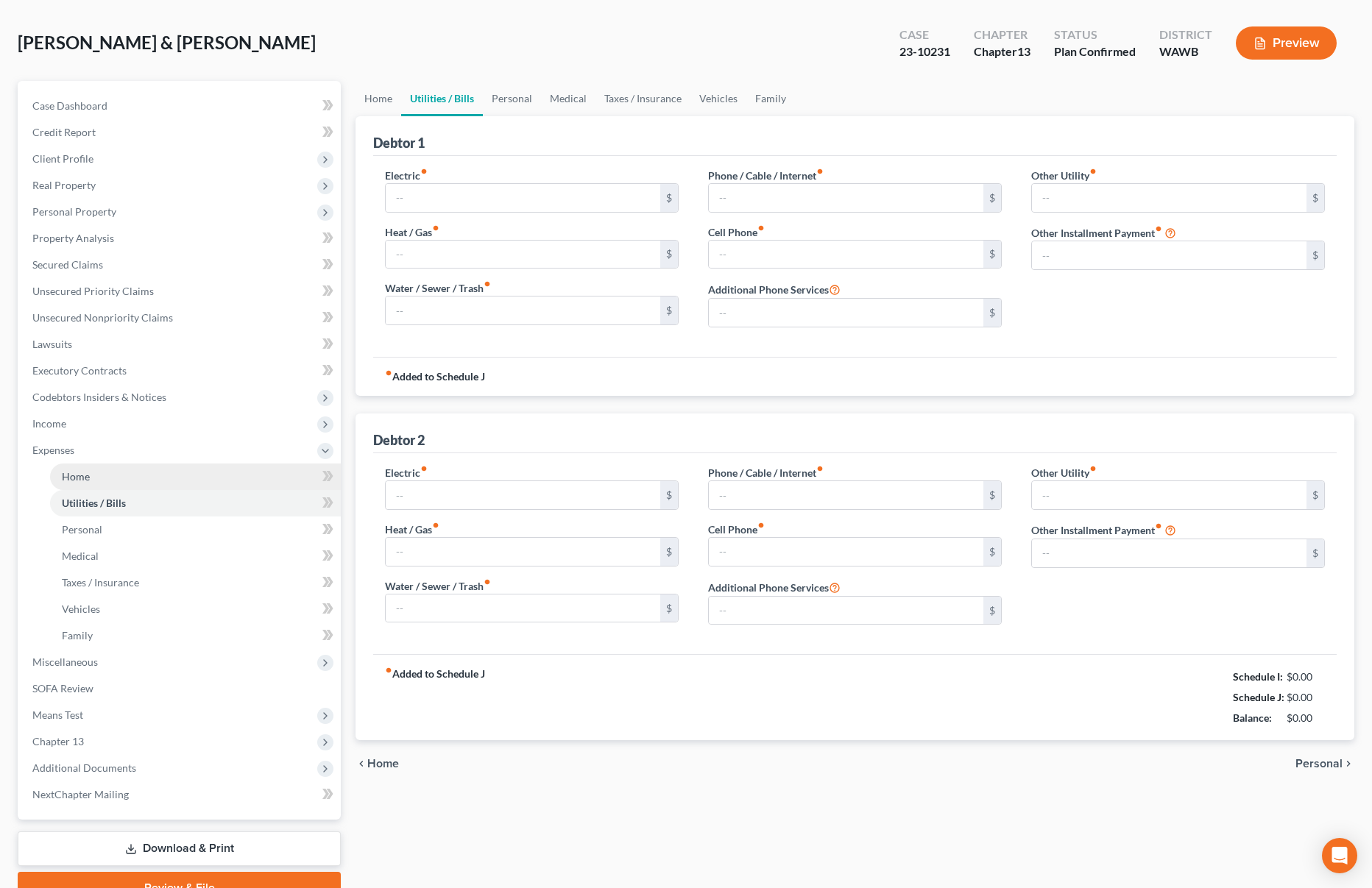
type input "0.00"
type input "300.00"
type input "0.00"
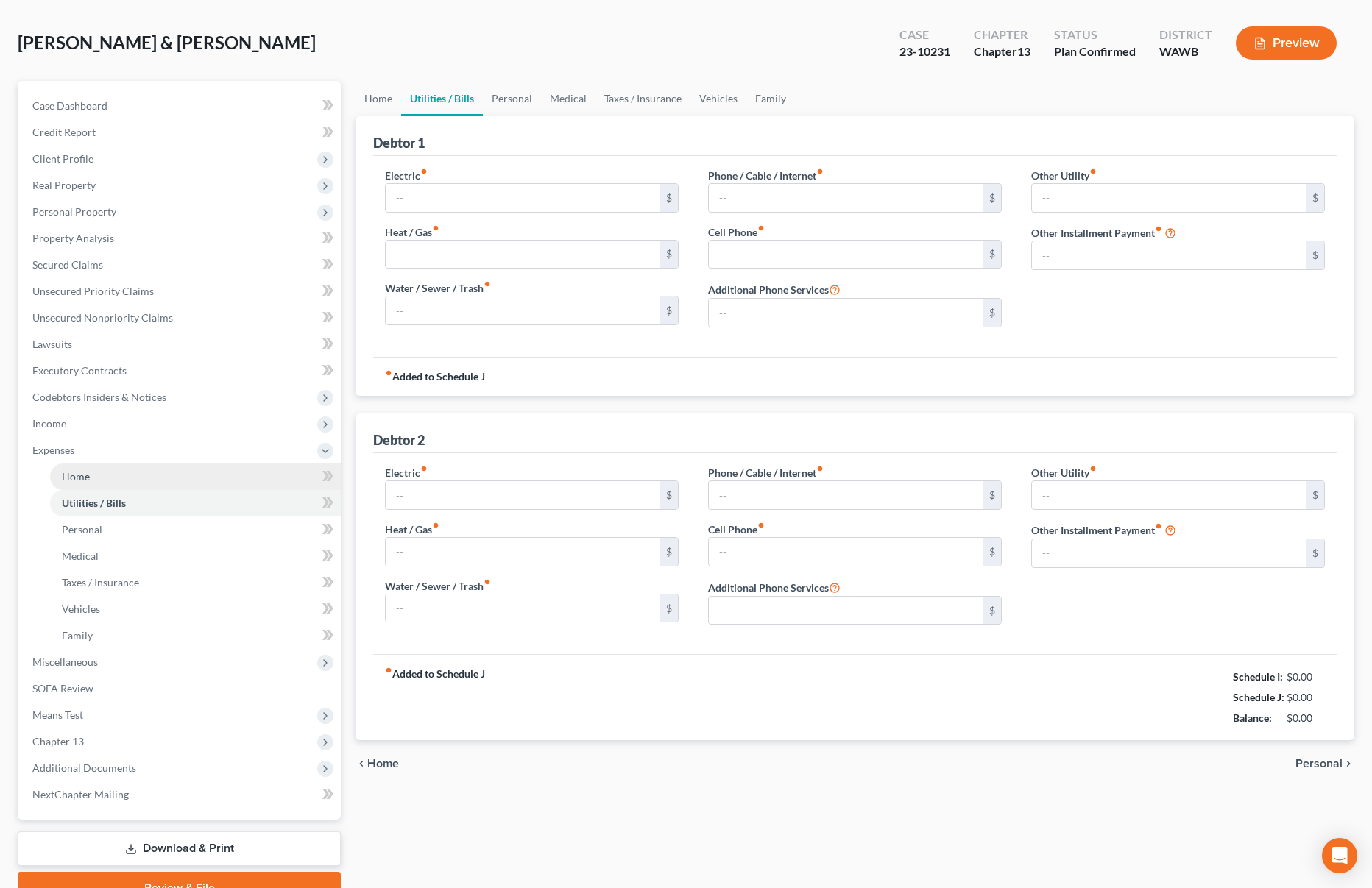
type input "200.00"
type input "0.00"
type input "500.00"
type input "0.00"
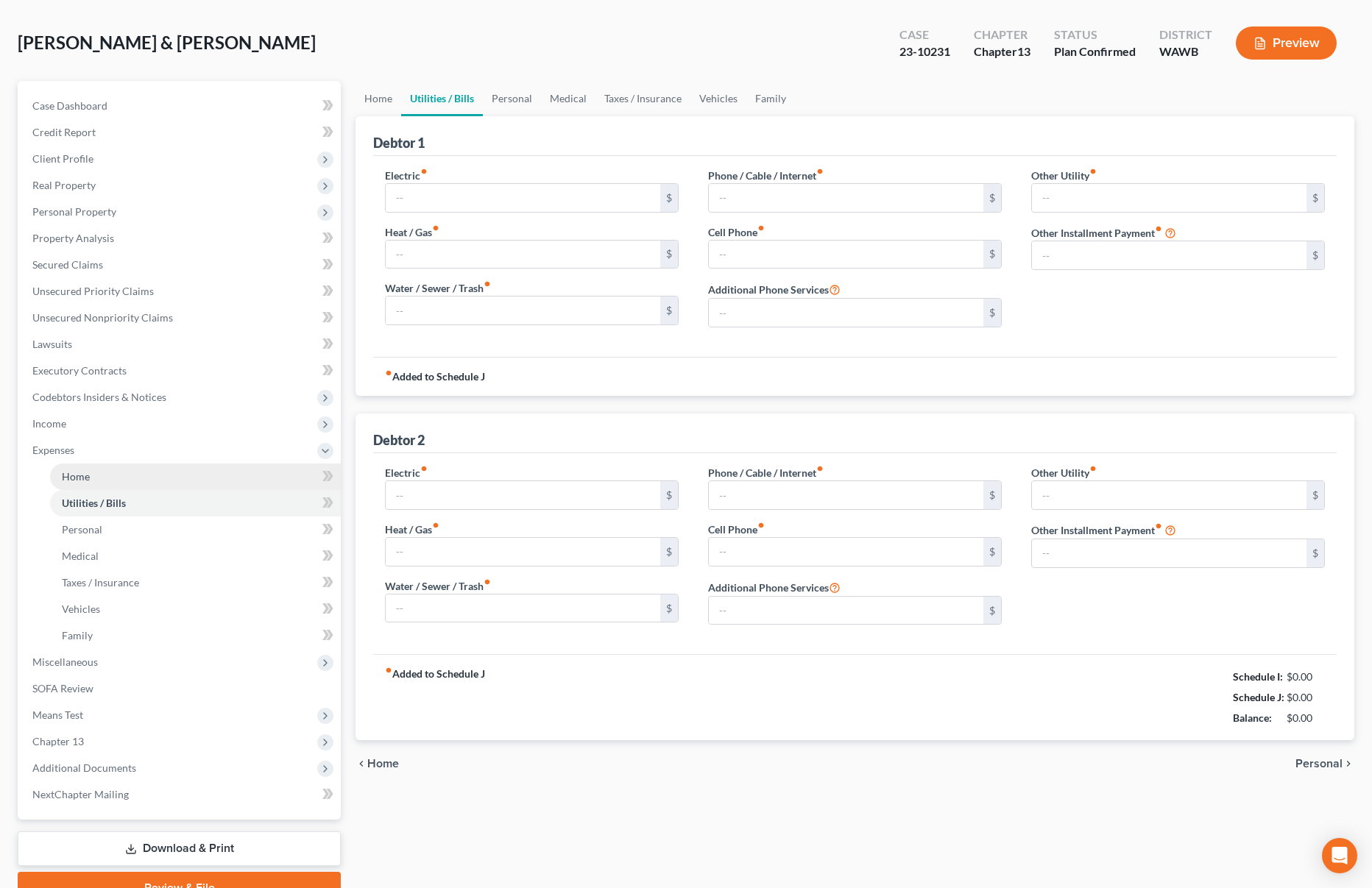
type input "0.00"
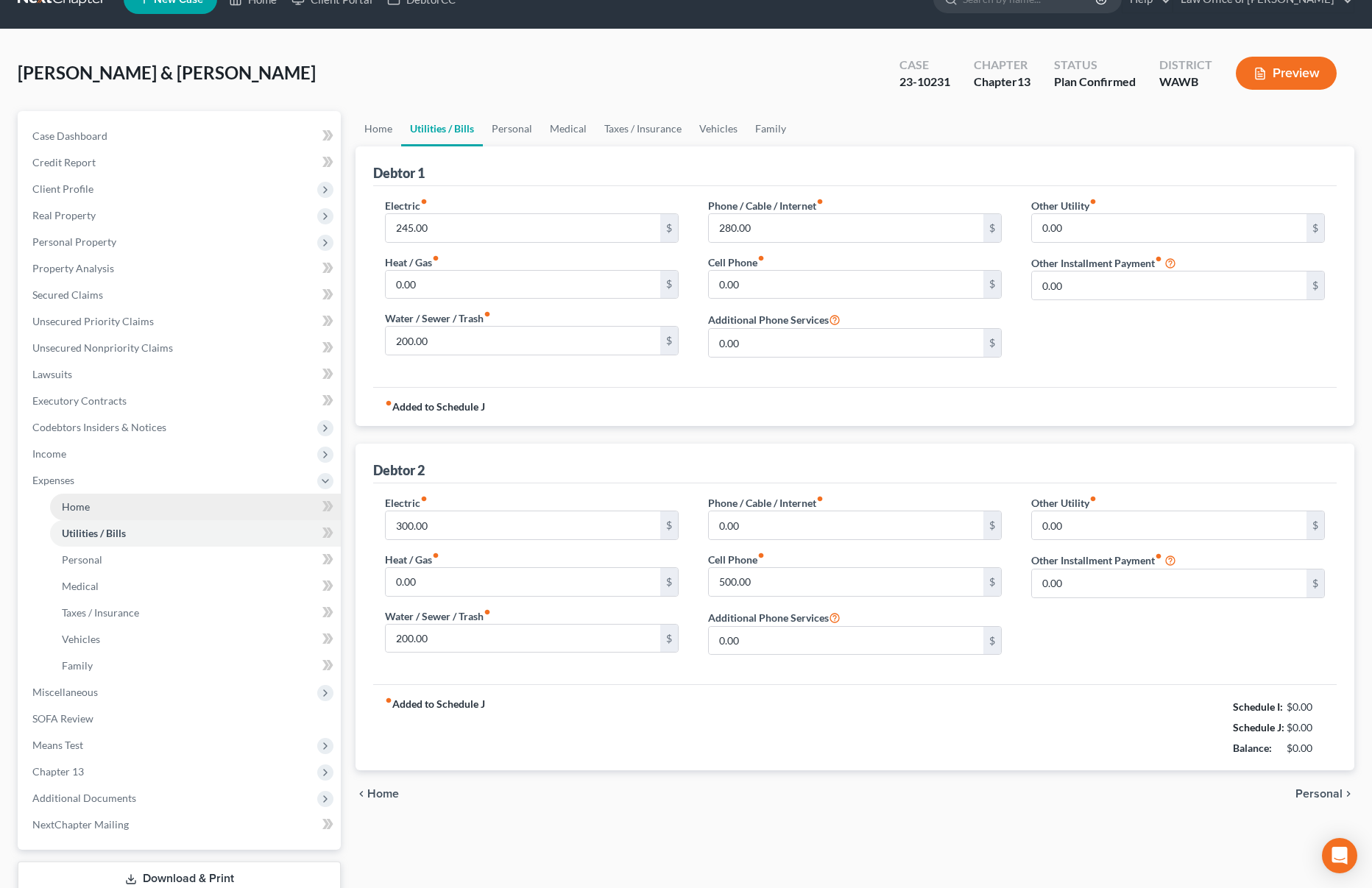
click at [137, 410] on ul "Case Dashboard Payments Invoices Payments Payments Credit Report Client Profile" at bounding box center [180, 480] width 320 height 715
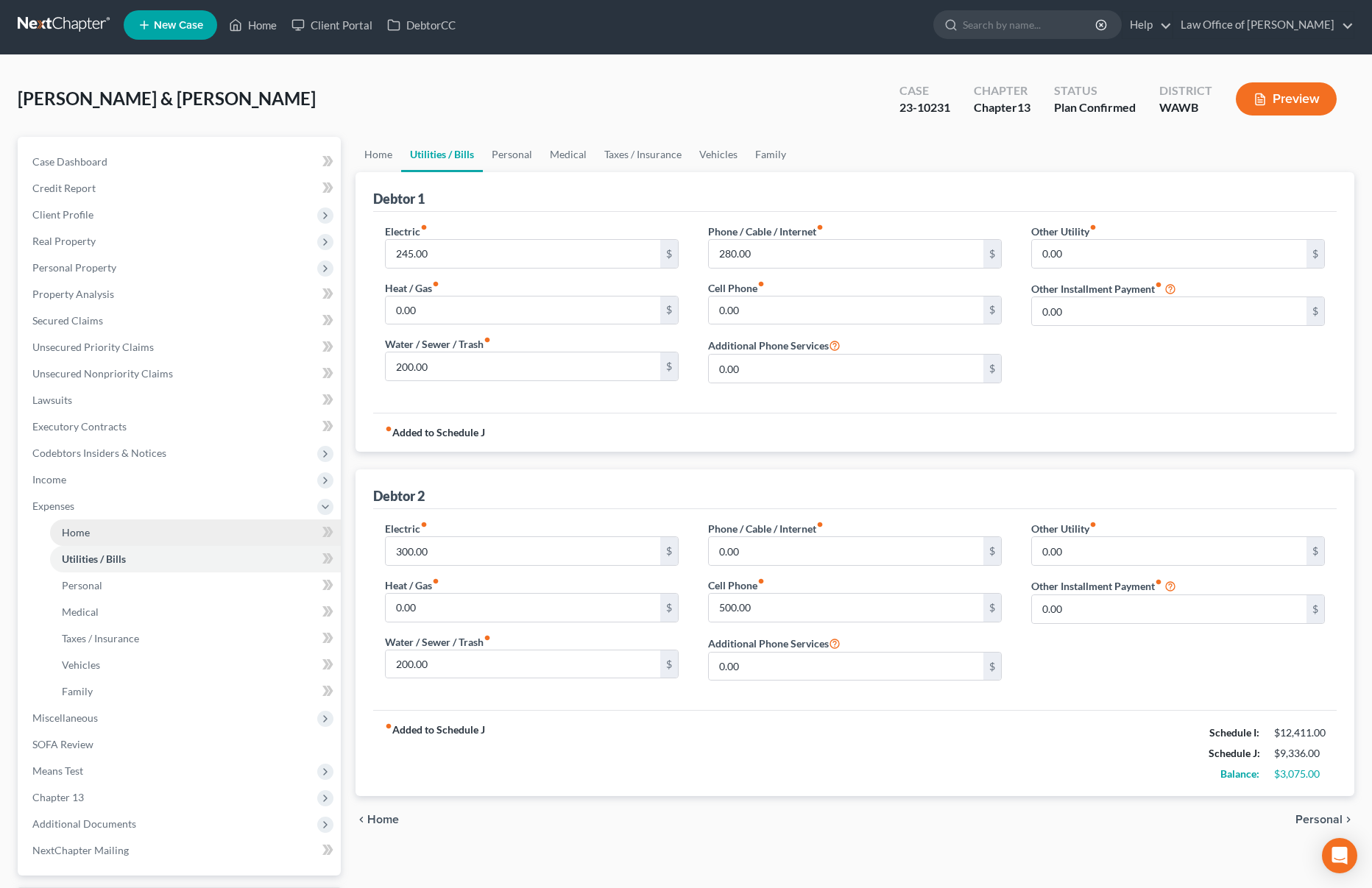
scroll to position [0, 0]
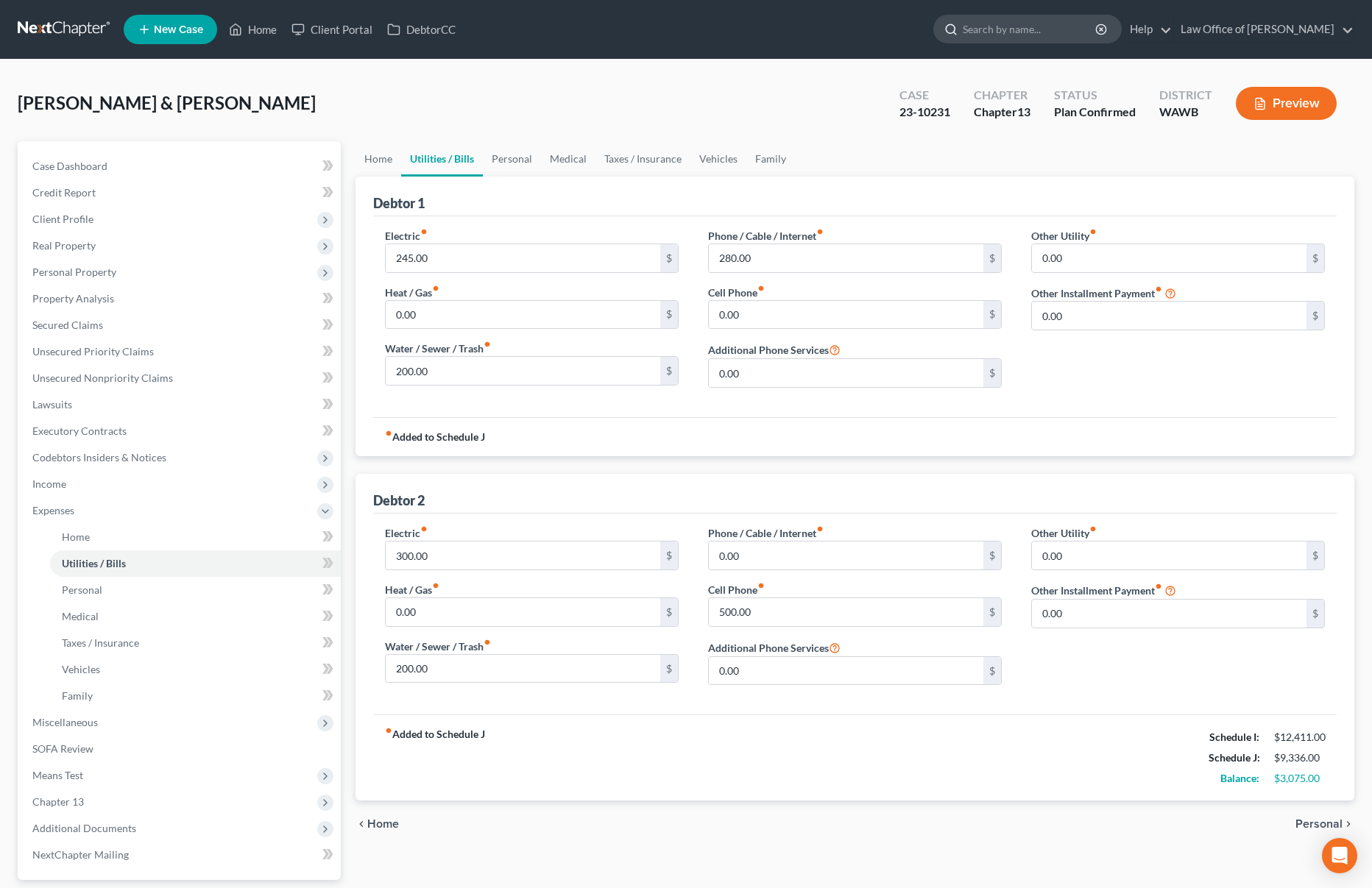
click at [1034, 37] on input "search" at bounding box center [1029, 29] width 134 height 27
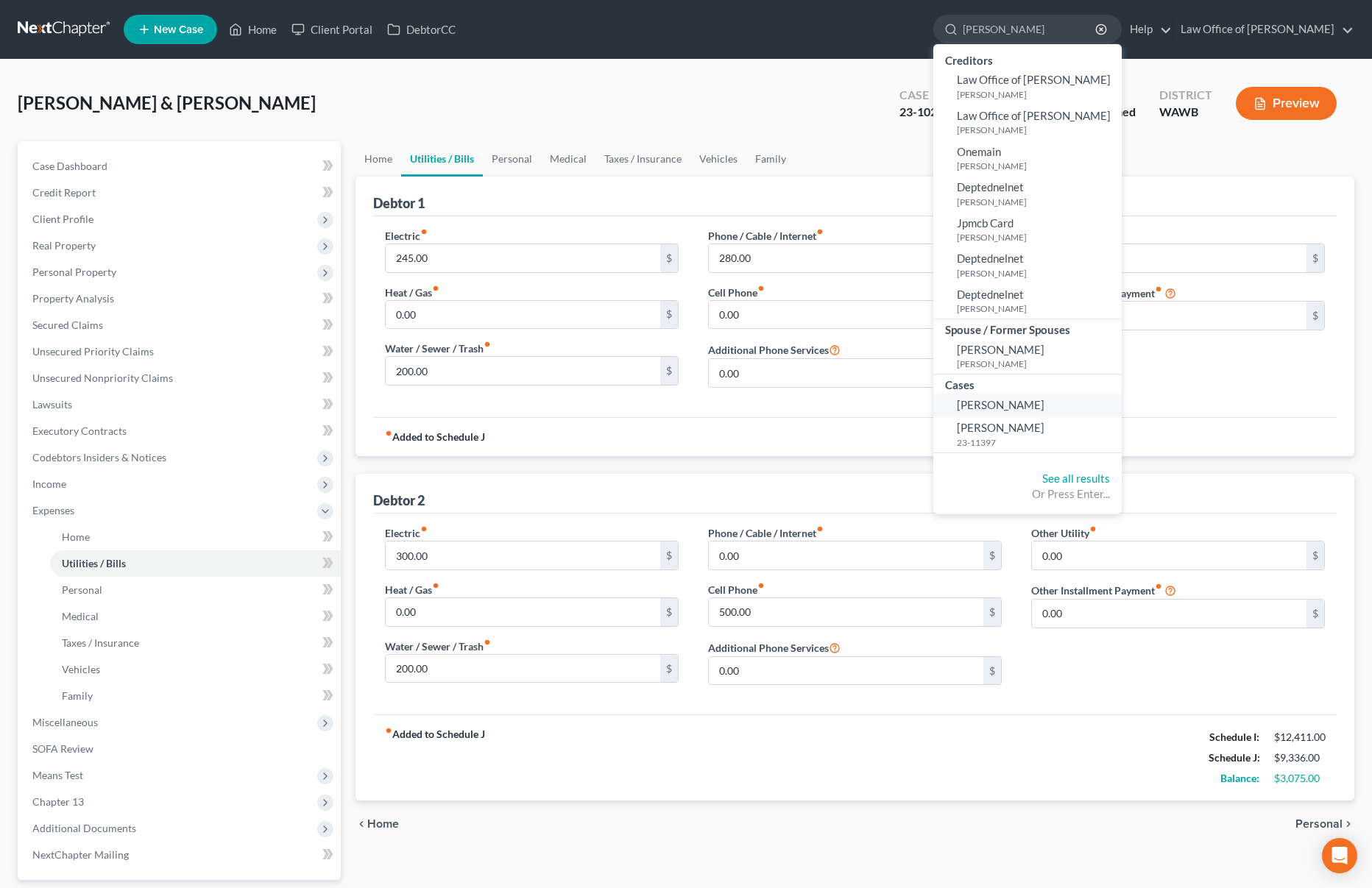
type input "ernesto"
click at [1044, 403] on span "[PERSON_NAME]" at bounding box center [1001, 404] width 87 height 13
select select "6"
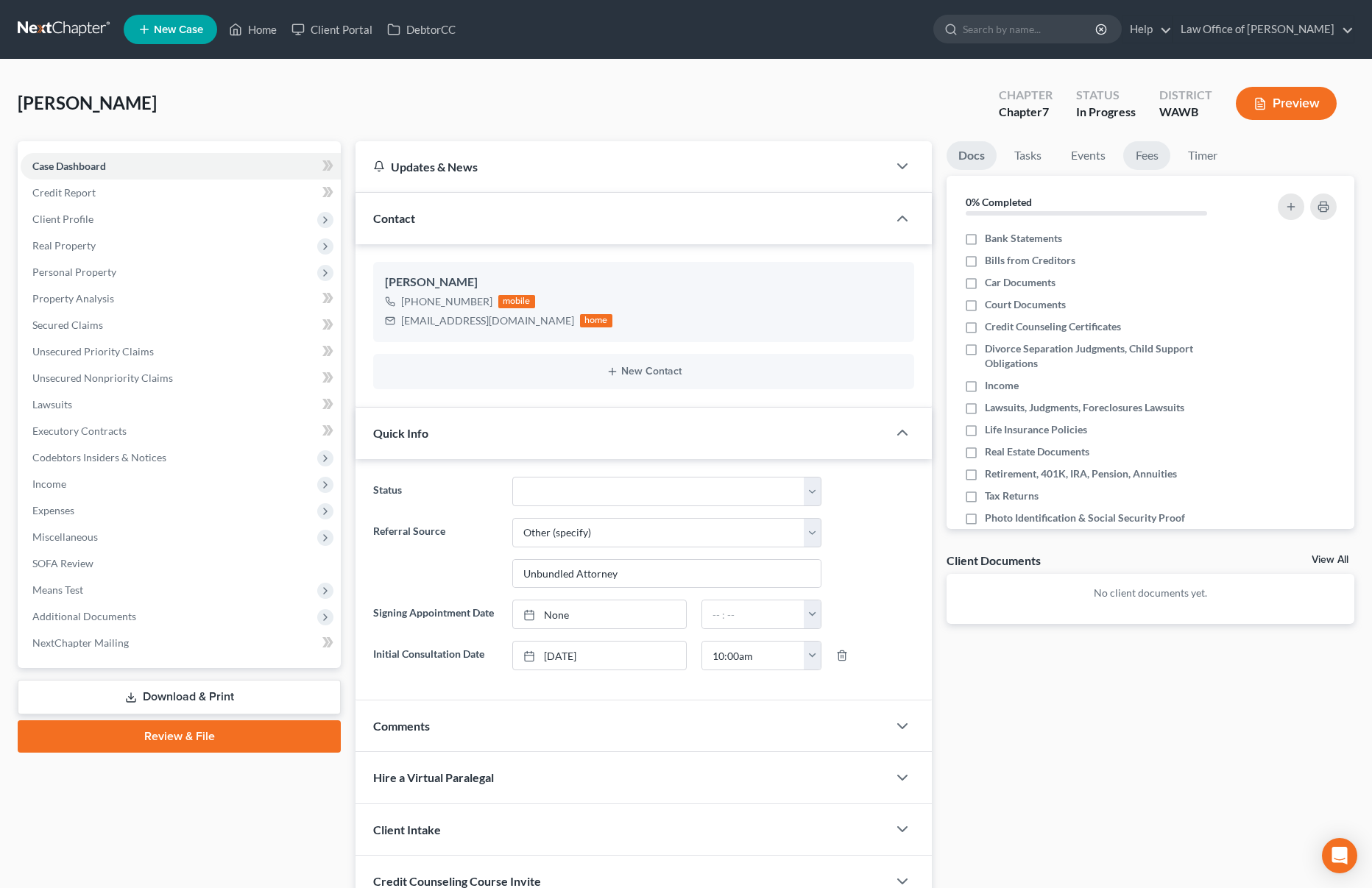
click at [1144, 159] on link "Fees" at bounding box center [1146, 155] width 47 height 29
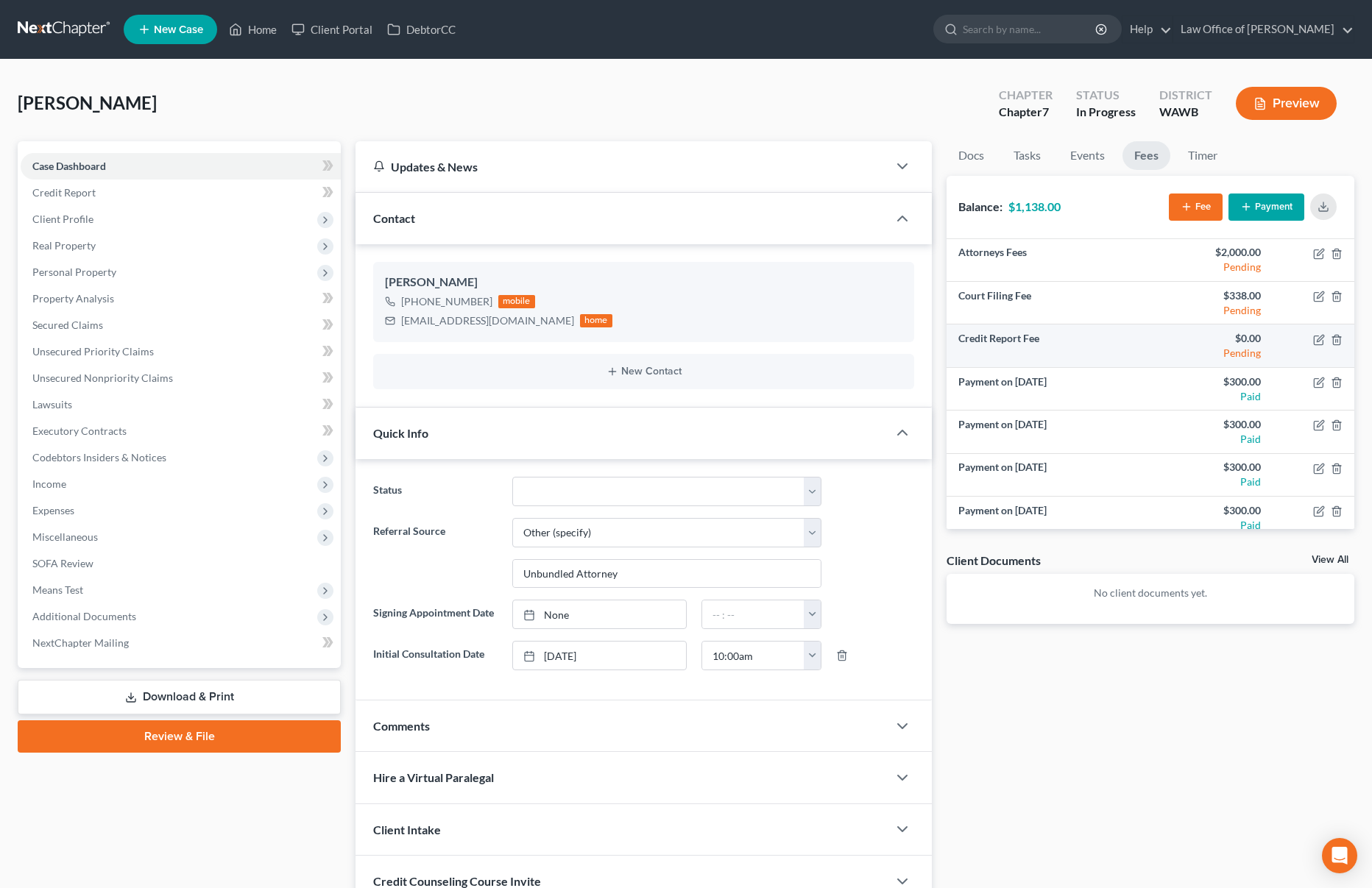
scroll to position [10, 0]
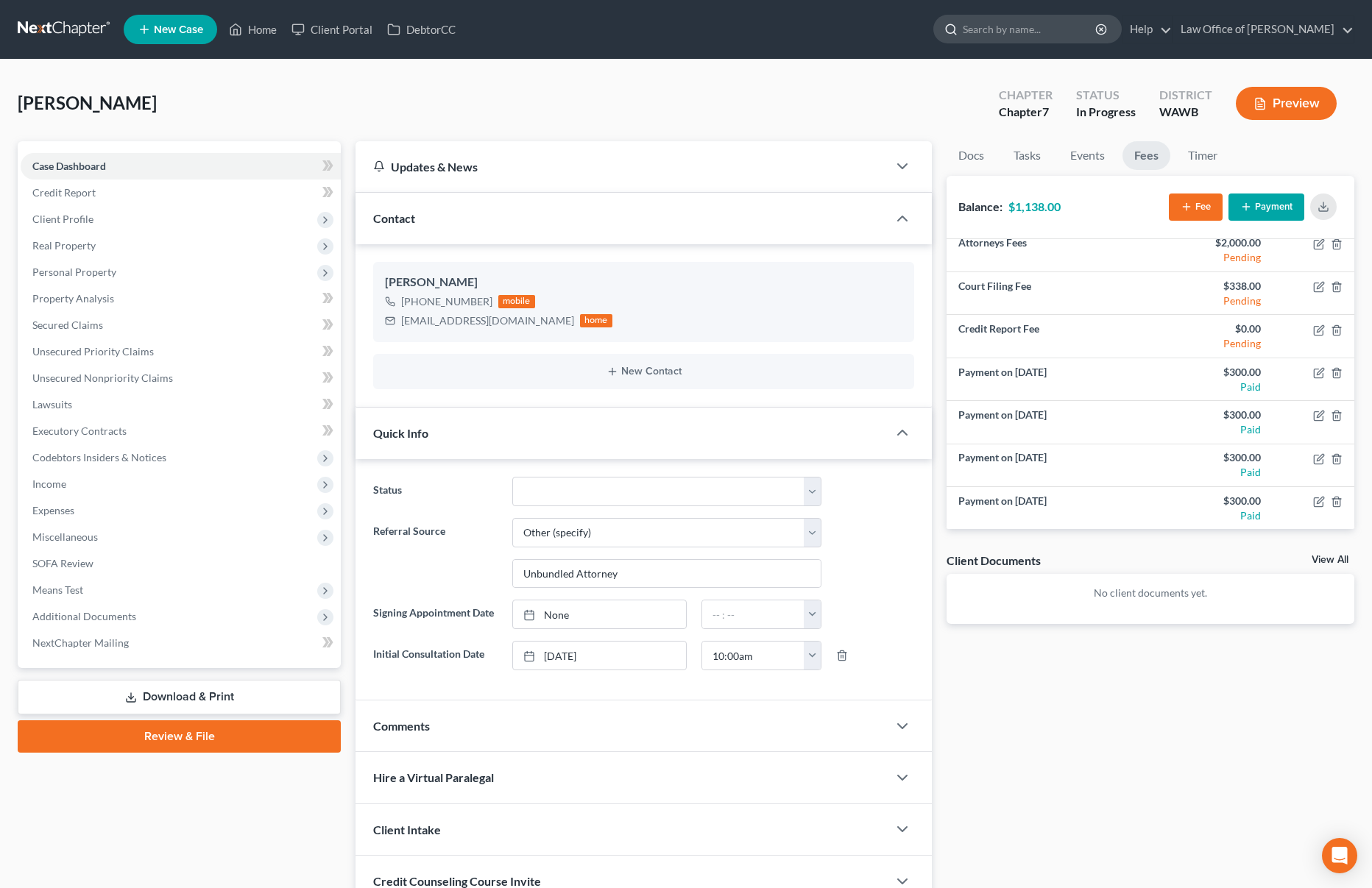
click at [1016, 29] on input "search" at bounding box center [1029, 29] width 134 height 27
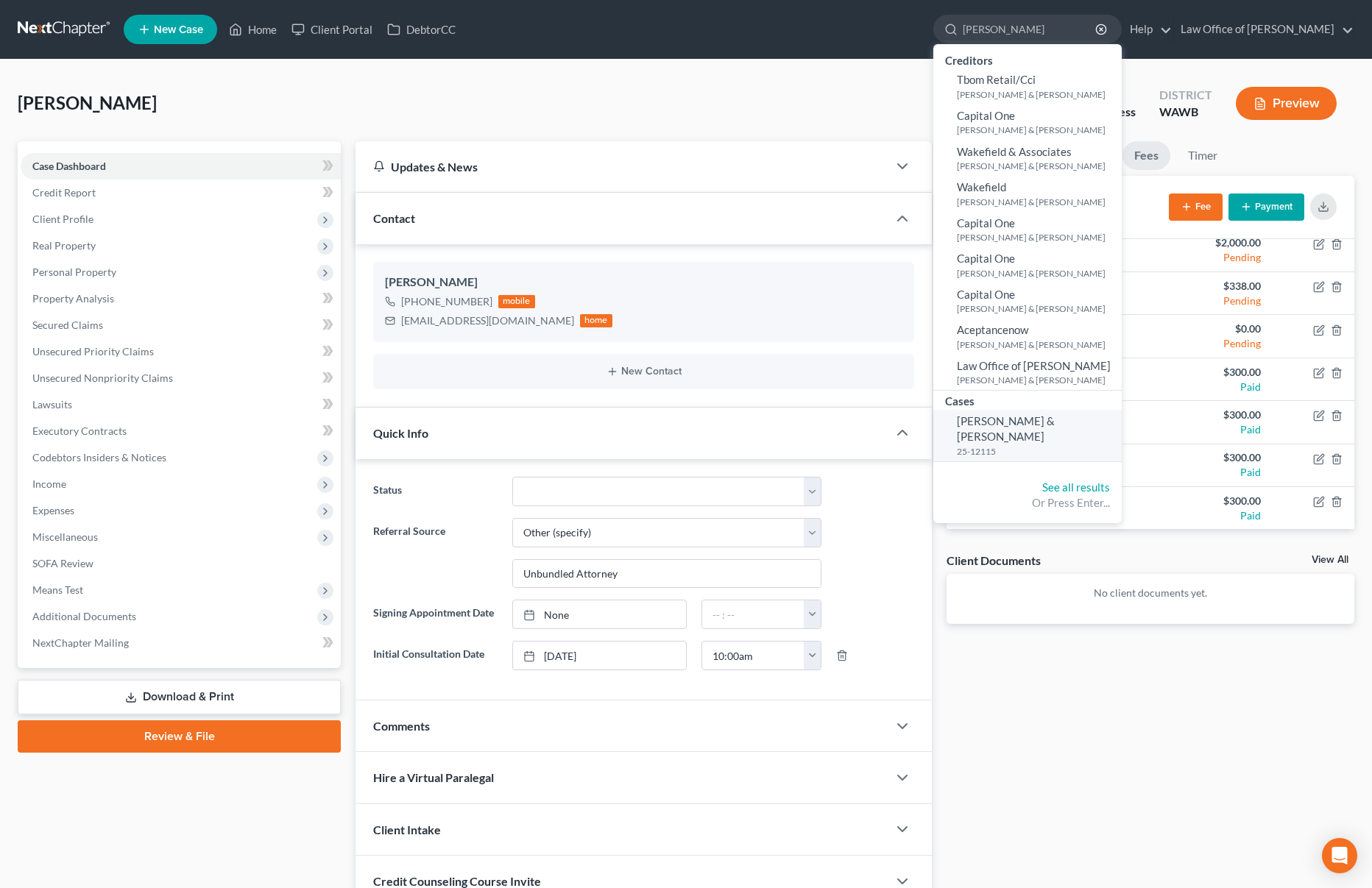
type input "velasquez"
click at [1047, 416] on span "[PERSON_NAME] & [PERSON_NAME]" at bounding box center [1006, 428] width 98 height 29
select select "6"
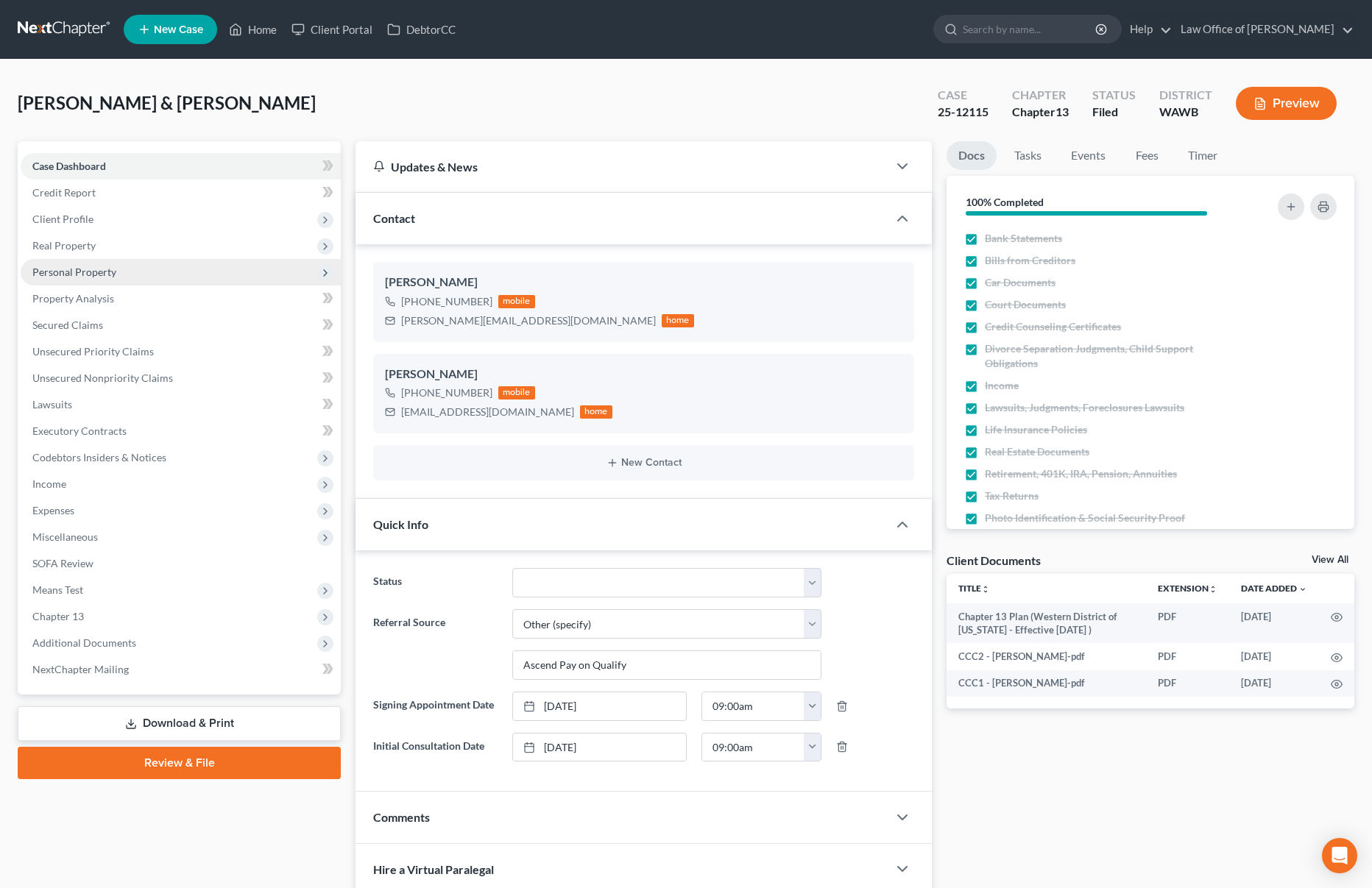
click at [212, 268] on span "Personal Property" at bounding box center [180, 272] width 320 height 26
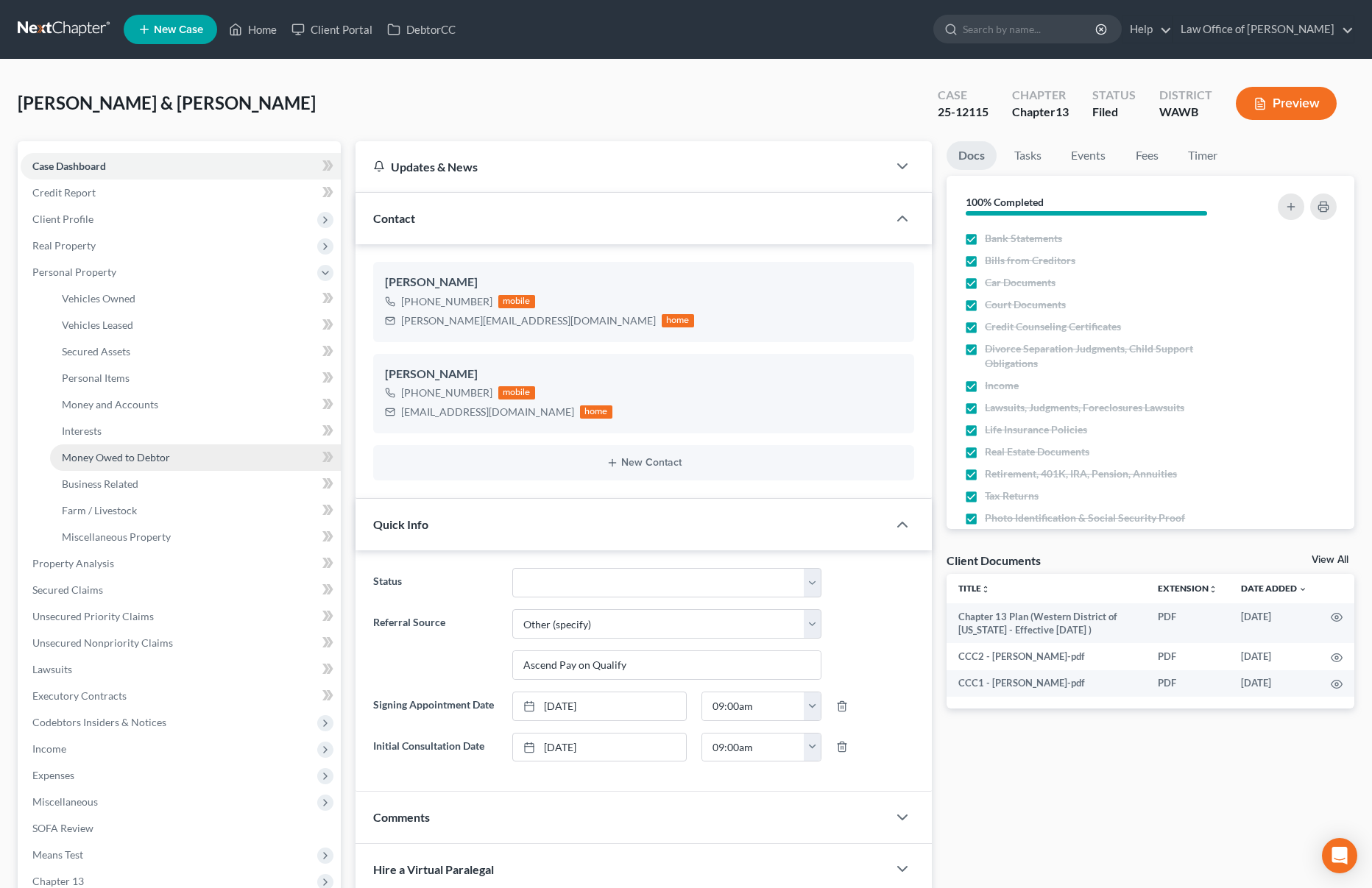
click at [180, 455] on link "Money Owed to Debtor" at bounding box center [194, 458] width 290 height 26
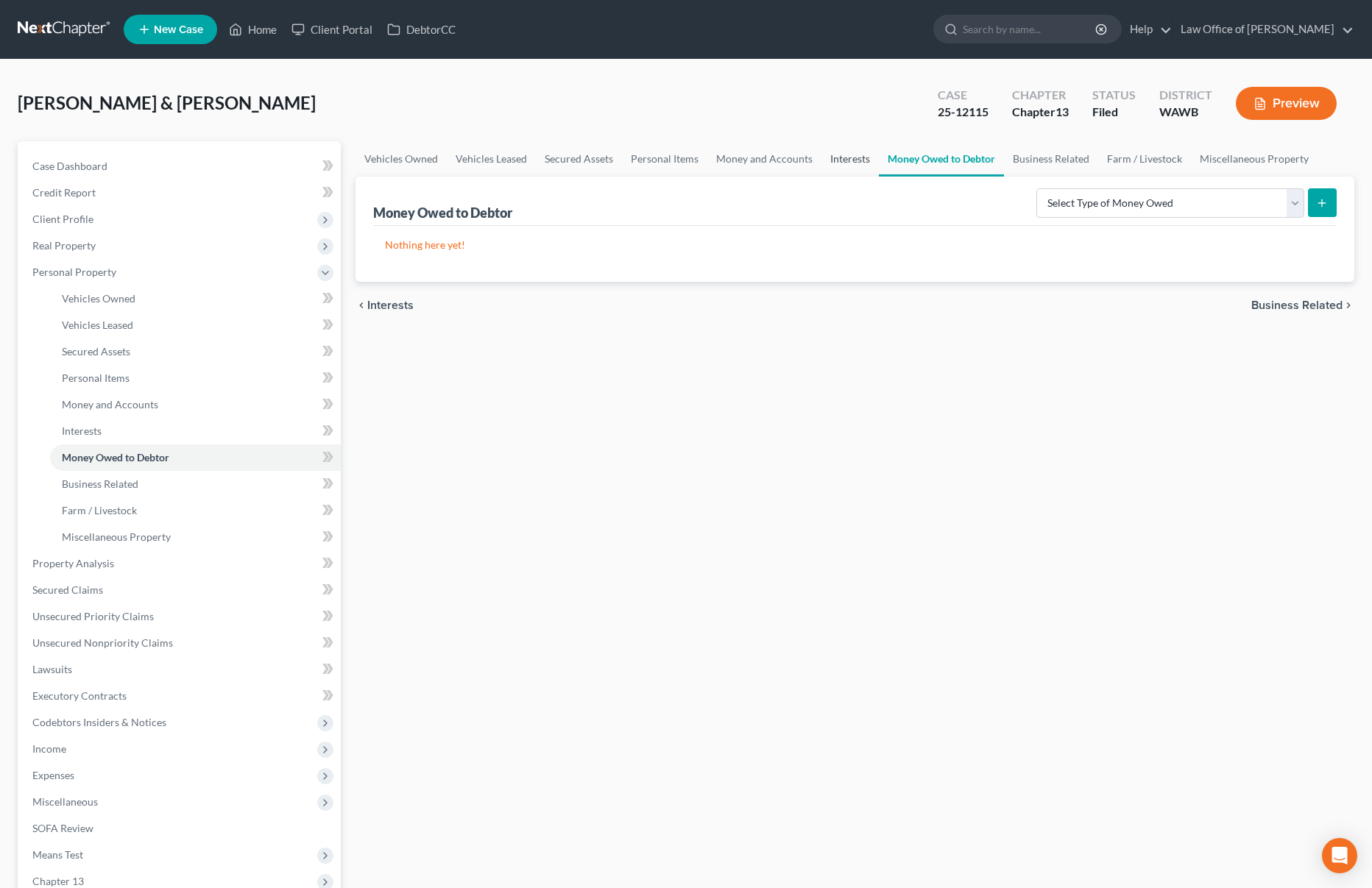
click at [831, 159] on link "Interests" at bounding box center [850, 159] width 58 height 36
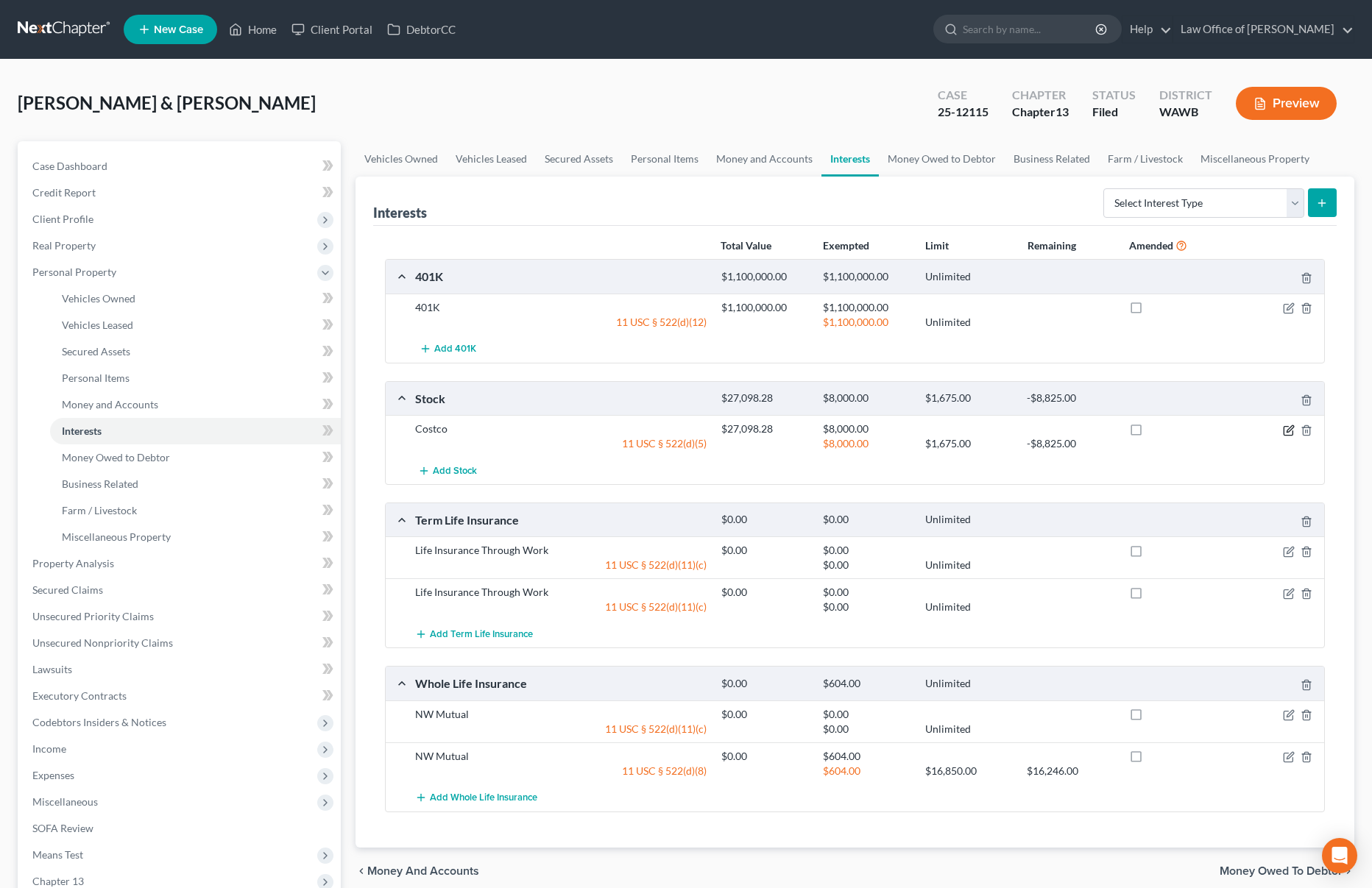
click at [1284, 430] on icon "button" at bounding box center [1289, 430] width 12 height 12
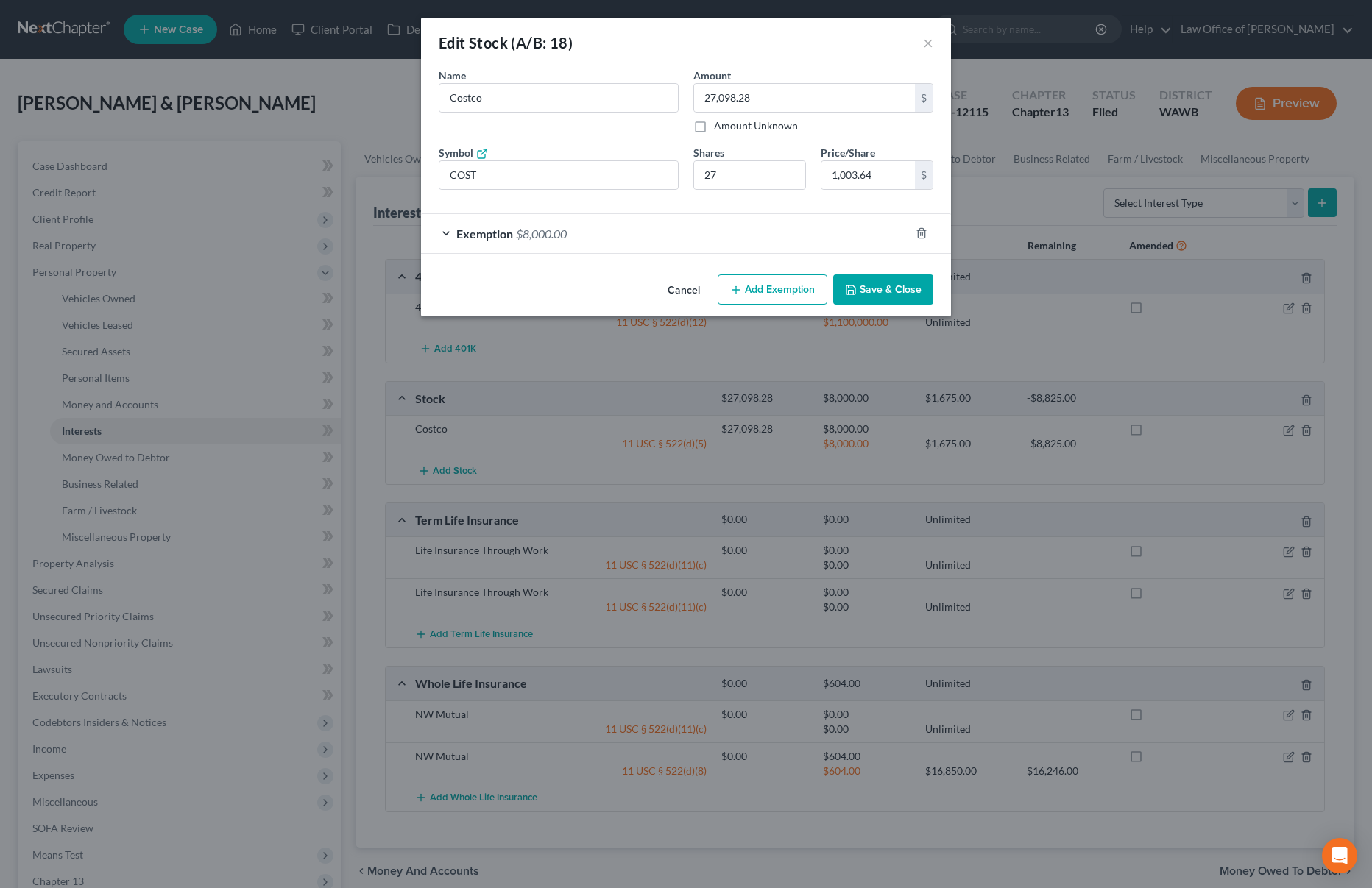
click at [863, 280] on button "Save & Close" at bounding box center [883, 289] width 100 height 31
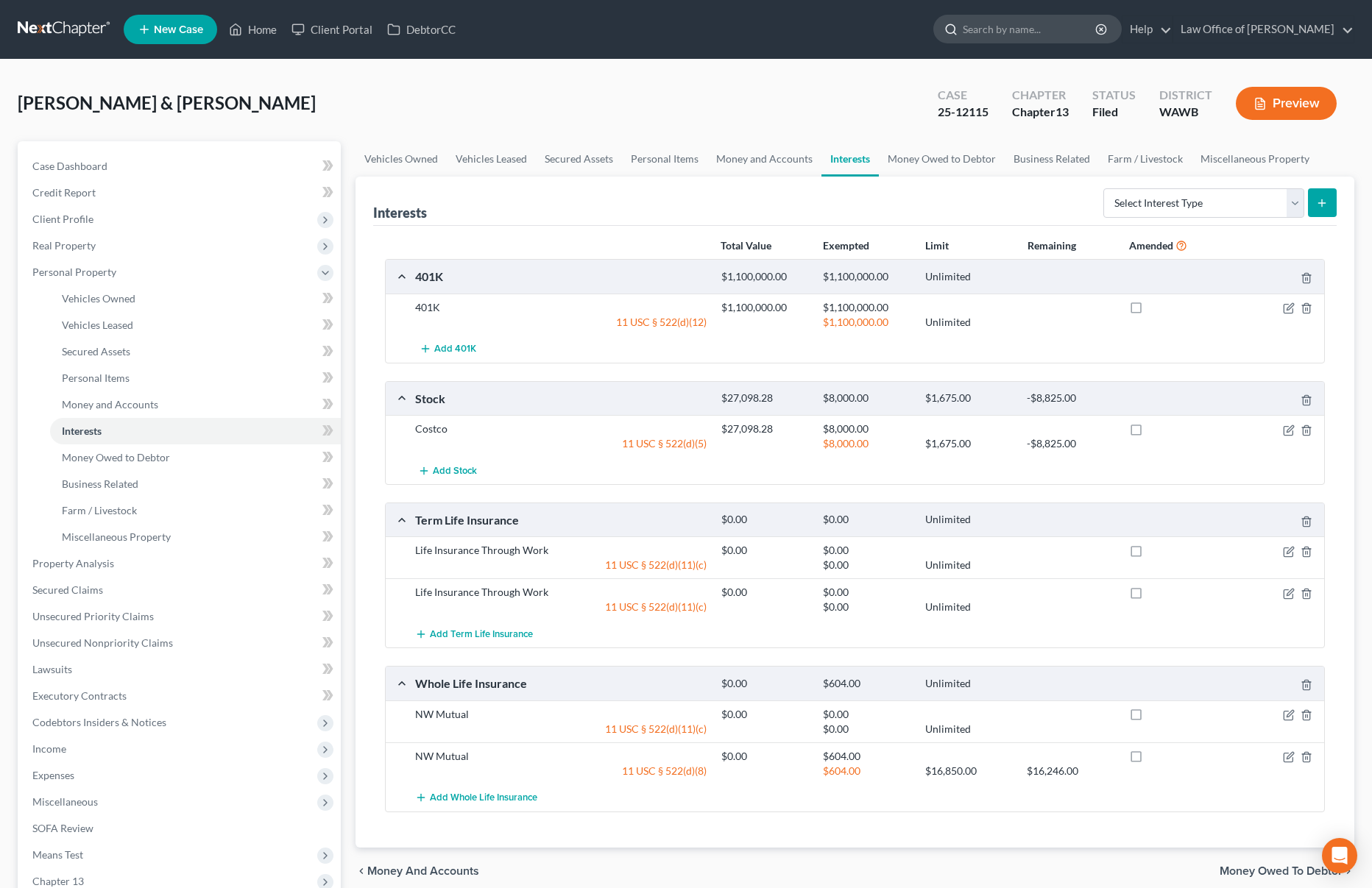
click at [1025, 36] on input "search" at bounding box center [1029, 29] width 134 height 27
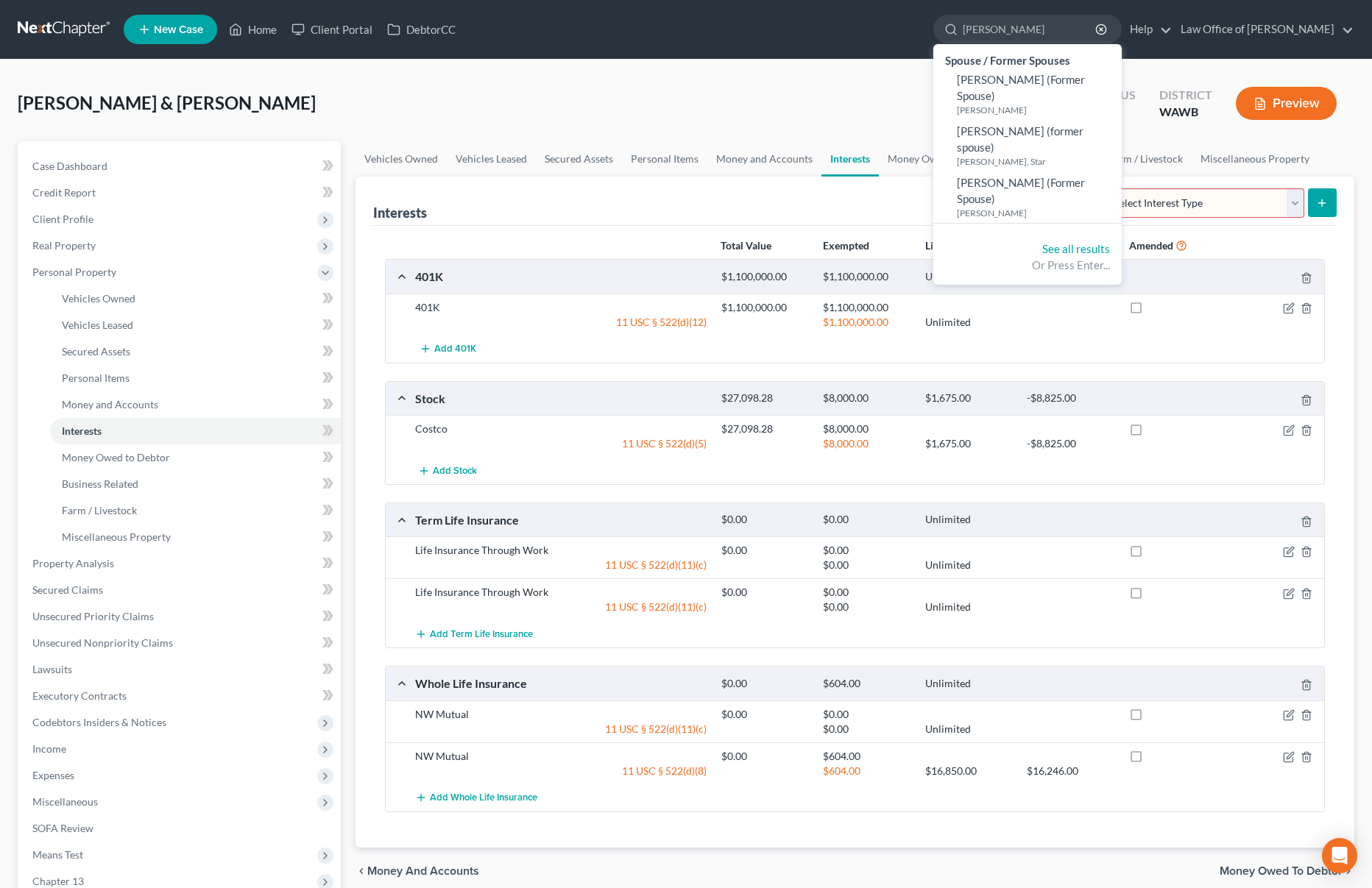
type input "sarah foster"
click at [1094, 229] on div "See all results Or Press Enter..." at bounding box center [1027, 256] width 188 height 55
click at [72, 46] on nav "Home New Case Client Portal DebtorCC Law Office of Lisa S. Tse lisa@lisatselaw.…" at bounding box center [686, 30] width 1372 height 59
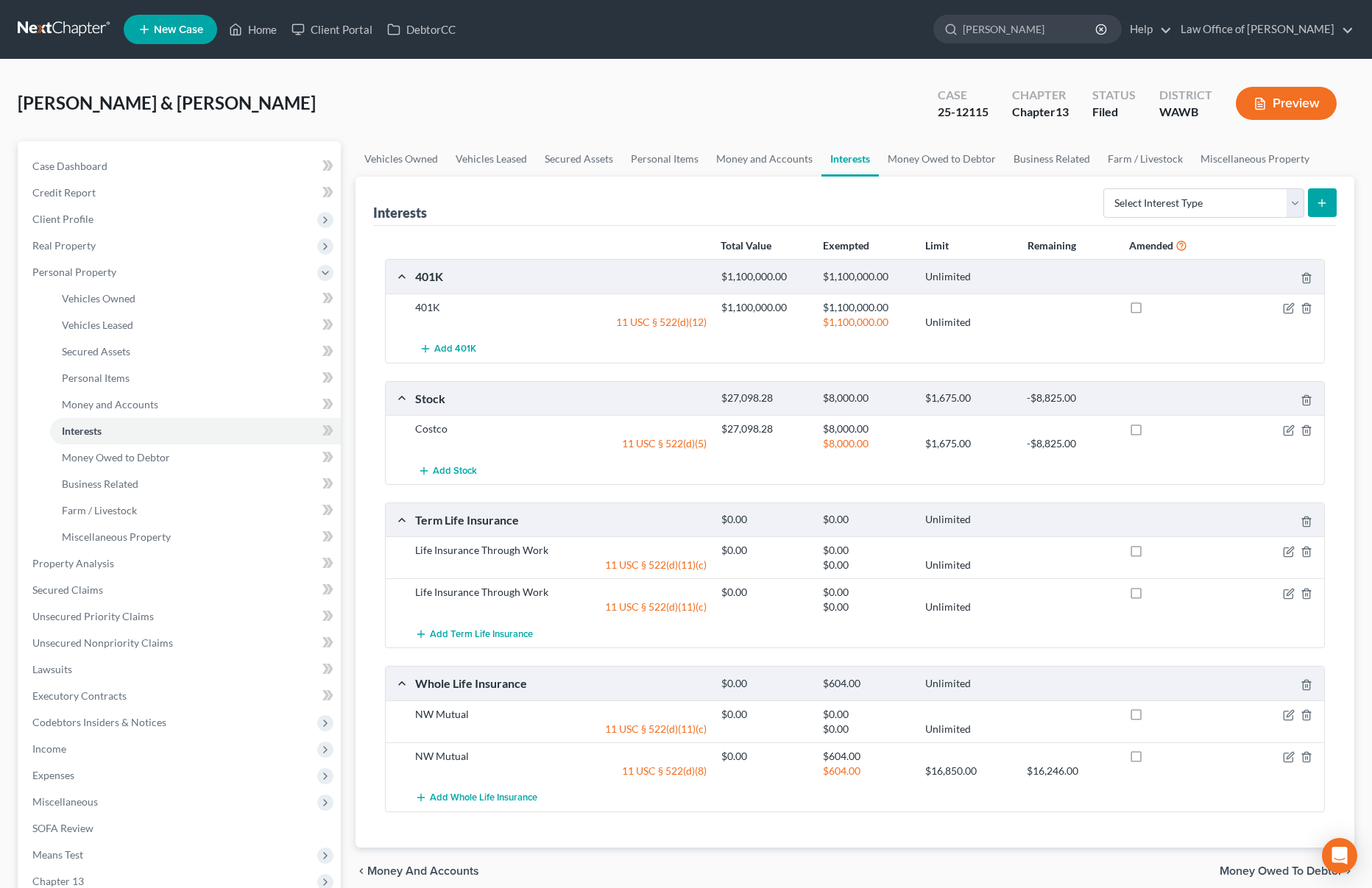
click at [71, 30] on link at bounding box center [65, 30] width 94 height 26
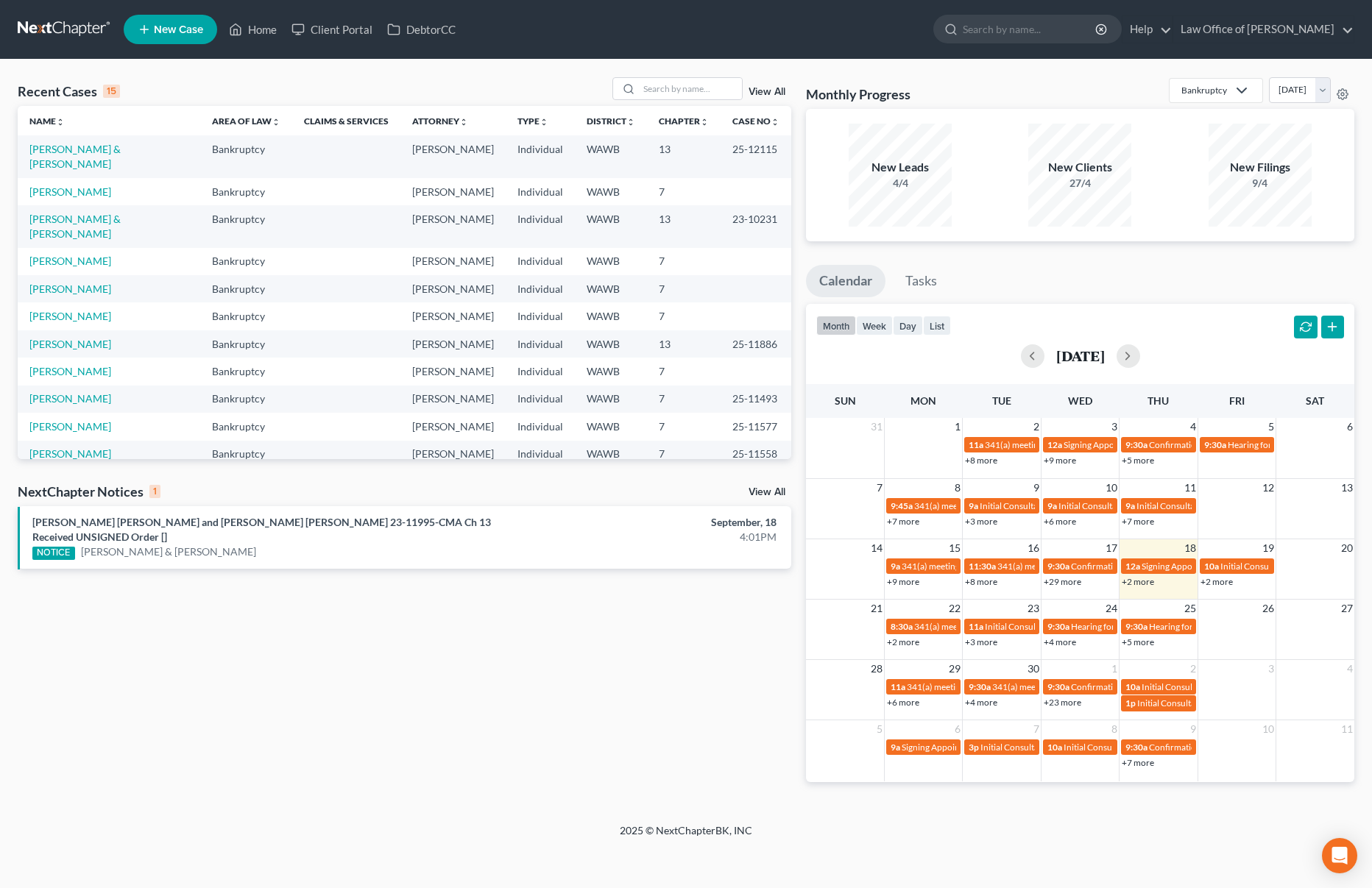
click at [761, 491] on link "View All" at bounding box center [767, 492] width 37 height 10
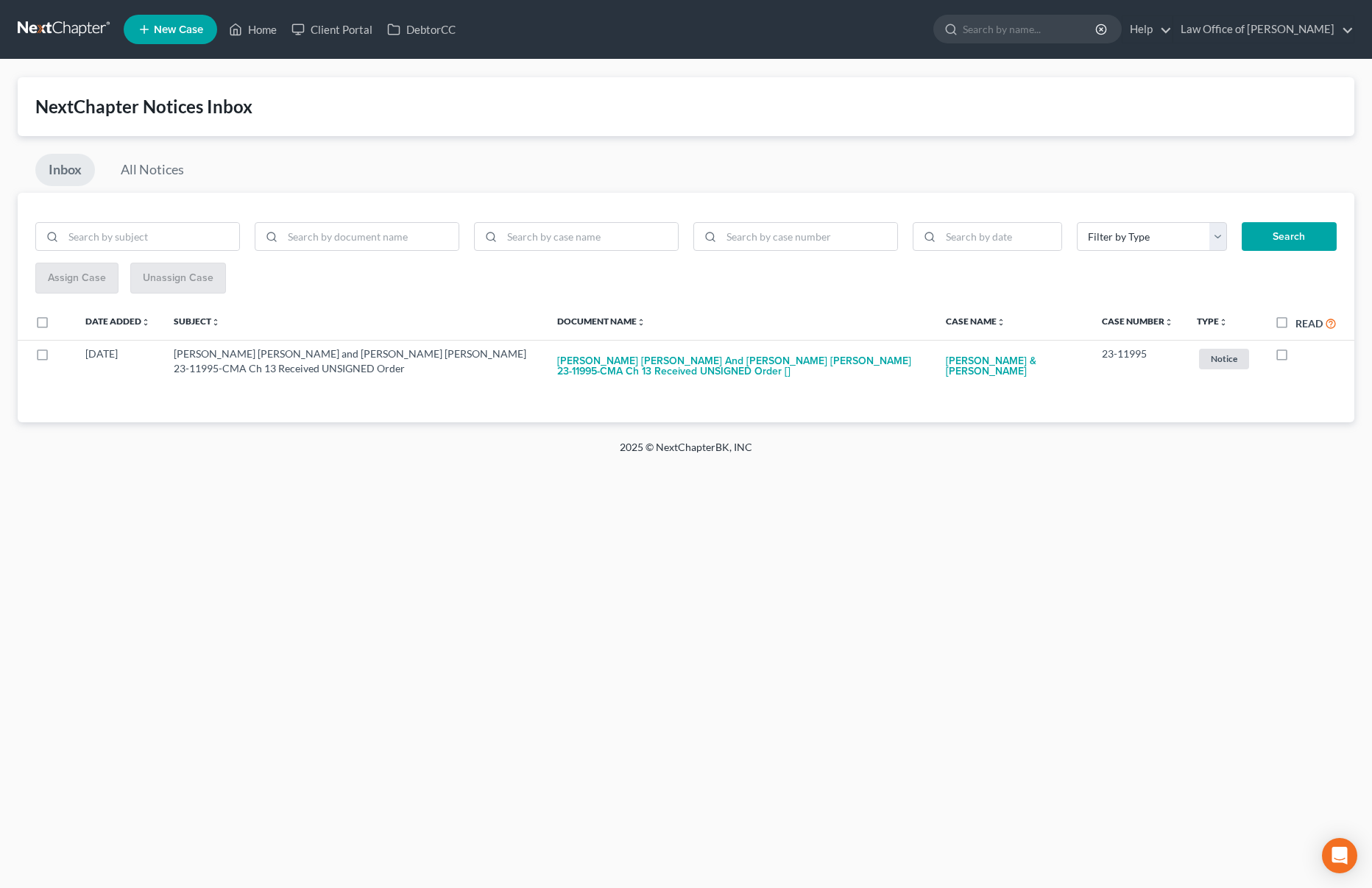
click at [1295, 322] on label "Read" at bounding box center [1315, 322] width 41 height 17
click at [1301, 322] on input "Read" at bounding box center [1306, 319] width 10 height 10
checkbox input "true"
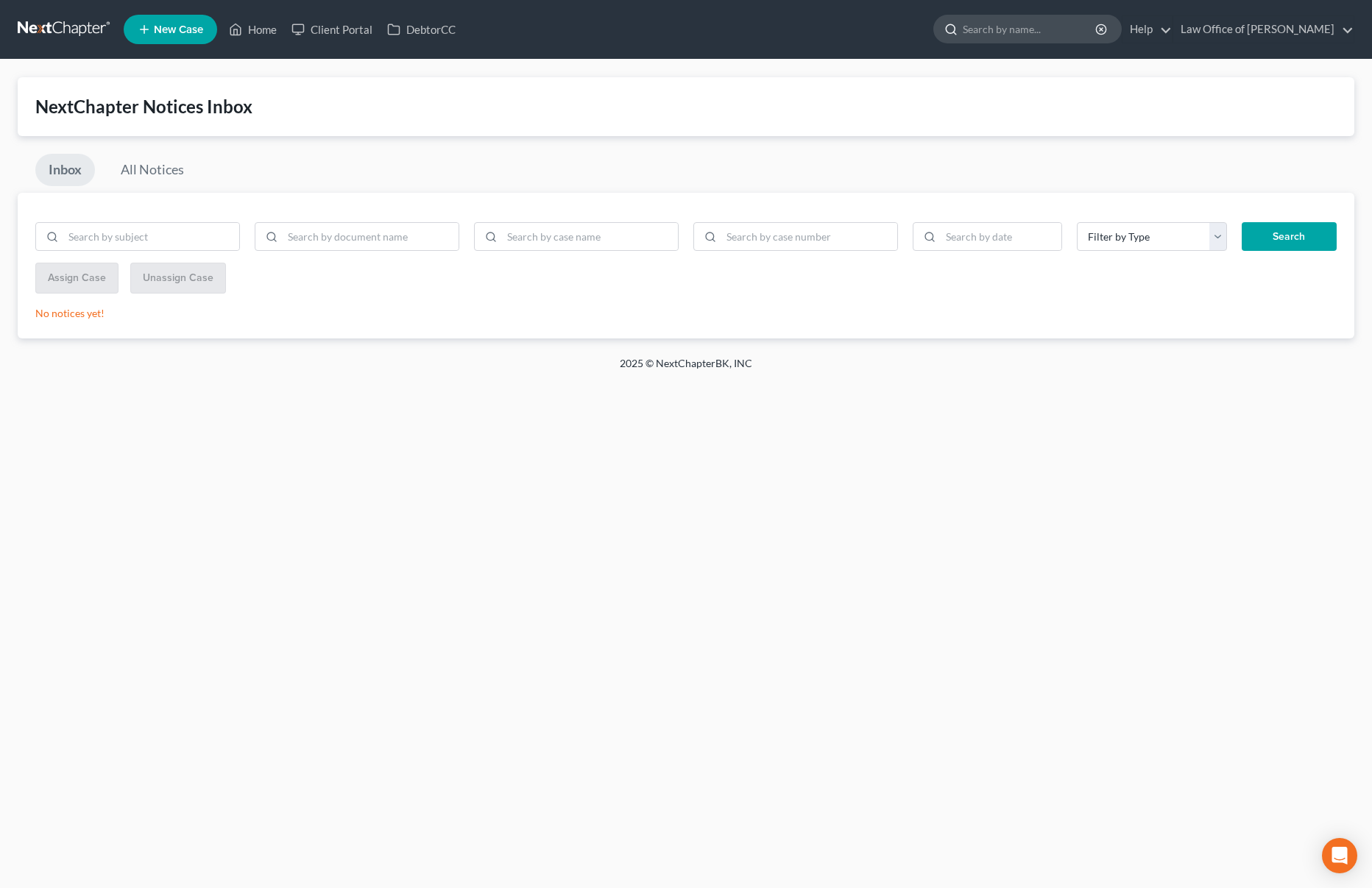
click at [1070, 17] on input "search" at bounding box center [1029, 29] width 134 height 27
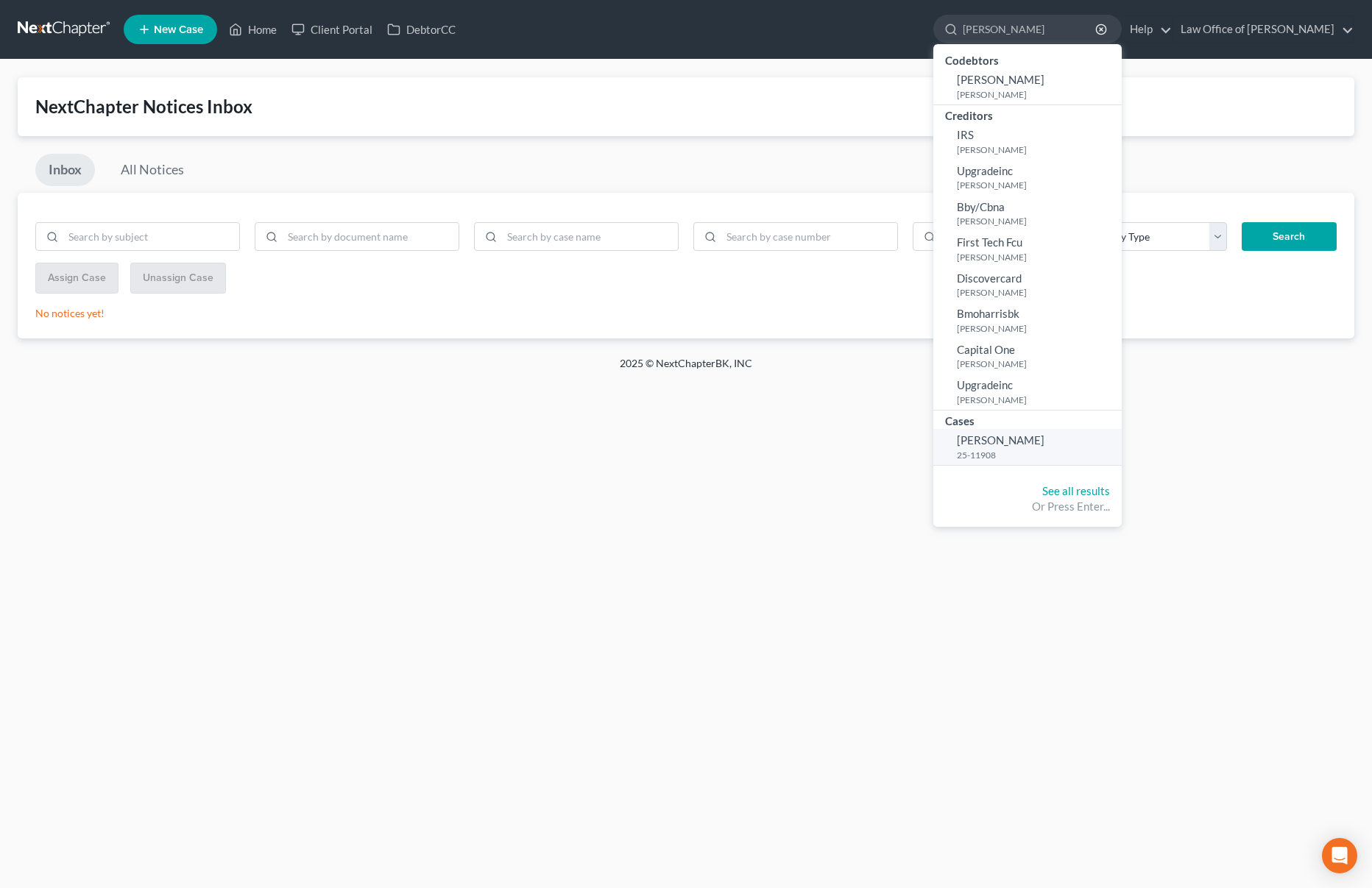
type input "murphy"
click at [1006, 450] on small "25-11908" at bounding box center [1037, 455] width 161 height 12
select select "6"
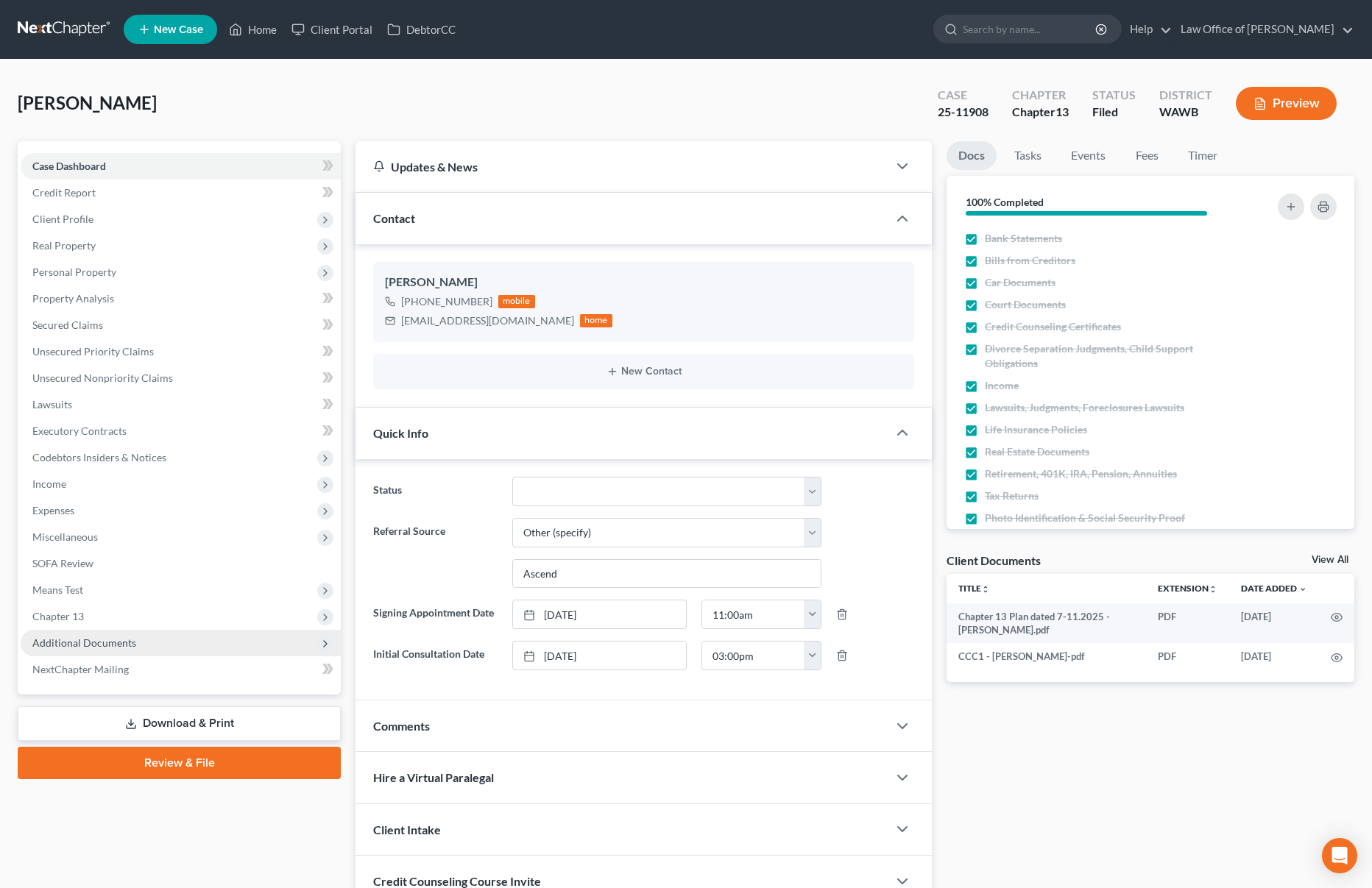
click at [105, 640] on span "Additional Documents" at bounding box center [84, 642] width 104 height 12
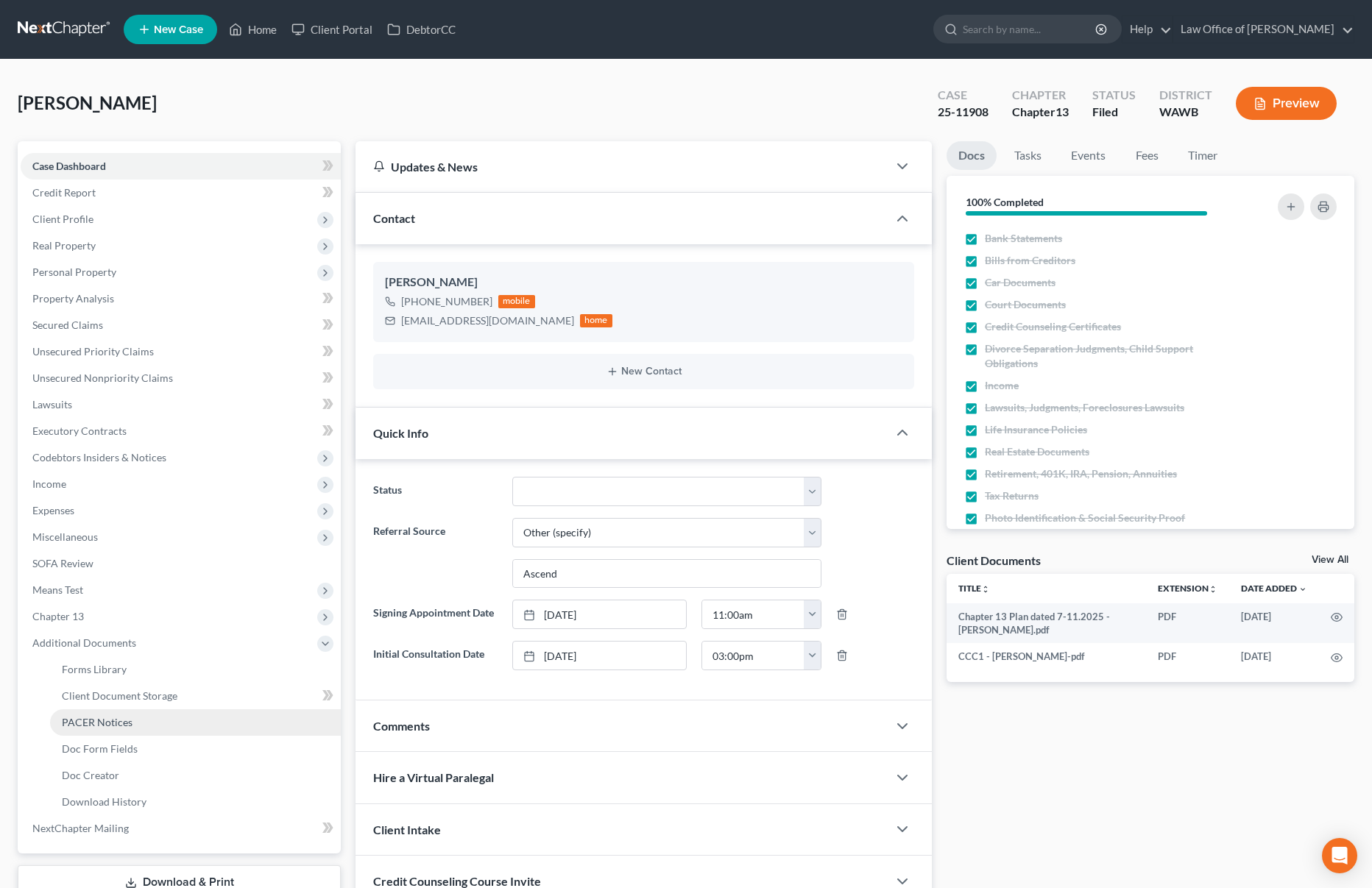
click at [104, 720] on span "PACER Notices" at bounding box center [97, 722] width 71 height 12
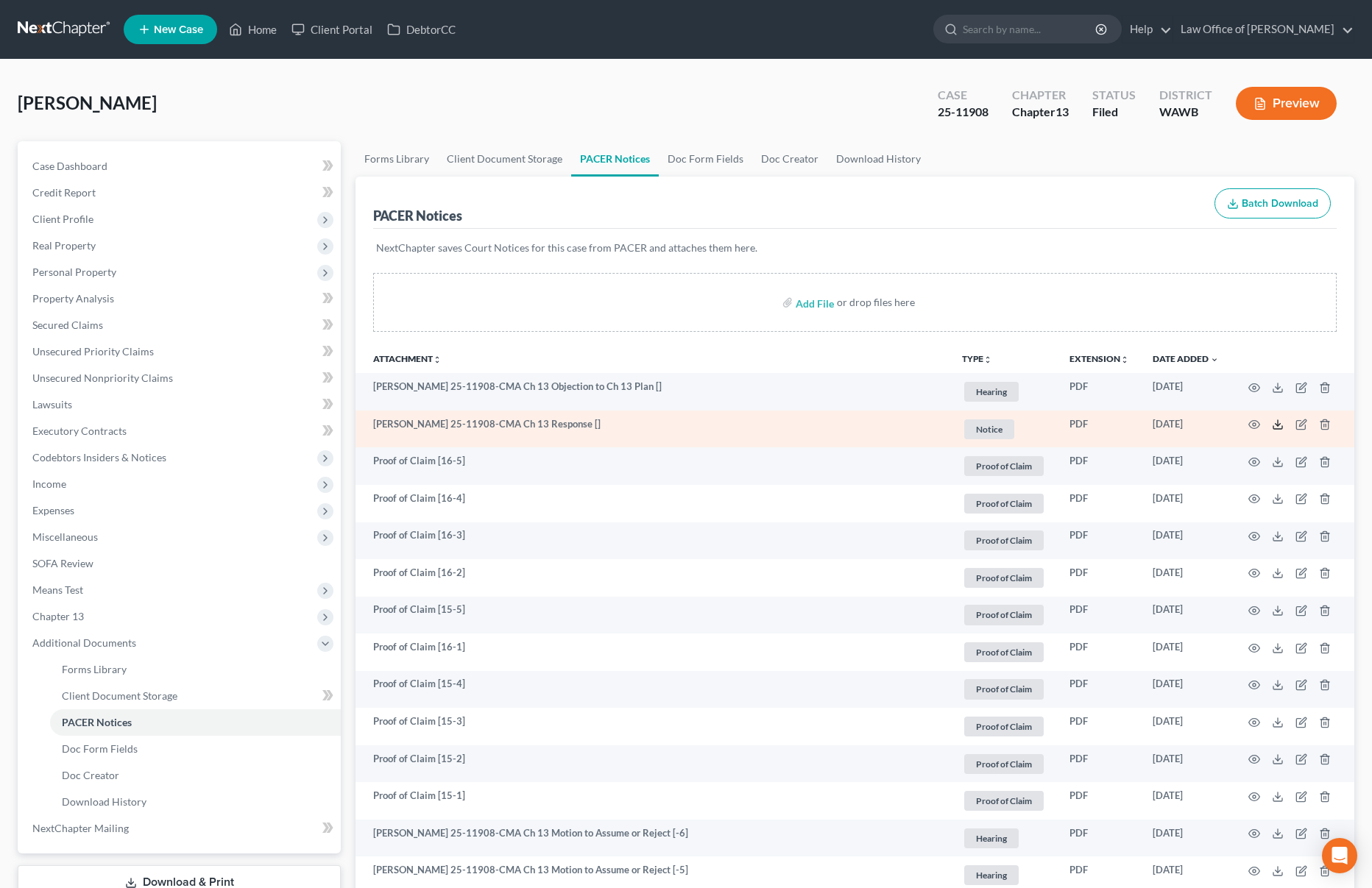
click at [1281, 428] on icon at bounding box center [1278, 427] width 9 height 3
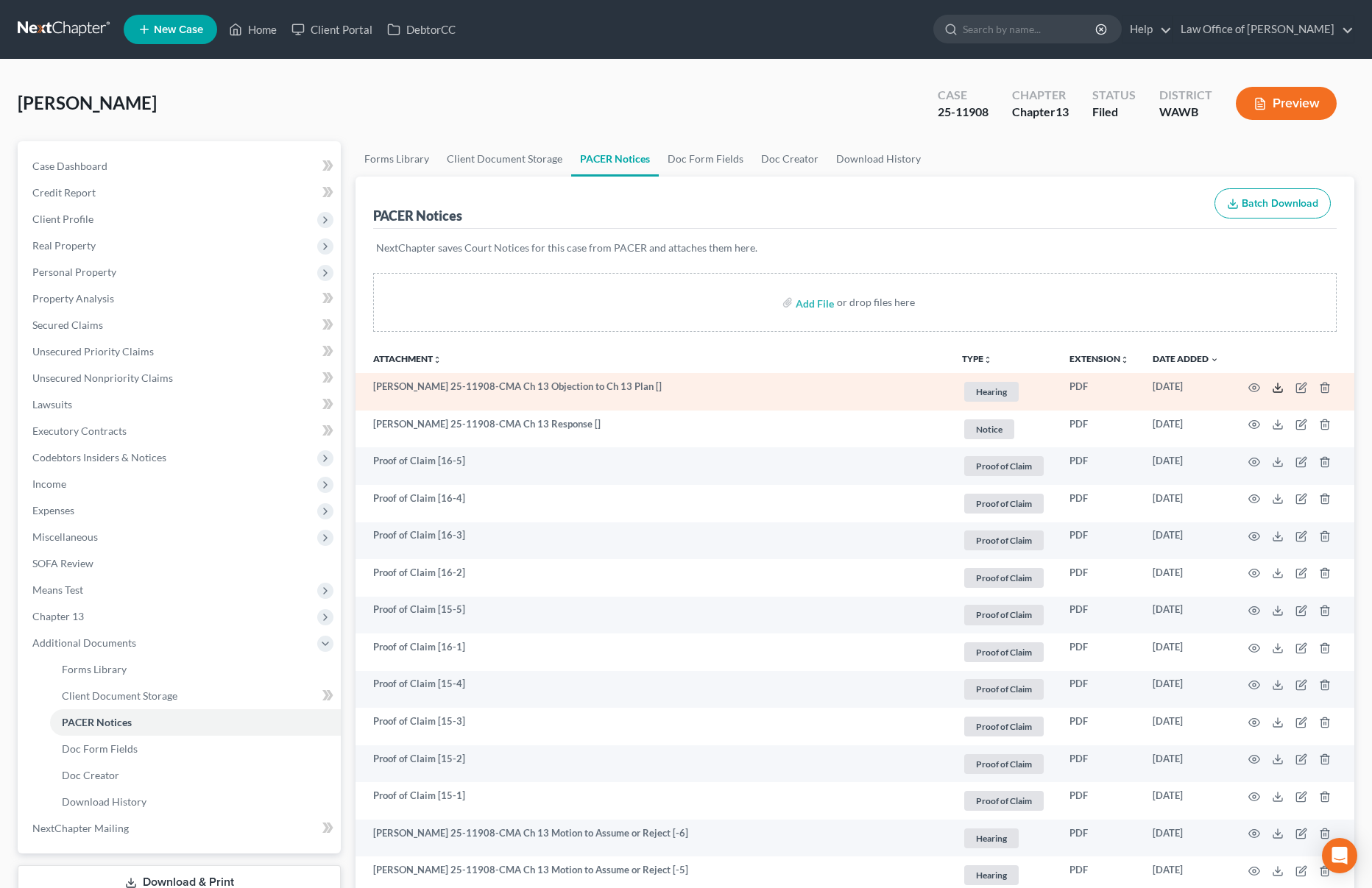
click at [1274, 390] on icon at bounding box center [1278, 388] width 12 height 12
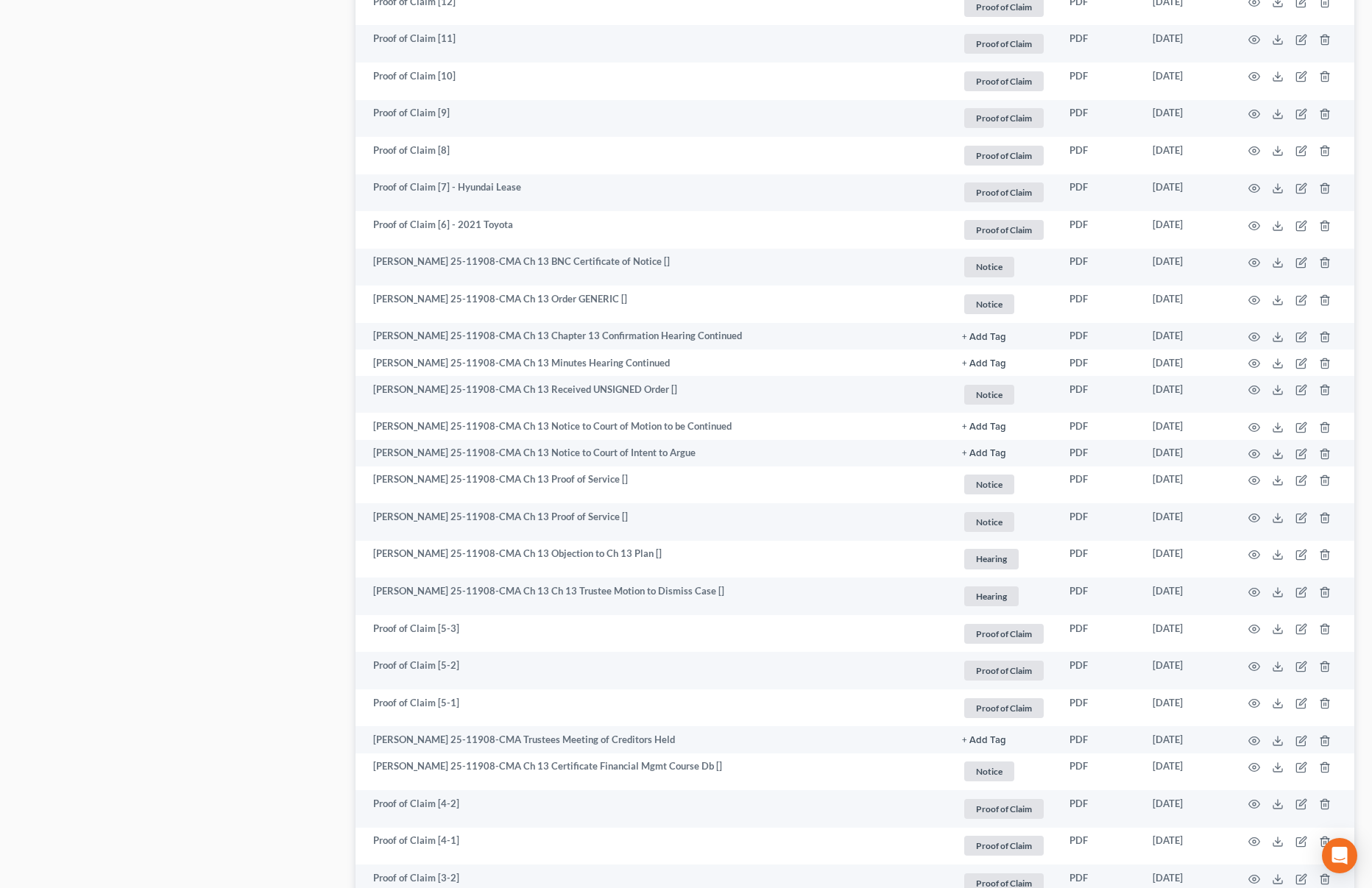
scroll to position [1170, 0]
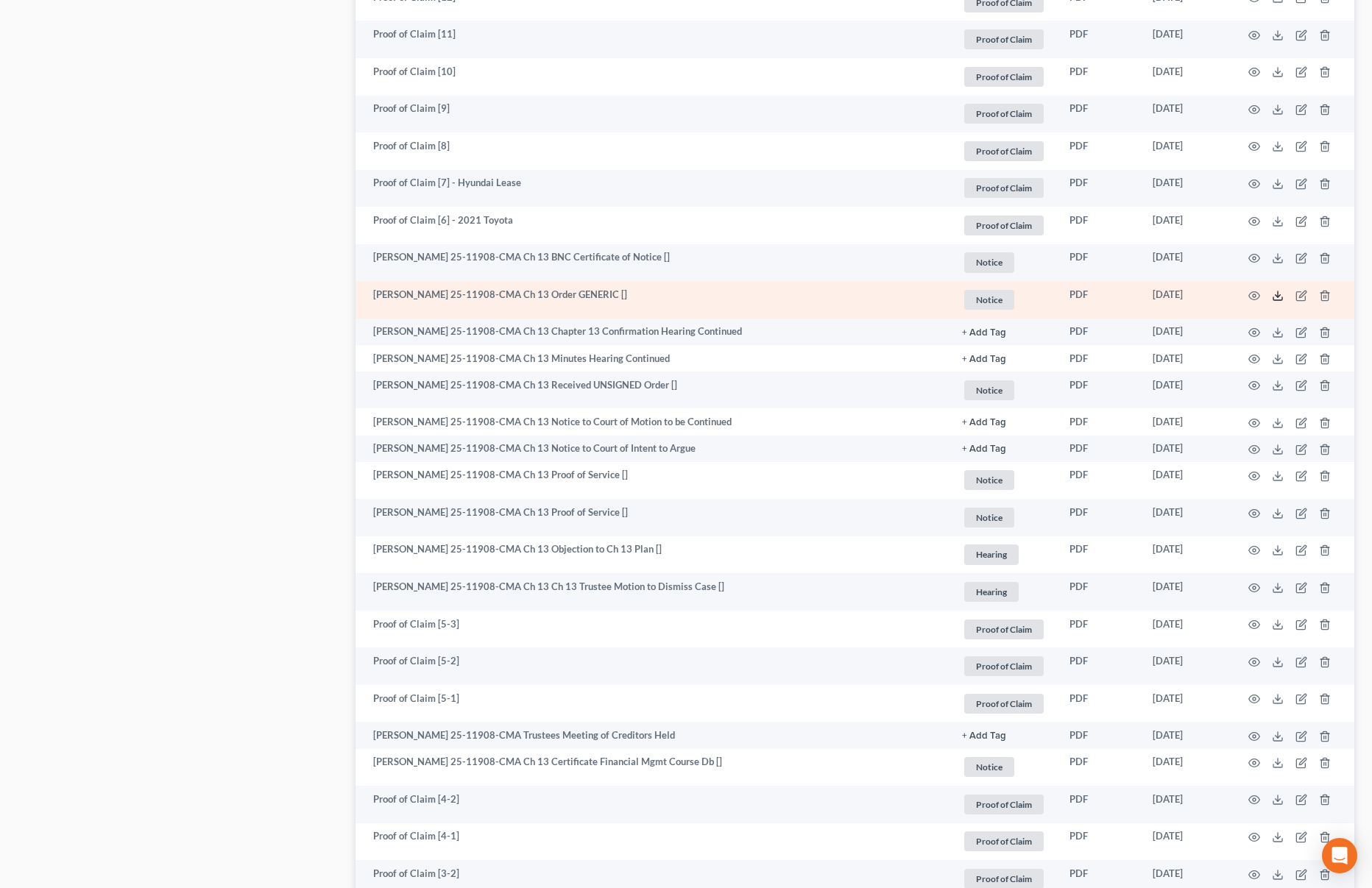
click at [1278, 295] on line at bounding box center [1278, 294] width 0 height 6
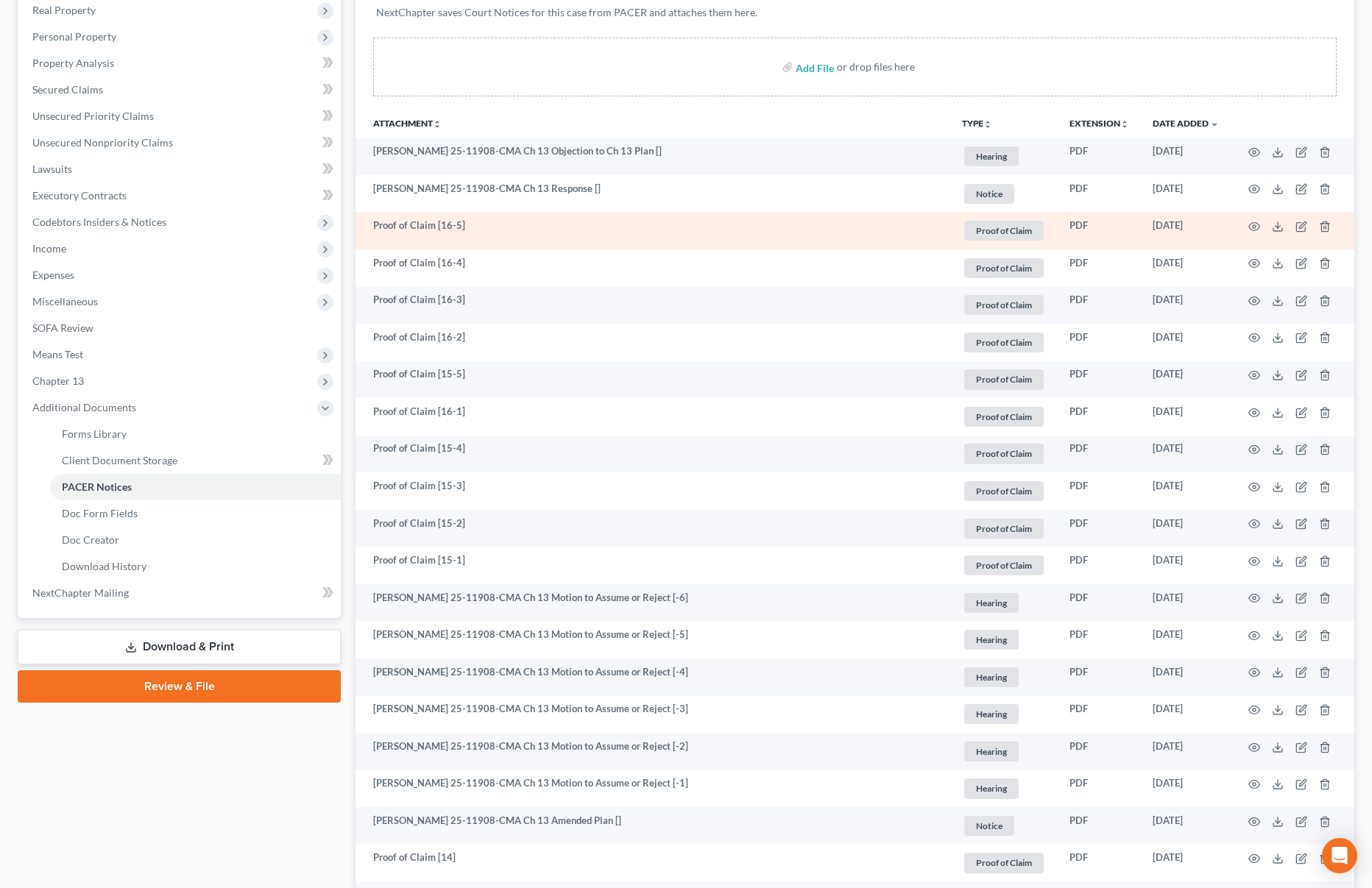
scroll to position [0, 0]
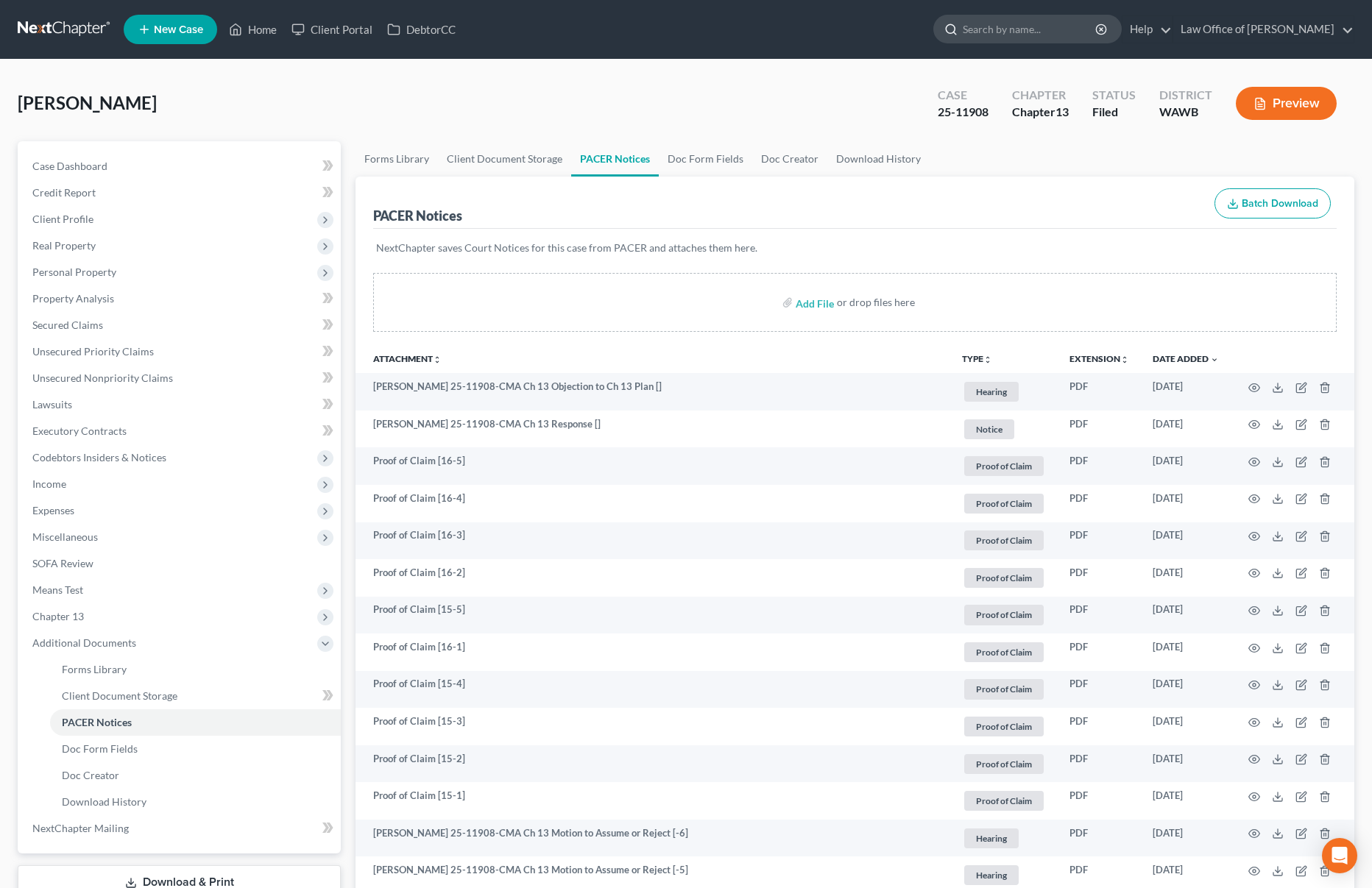
click at [1060, 22] on input "search" at bounding box center [1029, 29] width 134 height 27
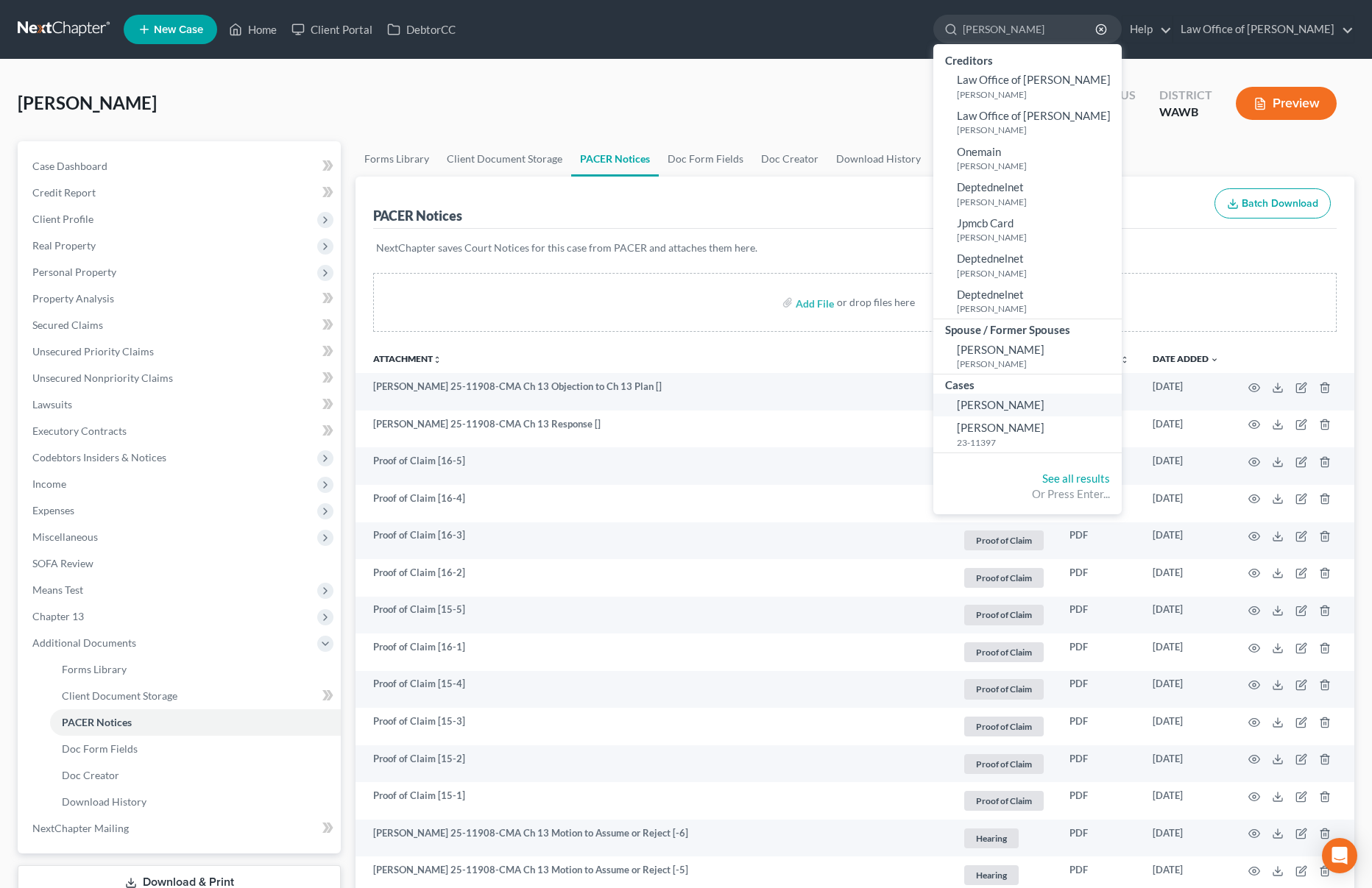
type input "[PERSON_NAME]"
click at [1044, 405] on span "[PERSON_NAME]" at bounding box center [1001, 404] width 87 height 13
select select "6"
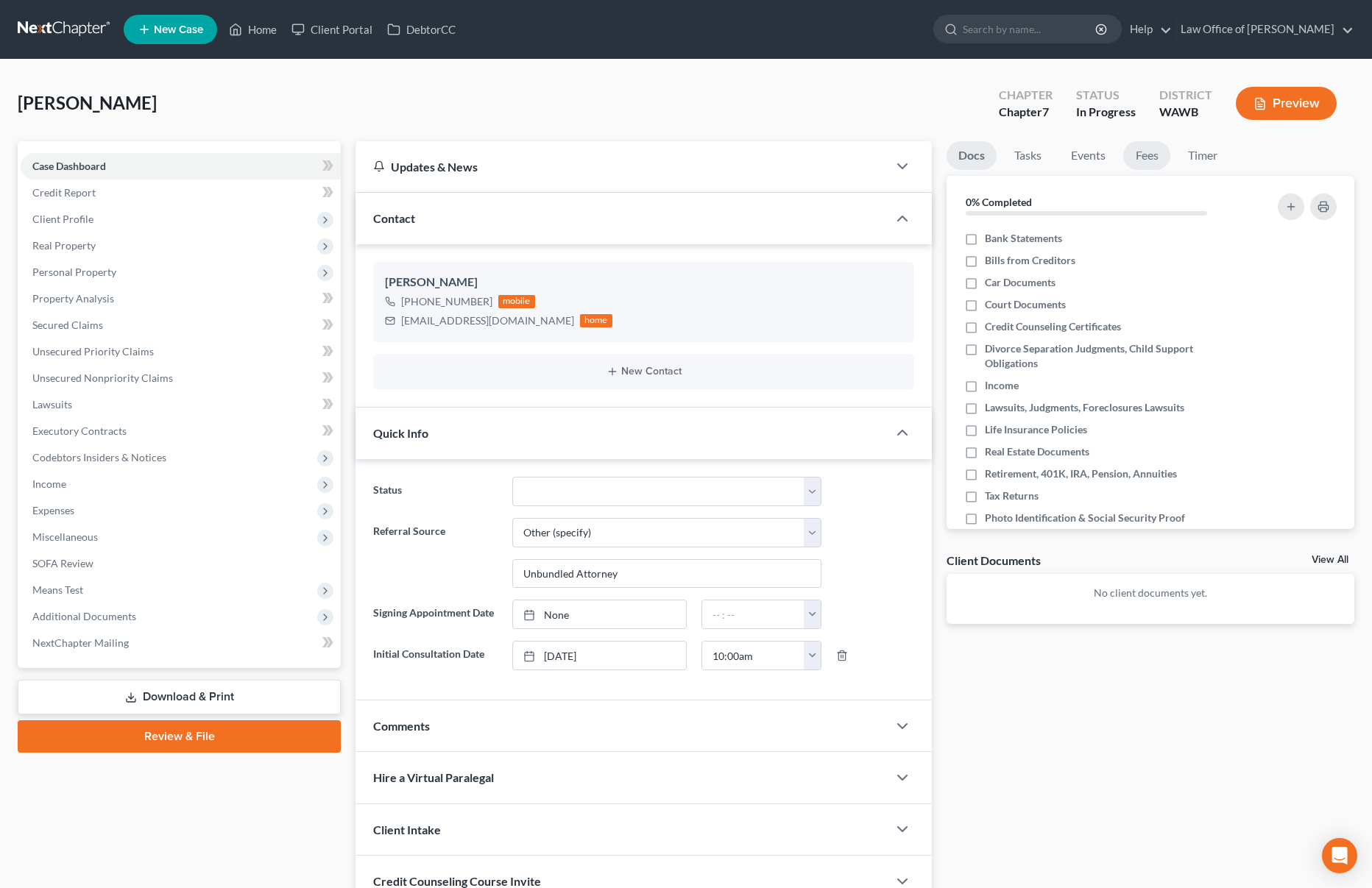
click at [1158, 149] on link "Fees" at bounding box center [1146, 155] width 47 height 29
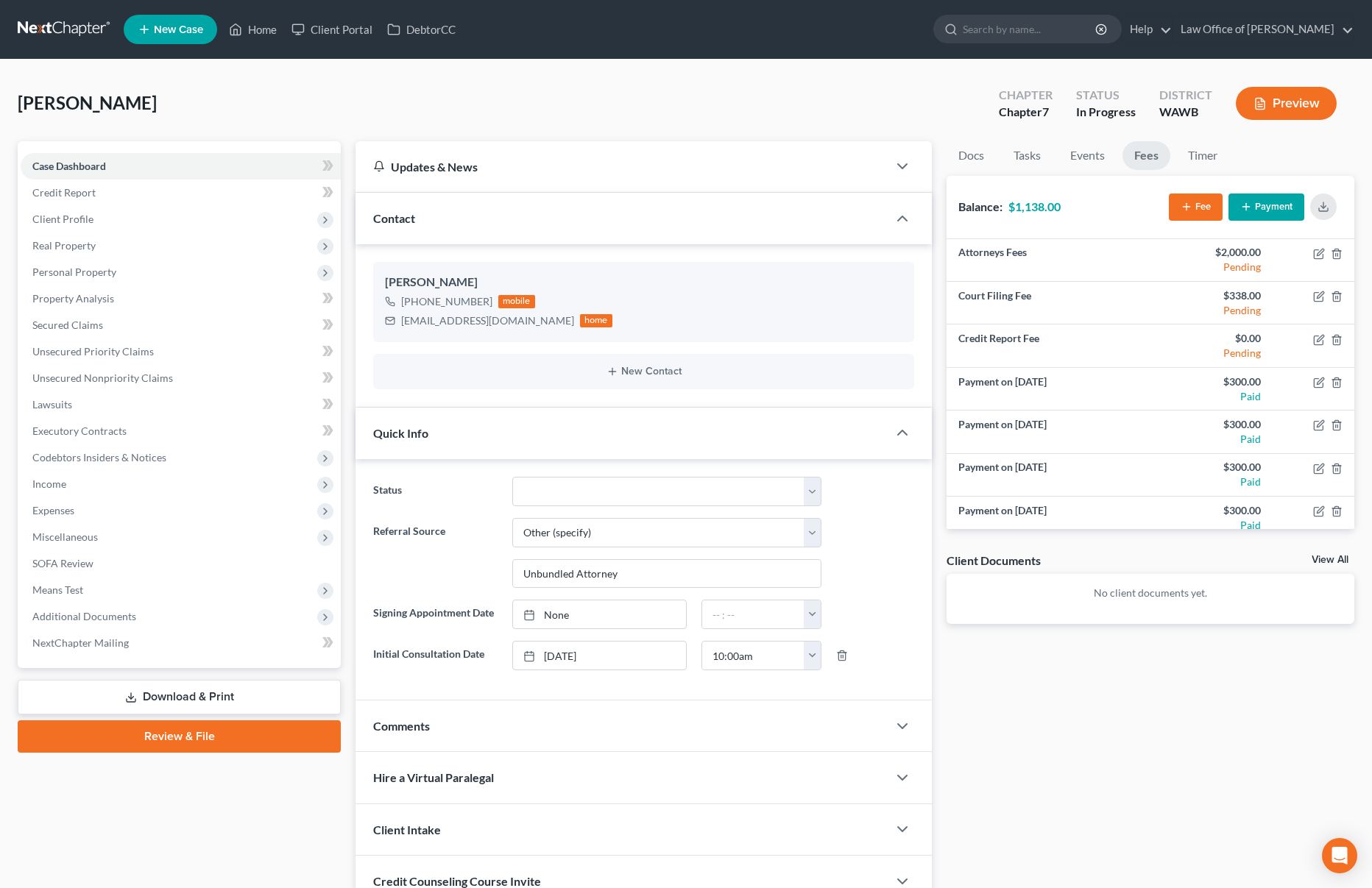
click at [1249, 206] on icon "button" at bounding box center [1246, 207] width 12 height 12
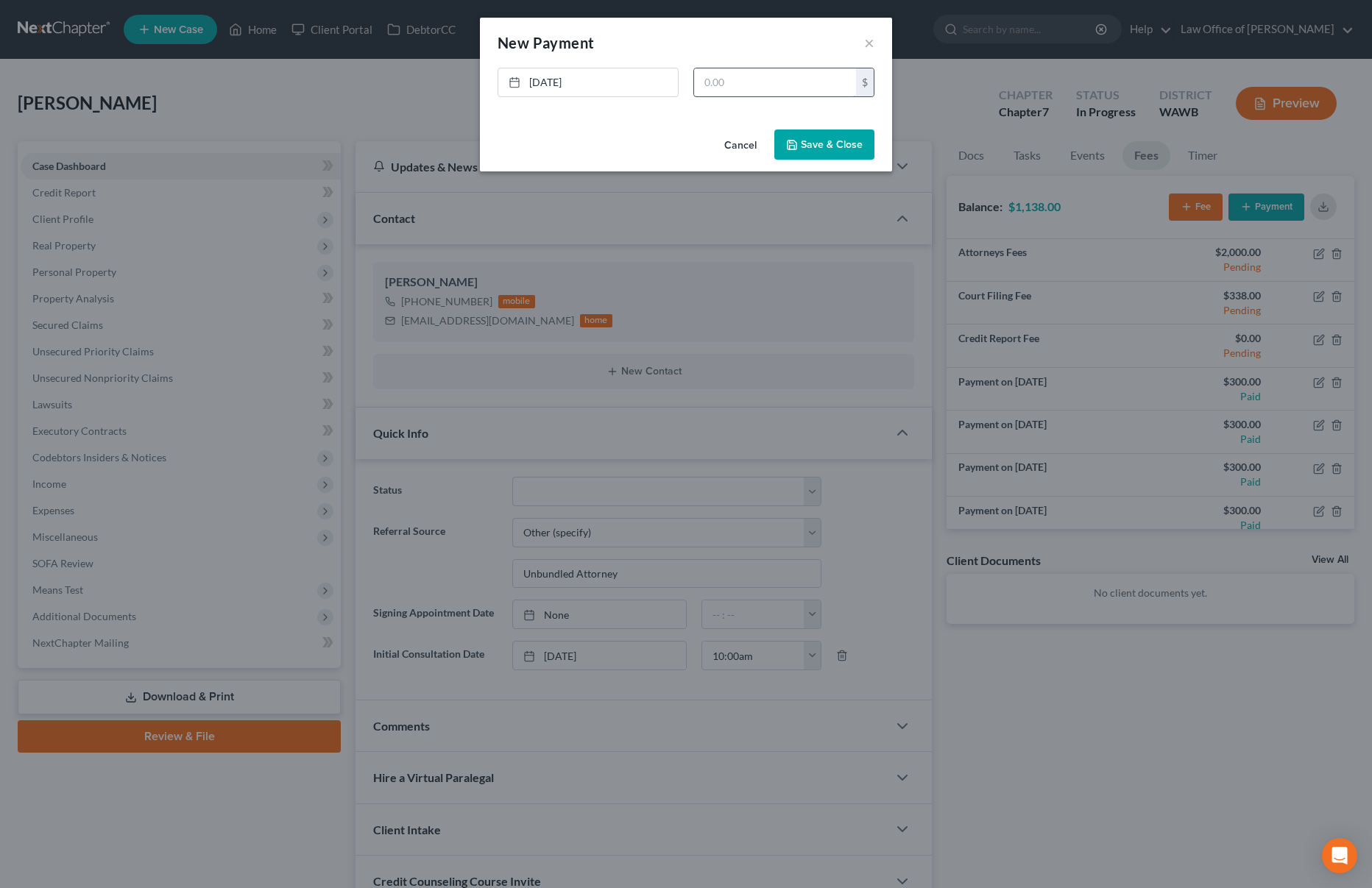
click at [782, 71] on input "text" at bounding box center [775, 83] width 162 height 28
type input "300"
click at [852, 147] on button "Save & Close" at bounding box center [824, 145] width 100 height 31
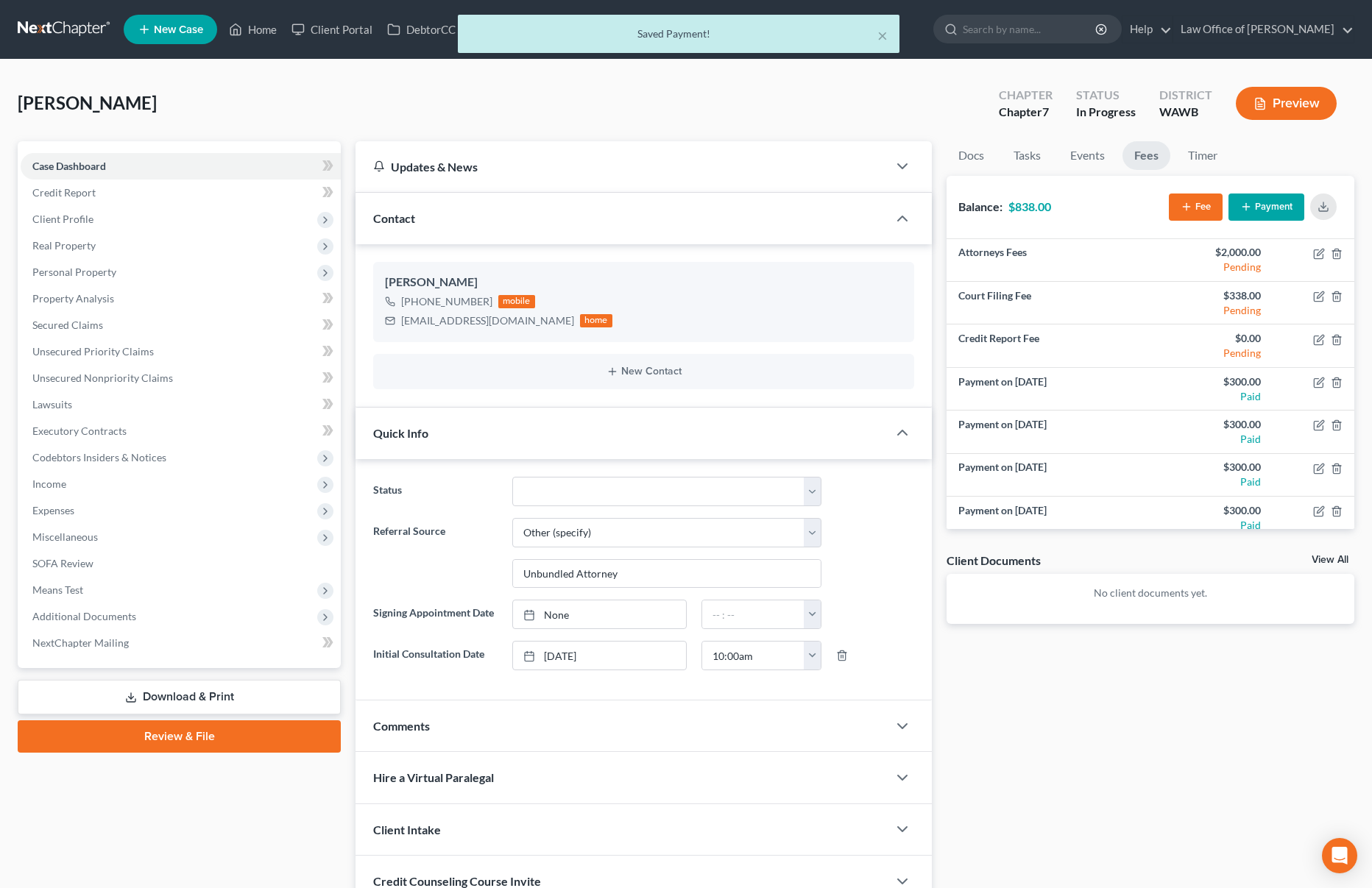
scroll to position [53, 0]
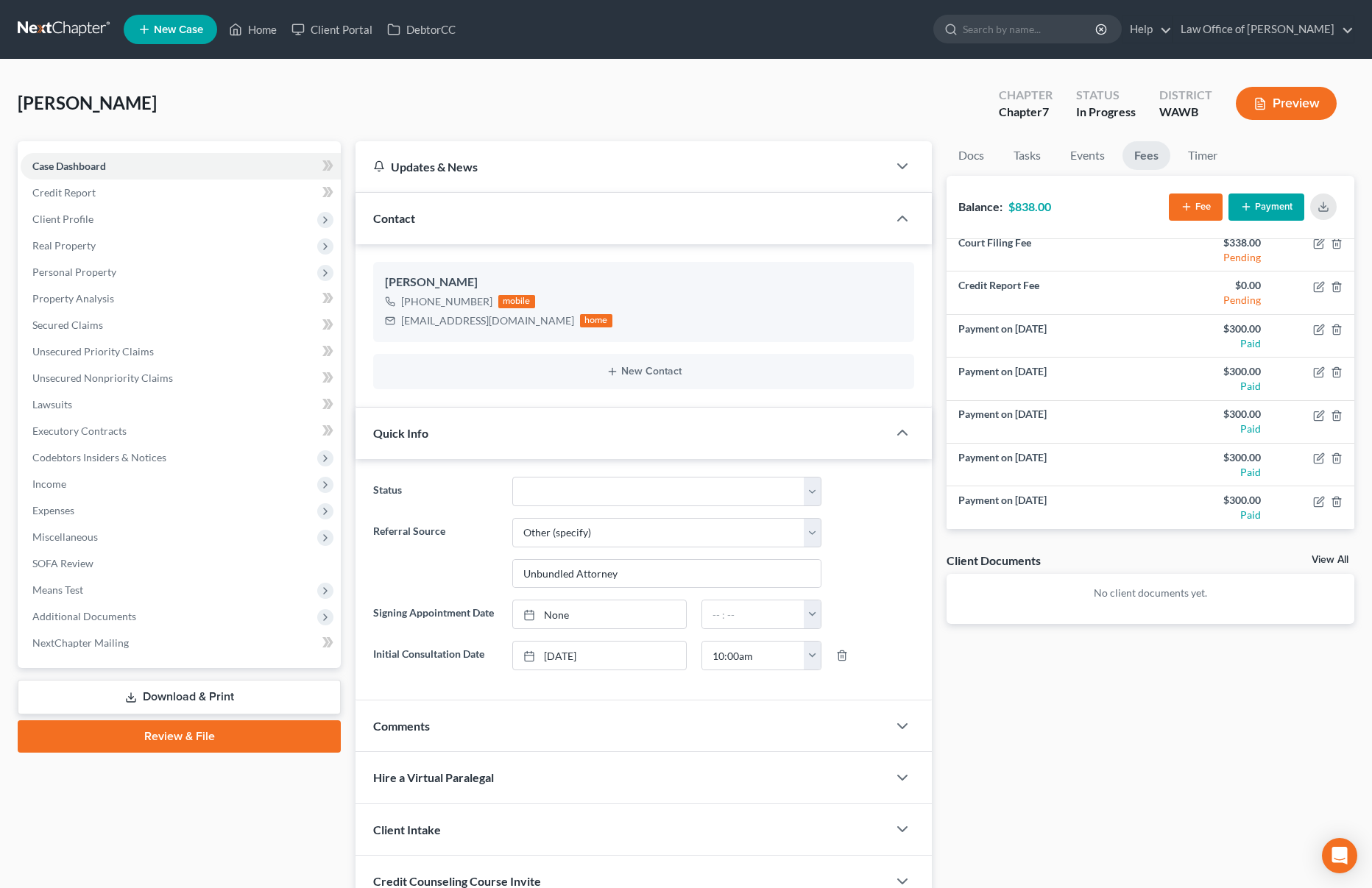
click at [77, 36] on link at bounding box center [65, 30] width 94 height 26
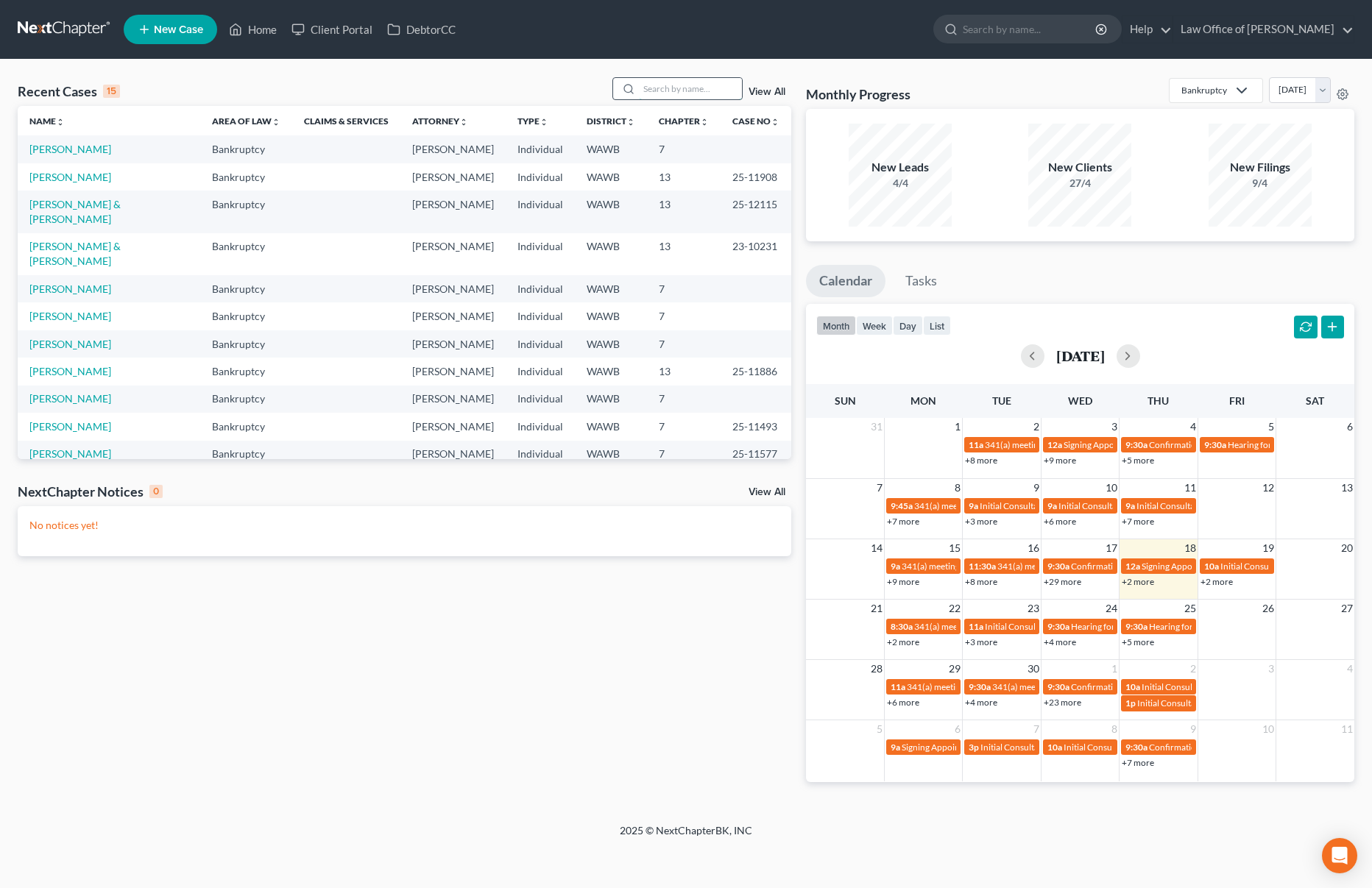
click at [664, 85] on input "search" at bounding box center [690, 88] width 103 height 21
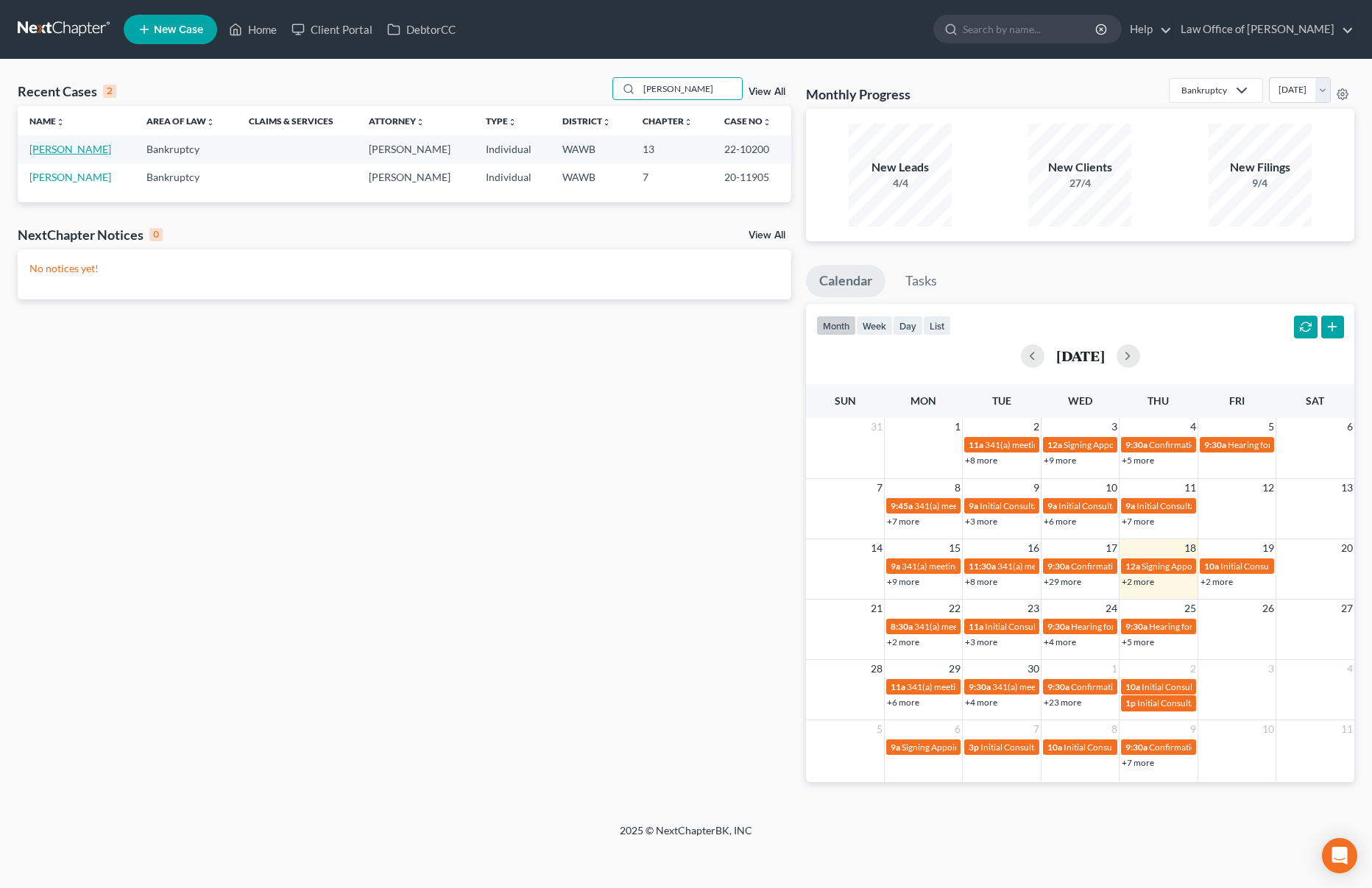
type input "[PERSON_NAME]"
click at [109, 151] on link "[PERSON_NAME]" at bounding box center [71, 149] width 82 height 12
select select "2"
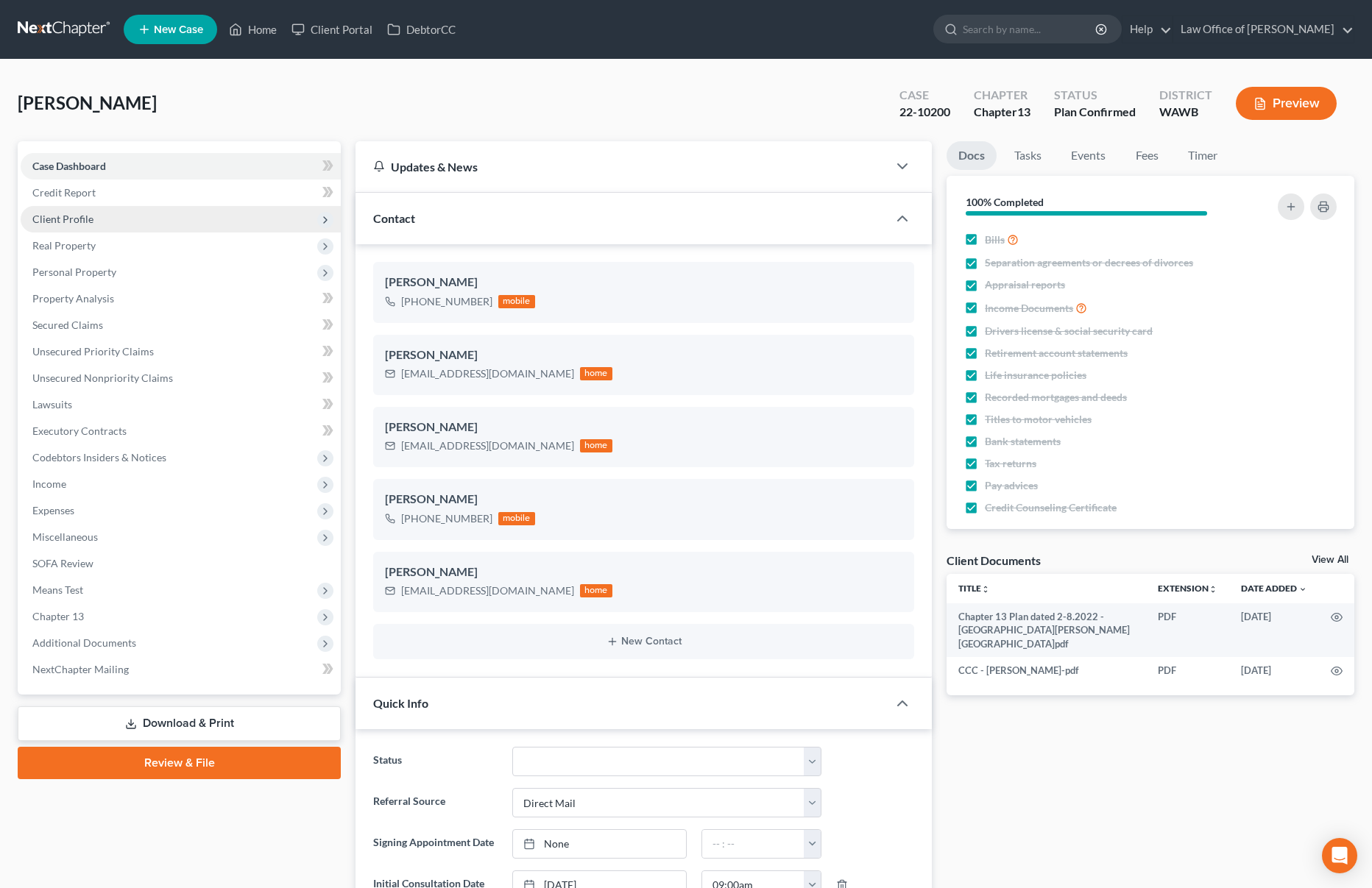
scroll to position [85, 0]
click at [179, 362] on link "Unsecured Priority Claims" at bounding box center [180, 351] width 320 height 26
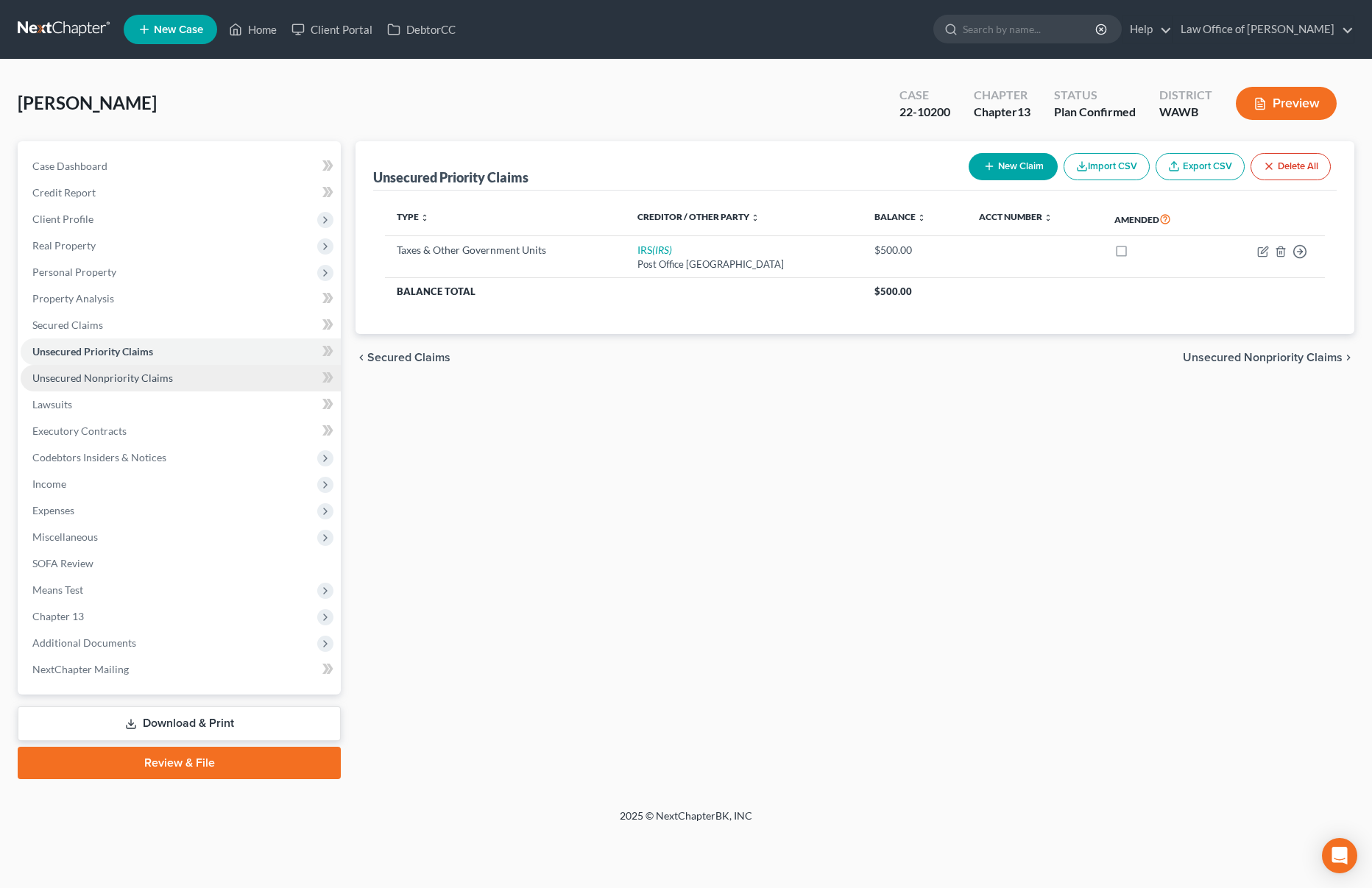
click at [177, 377] on link "Unsecured Nonpriority Claims" at bounding box center [180, 378] width 320 height 26
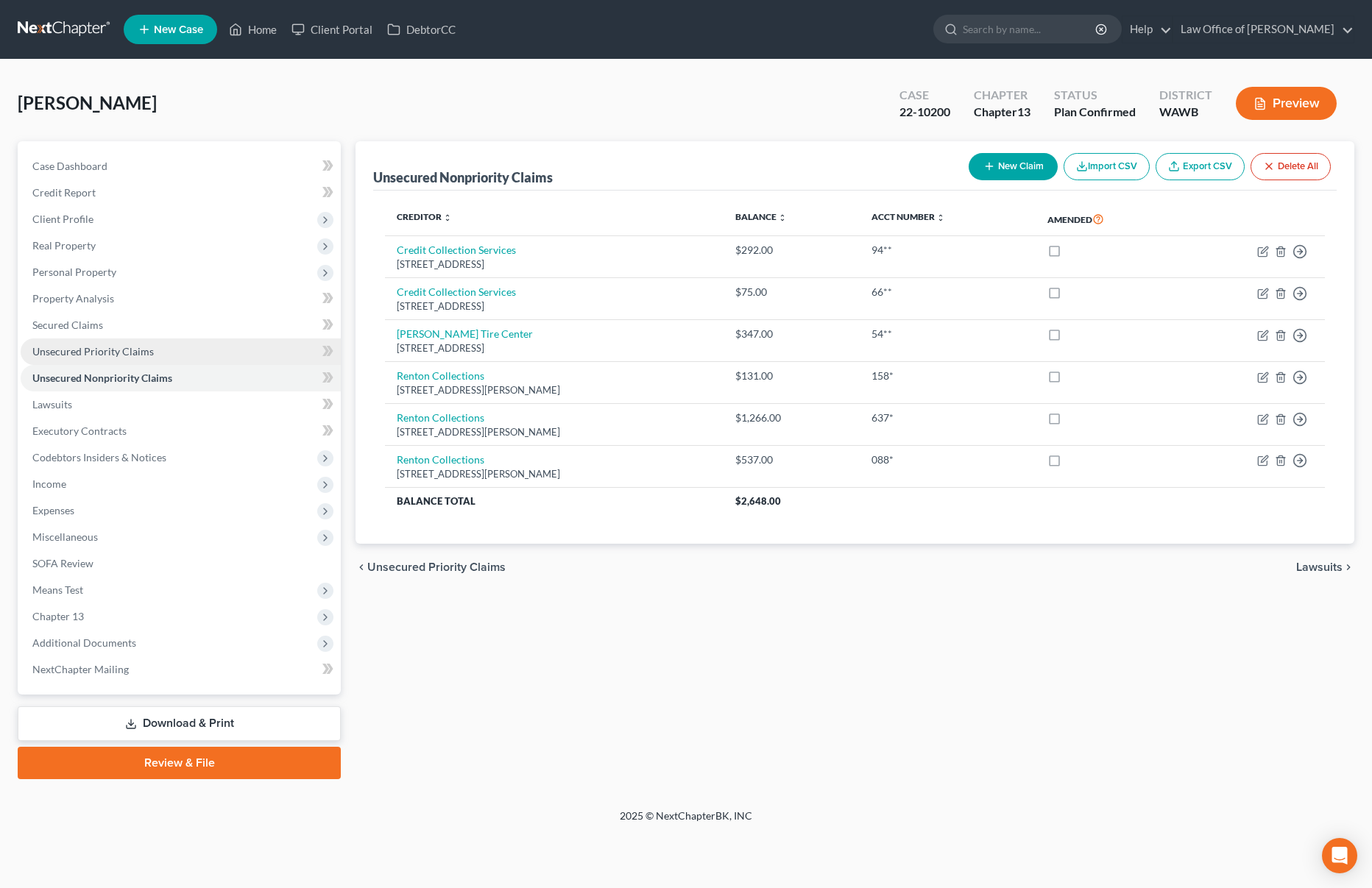
click at [221, 356] on link "Unsecured Priority Claims" at bounding box center [180, 351] width 320 height 26
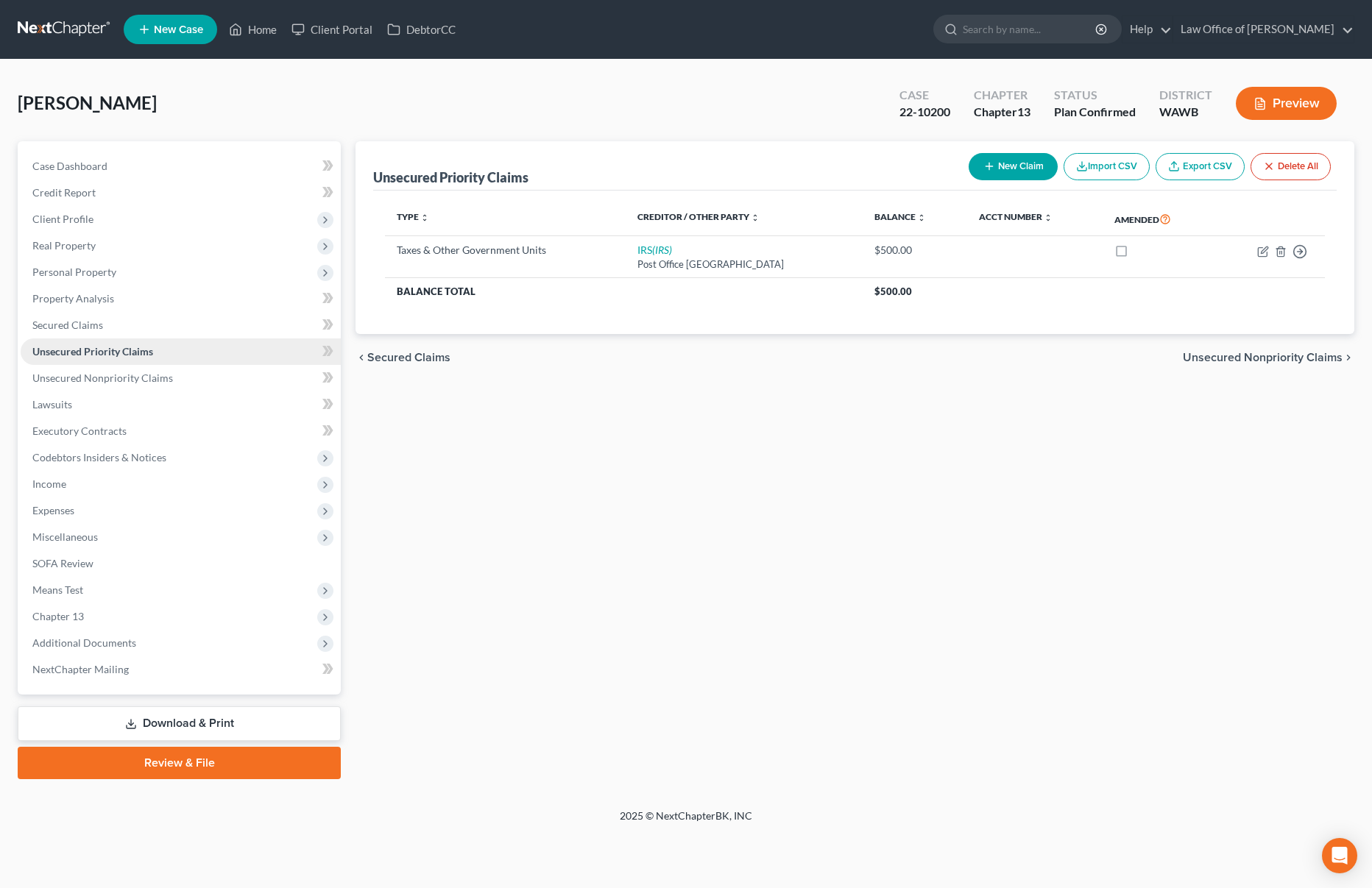
click at [221, 339] on link "Unsecured Priority Claims" at bounding box center [180, 351] width 320 height 26
click at [222, 324] on link "Secured Claims" at bounding box center [180, 325] width 320 height 26
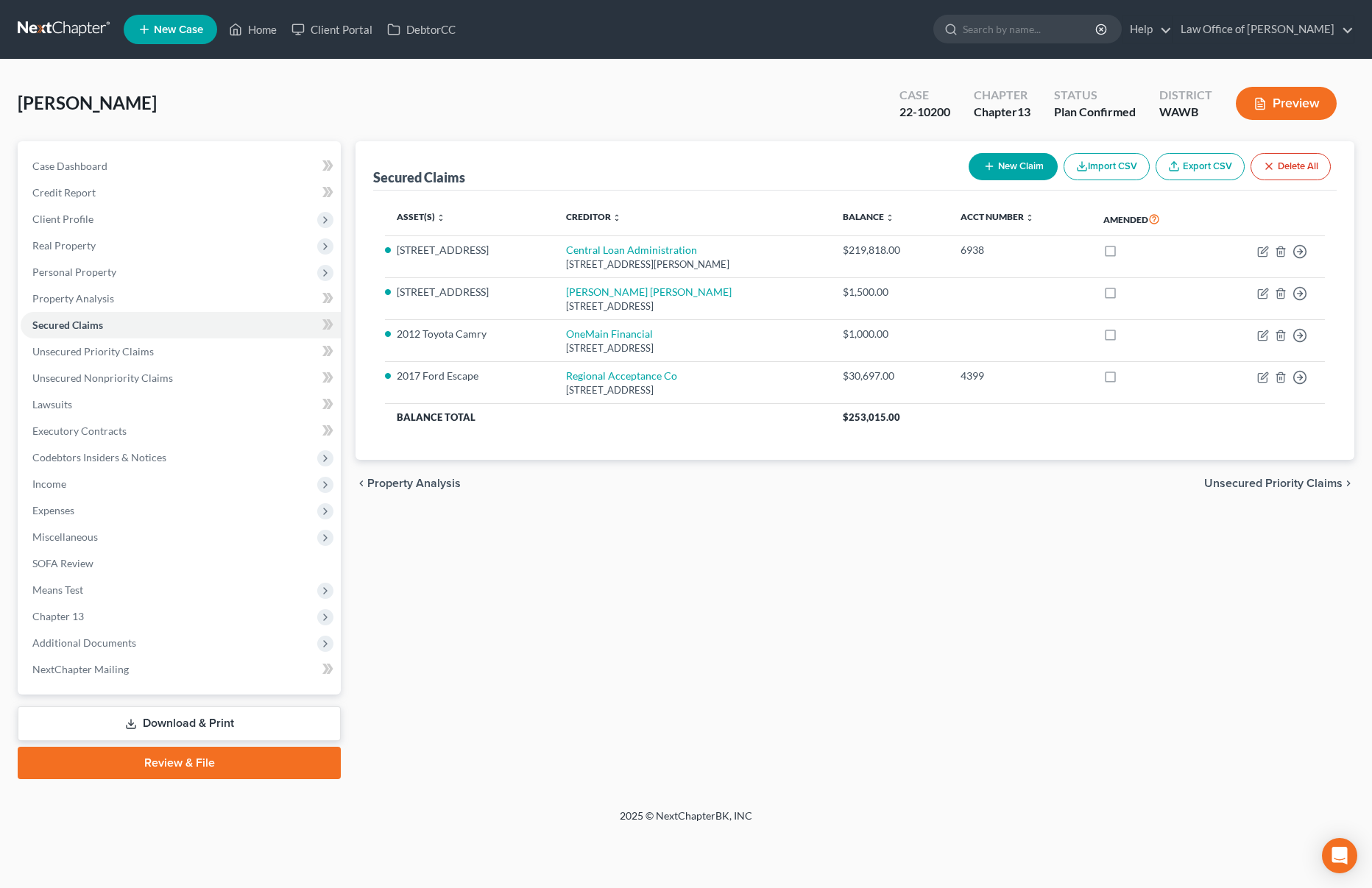
click at [83, 30] on link at bounding box center [65, 30] width 94 height 26
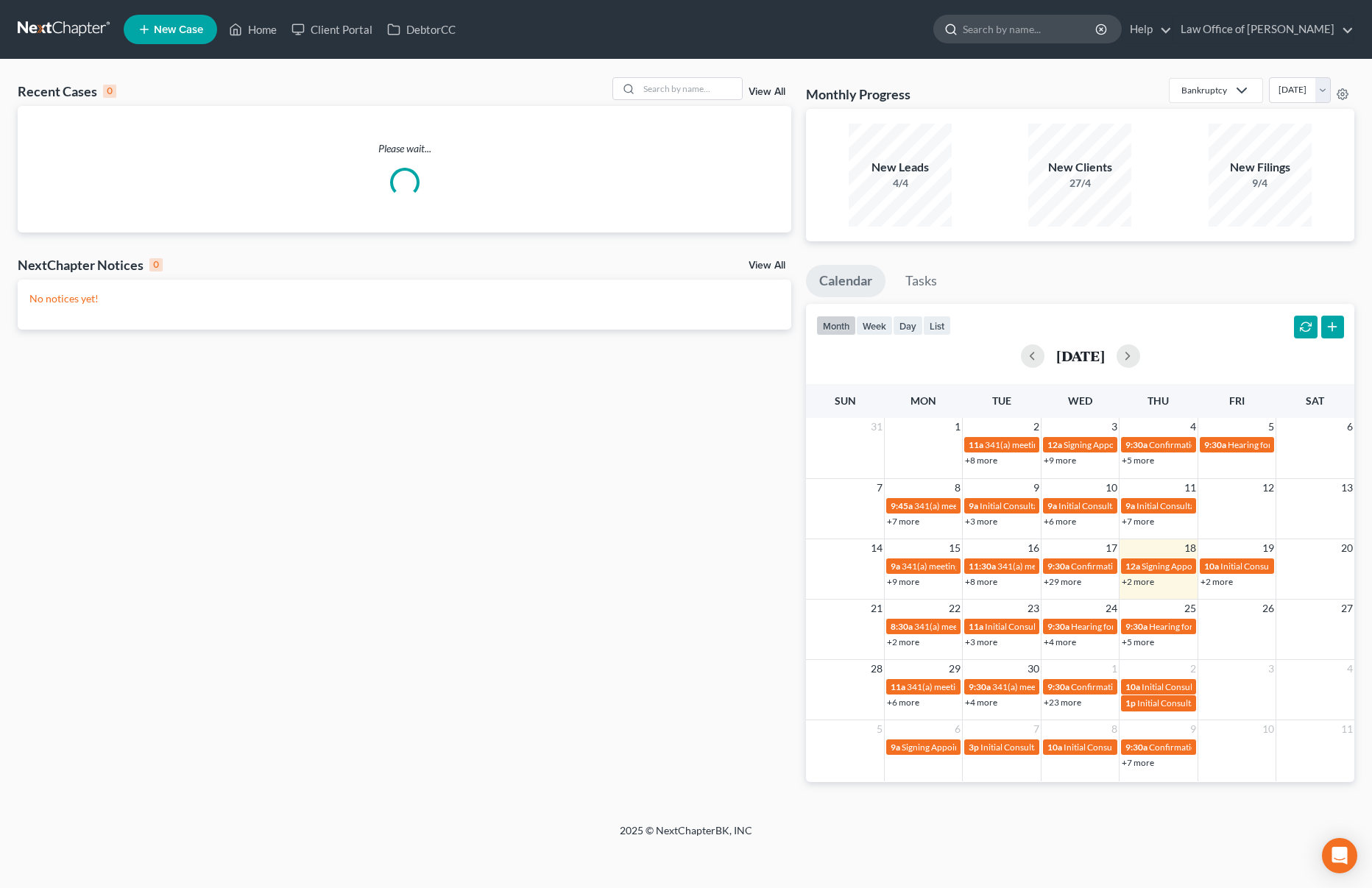
click at [1009, 28] on input "search" at bounding box center [1029, 29] width 134 height 27
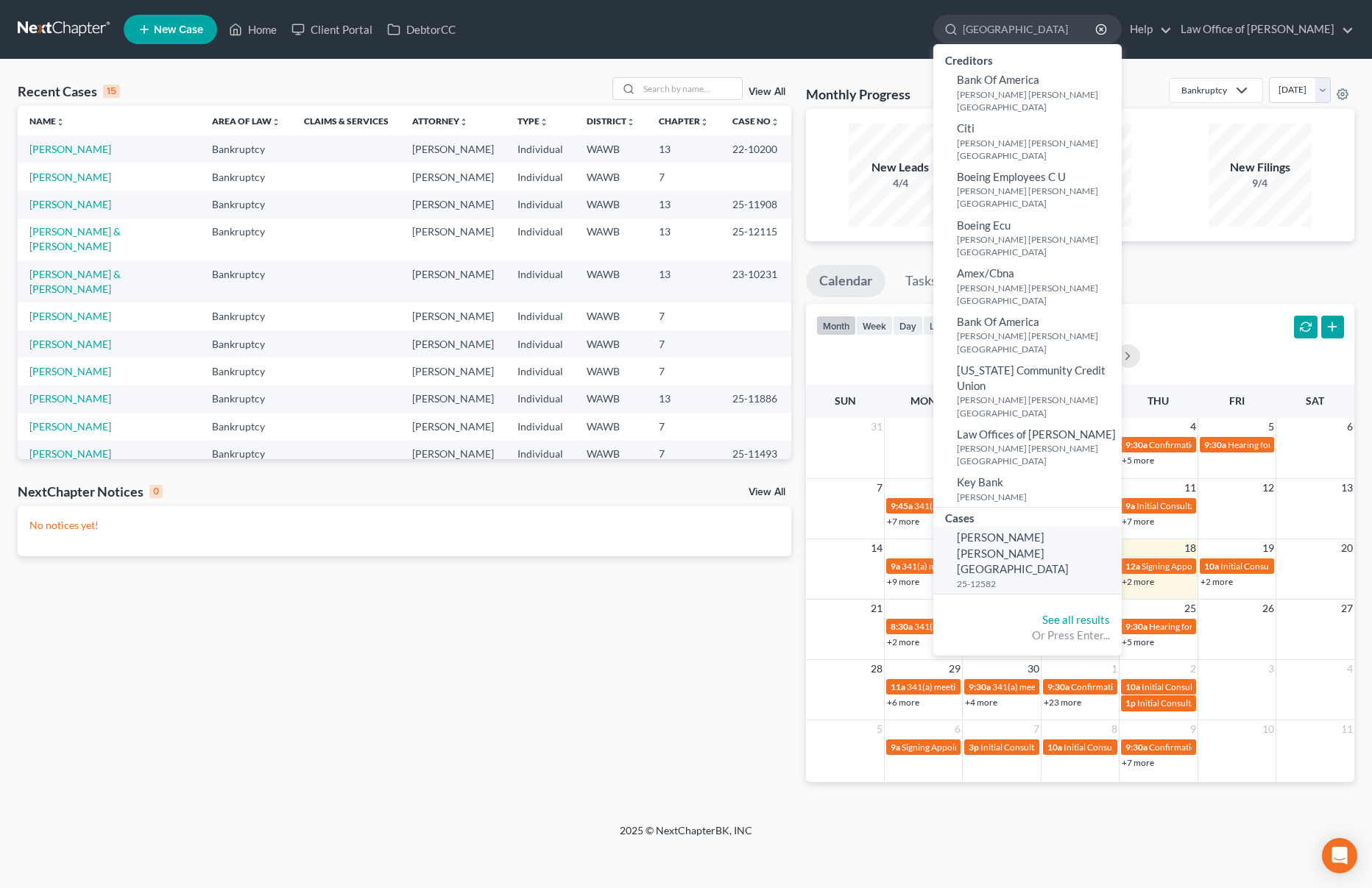
type input "kenia"
click at [1061, 578] on small "25-12582" at bounding box center [1037, 584] width 161 height 12
select select "6"
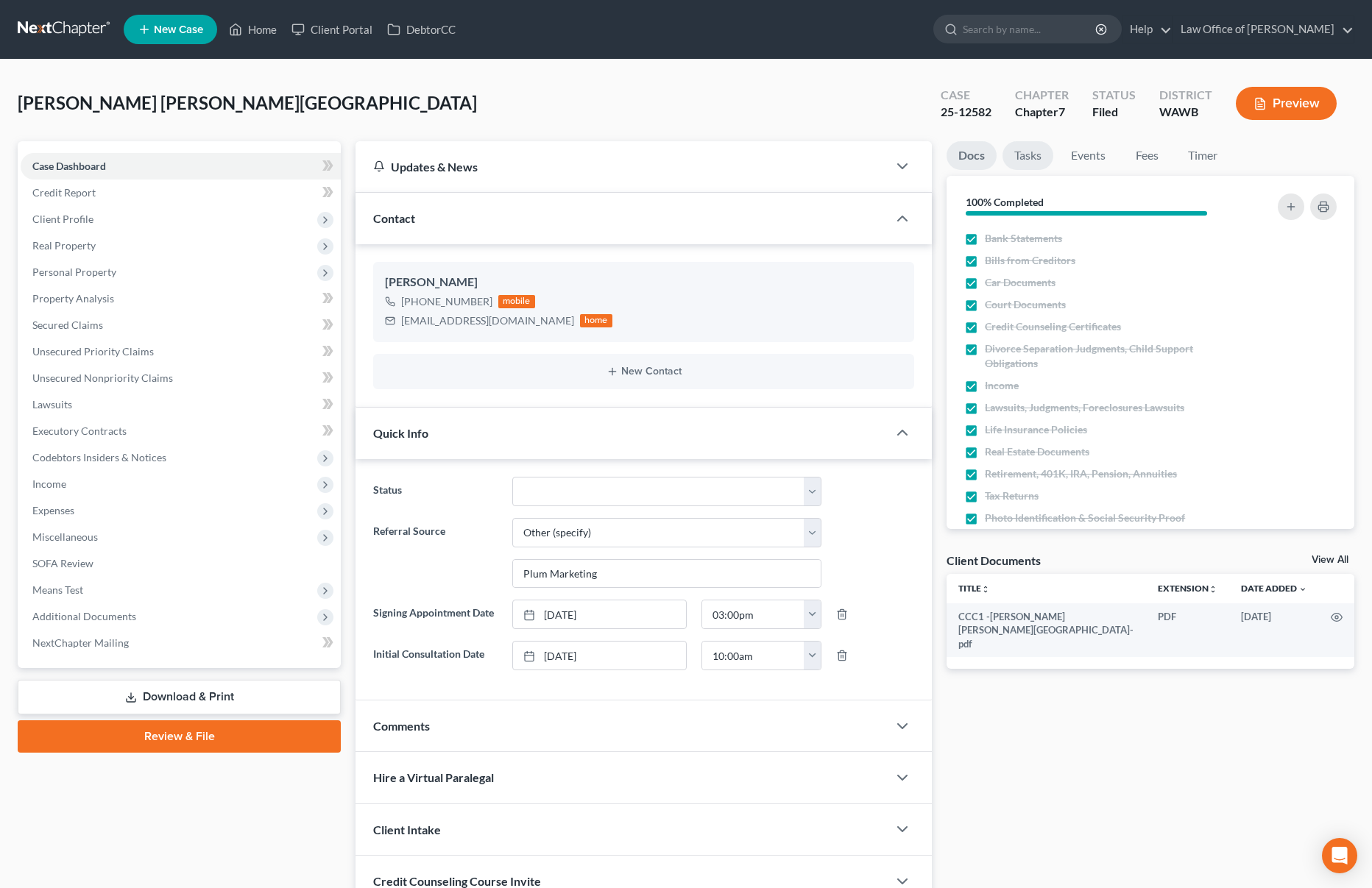
click at [1028, 156] on link "Tasks" at bounding box center [1028, 155] width 51 height 29
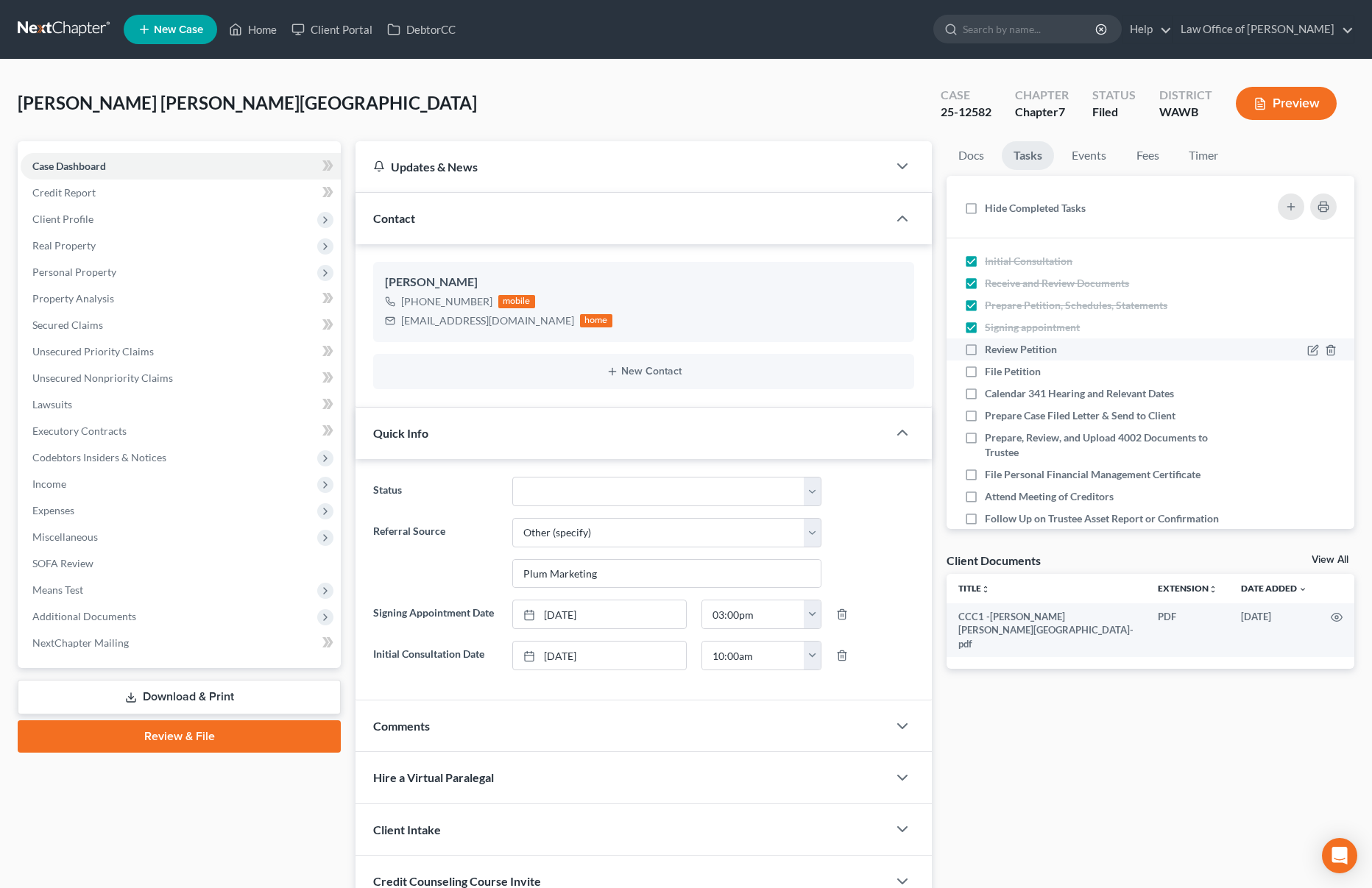
click at [985, 347] on label "Review Petition" at bounding box center [1027, 349] width 84 height 15
click at [990, 347] on input "Review Petition" at bounding box center [995, 347] width 10 height 10
checkbox input "true"
click at [985, 365] on label "File Petition" at bounding box center [1019, 371] width 68 height 15
click at [990, 365] on input "File Petition" at bounding box center [995, 369] width 10 height 10
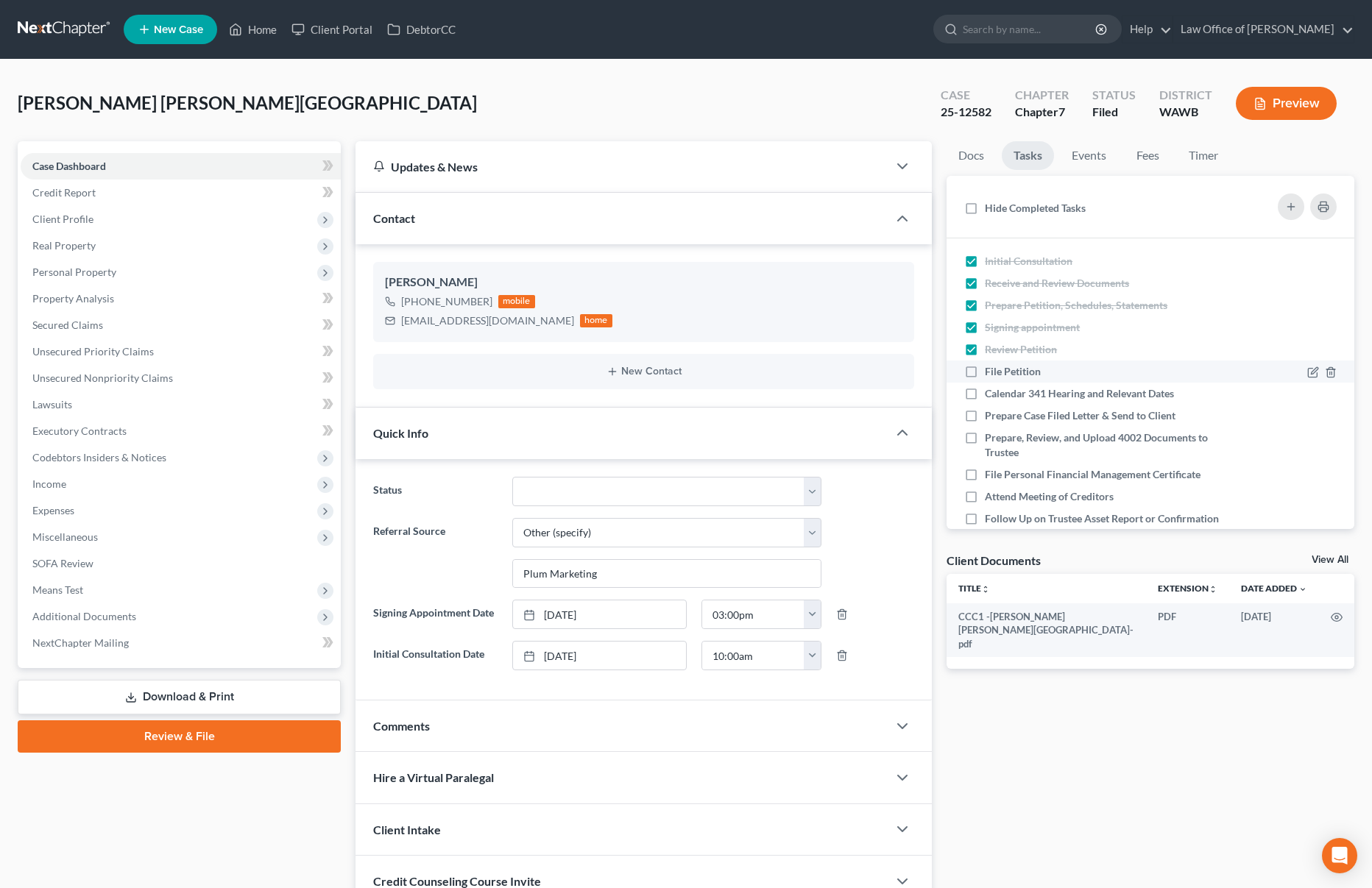
checkbox input "true"
click at [985, 390] on label "Calendar 341 Hearing and Relevant Dates" at bounding box center [1085, 393] width 200 height 15
click at [990, 390] on input "Calendar 341 Hearing and Relevant Dates" at bounding box center [995, 390] width 10 height 10
checkbox input "true"
click at [985, 417] on label "Prepare Case Filed Letter & Send to Client" at bounding box center [1086, 416] width 202 height 15
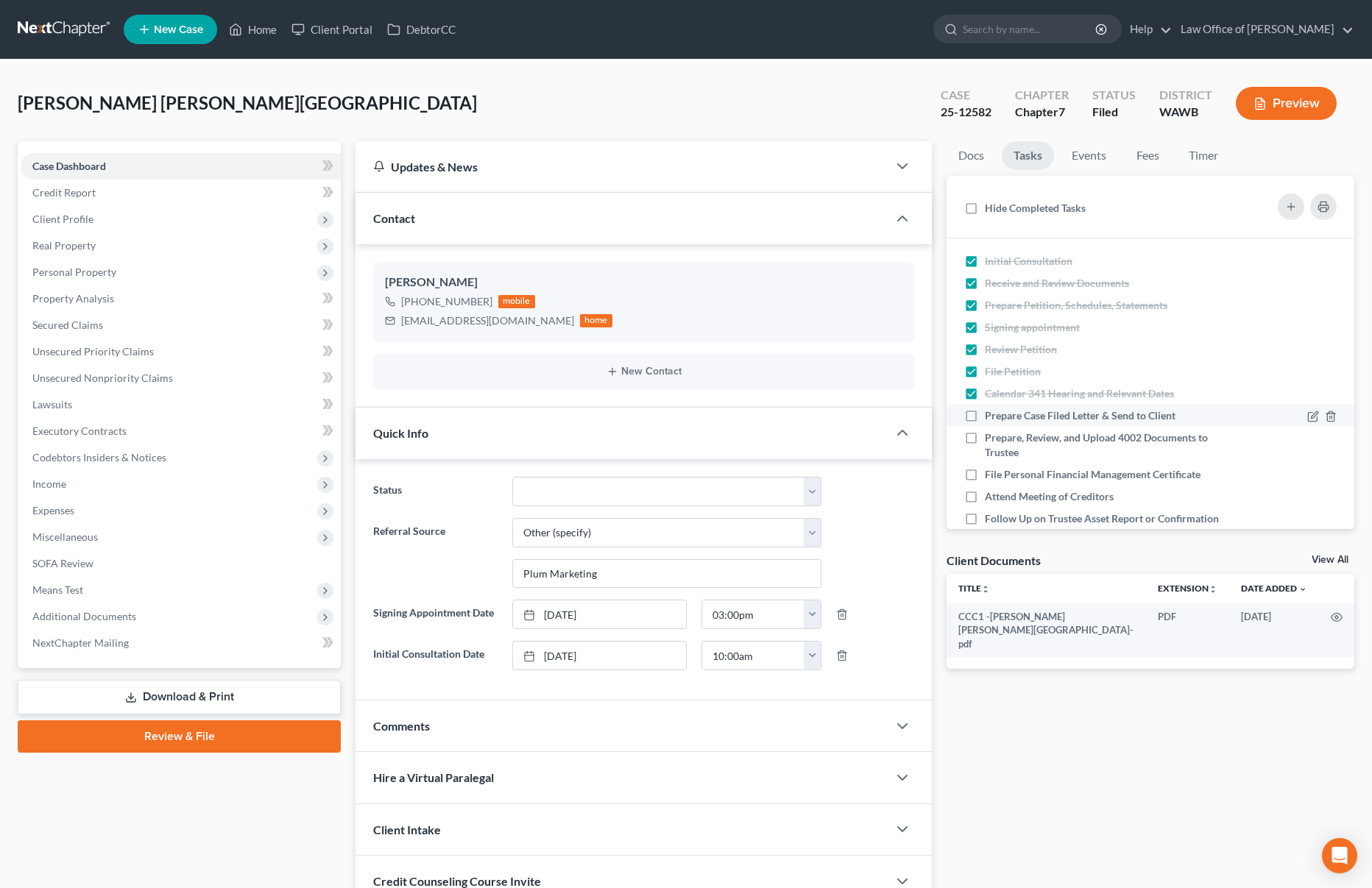
click at [990, 417] on input "Prepare Case Filed Letter & Send to Client" at bounding box center [995, 413] width 10 height 10
checkbox input "true"
click at [1090, 158] on link "Events" at bounding box center [1089, 155] width 58 height 29
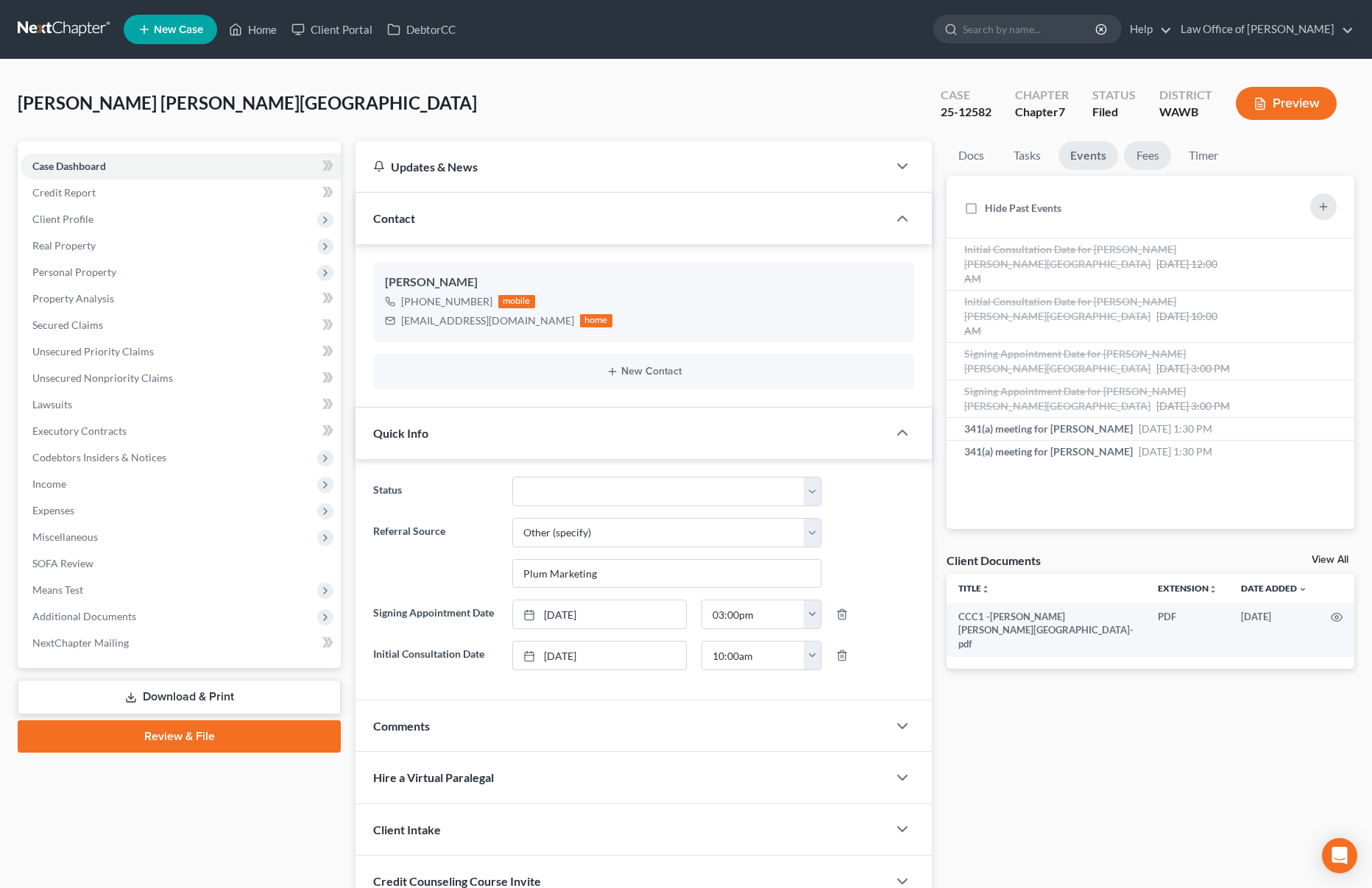
click at [1146, 157] on link "Fees" at bounding box center [1147, 155] width 47 height 29
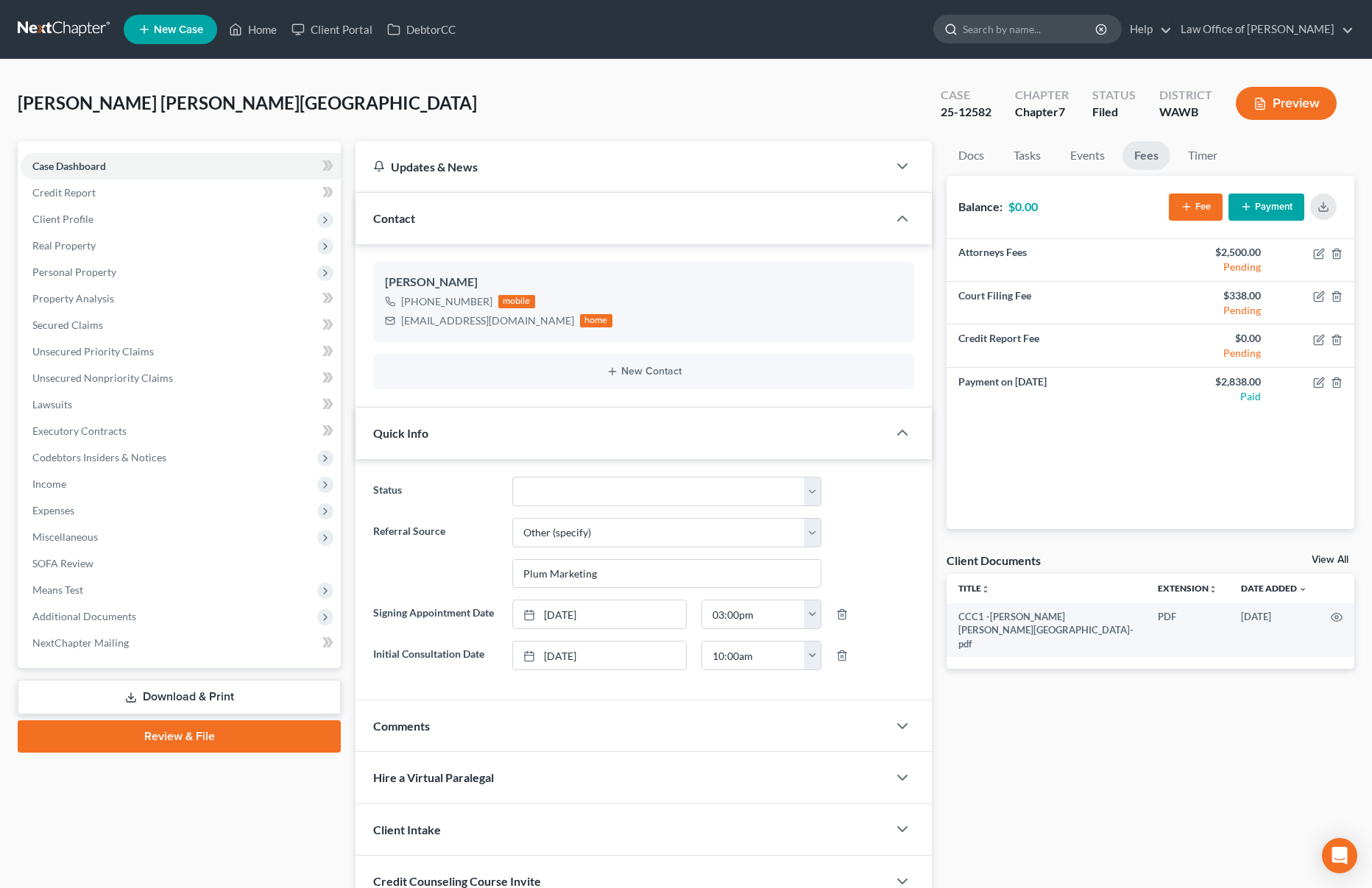
click at [1035, 24] on input "search" at bounding box center [1029, 29] width 134 height 27
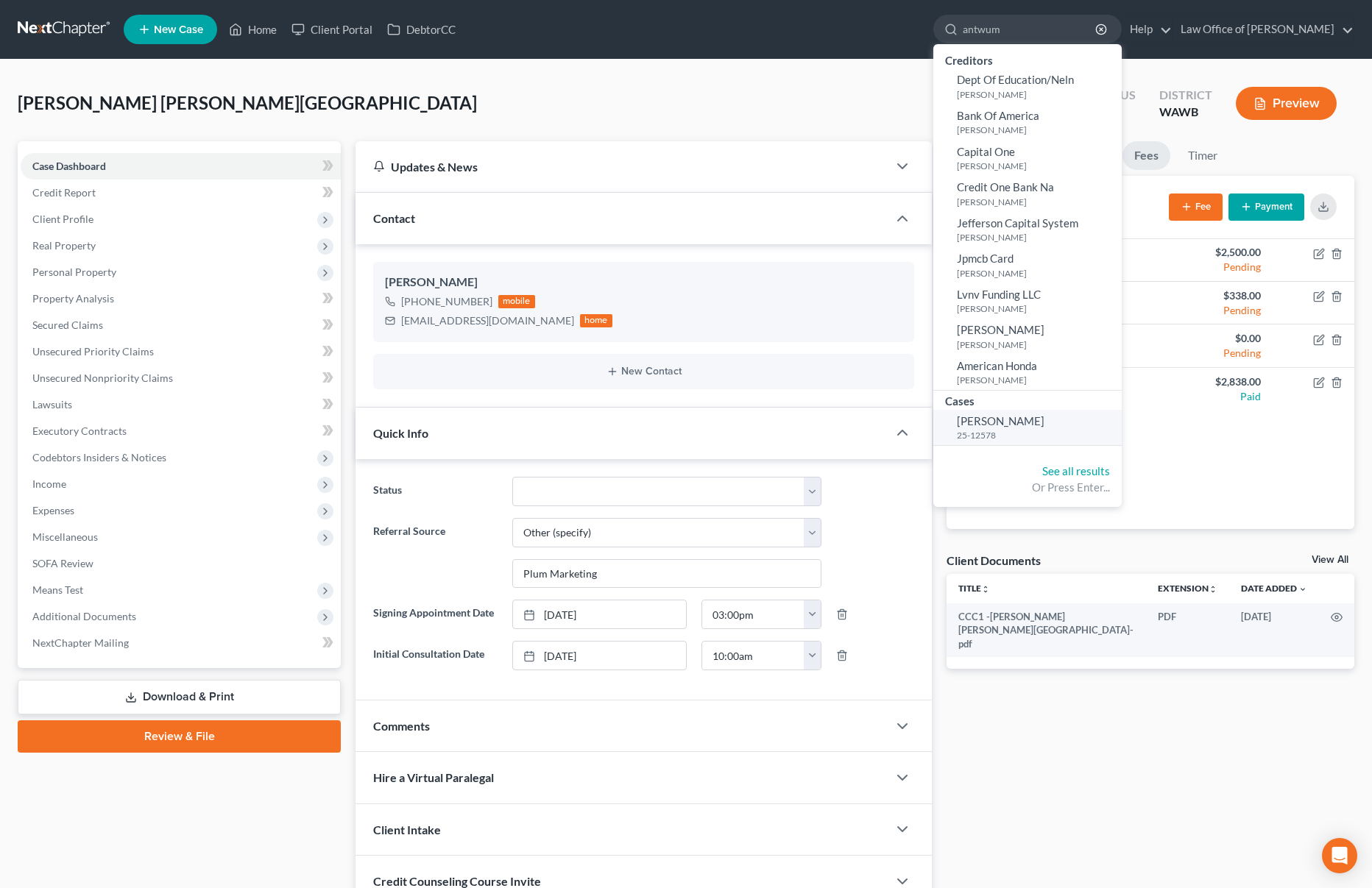
type input "antwum"
click at [1044, 420] on span "[PERSON_NAME]" at bounding box center [1001, 420] width 87 height 13
select select "0"
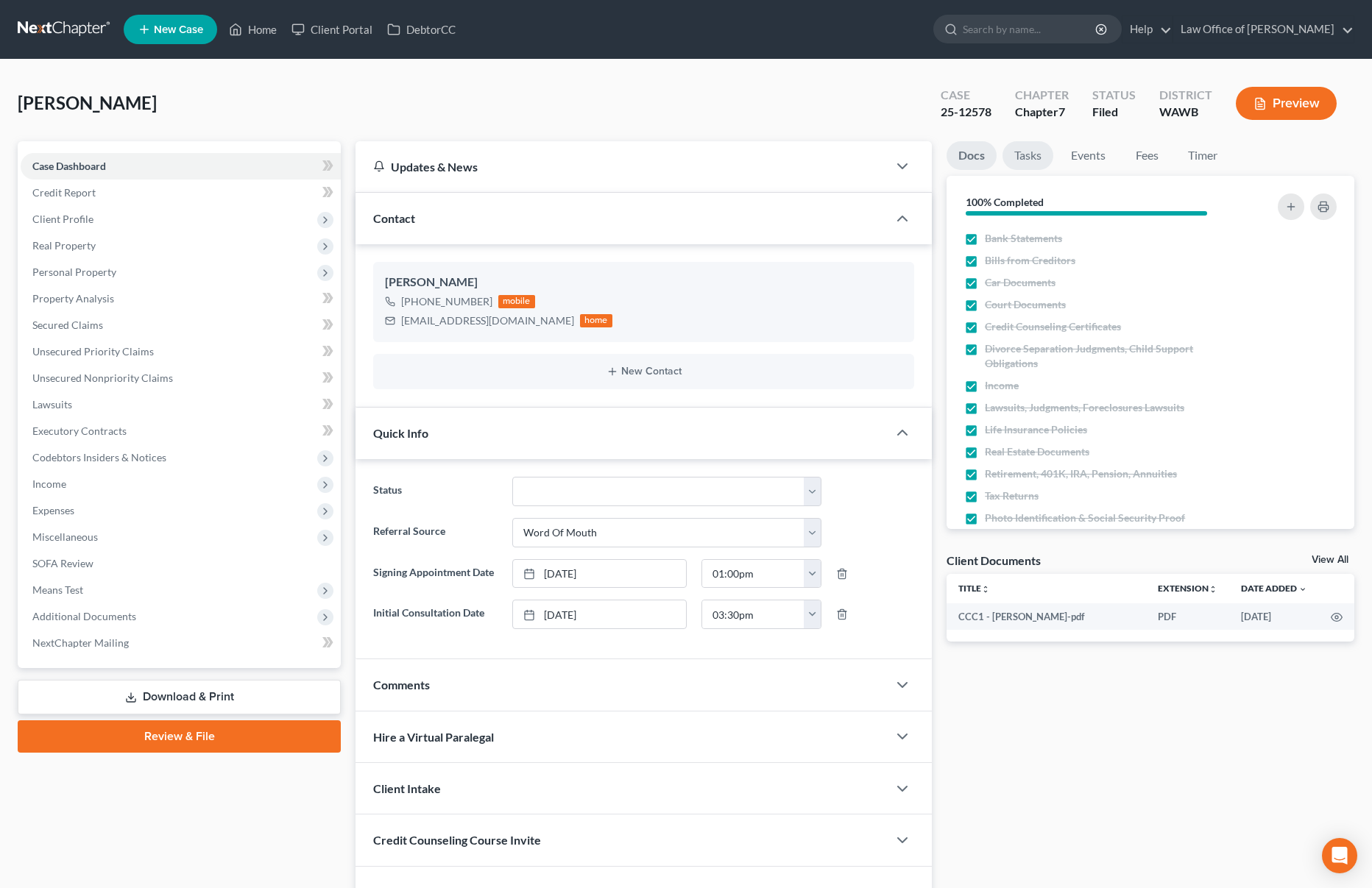
click at [1026, 142] on link "Tasks" at bounding box center [1028, 155] width 51 height 29
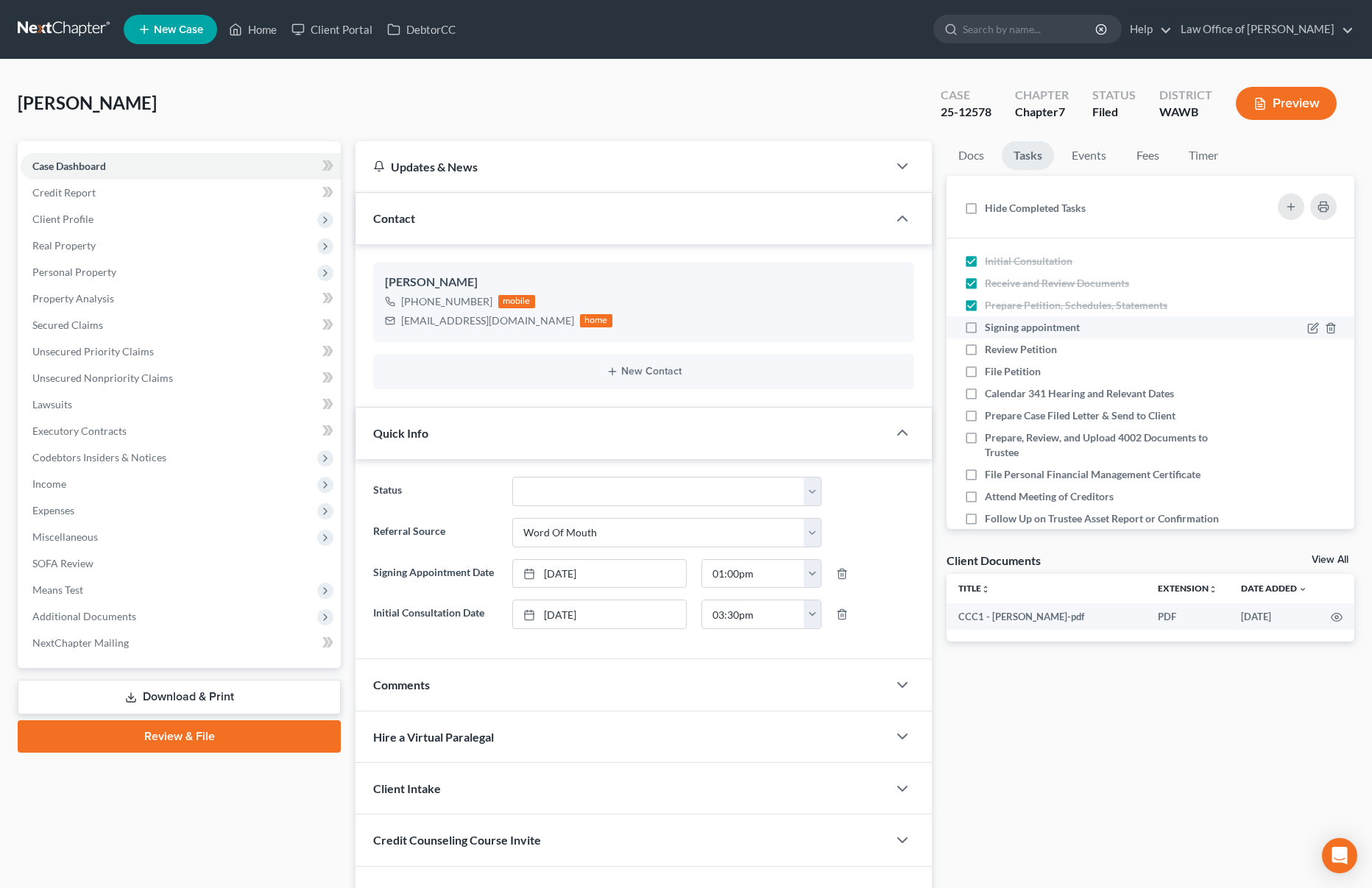
click at [985, 328] on label "Signing appointment" at bounding box center [1038, 327] width 106 height 15
click at [990, 328] on input "Signing appointment" at bounding box center [995, 324] width 10 height 10
checkbox input "true"
click at [985, 348] on label "Review Petition" at bounding box center [1027, 349] width 84 height 15
click at [990, 348] on input "Review Petition" at bounding box center [995, 347] width 10 height 10
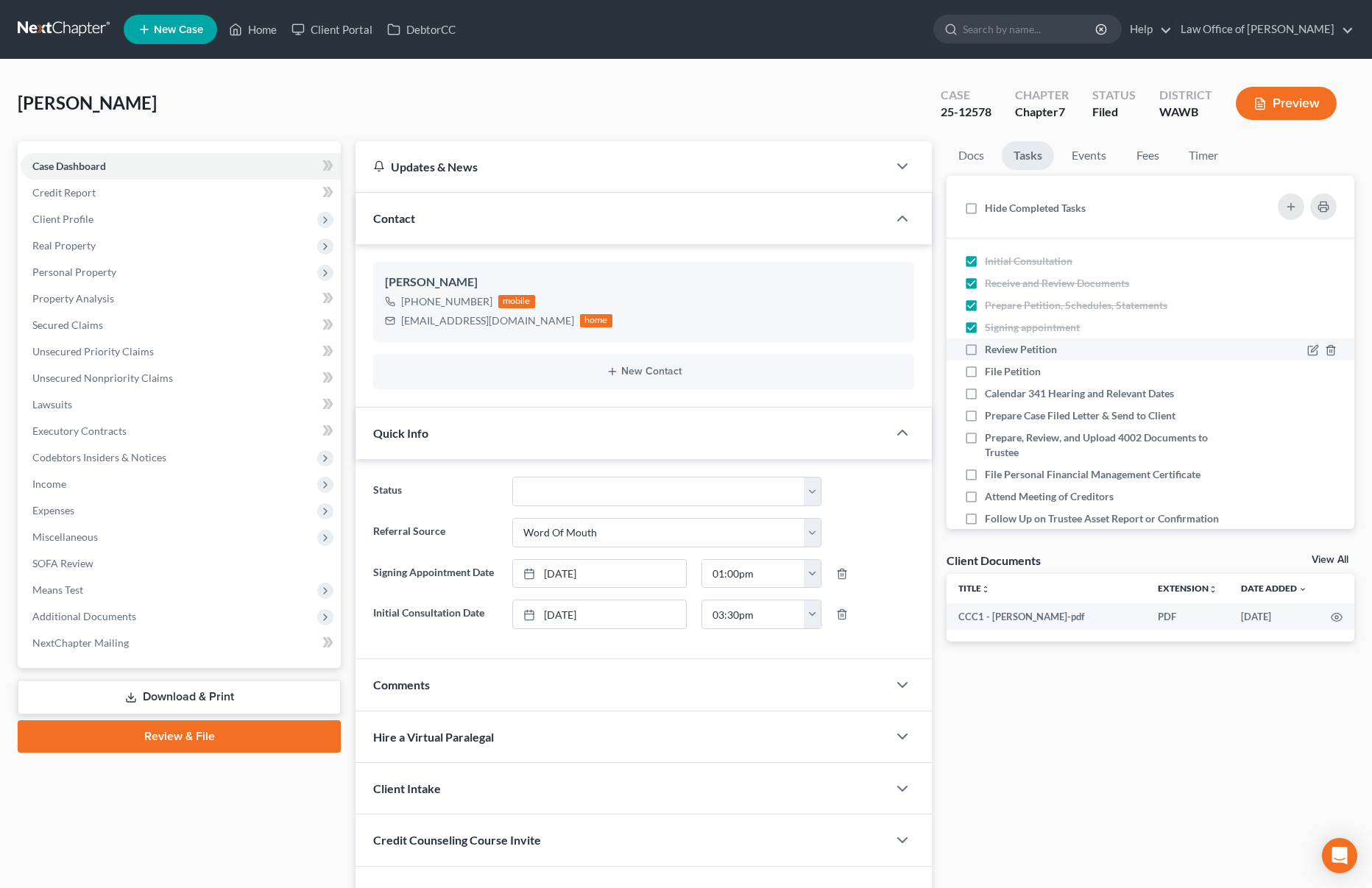
checkbox input "true"
click at [985, 375] on label "File Petition" at bounding box center [1019, 371] width 68 height 15
click at [990, 374] on input "File Petition" at bounding box center [995, 369] width 10 height 10
checkbox input "true"
click at [985, 393] on label "Calendar 341 Hearing and Relevant Dates" at bounding box center [1085, 393] width 200 height 15
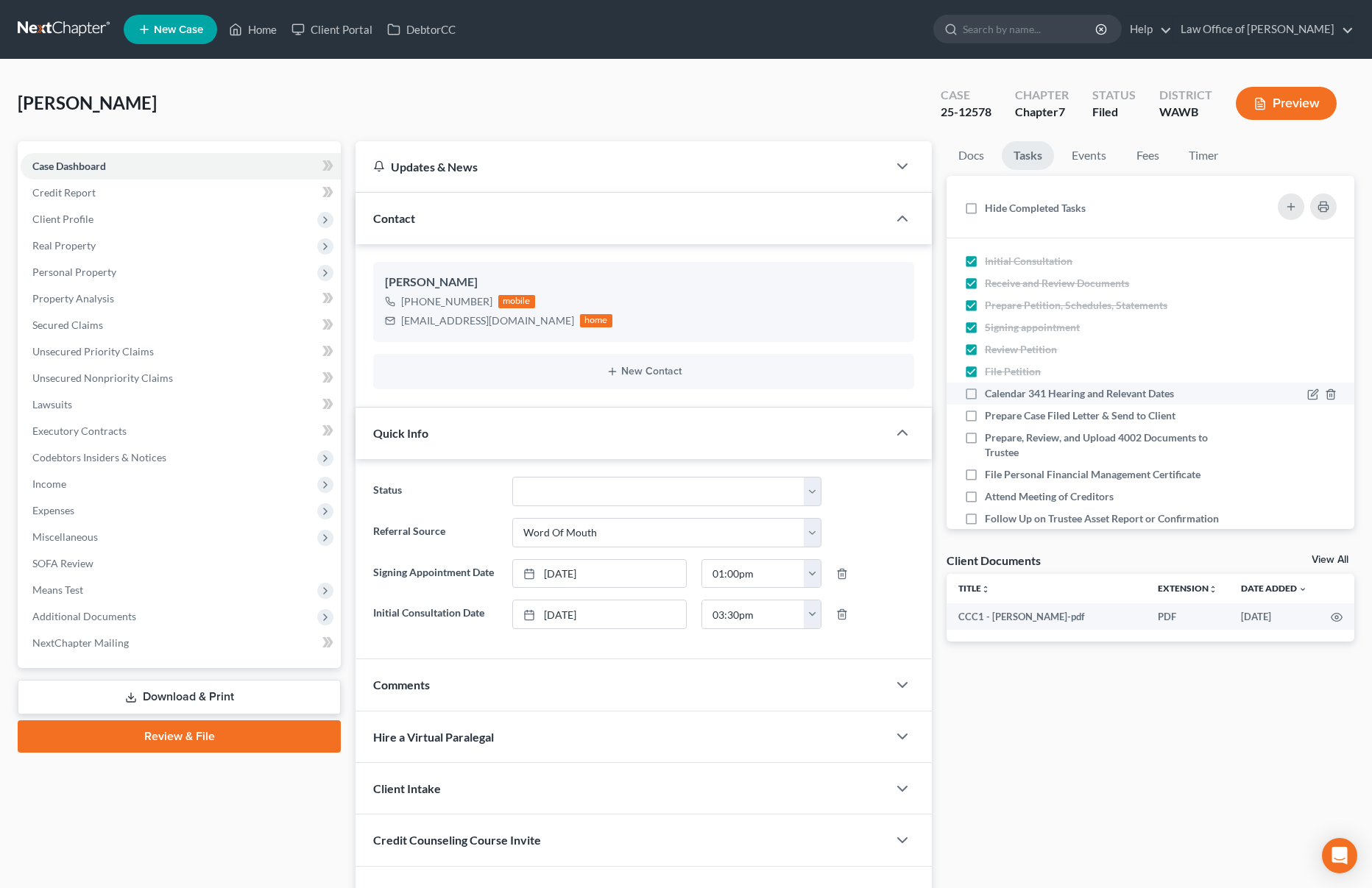
click at [990, 393] on input "Calendar 341 Hearing and Relevant Dates" at bounding box center [995, 390] width 10 height 10
checkbox input "true"
click at [985, 415] on label "Prepare Case Filed Letter & Send to Client" at bounding box center [1086, 416] width 202 height 15
click at [990, 415] on input "Prepare Case Filed Letter & Send to Client" at bounding box center [995, 413] width 10 height 10
checkbox input "true"
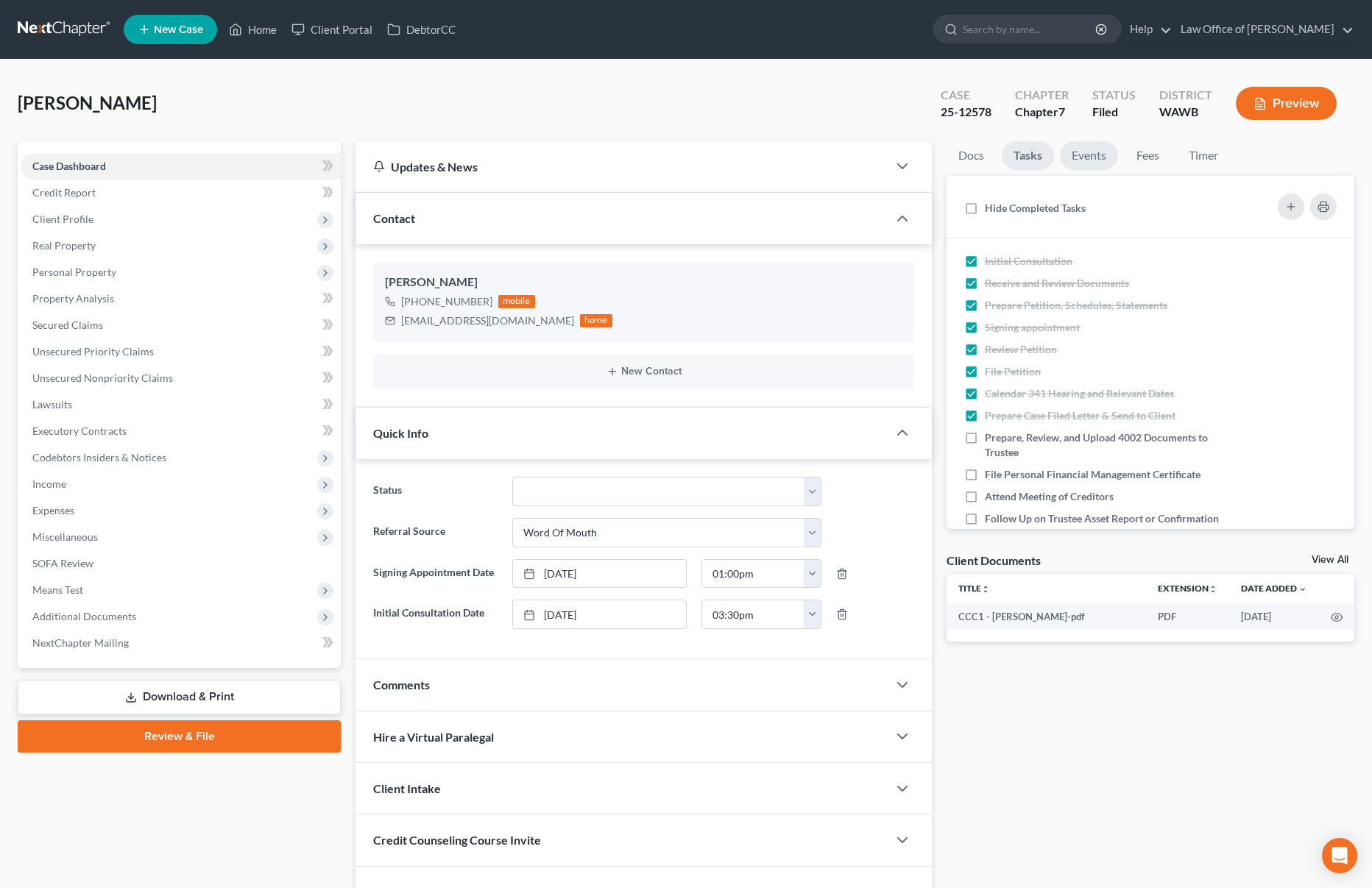
click at [1088, 152] on link "Events" at bounding box center [1089, 155] width 58 height 29
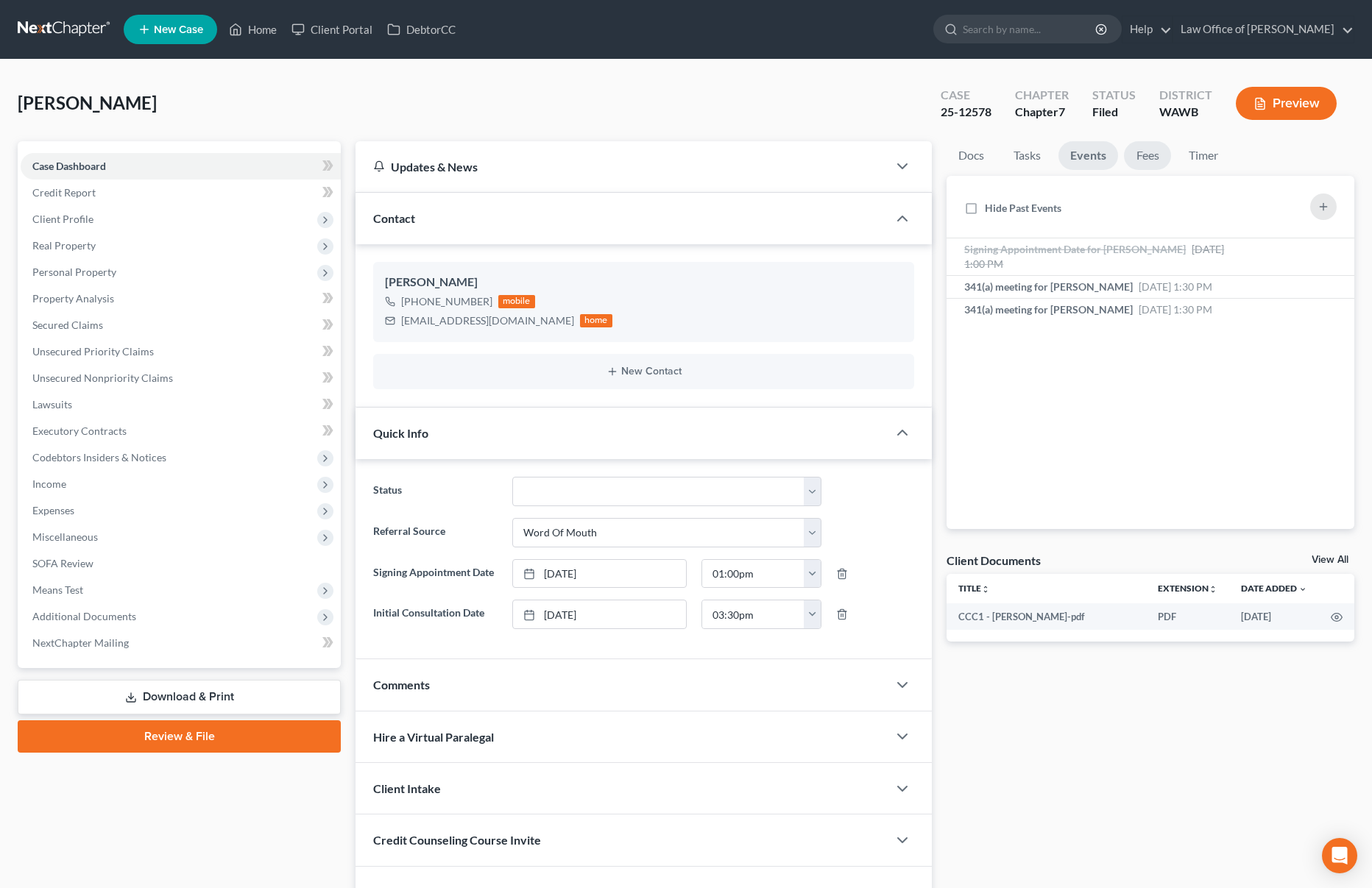
click at [1133, 153] on link "Fees" at bounding box center [1147, 155] width 47 height 29
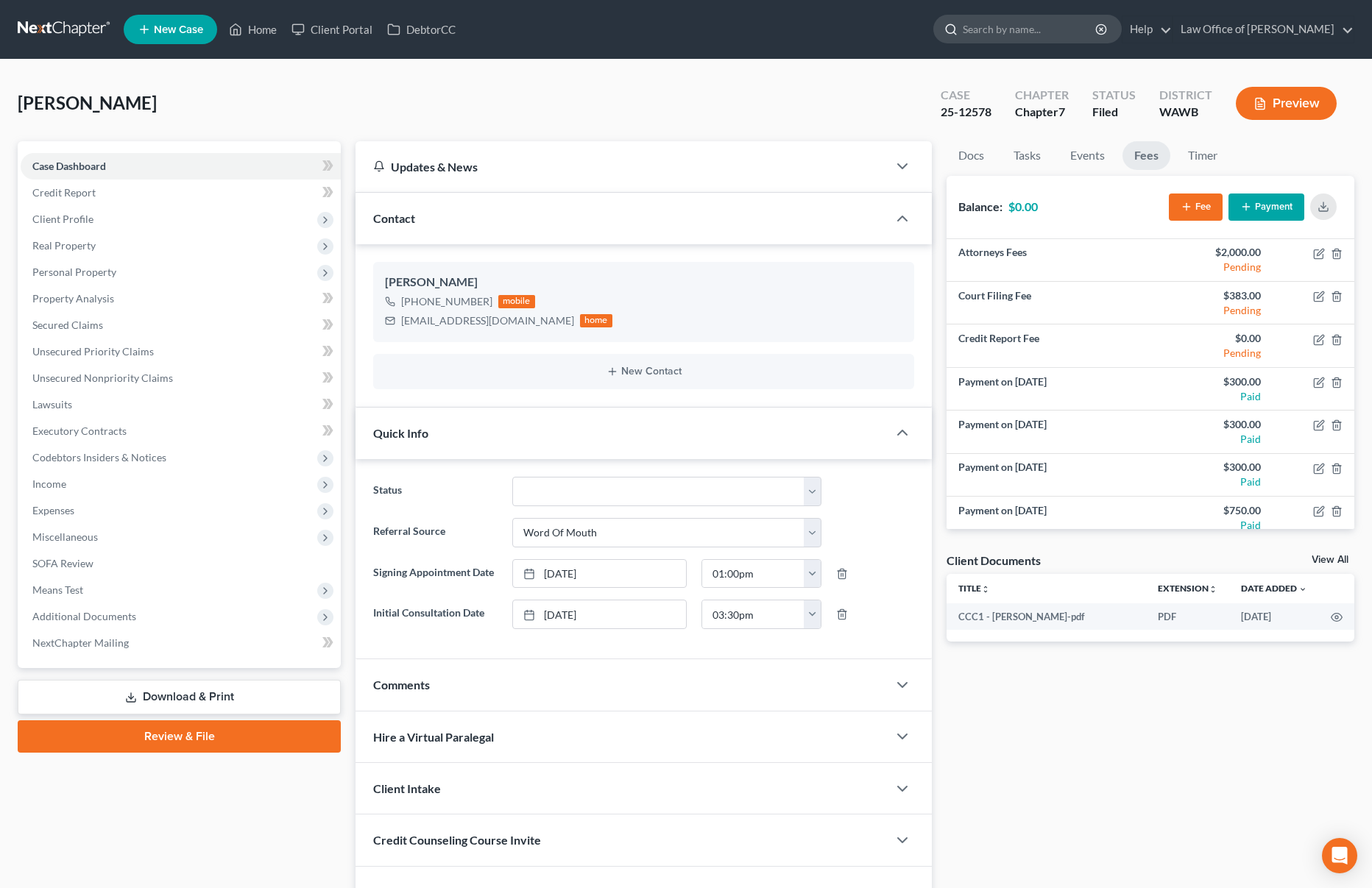
click at [1087, 37] on input "search" at bounding box center [1029, 29] width 134 height 27
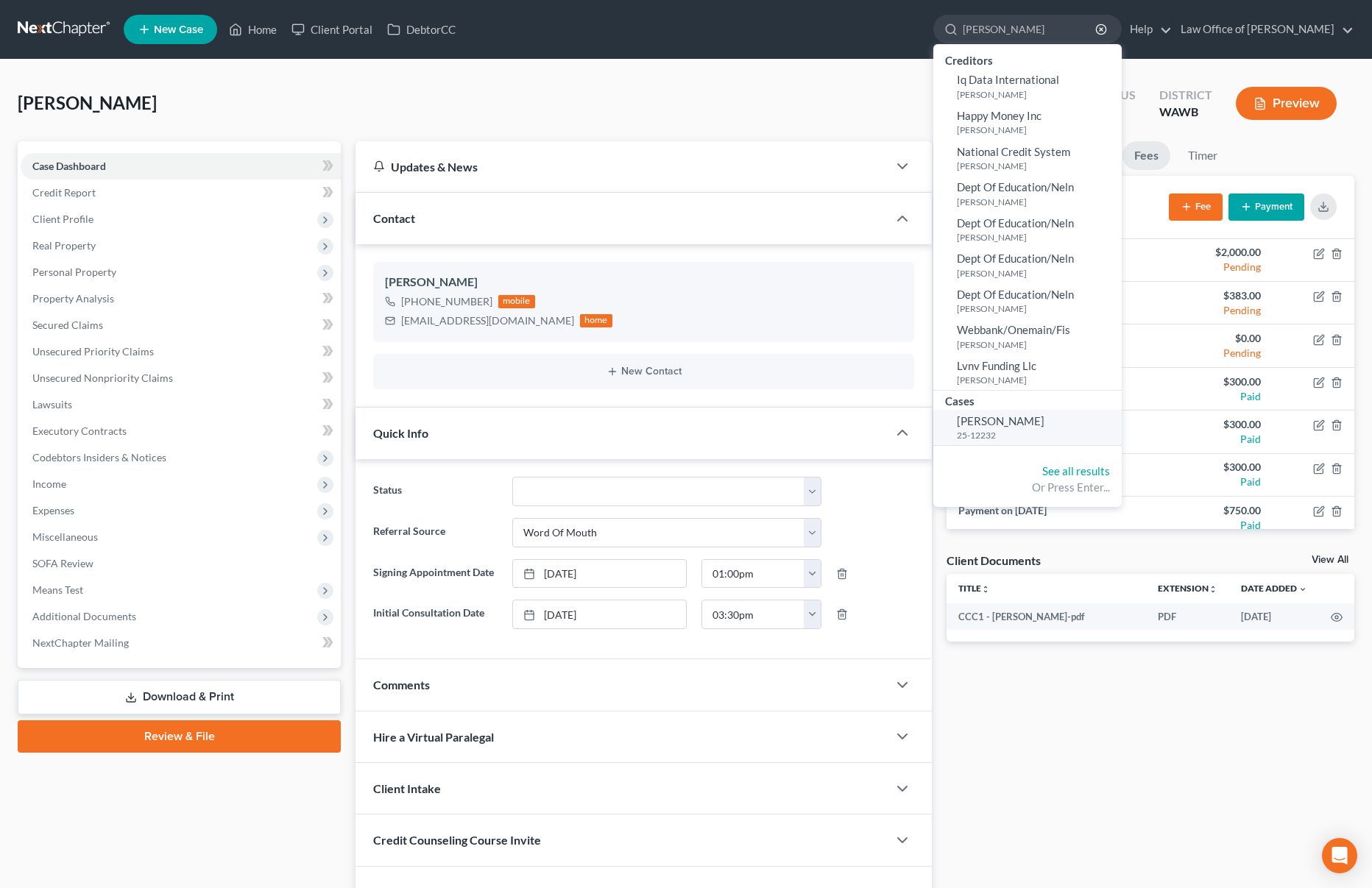
type input "matute"
click at [1095, 424] on link "Matute, Mery 25-12232" at bounding box center [1027, 427] width 188 height 36
select select "6"
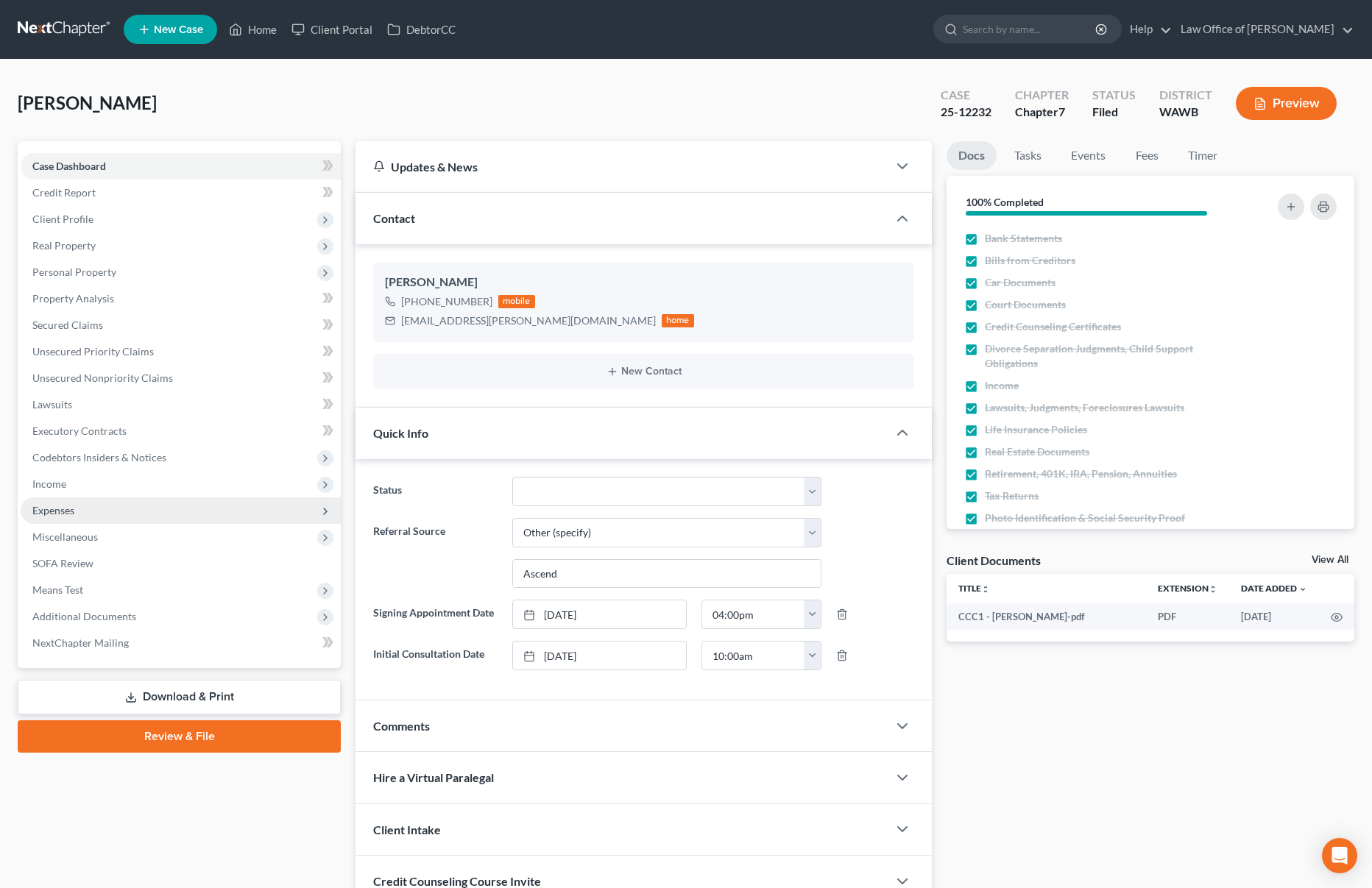
click at [149, 506] on span "Expenses" at bounding box center [180, 511] width 320 height 26
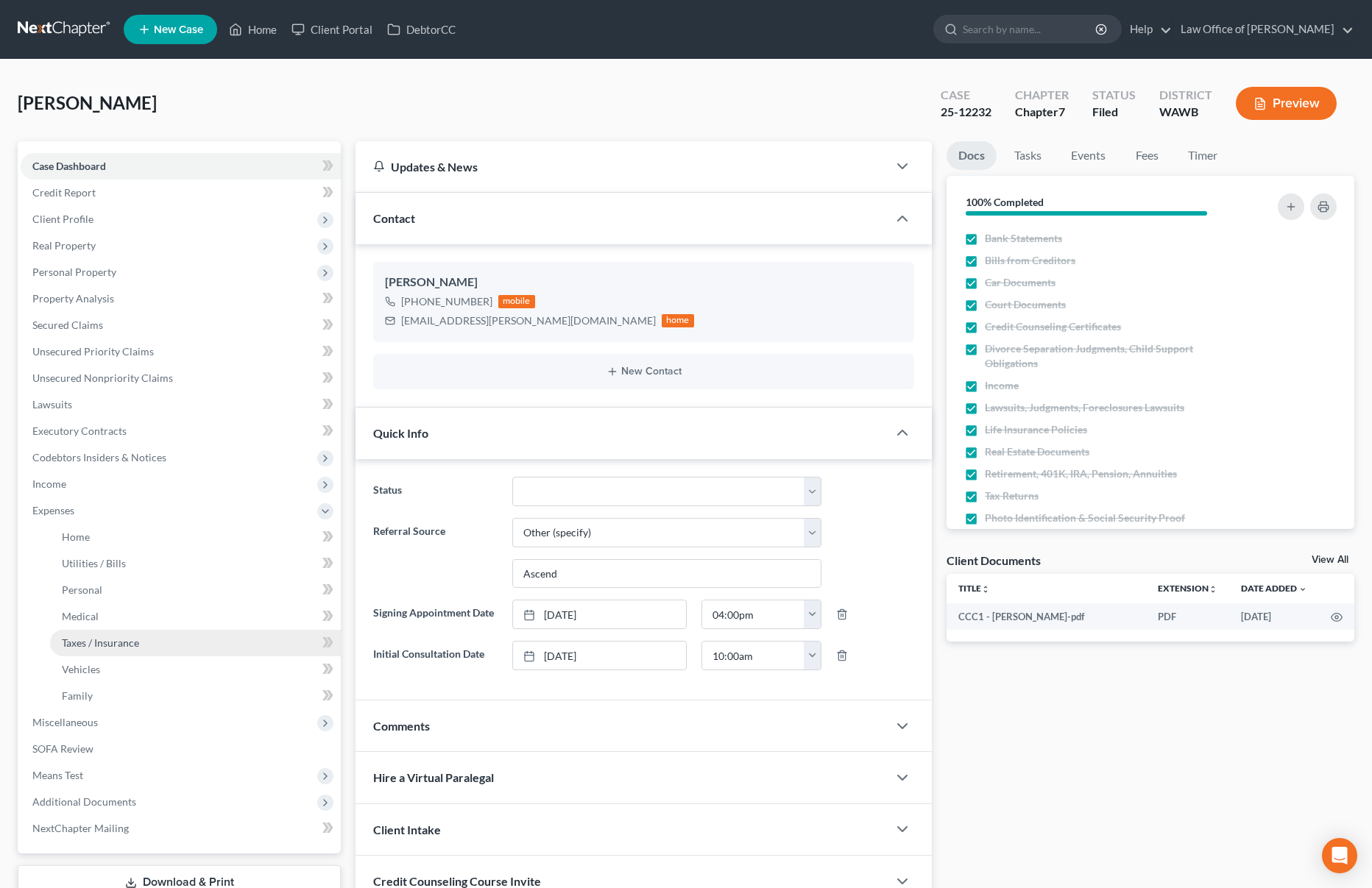
click at [131, 646] on span "Taxes / Insurance" at bounding box center [100, 642] width 78 height 12
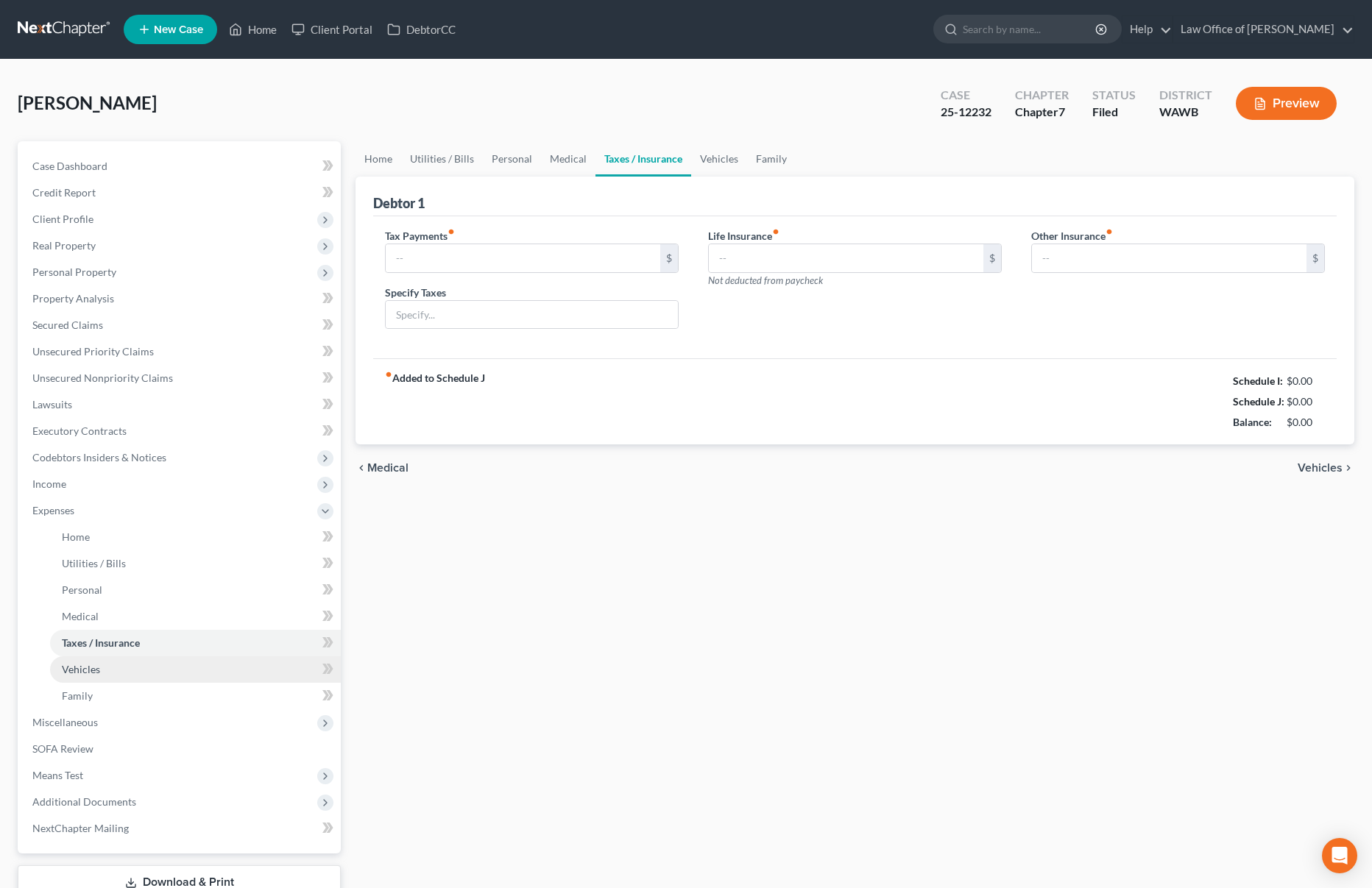
type input "0.00"
click at [130, 665] on link "Vehicles" at bounding box center [194, 669] width 290 height 26
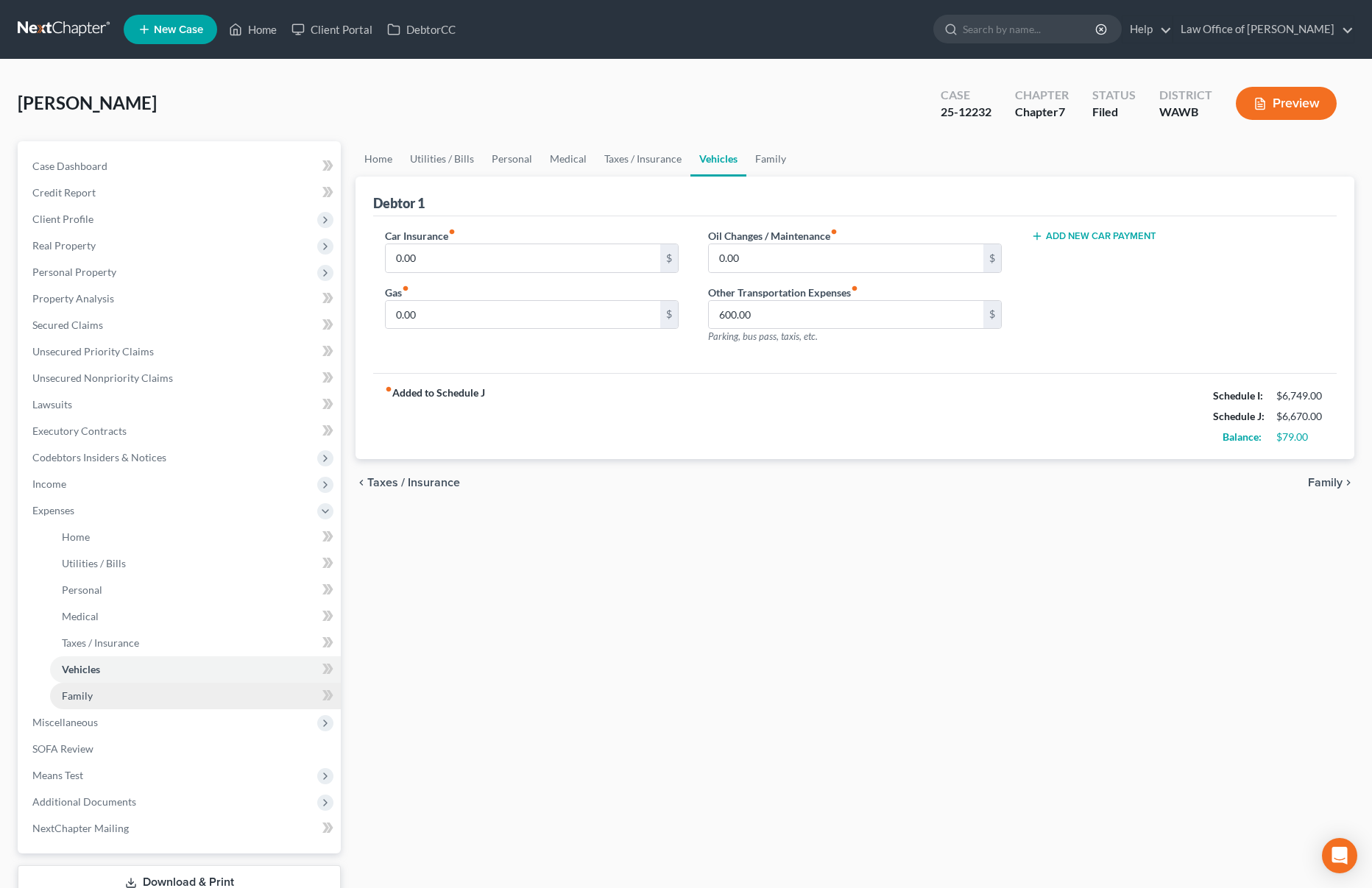
click at [126, 691] on link "Family" at bounding box center [194, 695] width 290 height 26
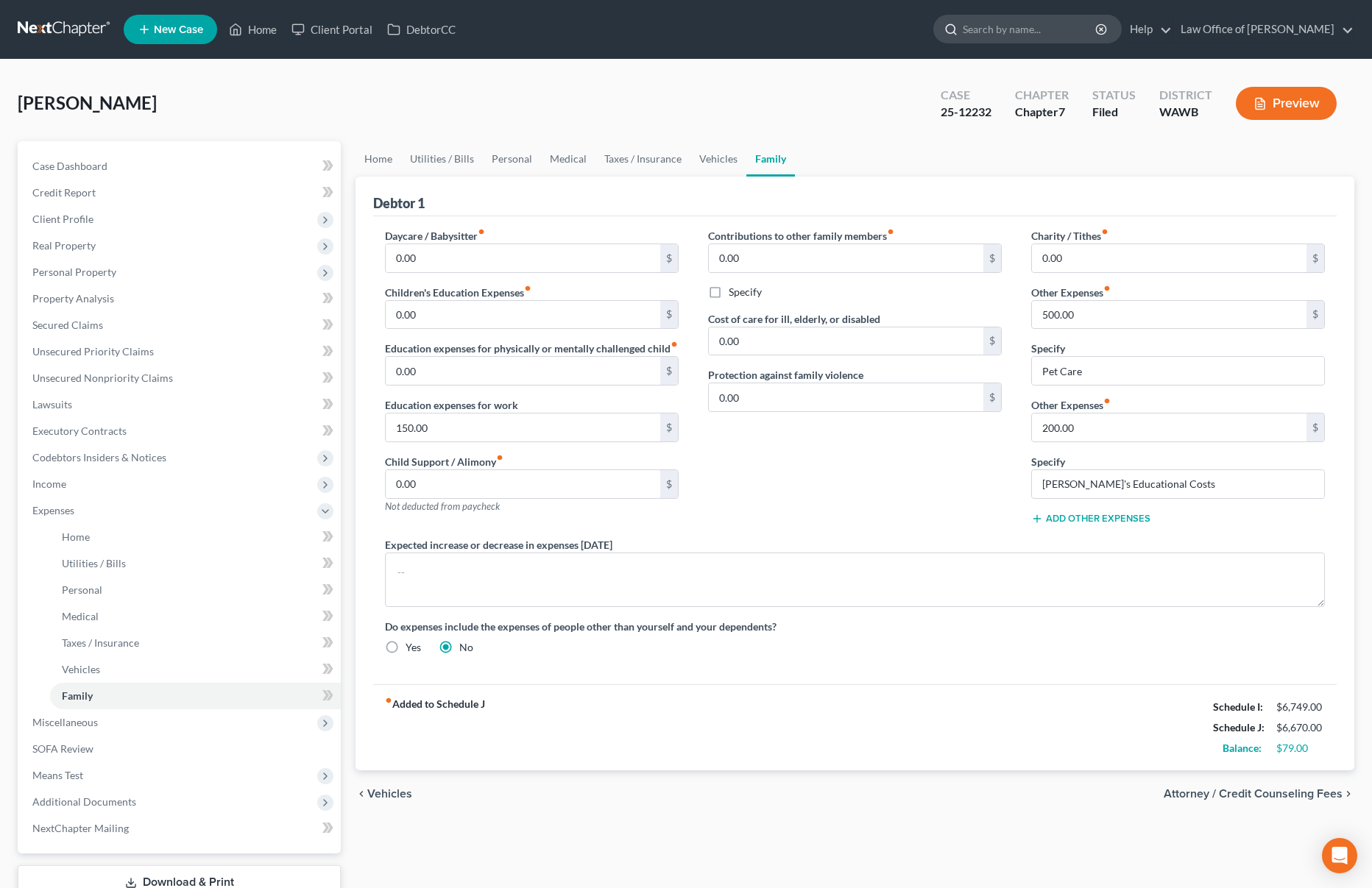
click at [1037, 27] on input "search" at bounding box center [1029, 29] width 134 height 27
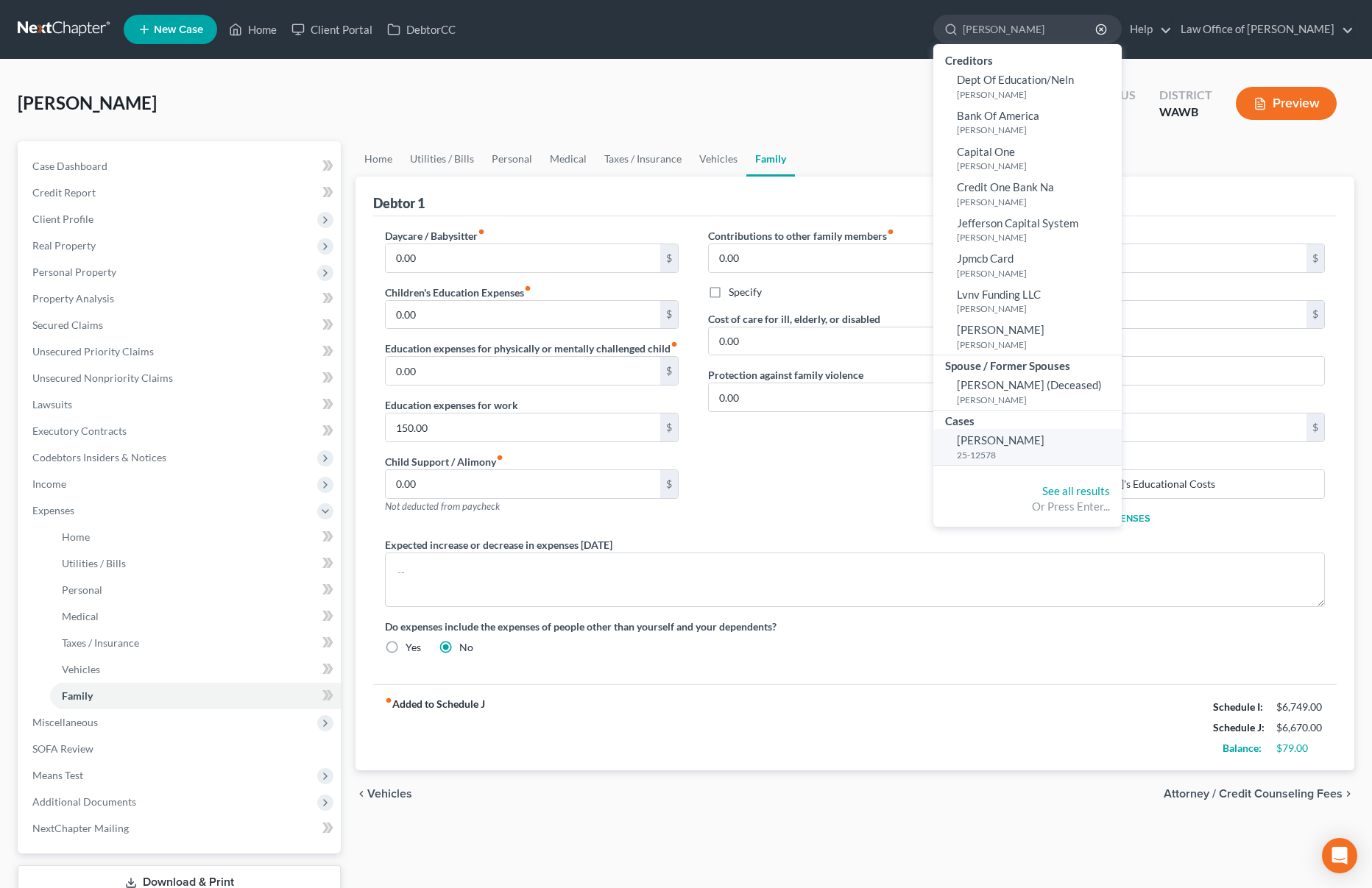
type input "walter"
click at [1032, 443] on span "[PERSON_NAME]" at bounding box center [1001, 439] width 87 height 13
select select "0"
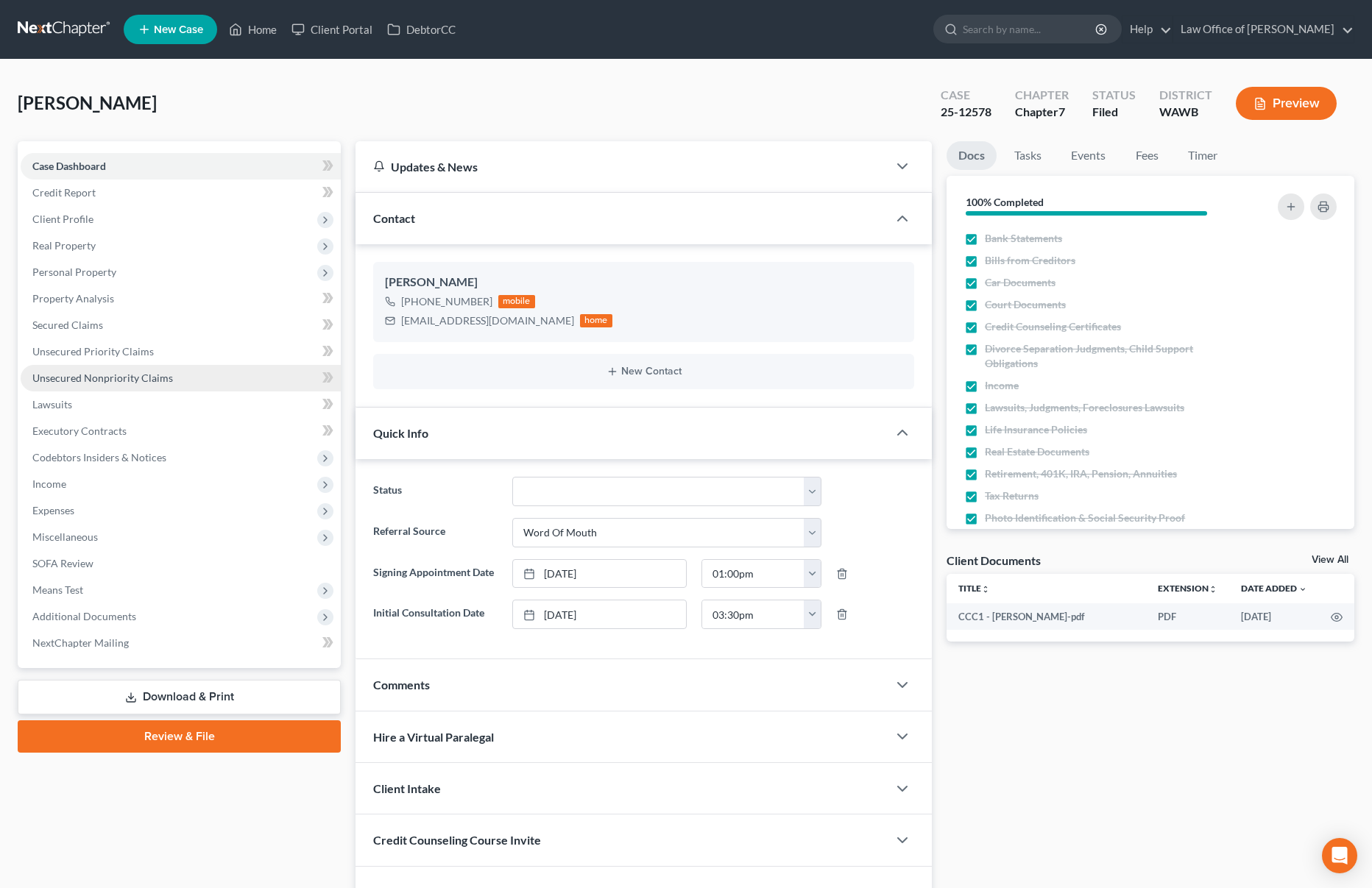
click at [187, 372] on link "Unsecured Nonpriority Claims" at bounding box center [180, 378] width 320 height 26
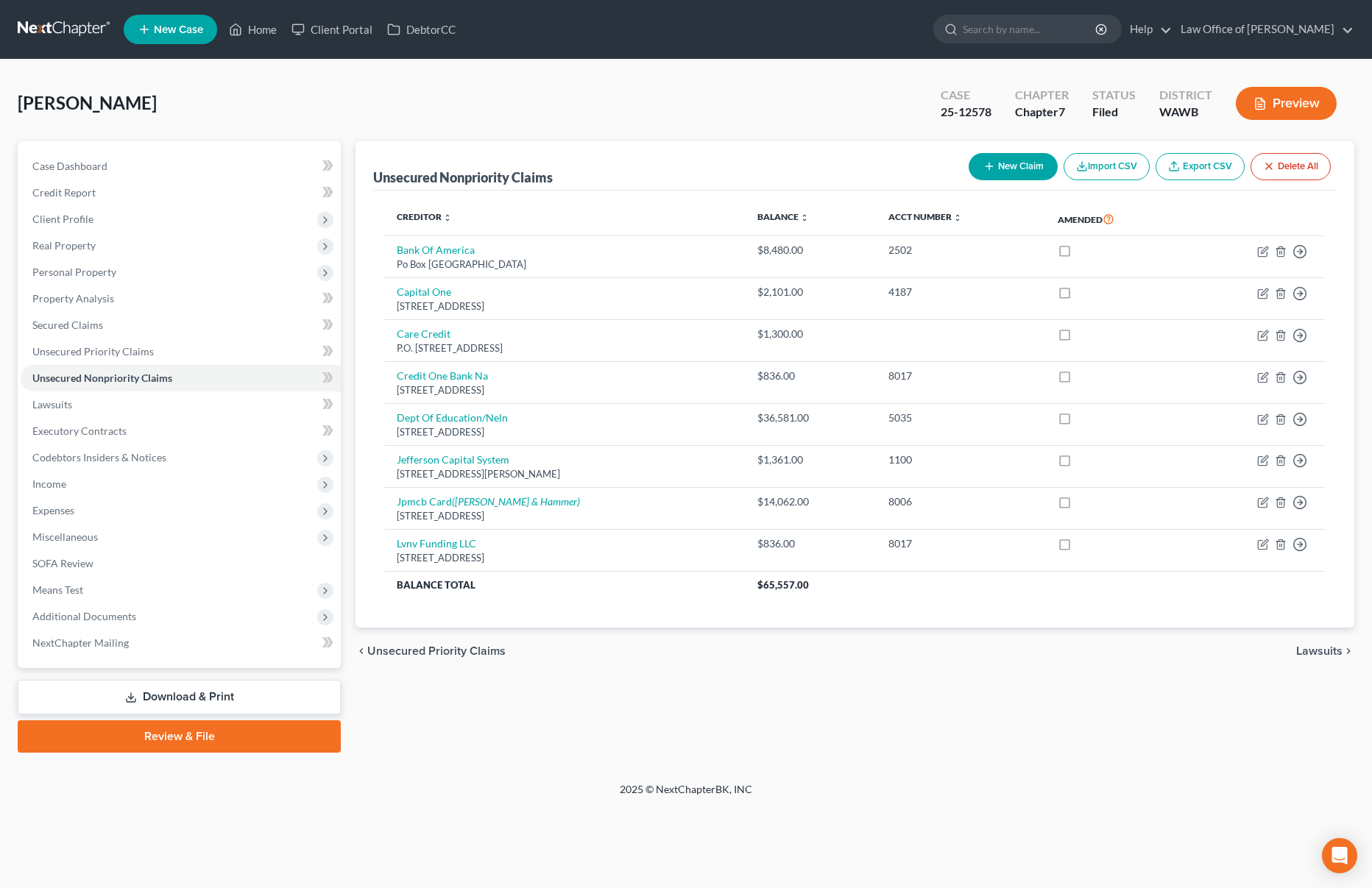
click at [44, 36] on link at bounding box center [65, 30] width 94 height 26
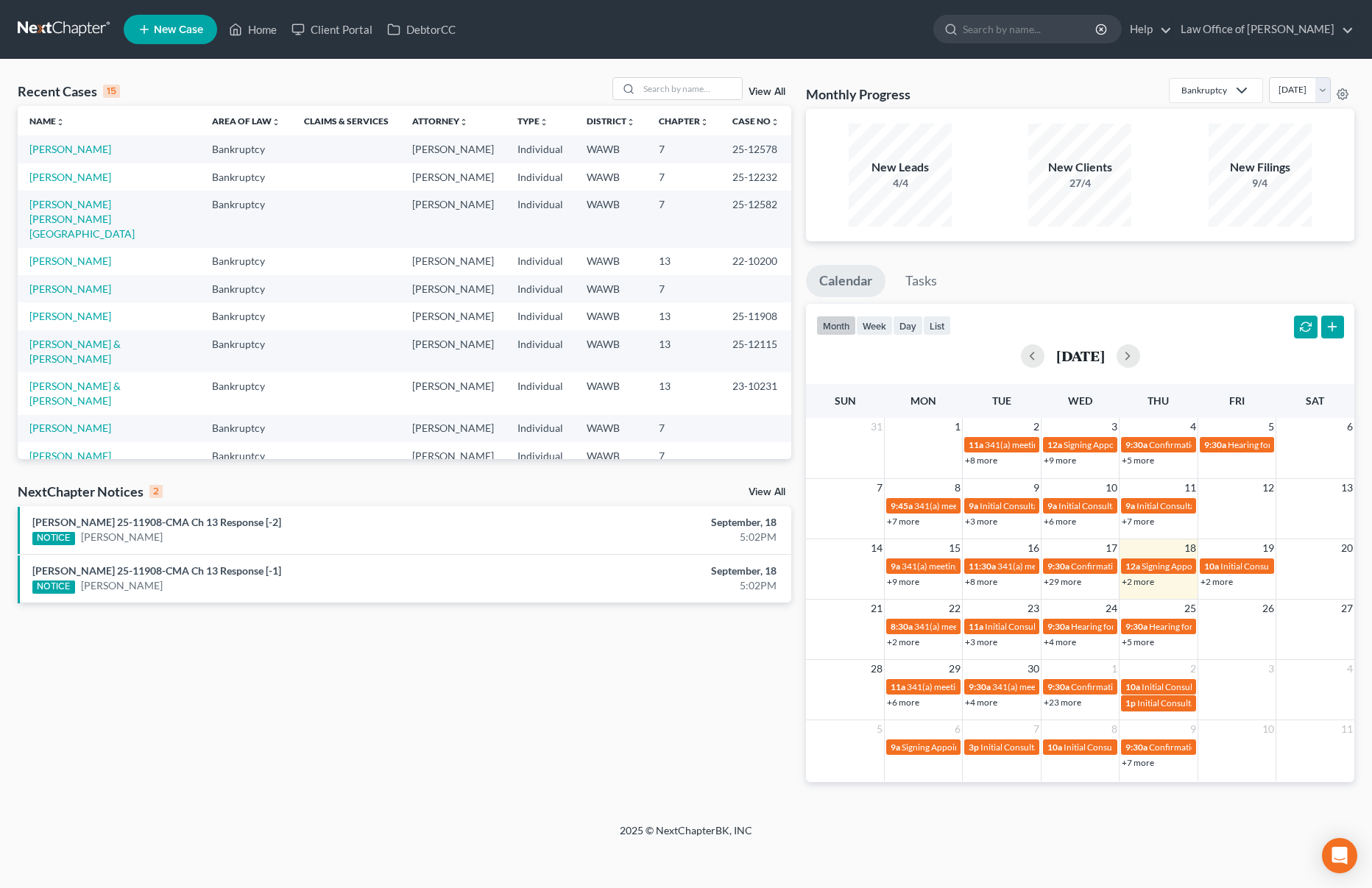
click at [752, 488] on link "View All" at bounding box center [767, 492] width 37 height 10
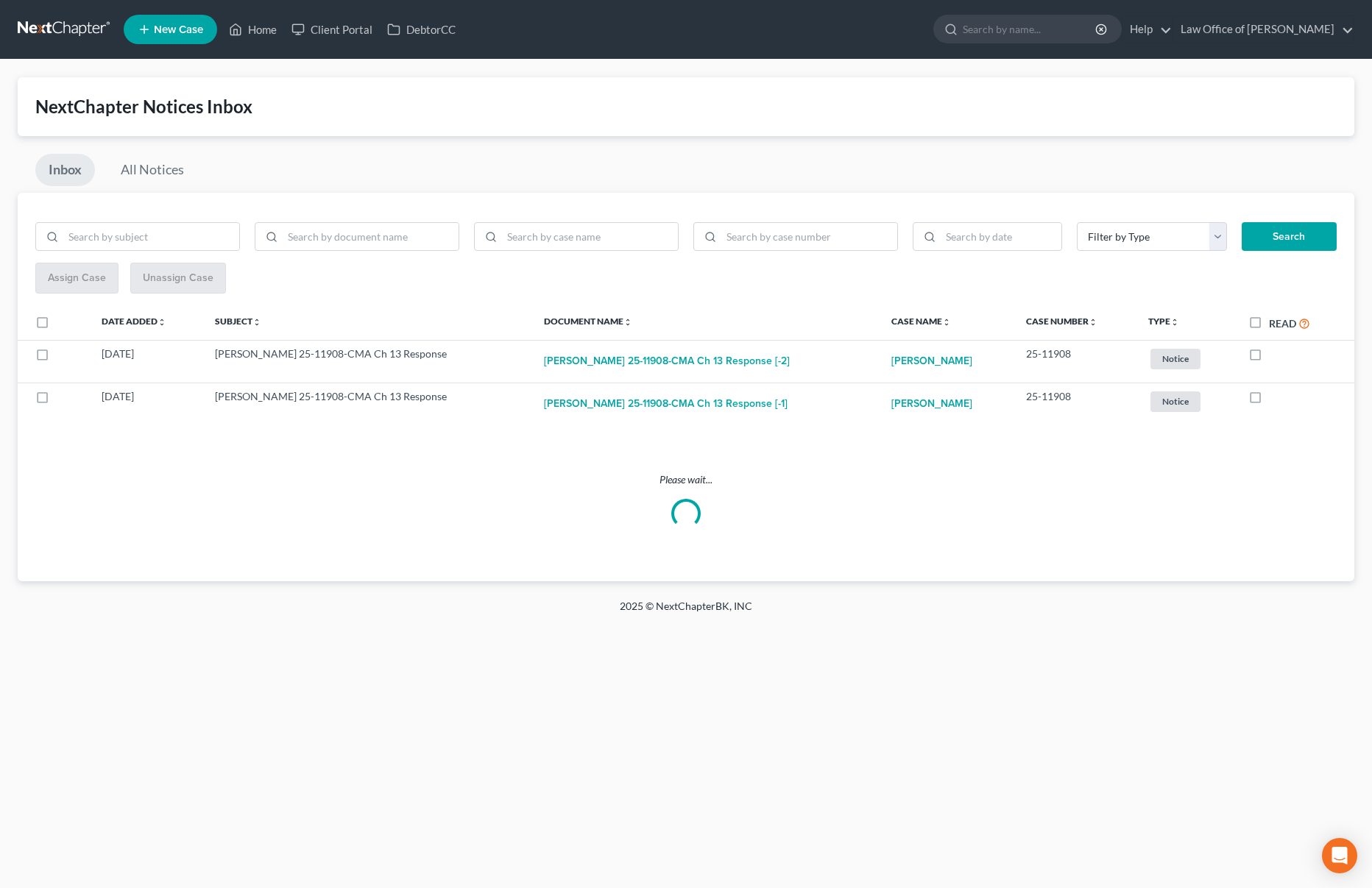
click at [1268, 318] on label "Read" at bounding box center [1288, 322] width 41 height 17
click at [1274, 318] on input "Read" at bounding box center [1279, 319] width 10 height 10
checkbox input "true"
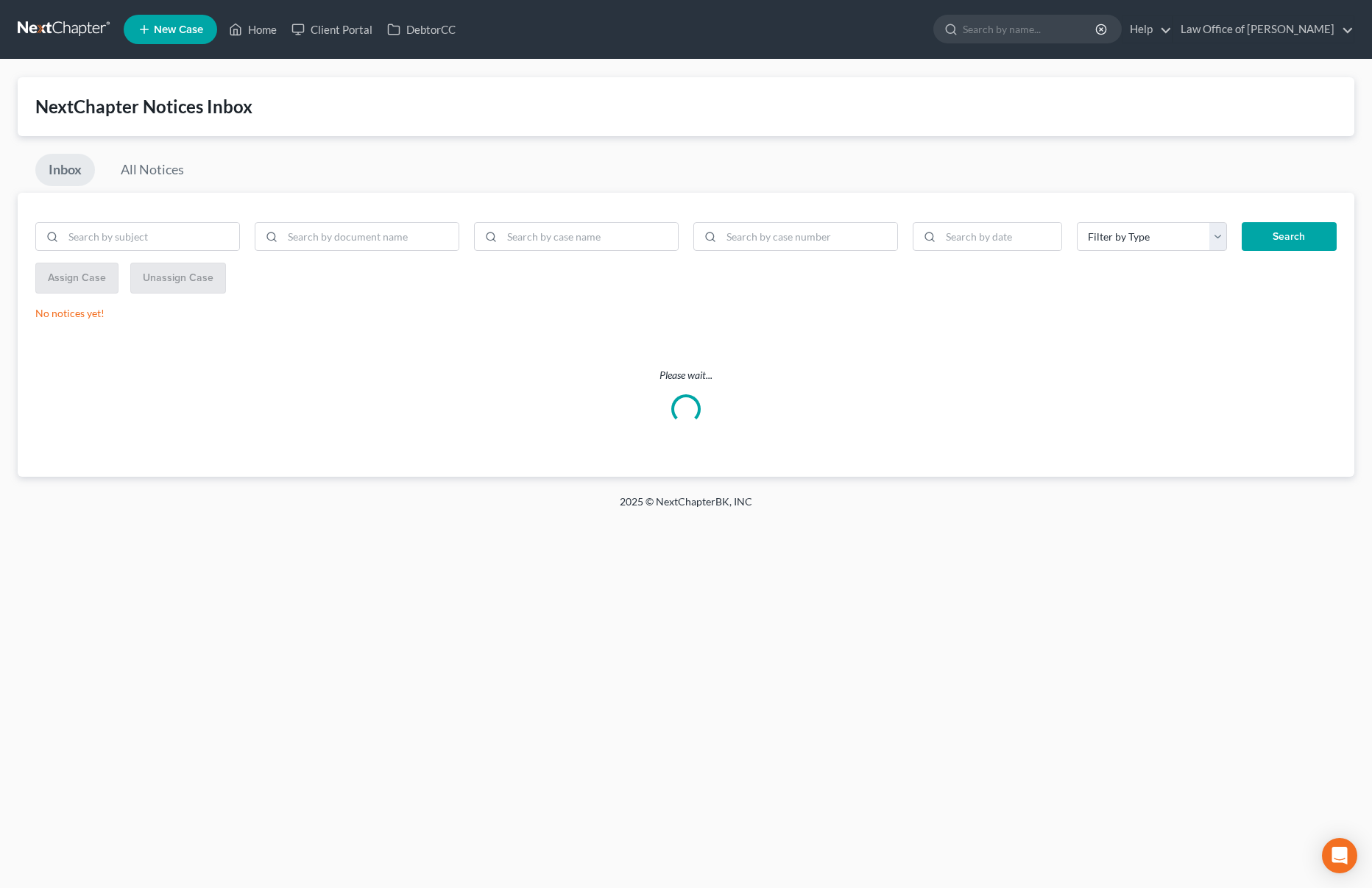
click at [36, 26] on link at bounding box center [65, 30] width 94 height 26
